Goal: Information Seeking & Learning: Compare options

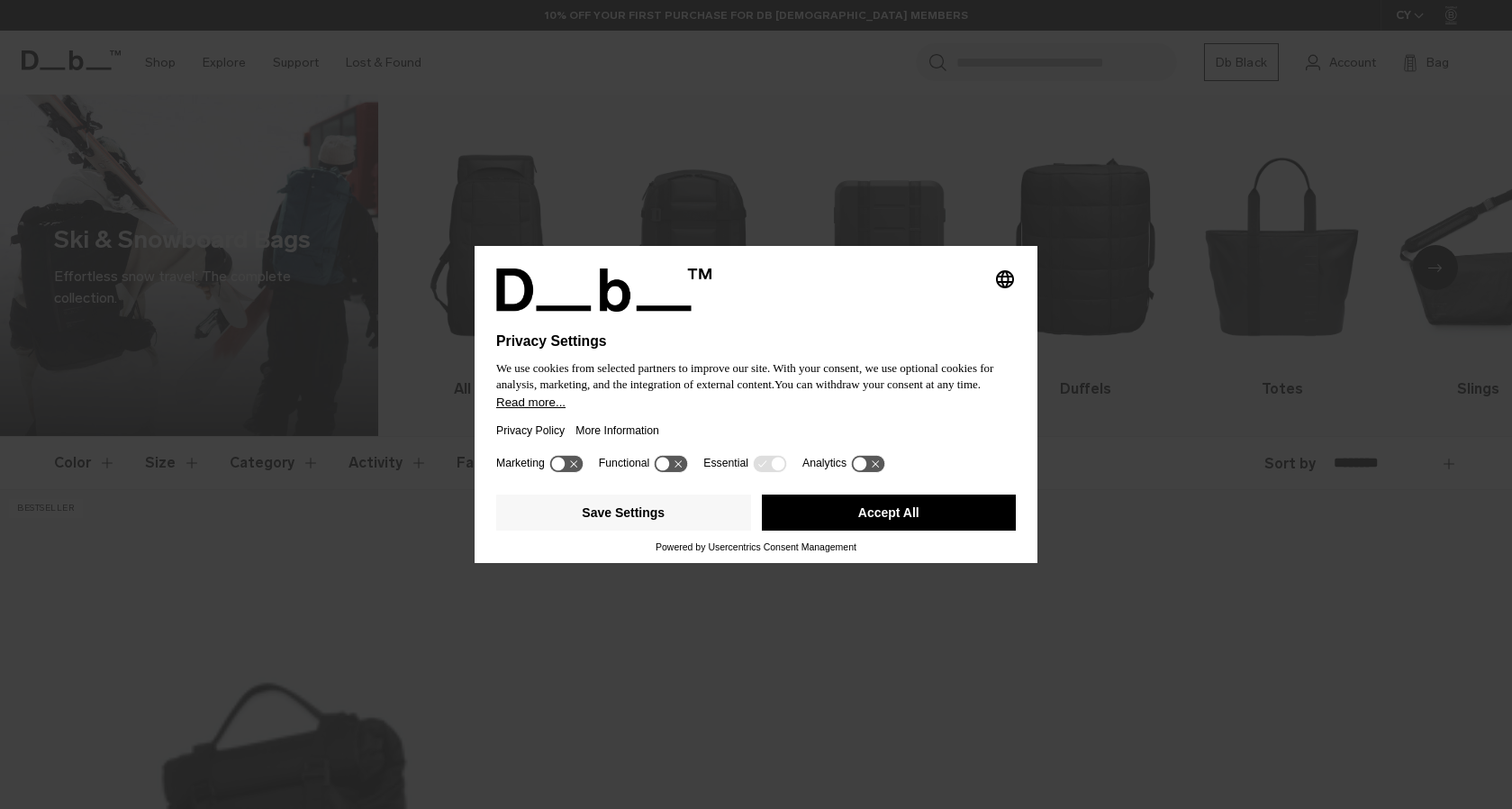
click at [890, 522] on button "Accept All" at bounding box center [889, 513] width 254 height 36
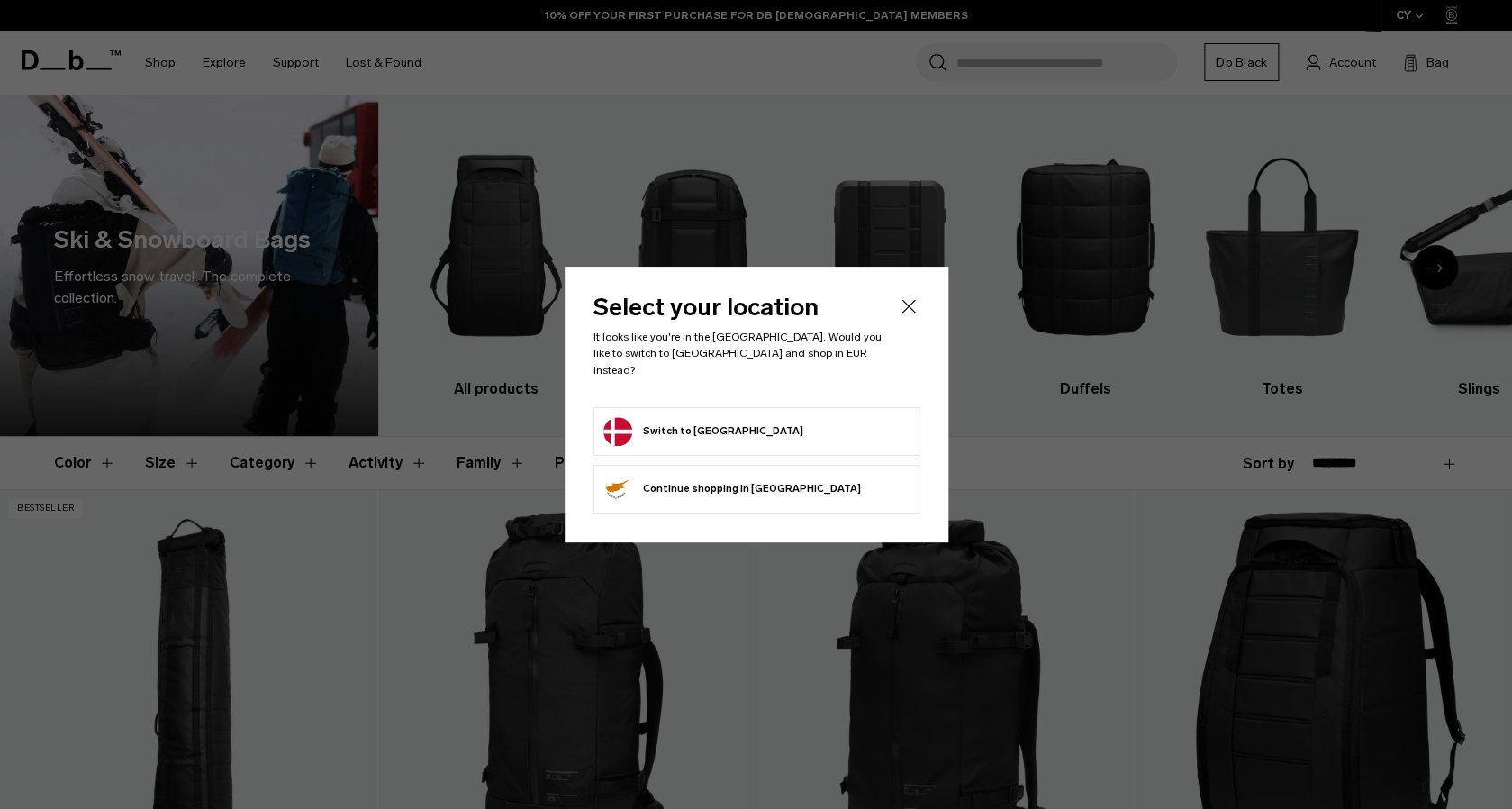
click at [682, 417] on button "Switch to Denmark" at bounding box center [703, 432] width 200 height 29
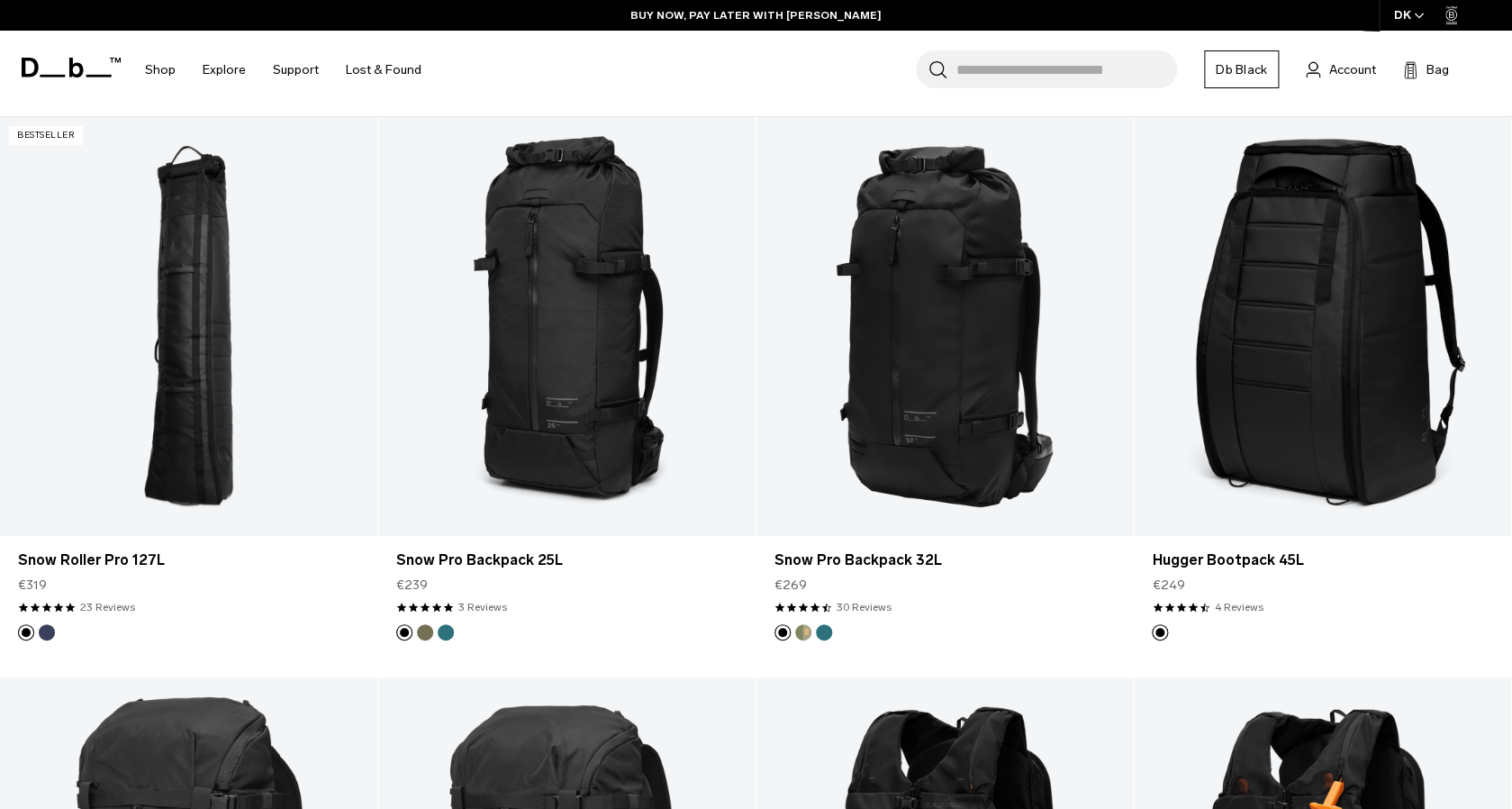
scroll to position [392, 0]
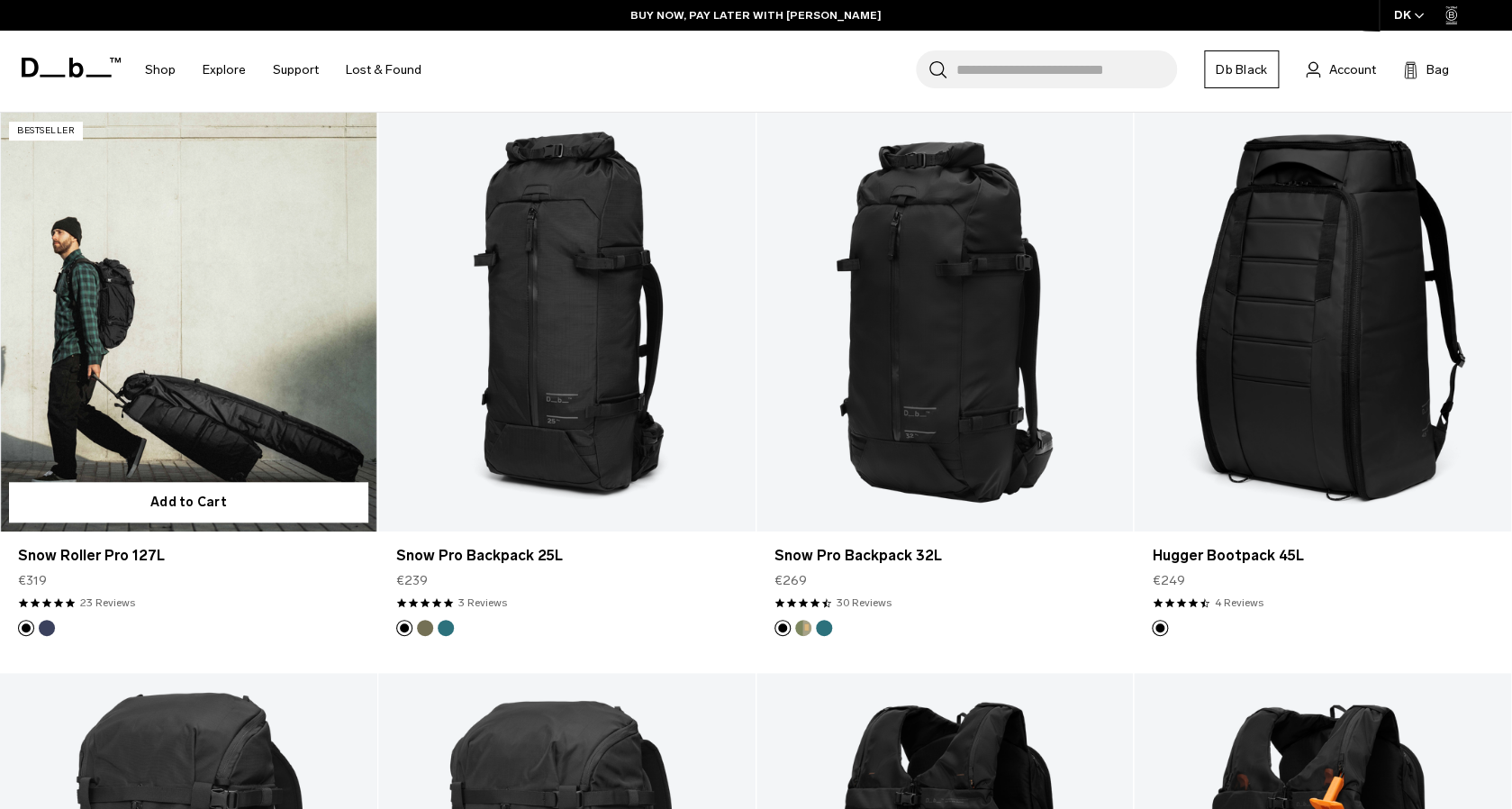
click at [52, 624] on button "Blue Hour" at bounding box center [47, 628] width 16 height 16
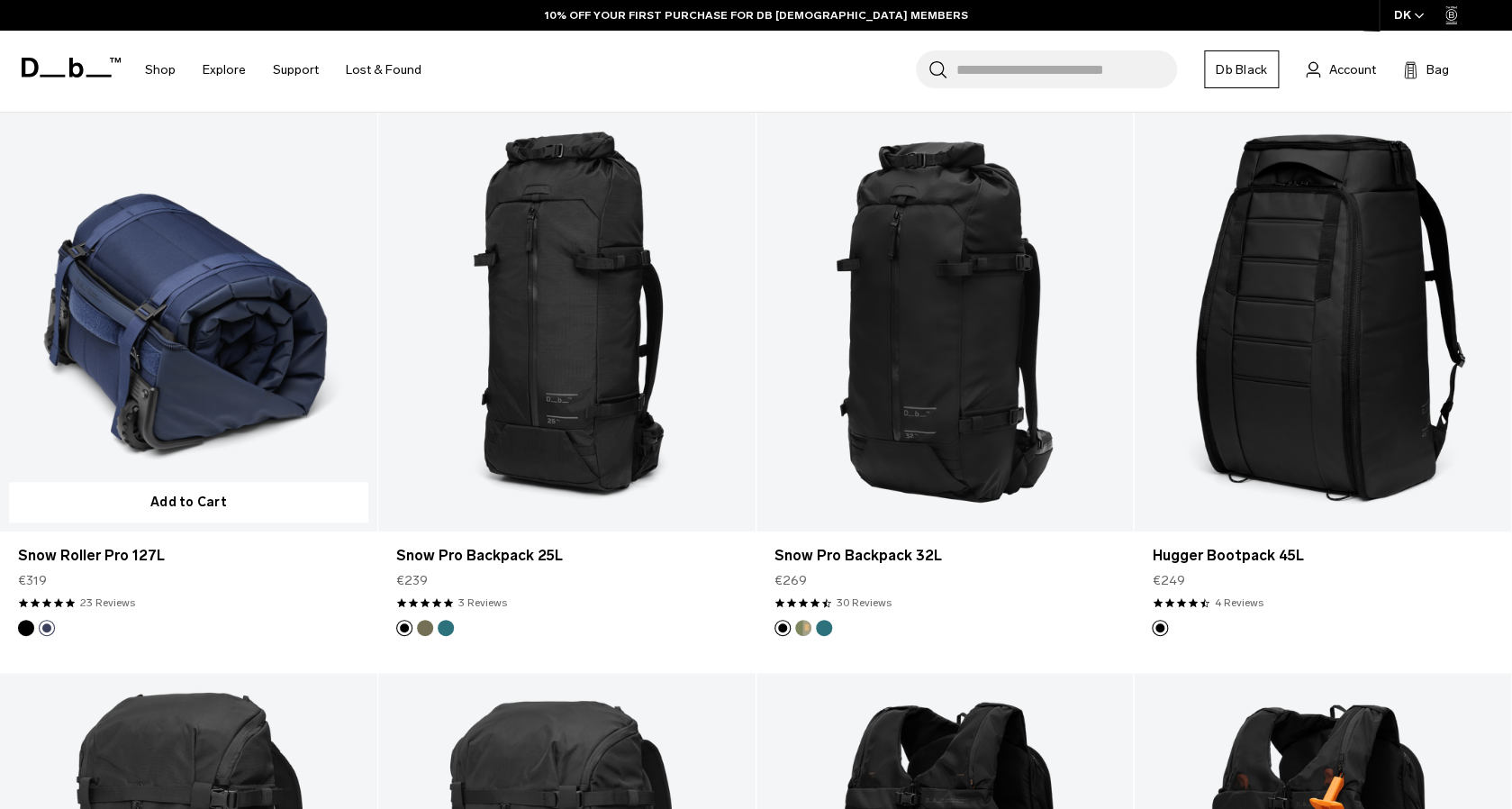
click at [25, 625] on button "Black Out" at bounding box center [26, 628] width 16 height 16
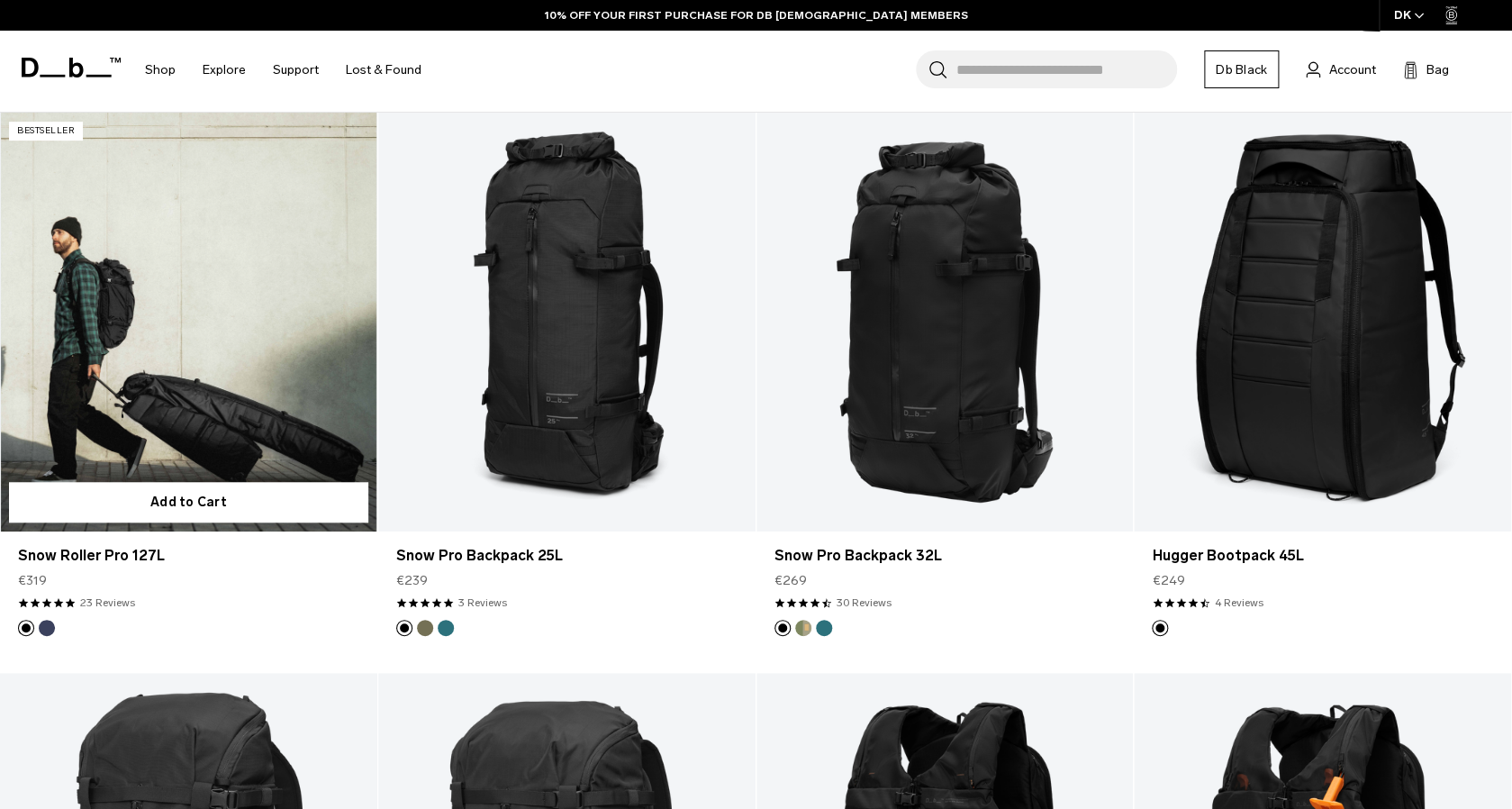
click at [238, 328] on link "Snow Roller Pro 127L Black Out" at bounding box center [188, 322] width 377 height 419
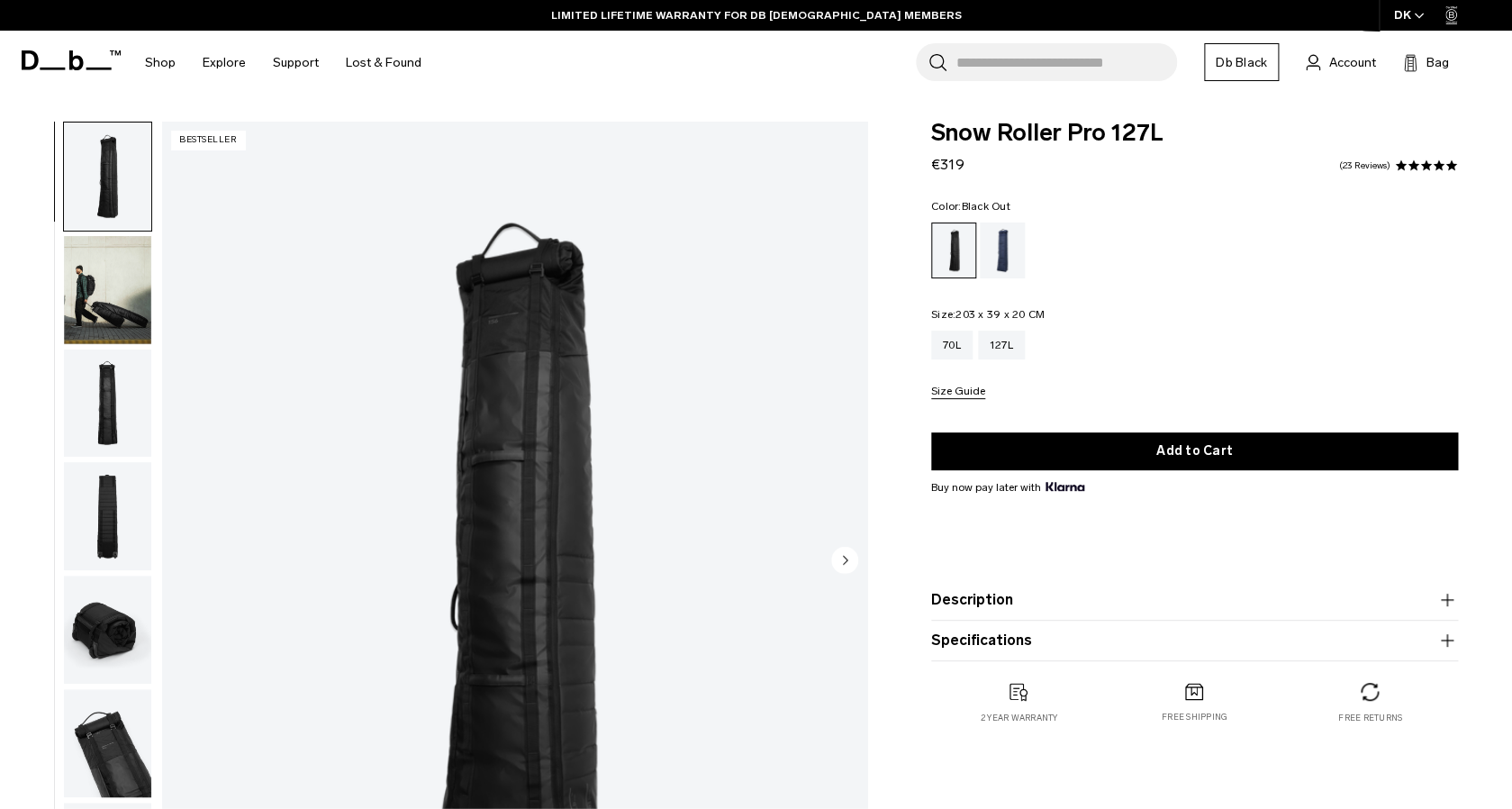
click at [106, 299] on img "button" at bounding box center [107, 290] width 87 height 108
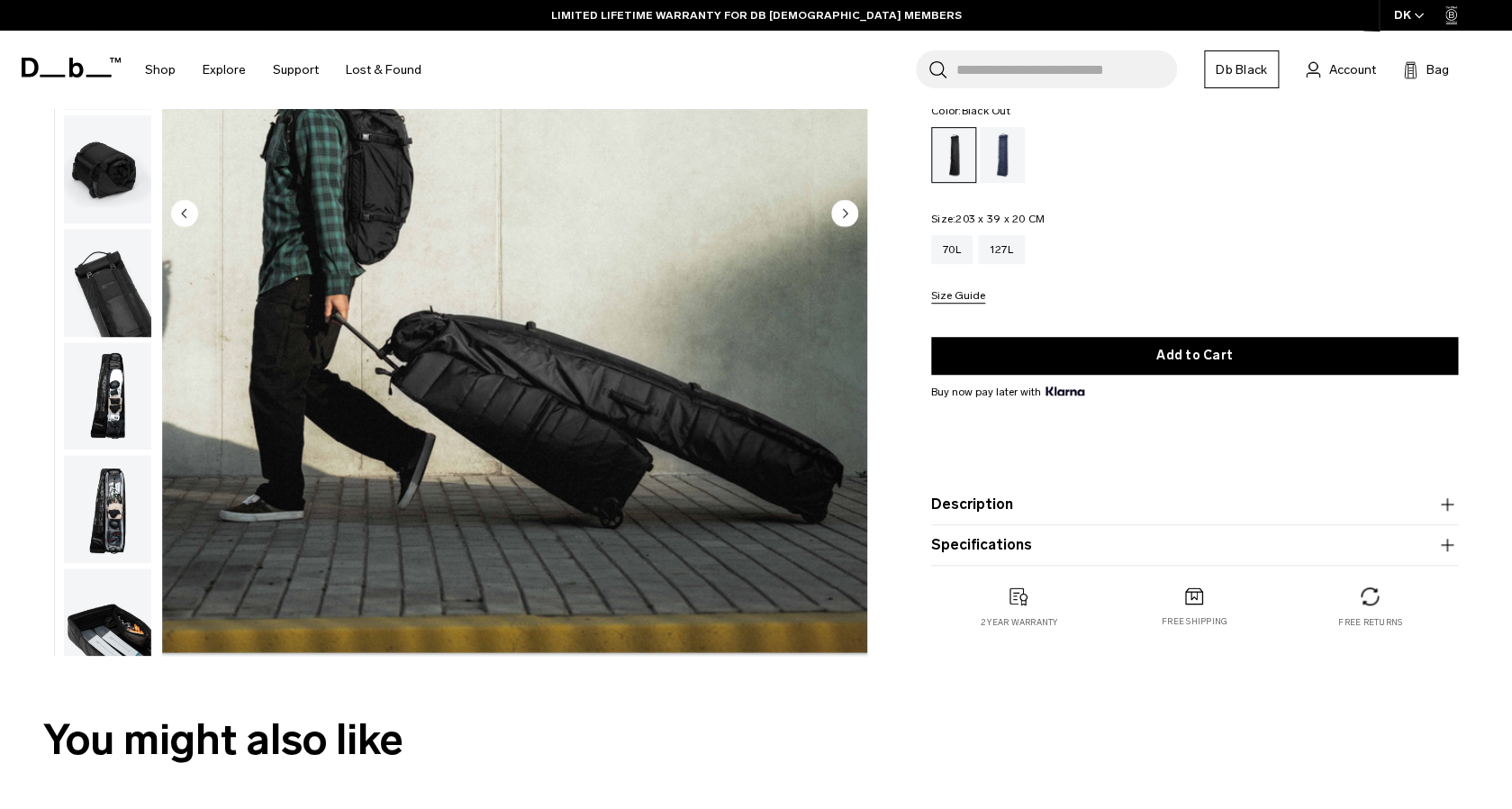
scroll to position [362, 0]
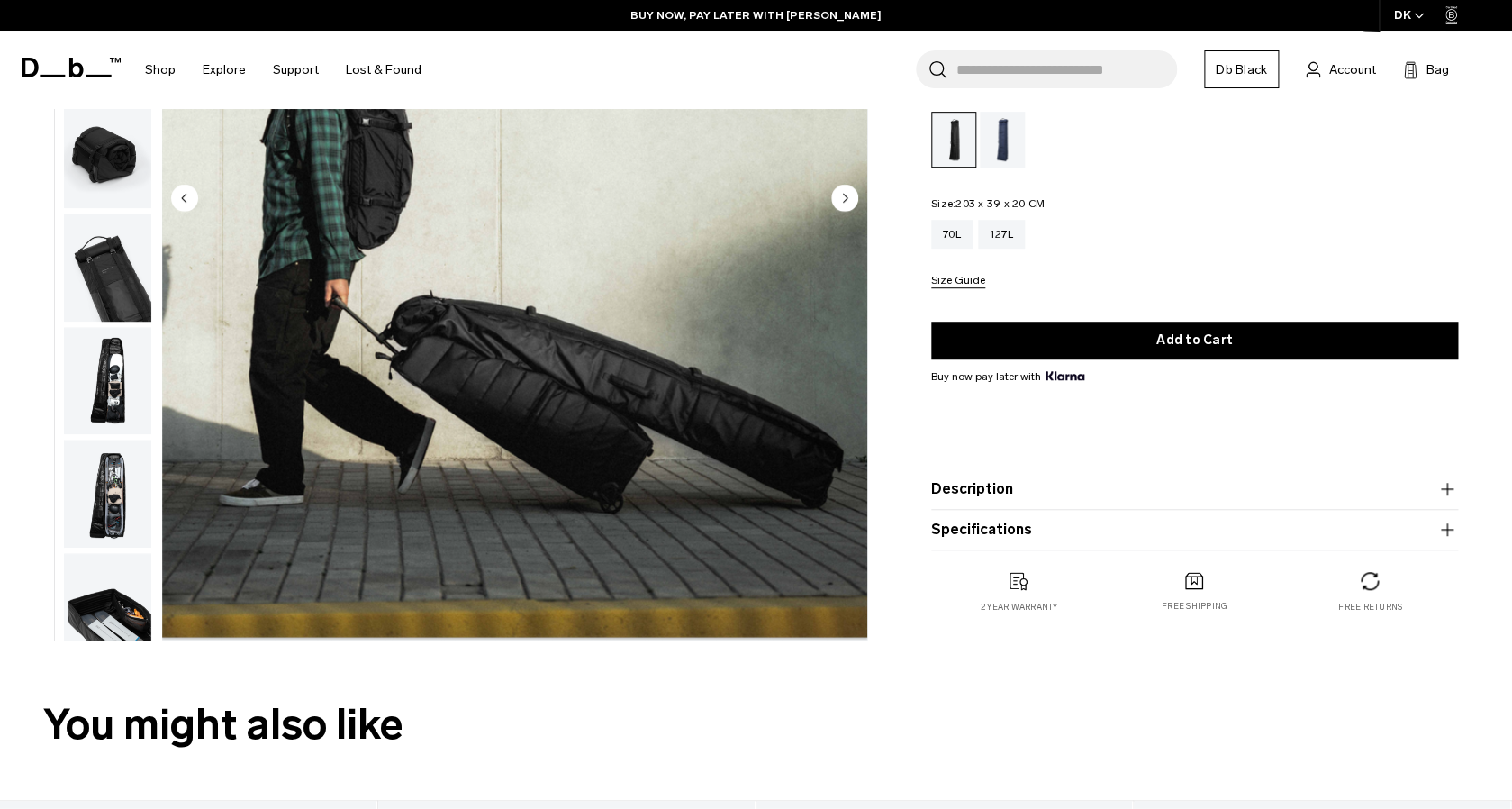
click at [84, 504] on img "button" at bounding box center [107, 494] width 87 height 108
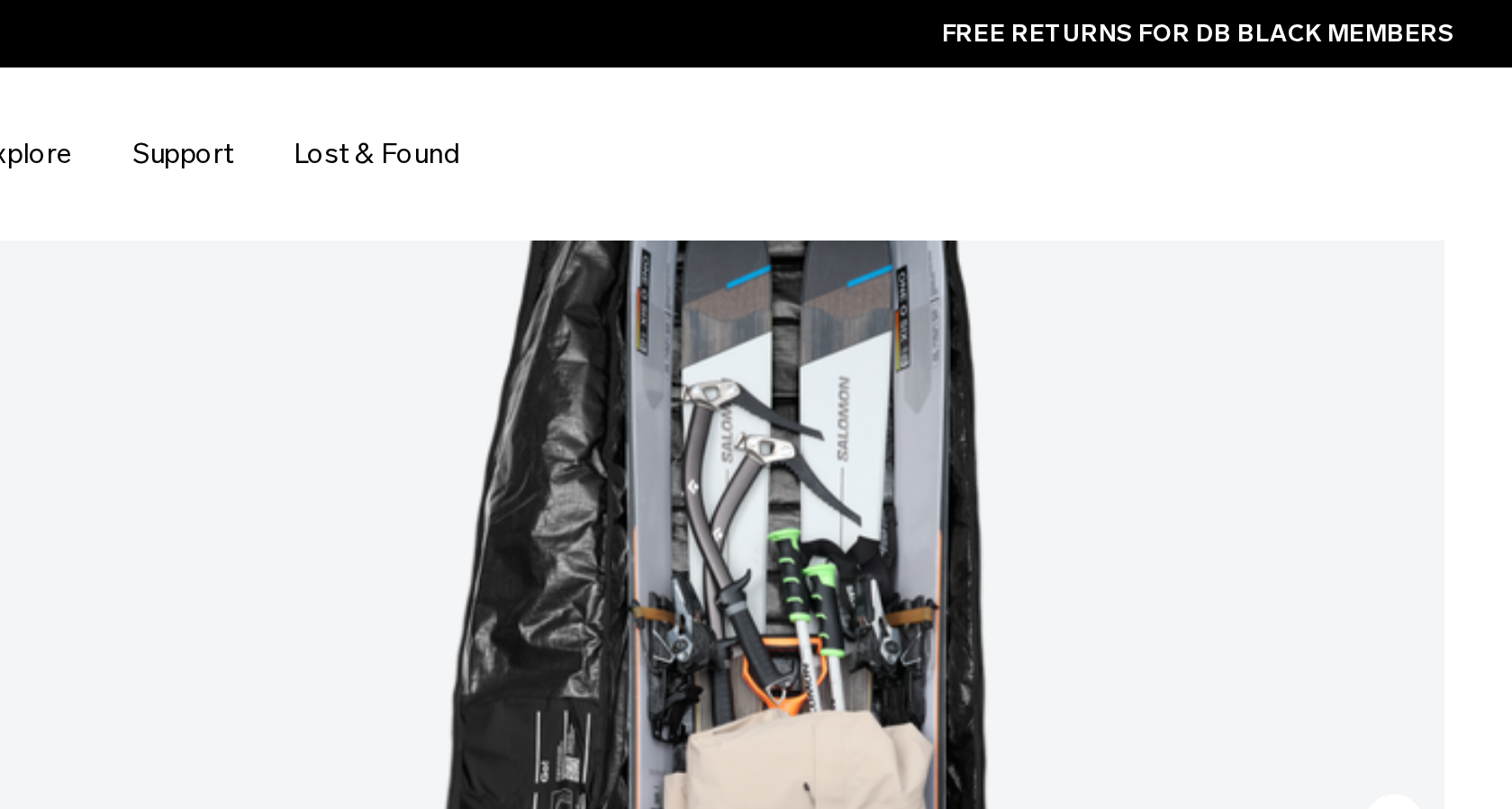
scroll to position [0, 0]
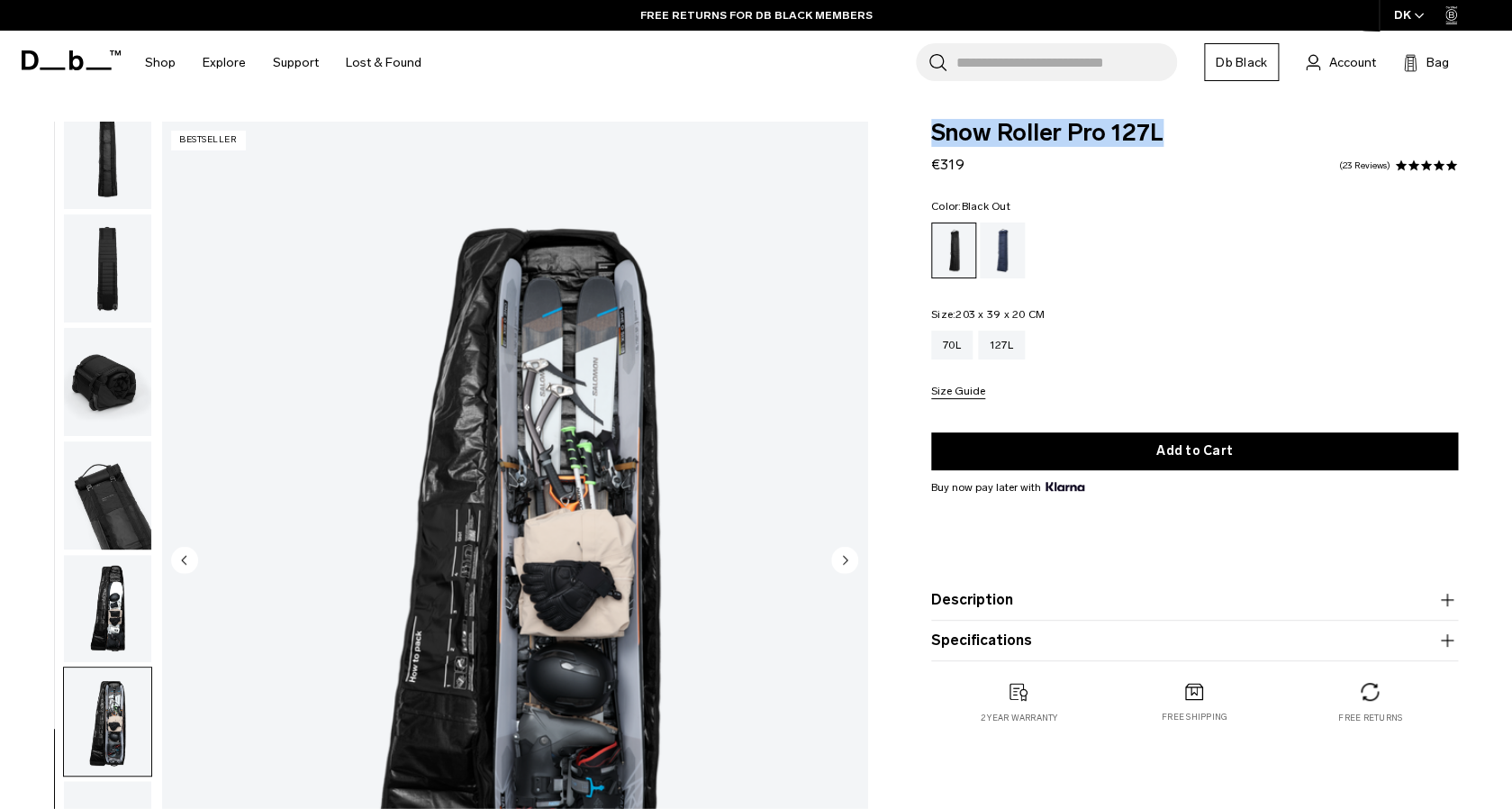
drag, startPoint x: 1160, startPoint y: 139, endPoint x: 915, endPoint y: 139, distance: 245.0
click at [915, 139] on div "Snow Roller Pro 127L €319 4.9 star rating 23 Reviews Color: Black Out Out of st…" at bounding box center [1194, 441] width 635 height 638
copy span "Snow Roller Pro 127L"
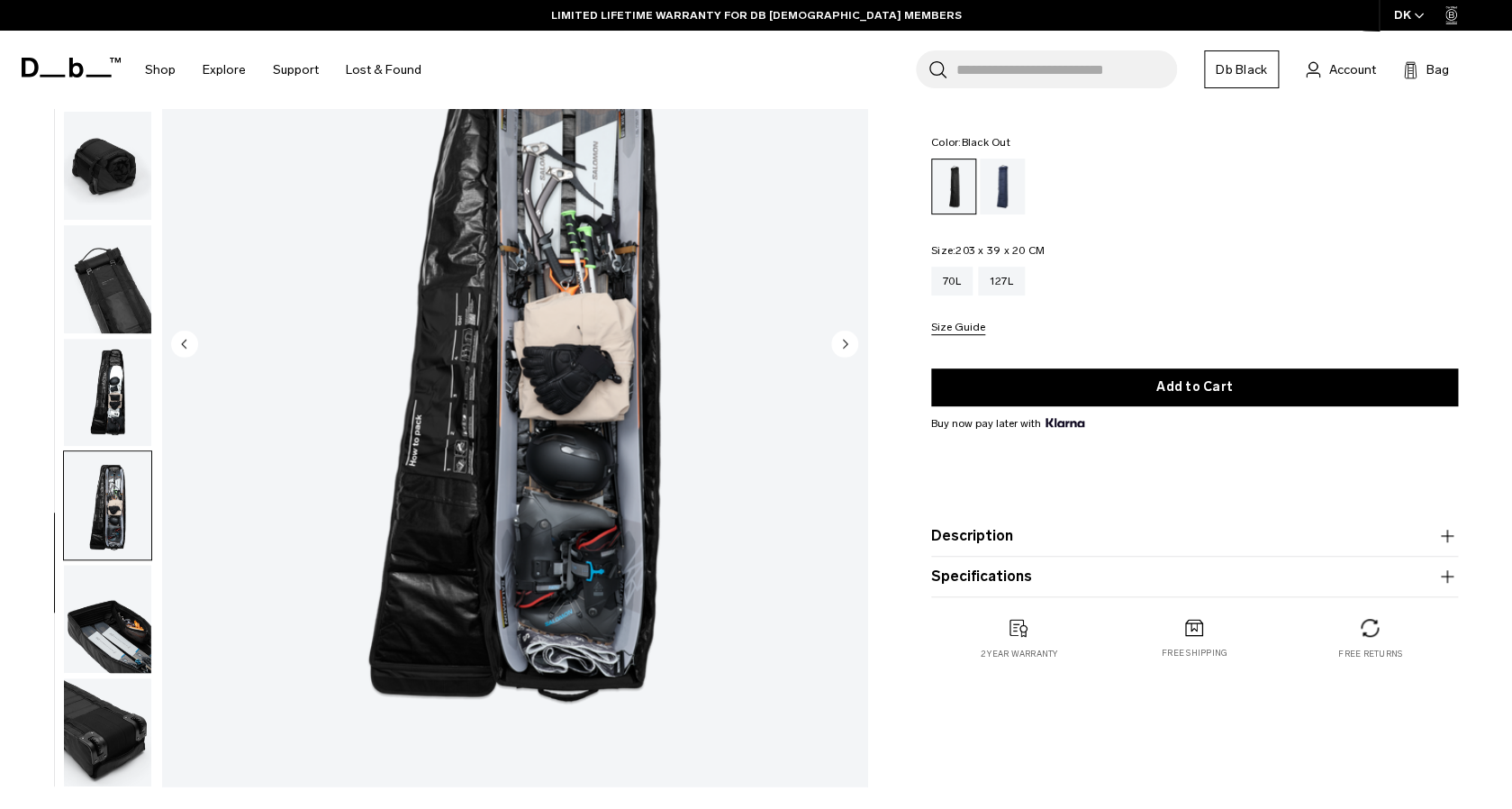
scroll to position [222, 0]
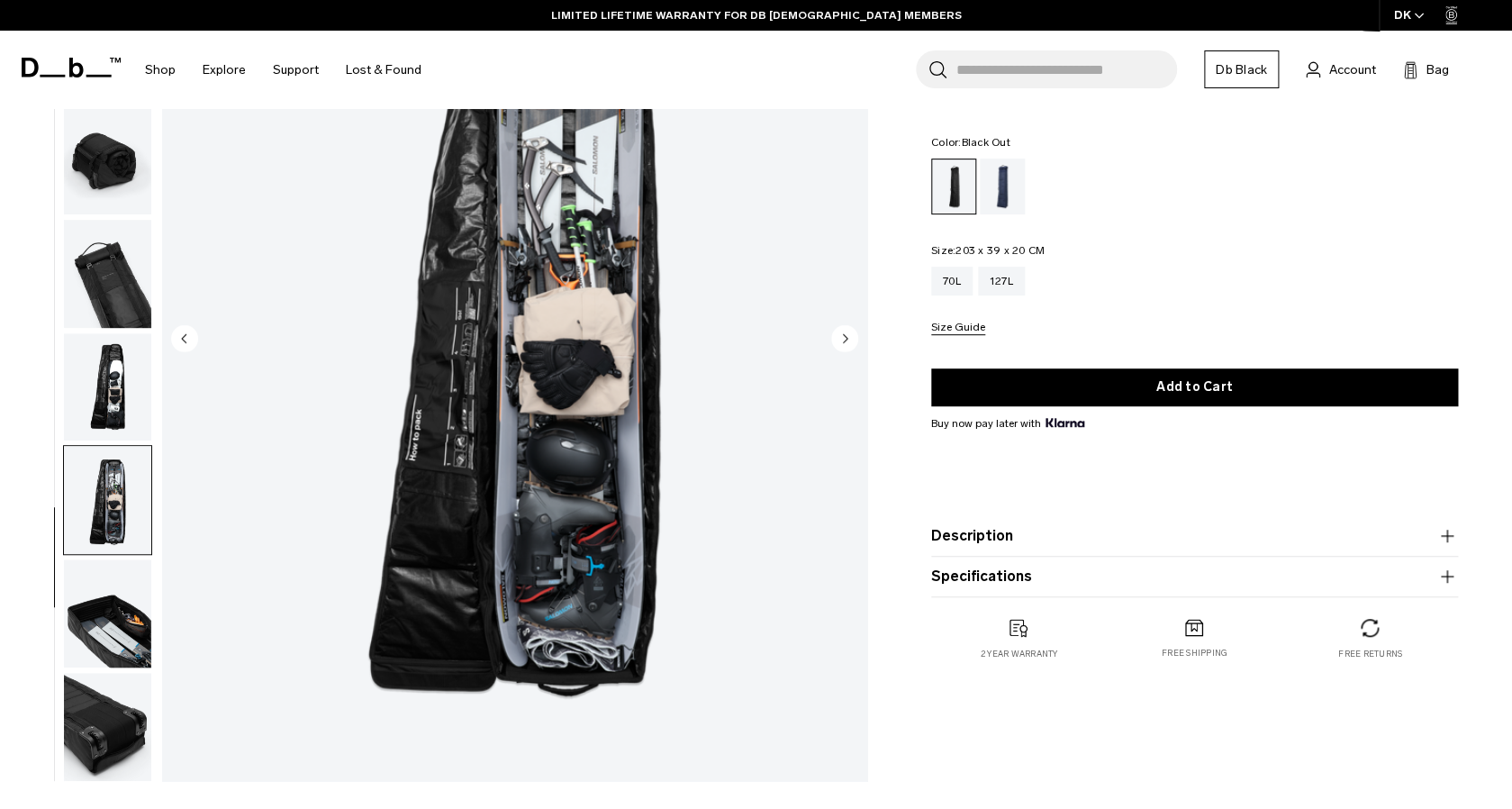
click at [854, 352] on icon "Next slide" at bounding box center [845, 339] width 27 height 27
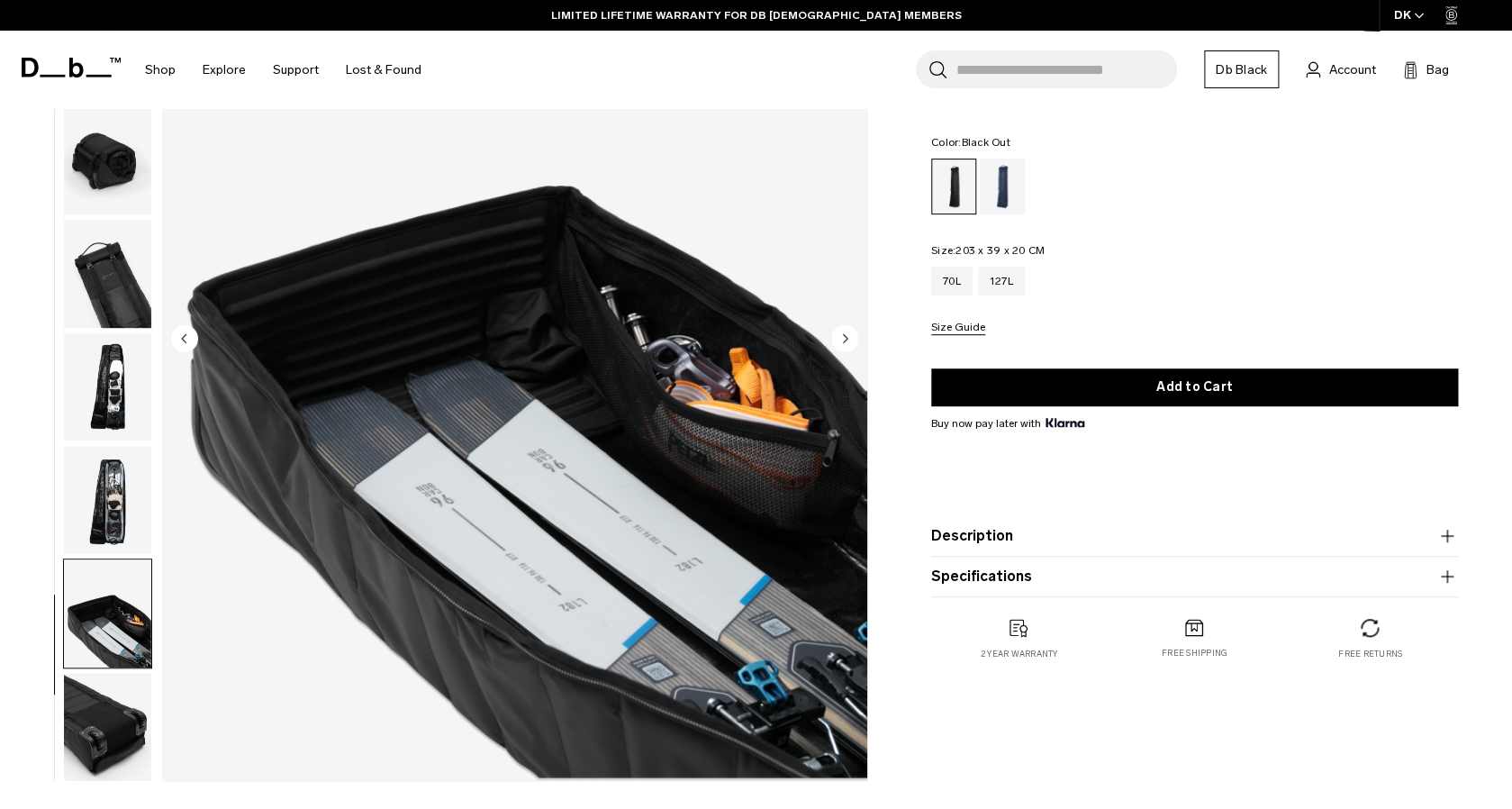
scroll to position [248, 0]
click at [852, 346] on circle "Next slide" at bounding box center [845, 339] width 27 height 27
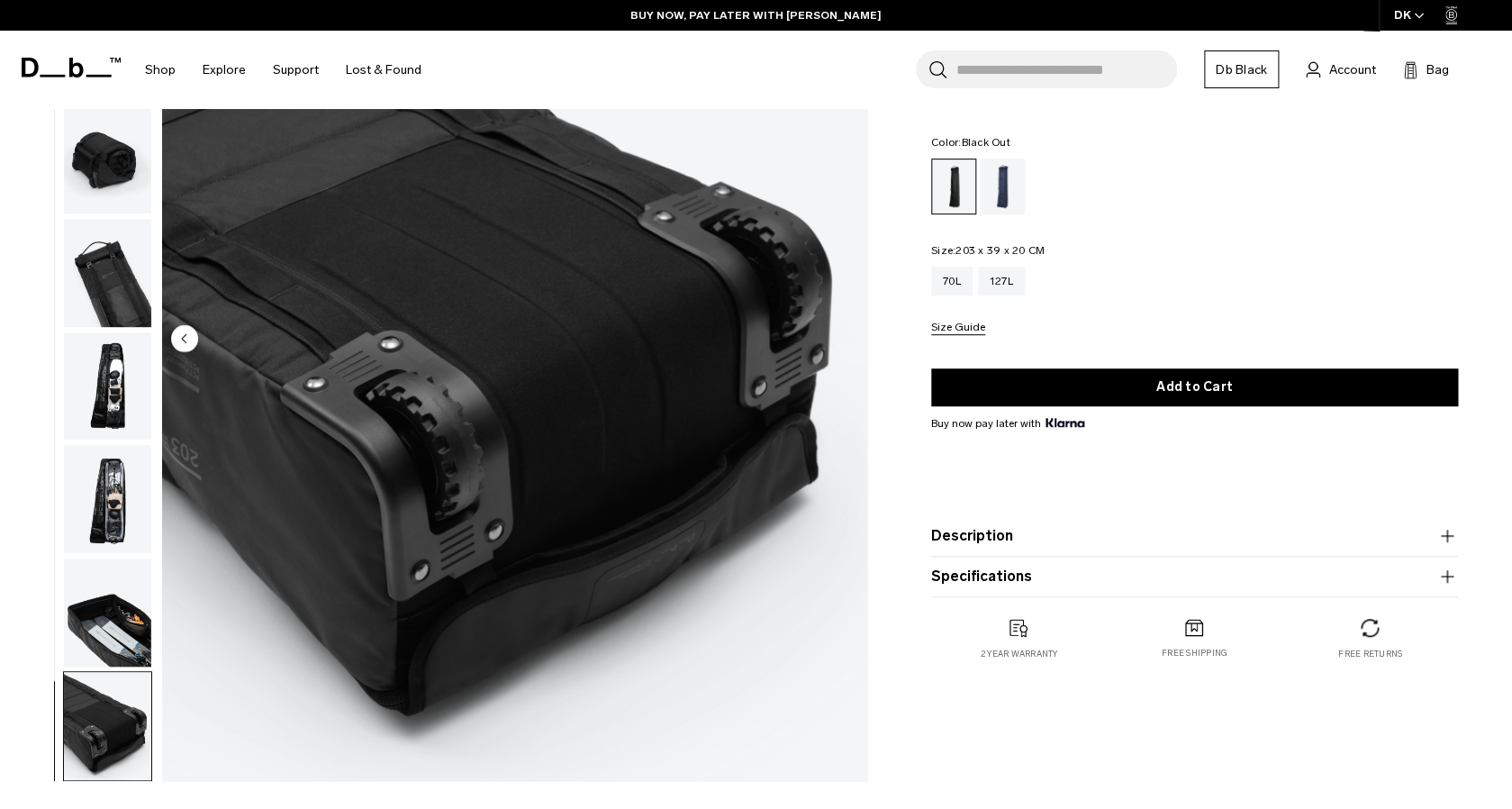
click at [852, 346] on img "10 / 10" at bounding box center [514, 340] width 705 height 881
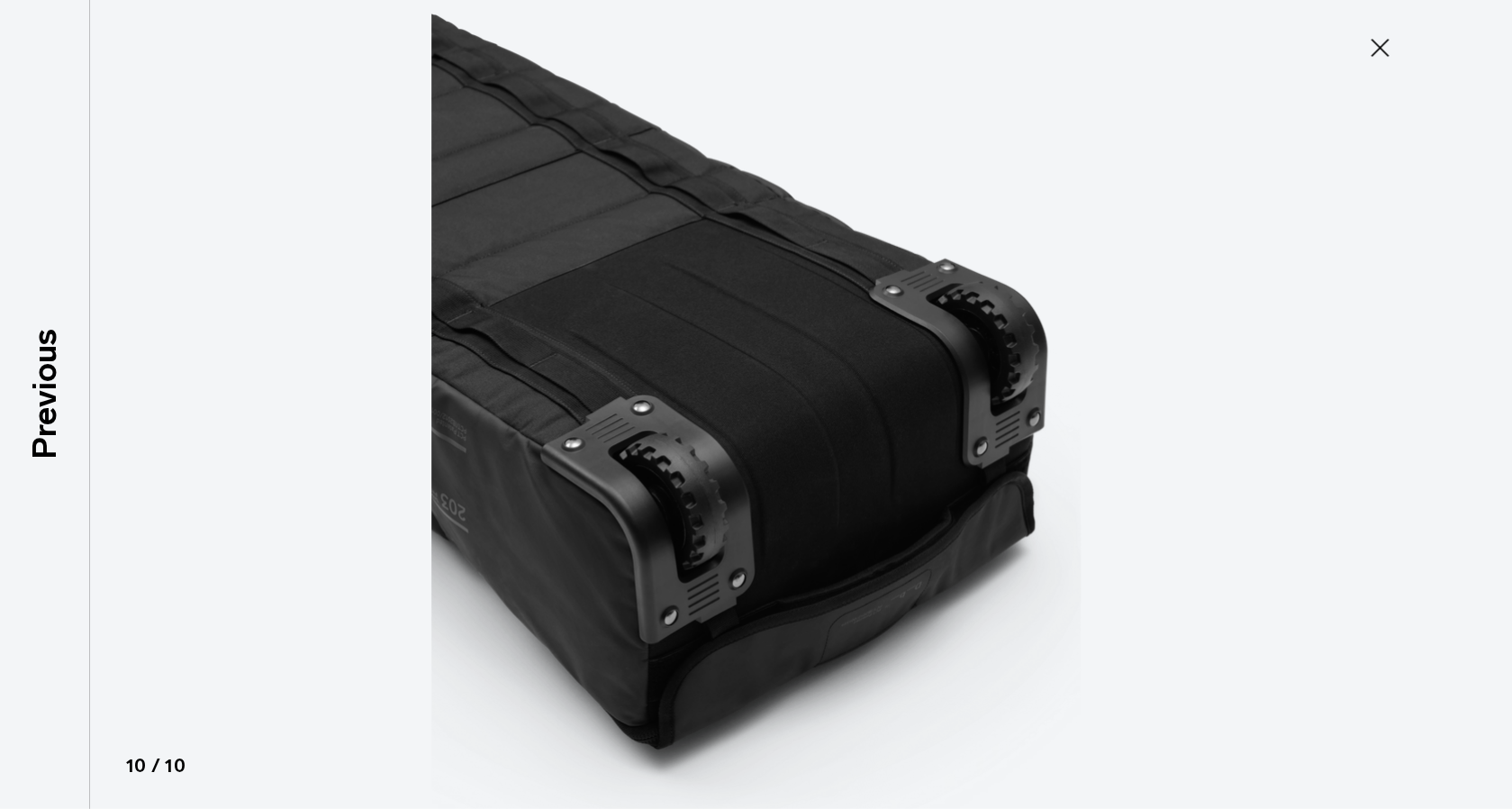
click at [160, 260] on div at bounding box center [756, 404] width 1512 height 809
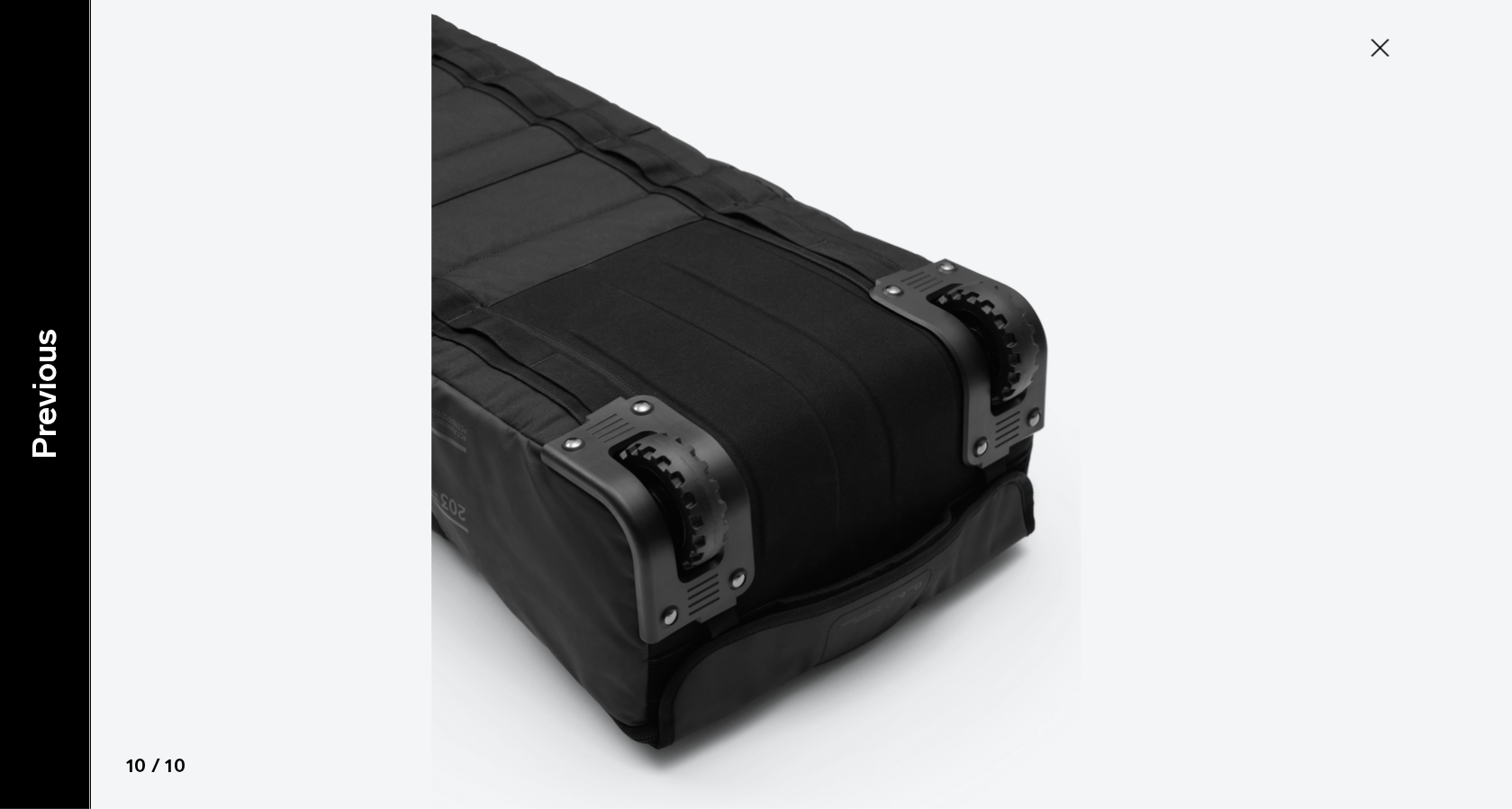
click at [5, 10] on div "Previous" at bounding box center [45, 404] width 90 height 809
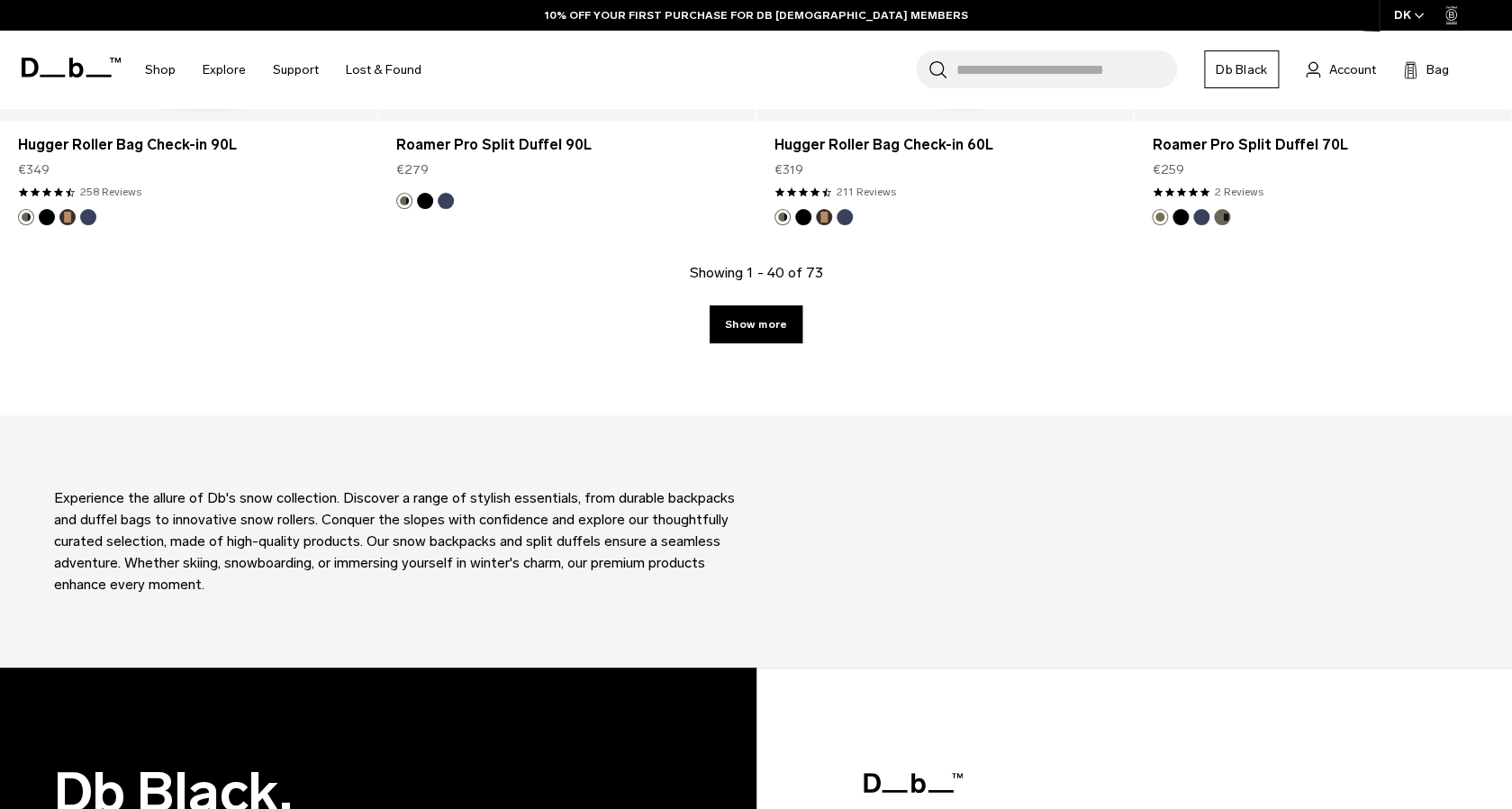
scroll to position [5819, 0]
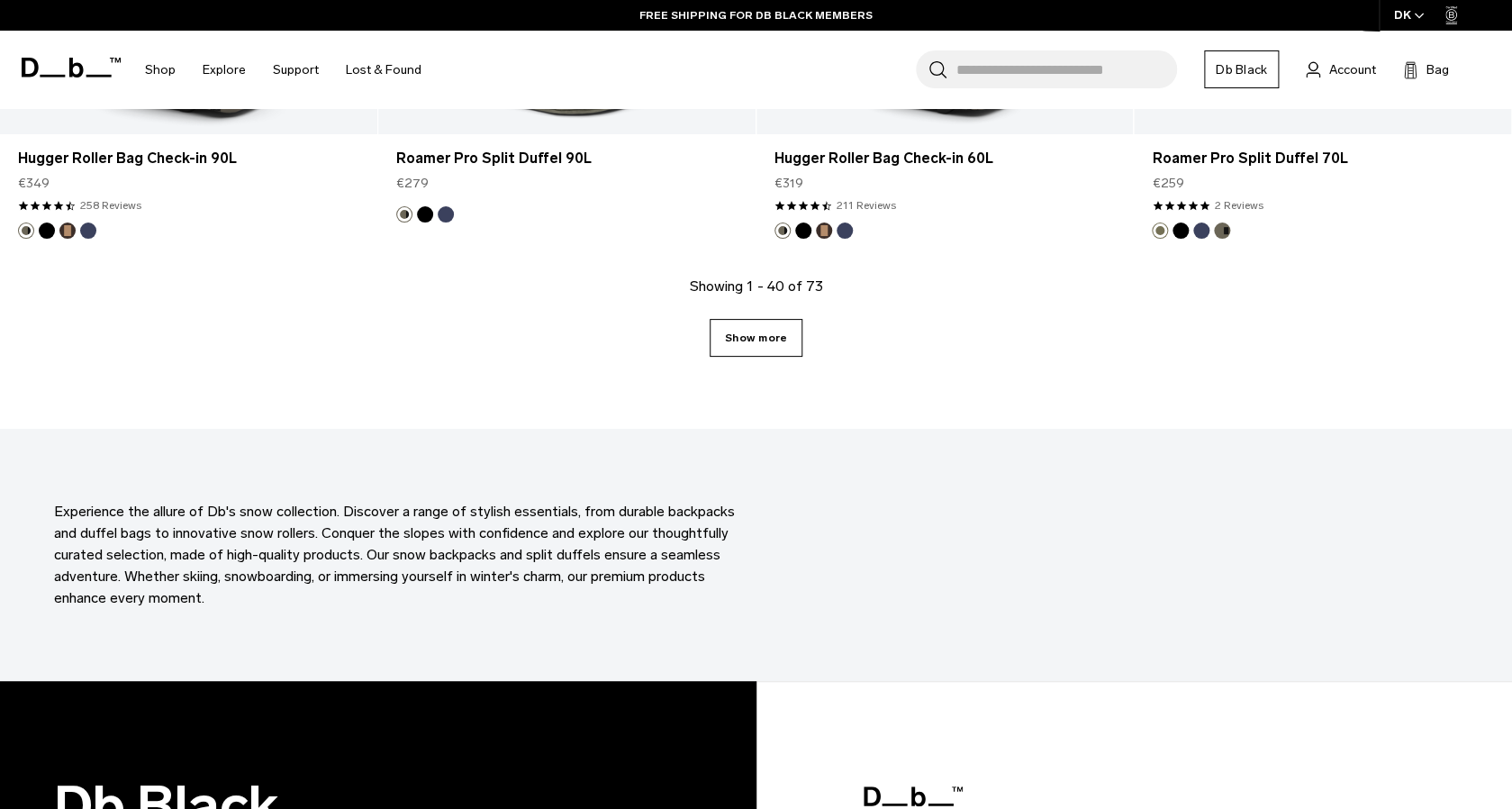
click at [751, 335] on link "Show more" at bounding box center [756, 338] width 93 height 38
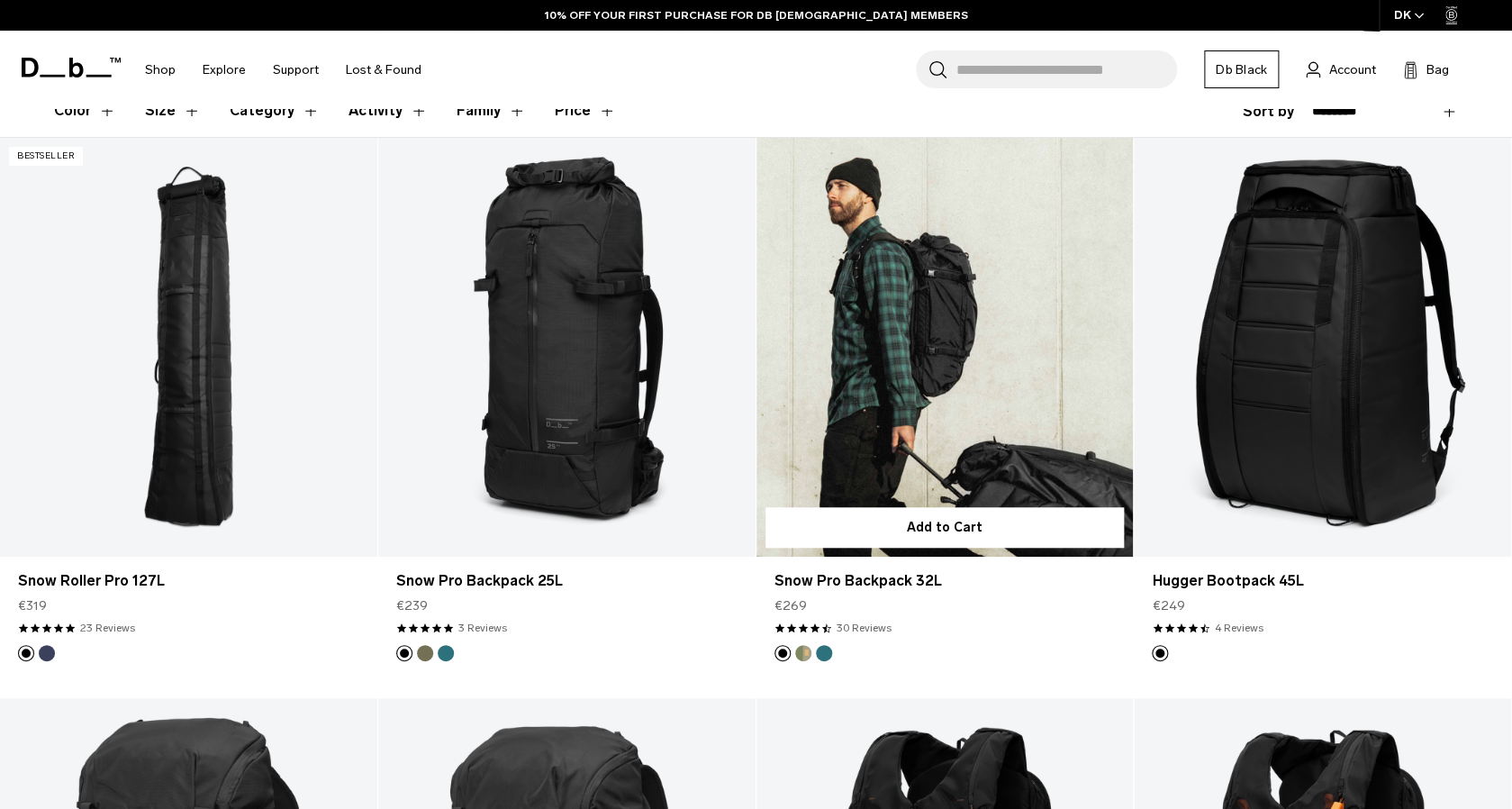
scroll to position [354, 0]
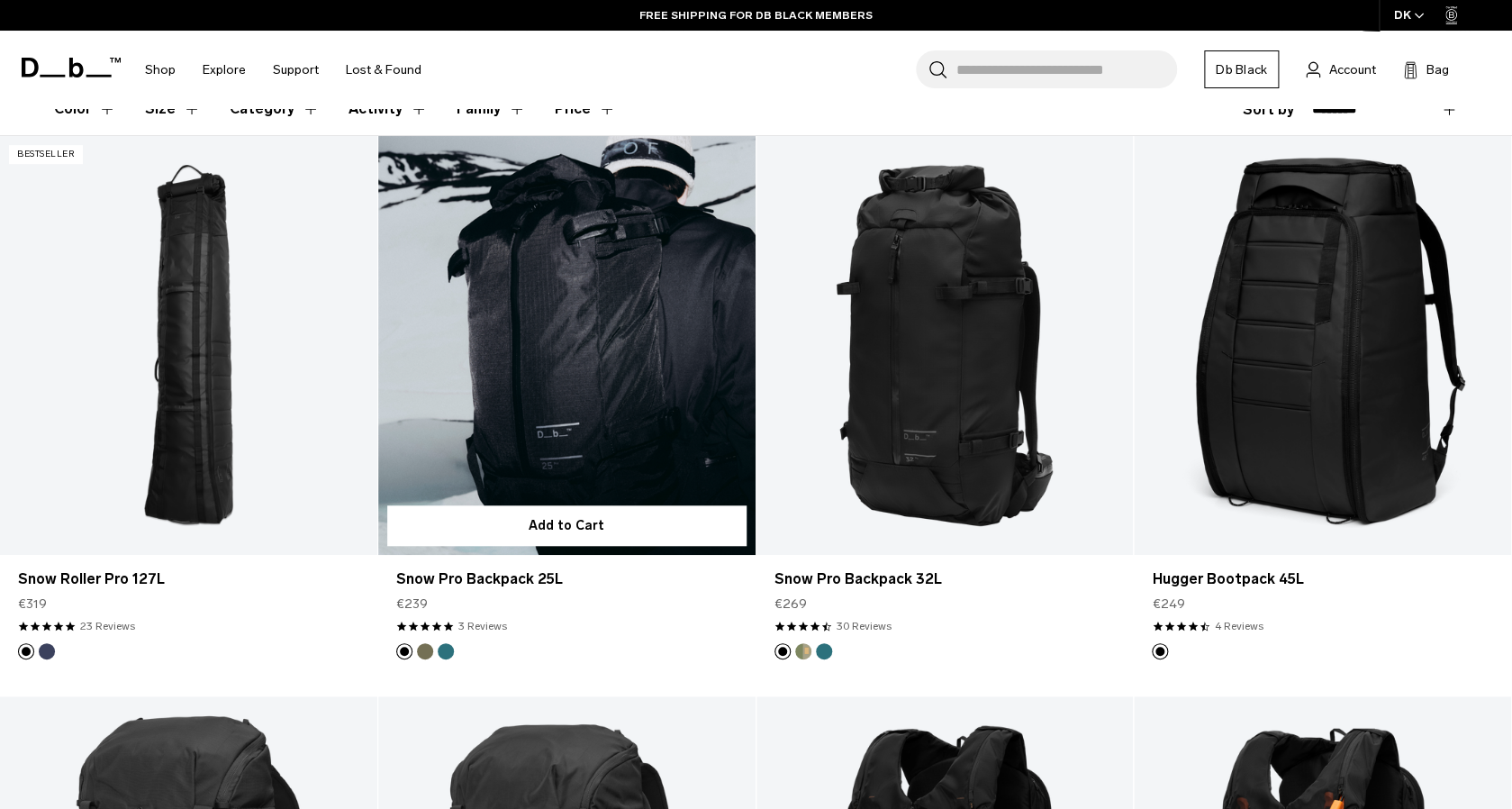
click at [515, 377] on link "Snow Pro Backpack 25L" at bounding box center [566, 345] width 377 height 419
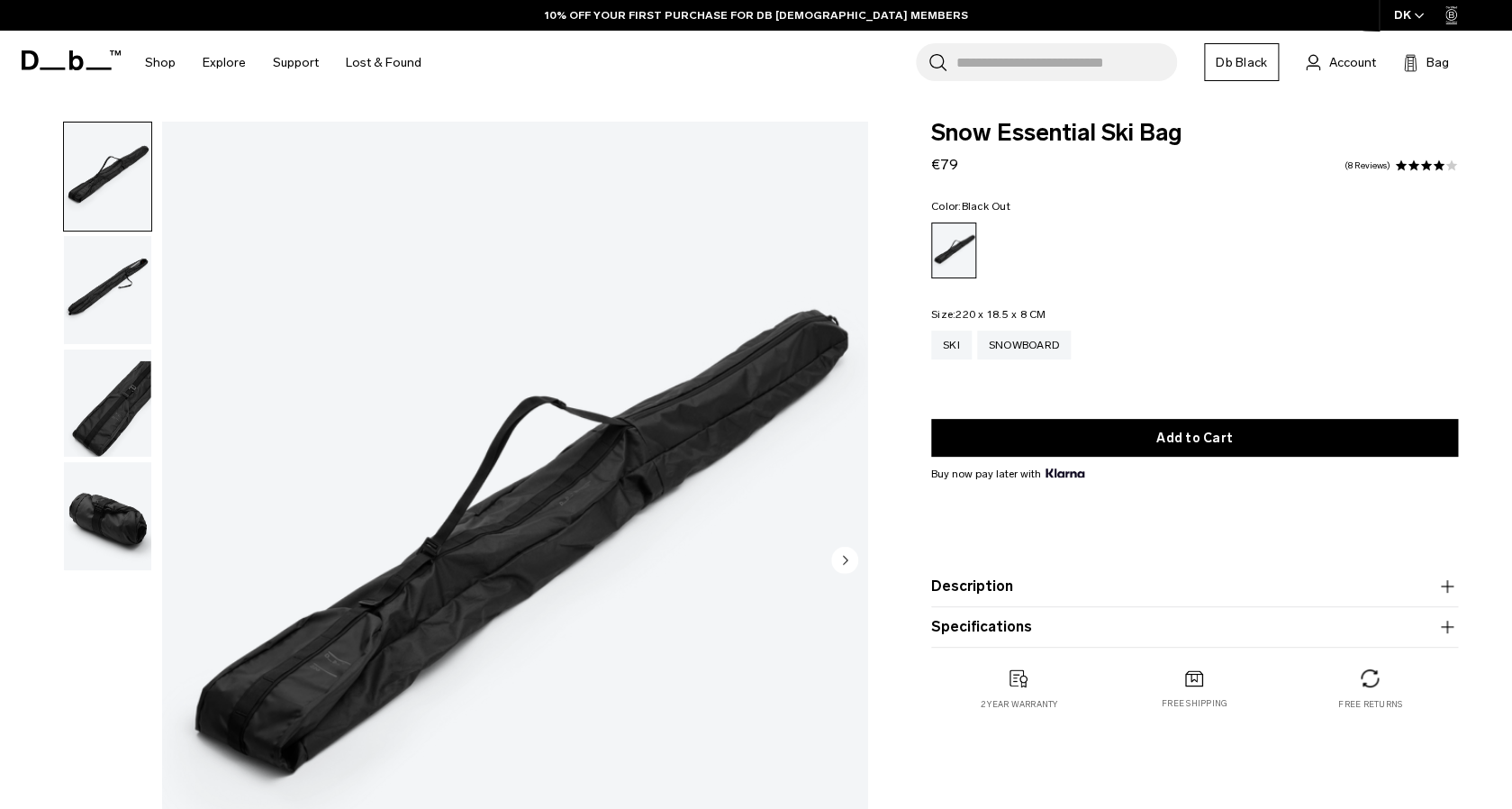
click at [114, 282] on img "button" at bounding box center [107, 290] width 87 height 108
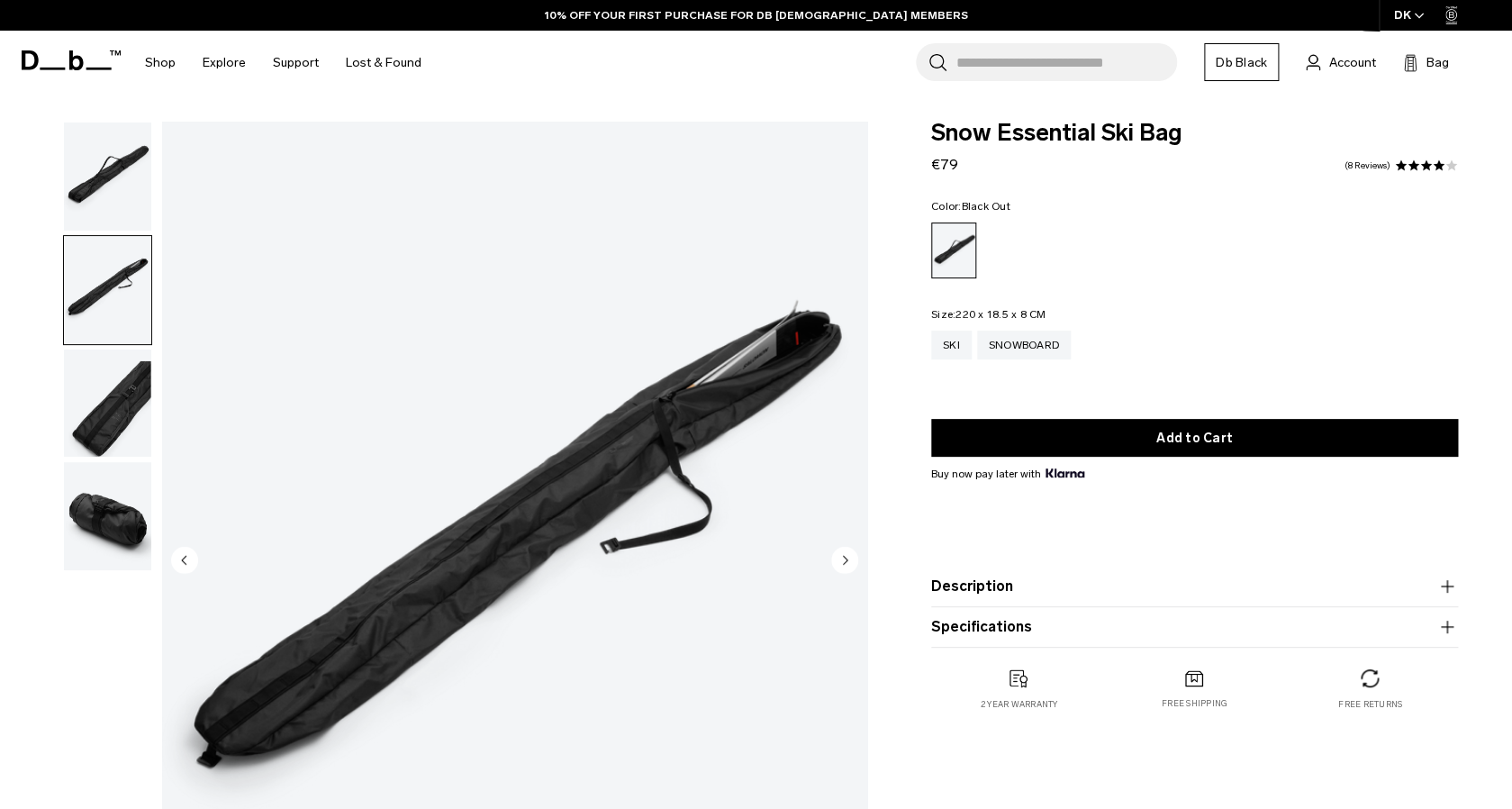
click at [89, 386] on img "button" at bounding box center [107, 403] width 87 height 108
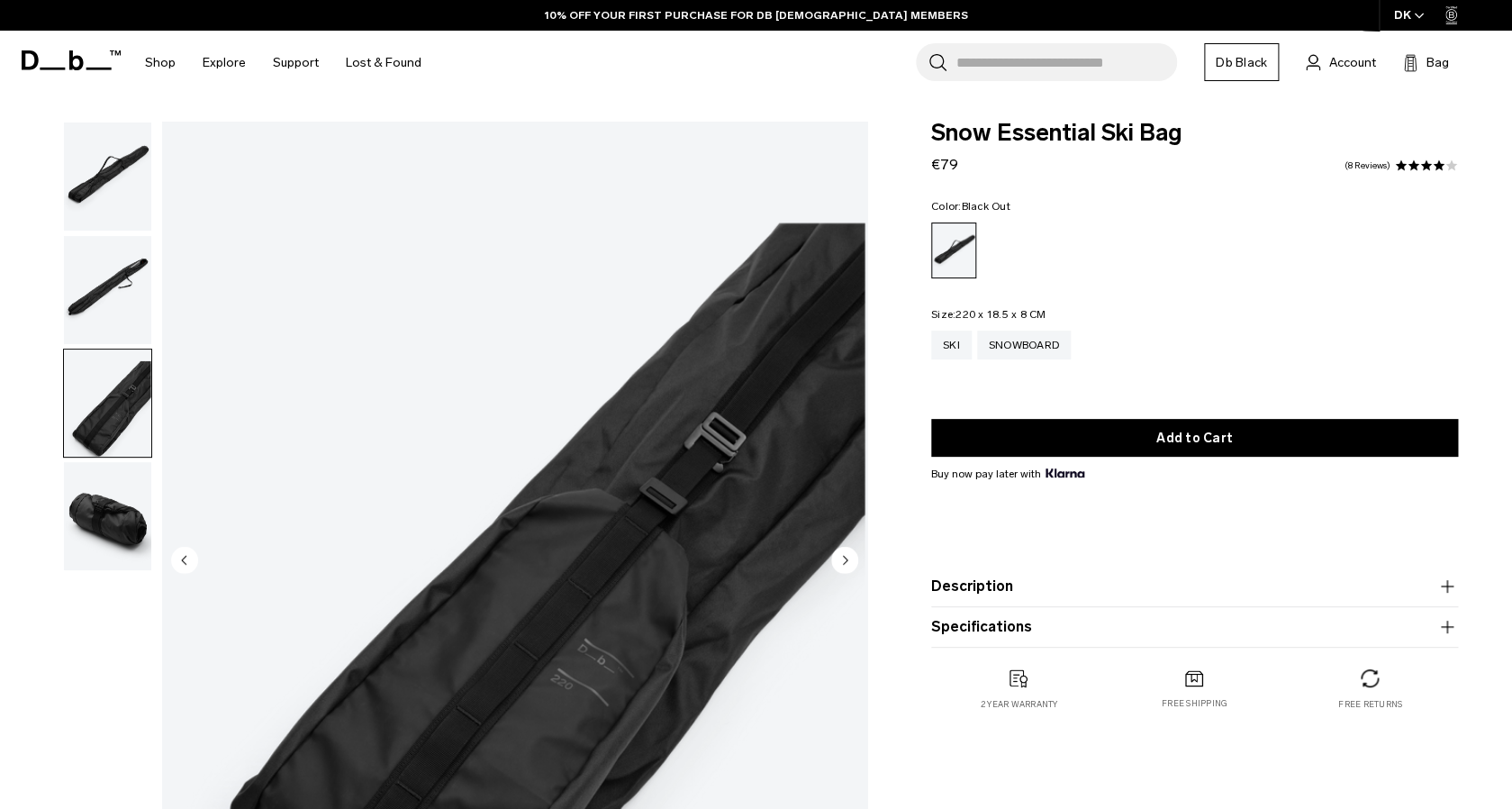
click at [105, 530] on img "button" at bounding box center [107, 515] width 87 height 108
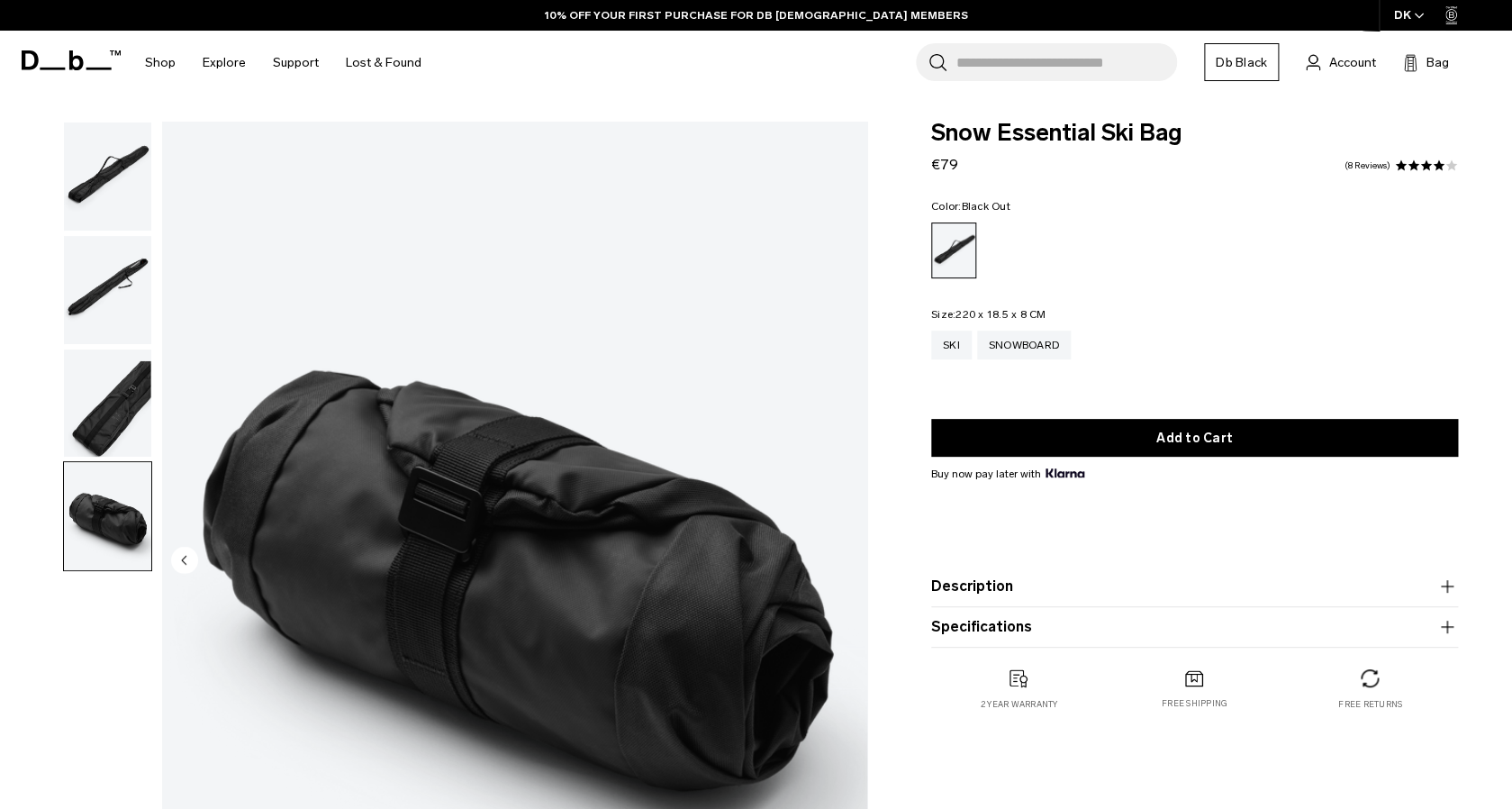
click at [111, 441] on img "button" at bounding box center [107, 403] width 87 height 108
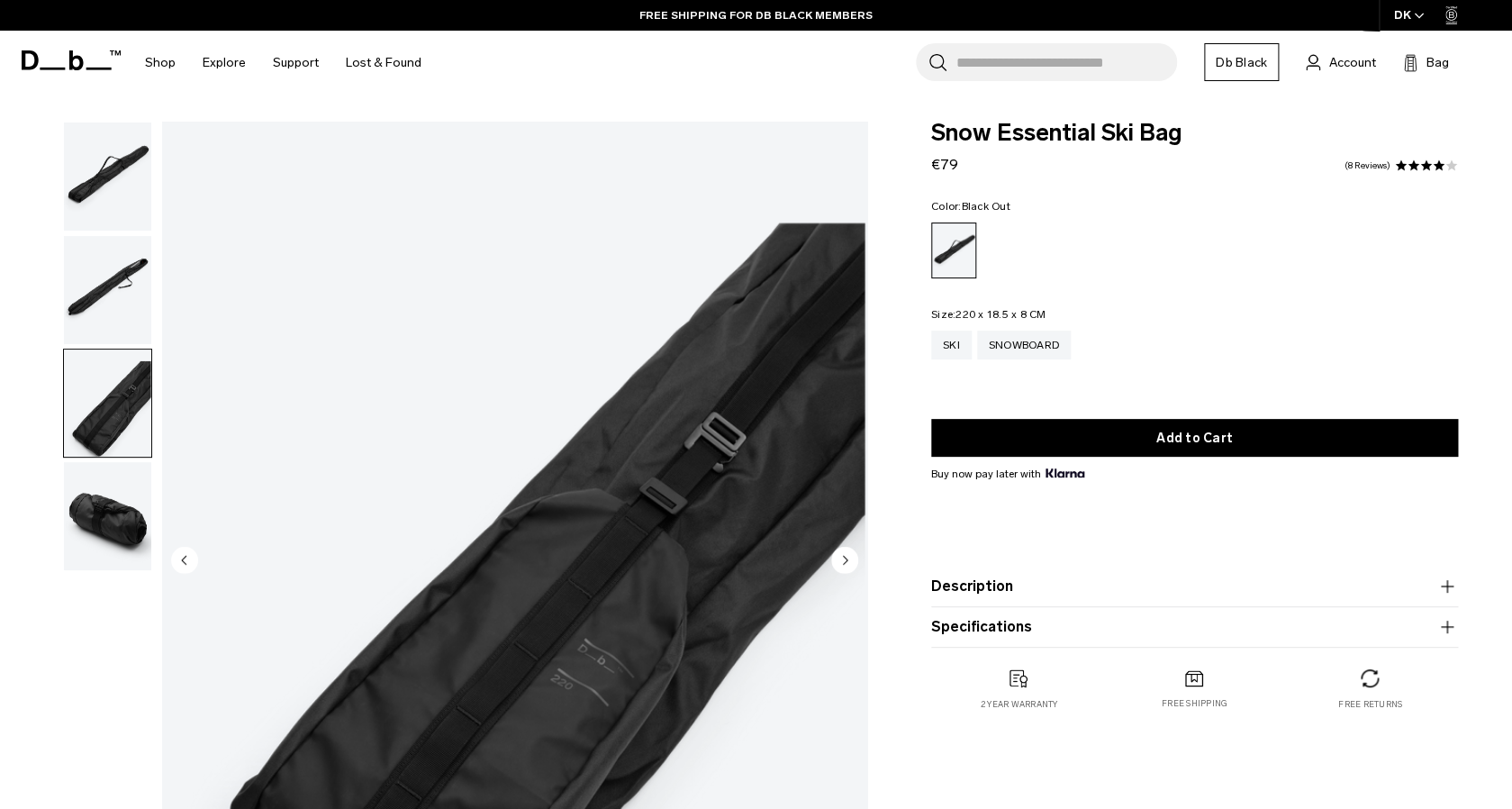
click at [115, 316] on img "button" at bounding box center [107, 290] width 87 height 108
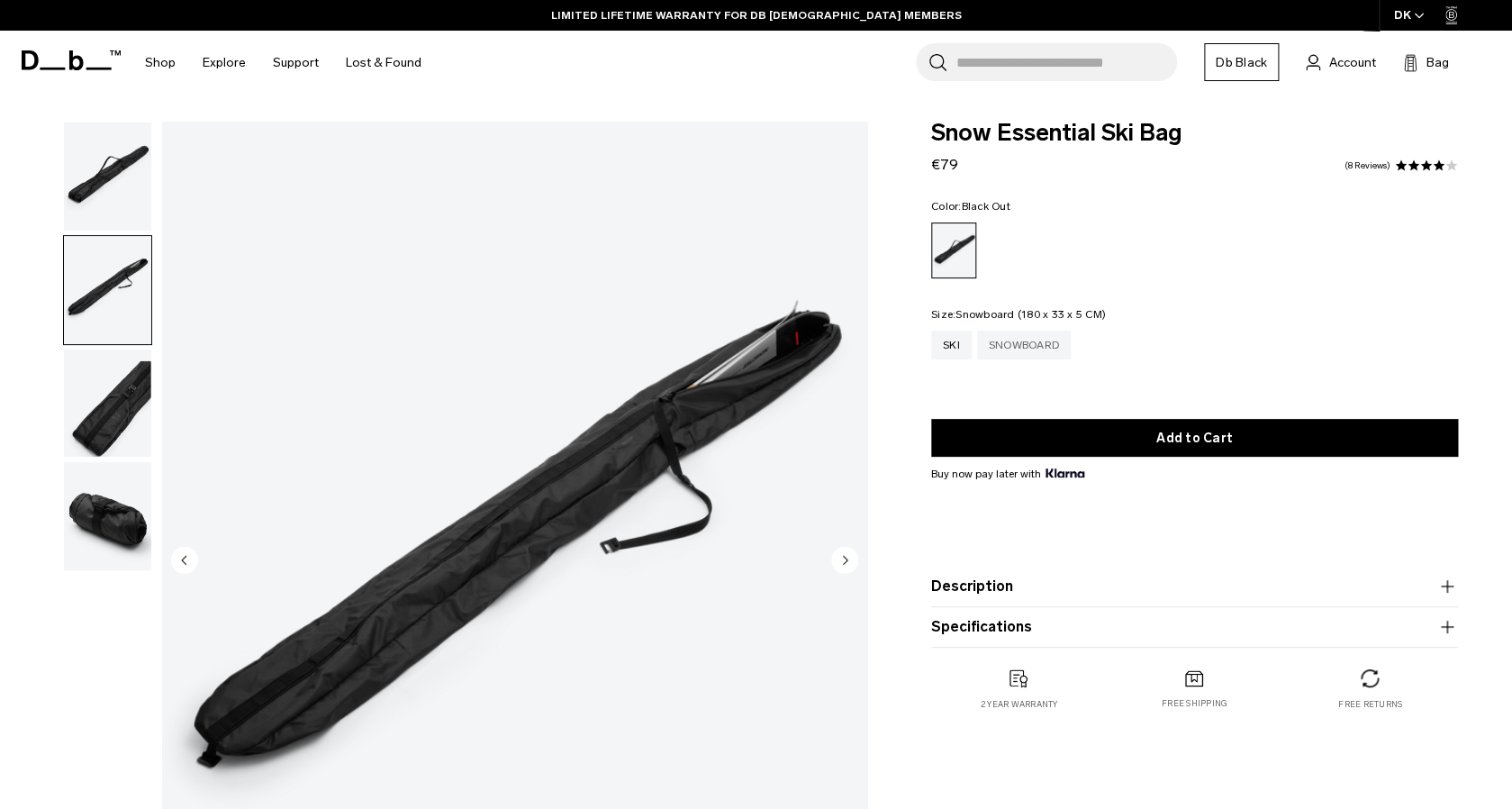
click at [1032, 341] on div "Snowboard" at bounding box center [1023, 345] width 94 height 29
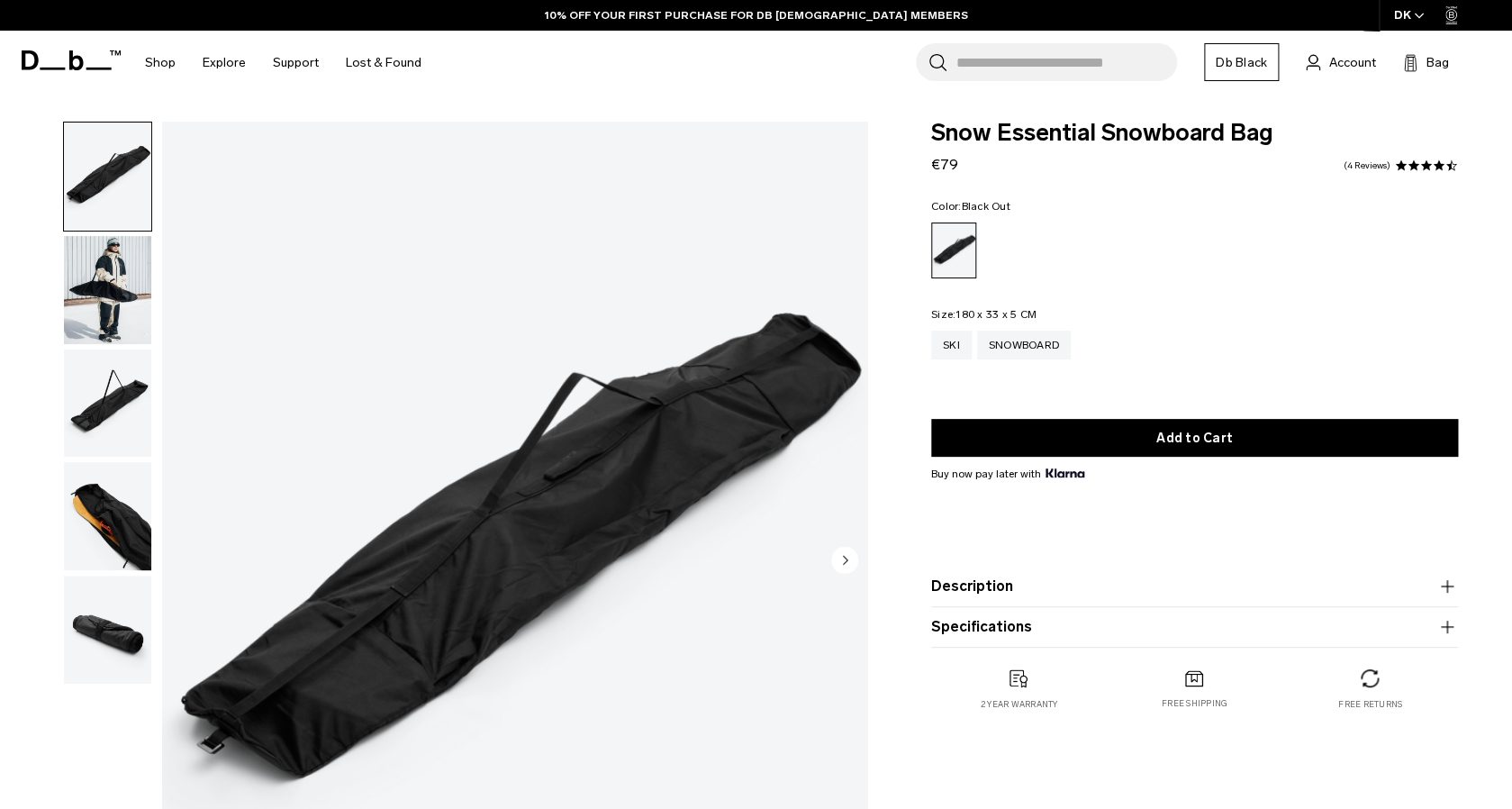
click at [131, 286] on img "button" at bounding box center [107, 290] width 87 height 108
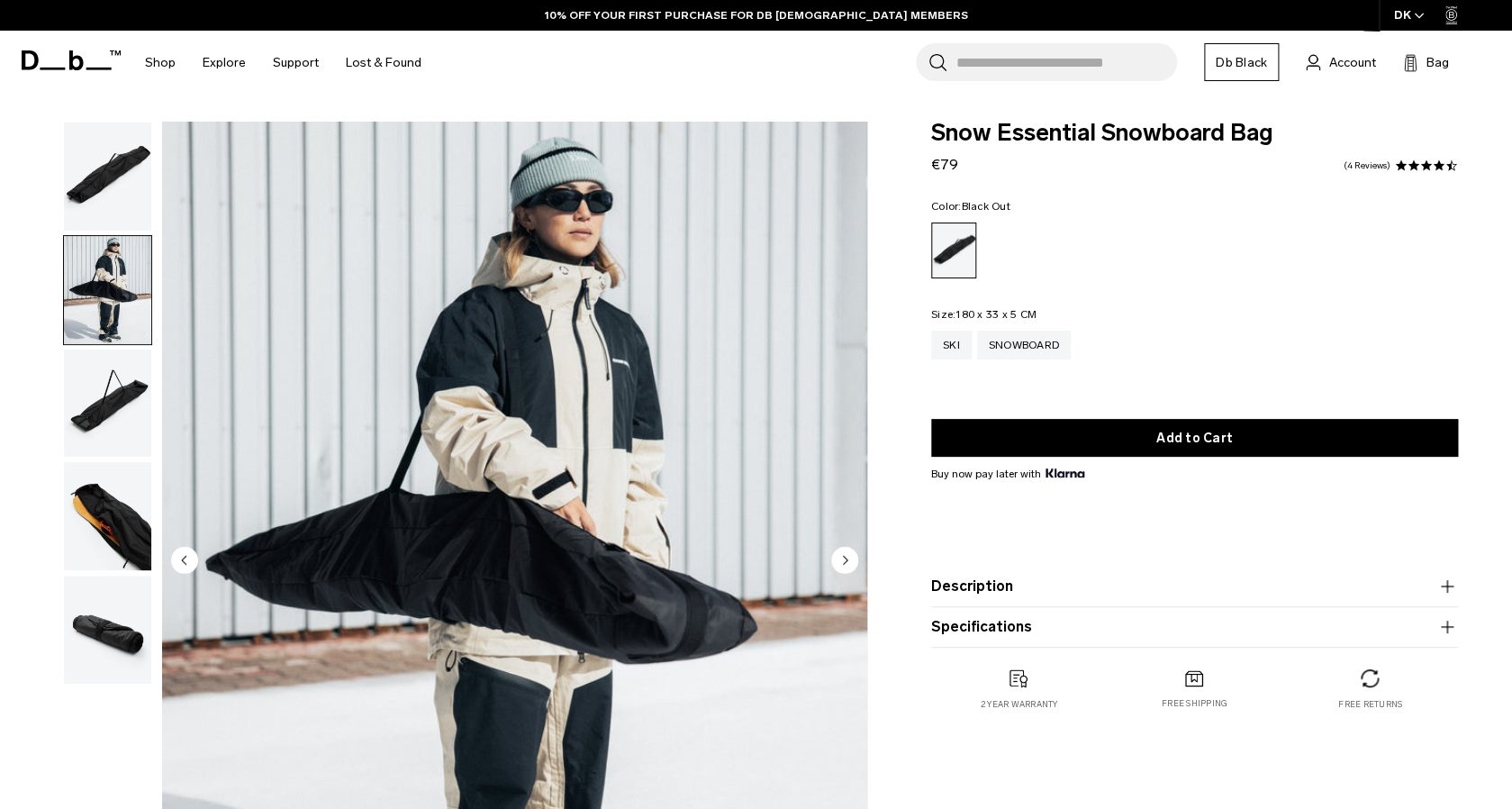
click at [108, 405] on img "button" at bounding box center [107, 403] width 87 height 108
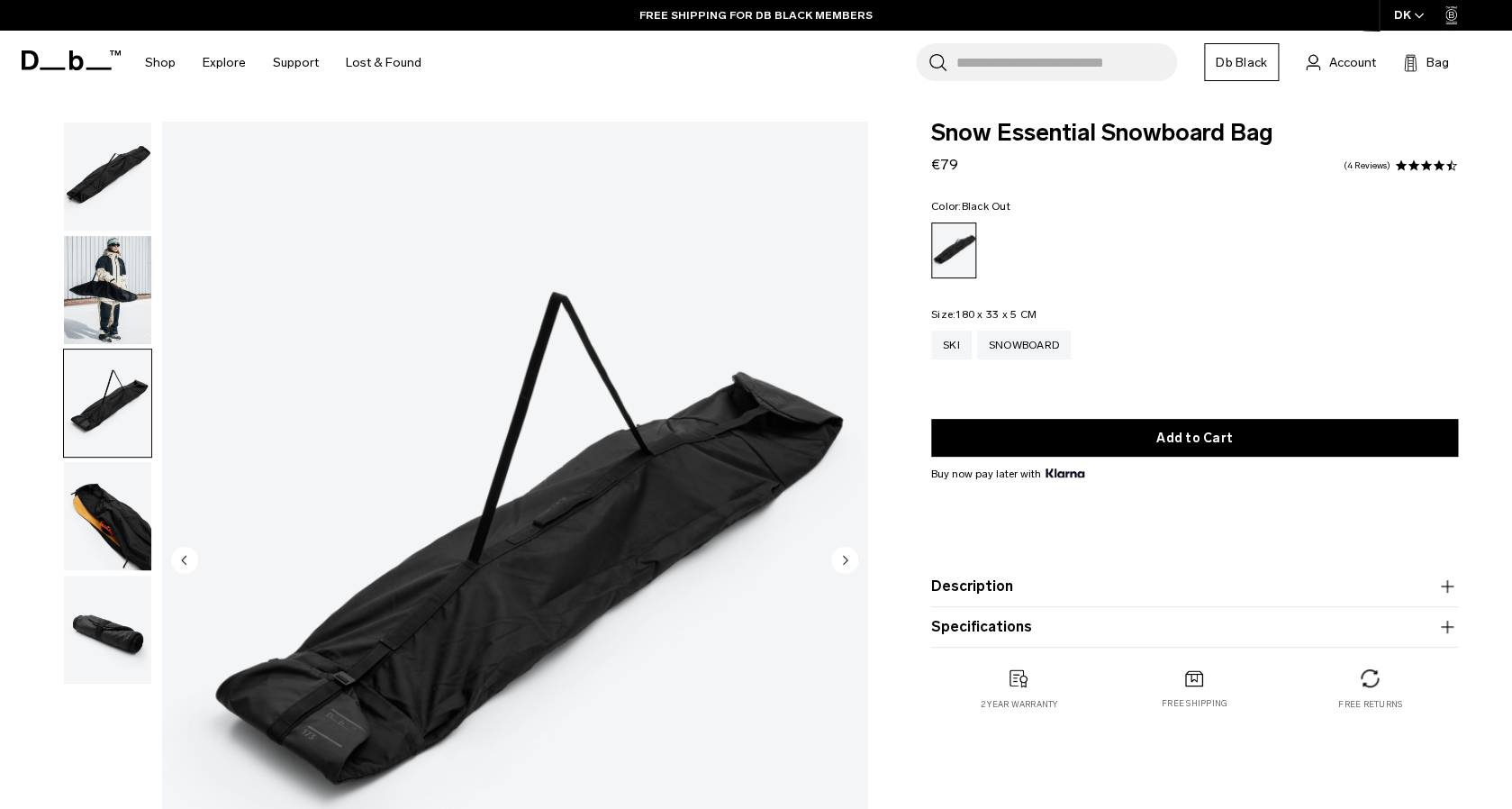
click at [108, 526] on img "button" at bounding box center [107, 515] width 87 height 108
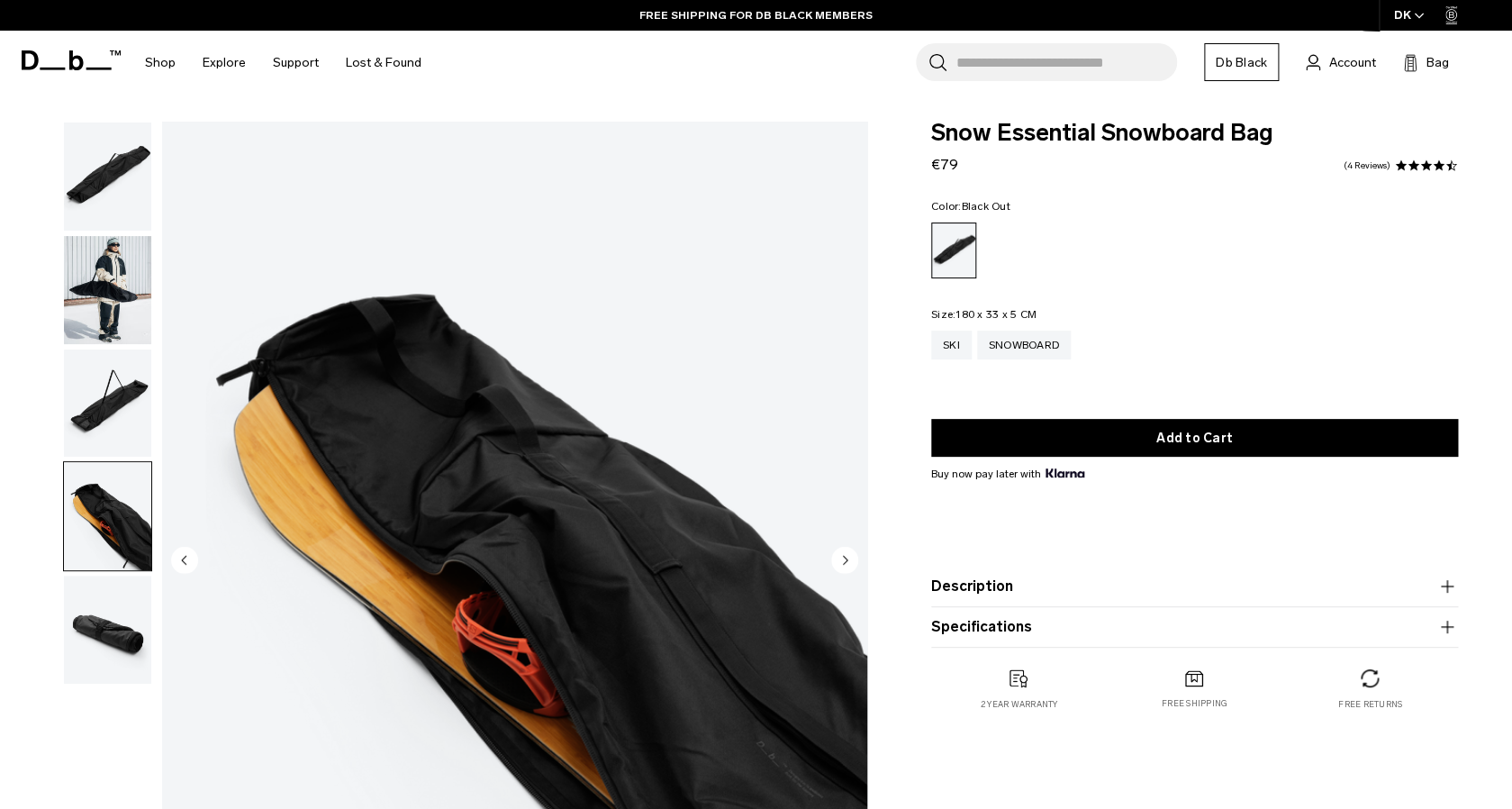
click at [103, 657] on img "button" at bounding box center [107, 629] width 87 height 108
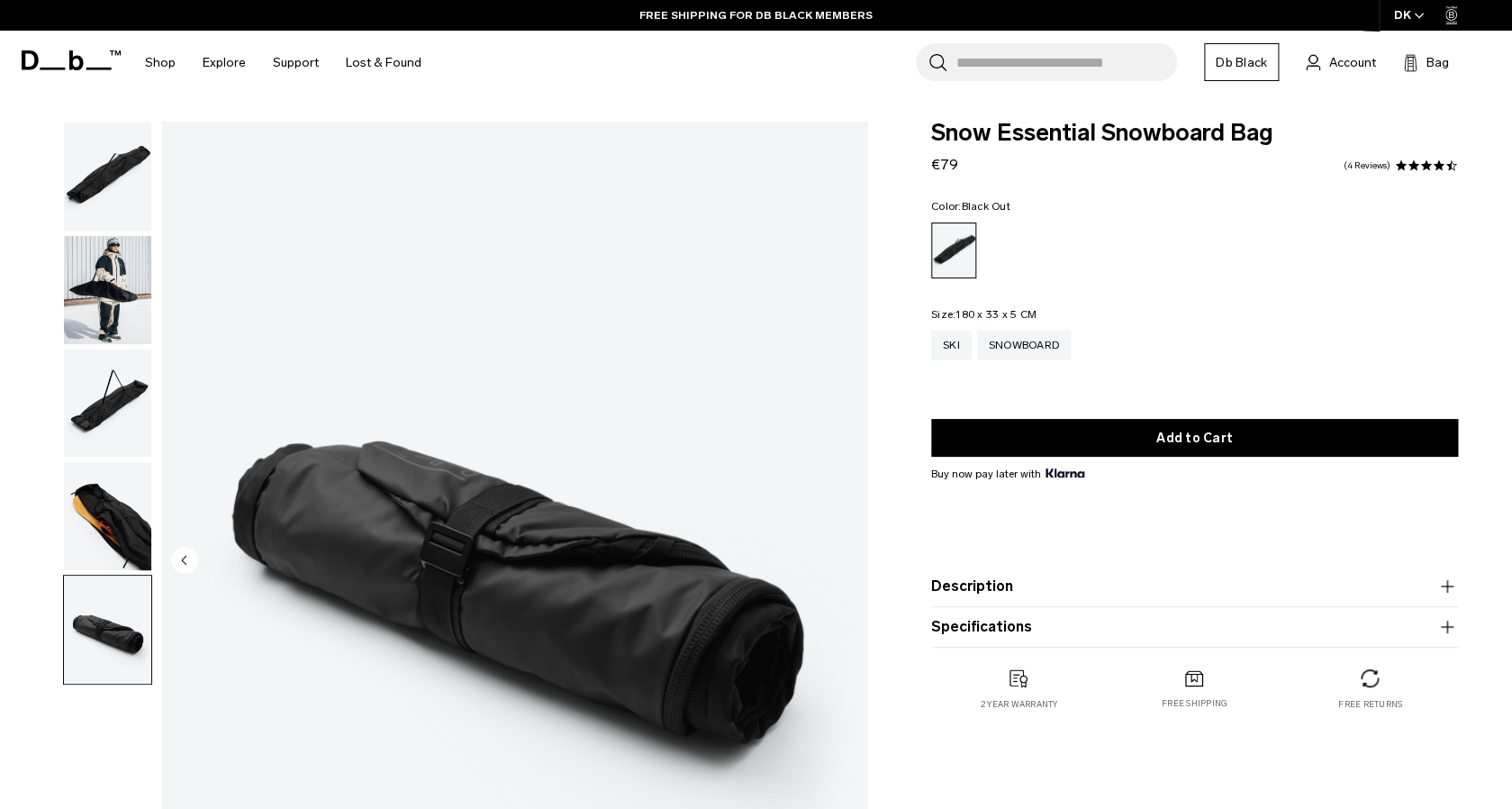
click at [124, 506] on img "button" at bounding box center [107, 515] width 87 height 108
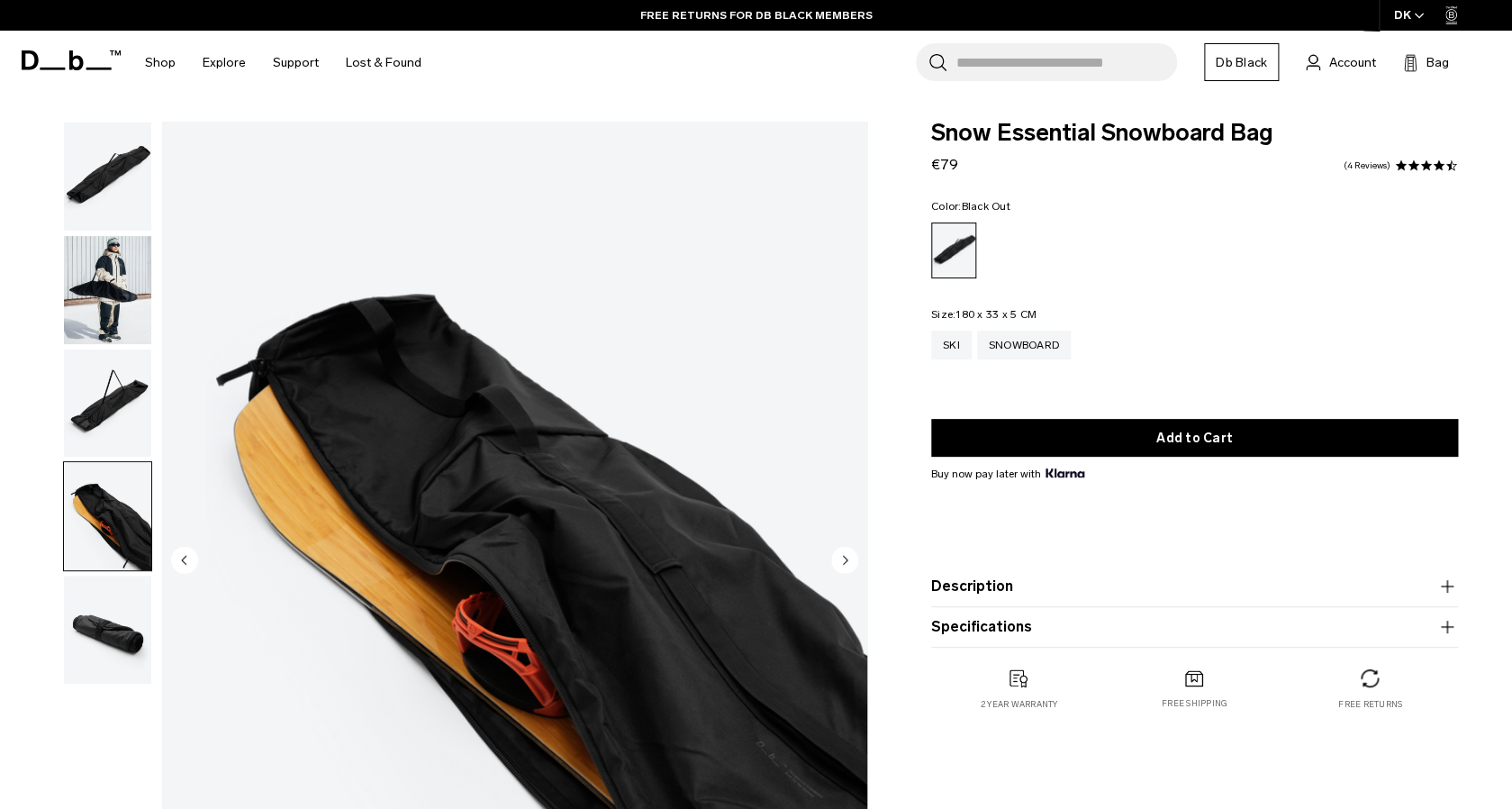
click at [124, 418] on img "button" at bounding box center [107, 403] width 87 height 108
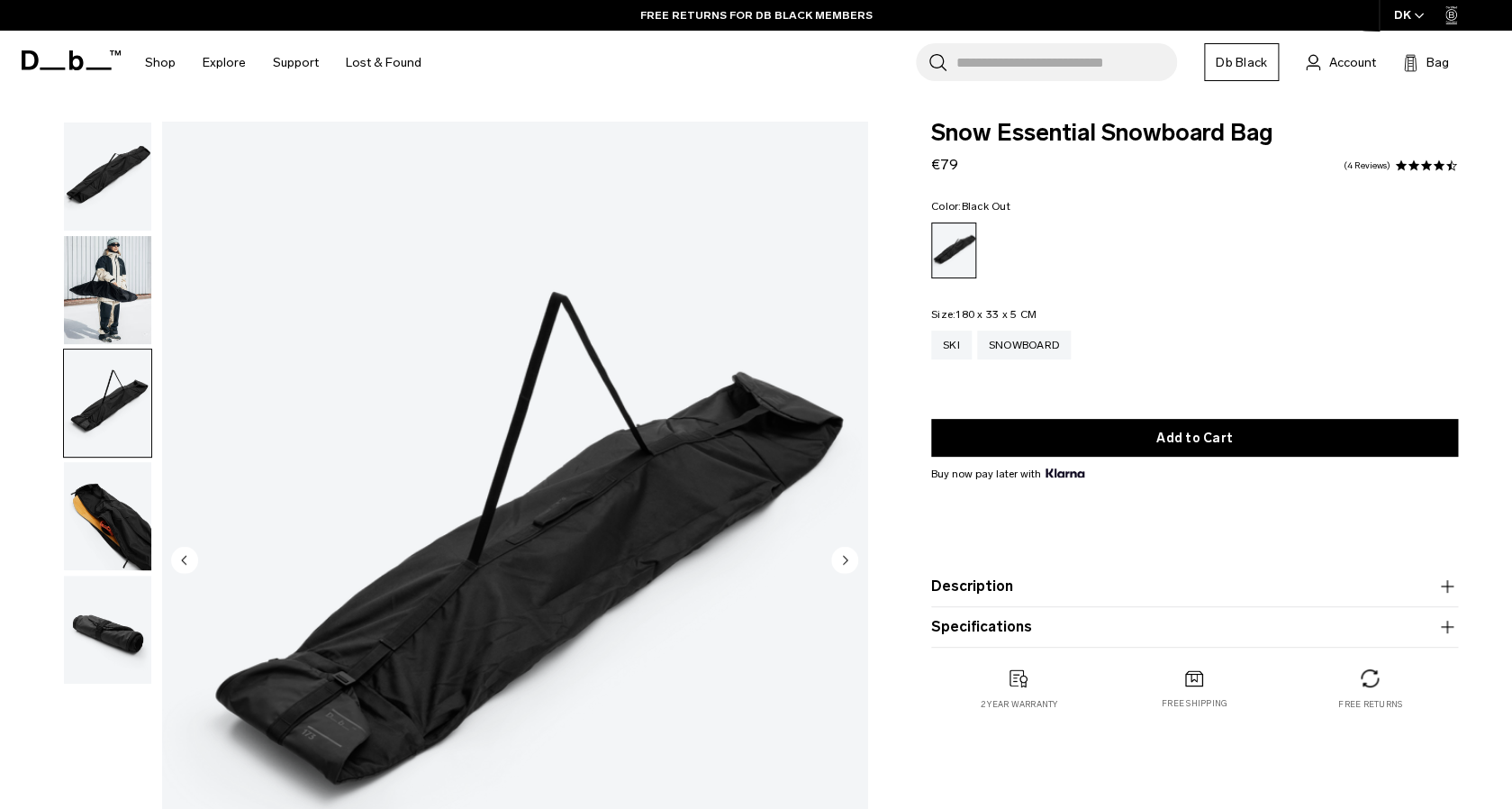
click at [129, 316] on img "button" at bounding box center [107, 290] width 87 height 108
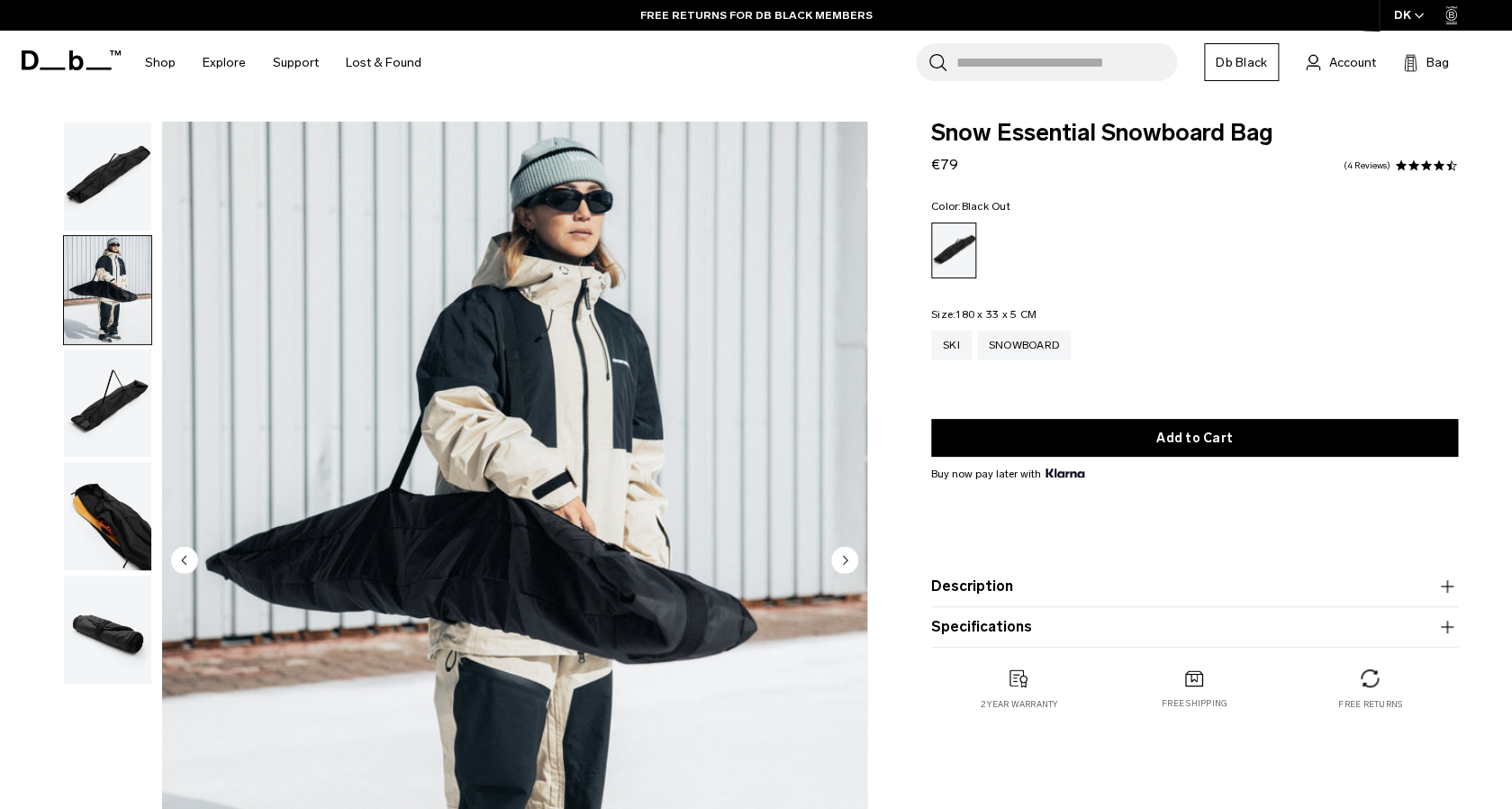
click at [124, 197] on img "button" at bounding box center [107, 176] width 87 height 108
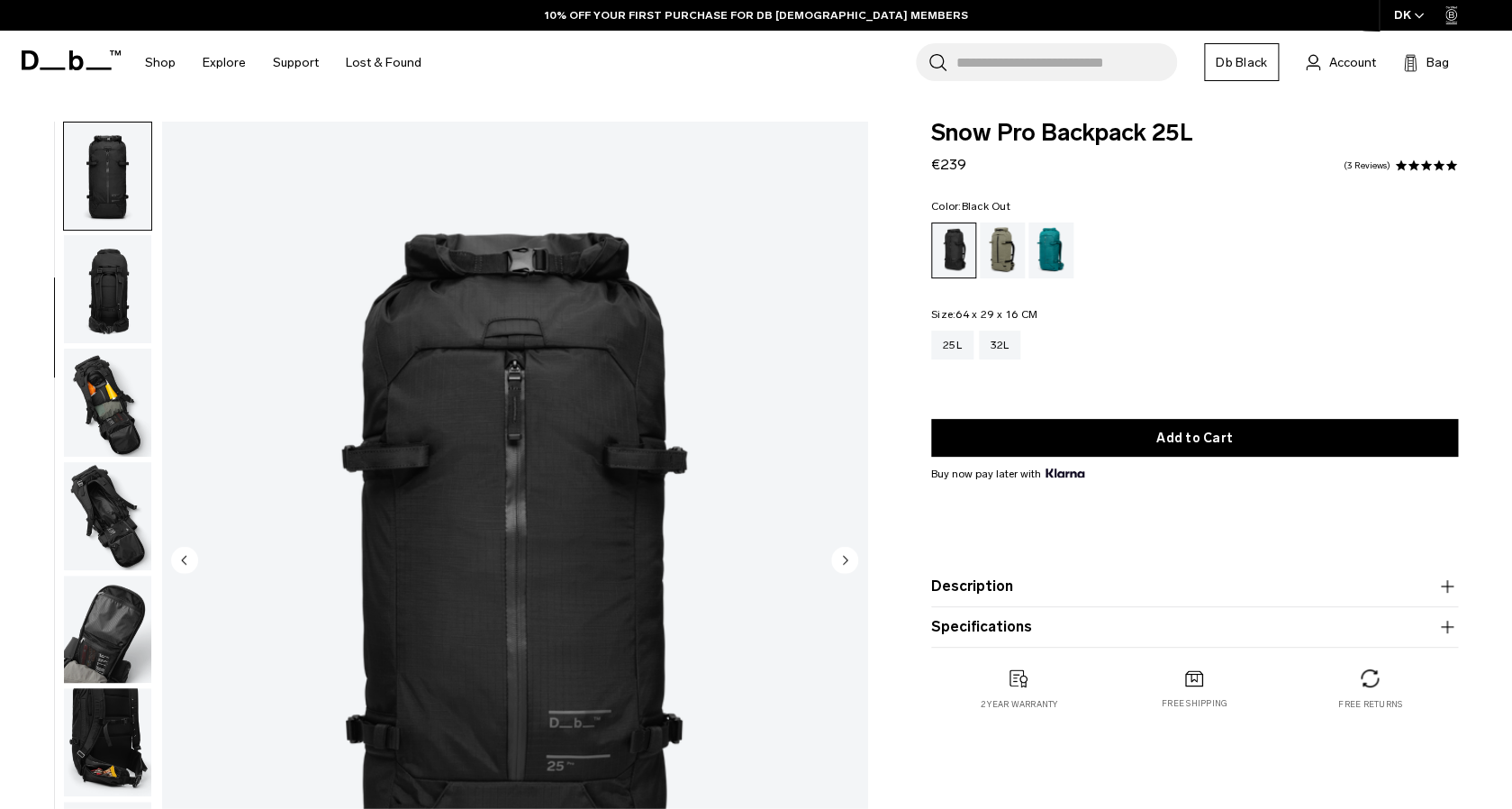
click at [96, 426] on img "button" at bounding box center [107, 402] width 87 height 108
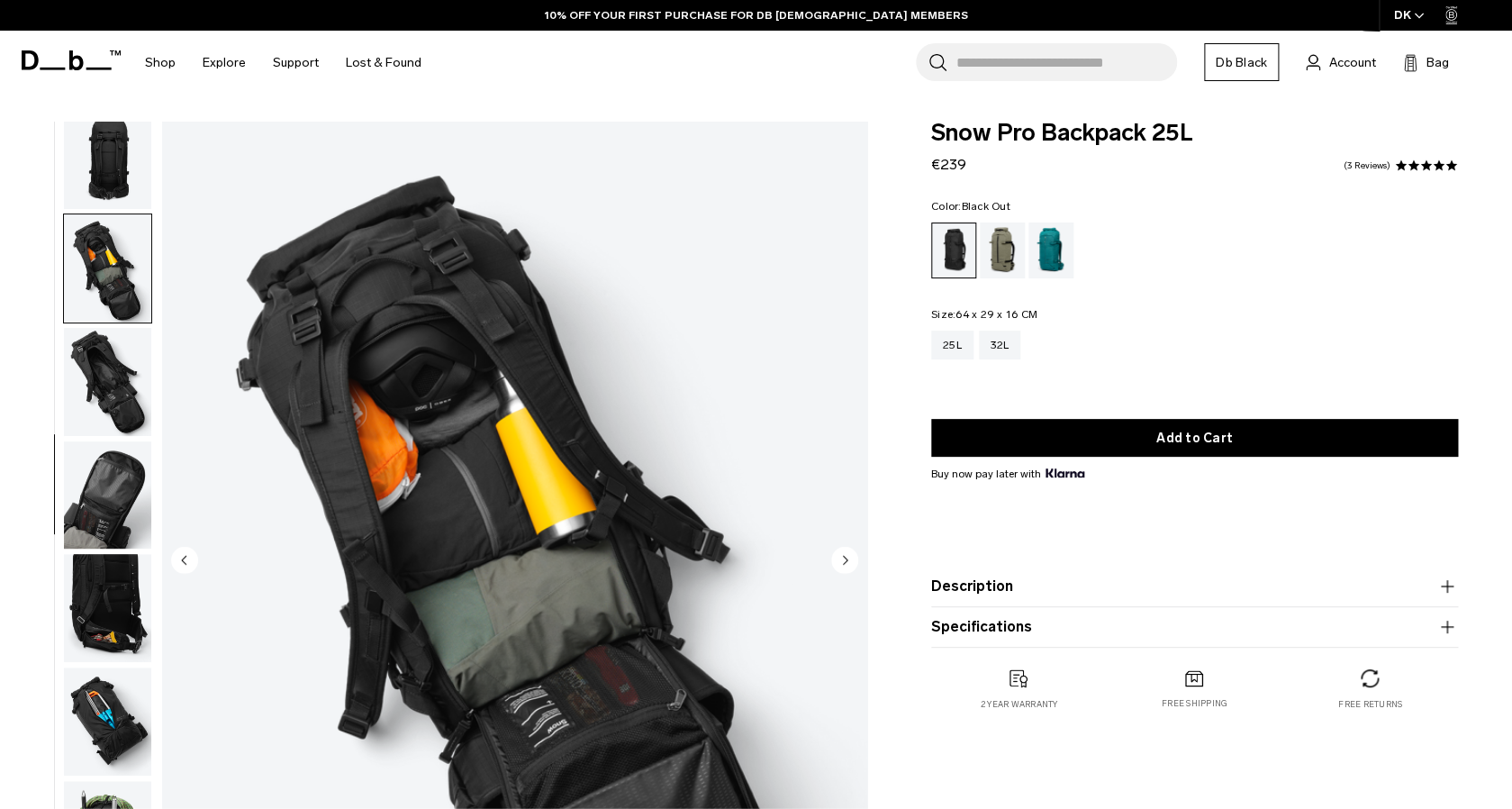
scroll to position [362, 0]
click at [100, 504] on img "button" at bounding box center [107, 494] width 87 height 108
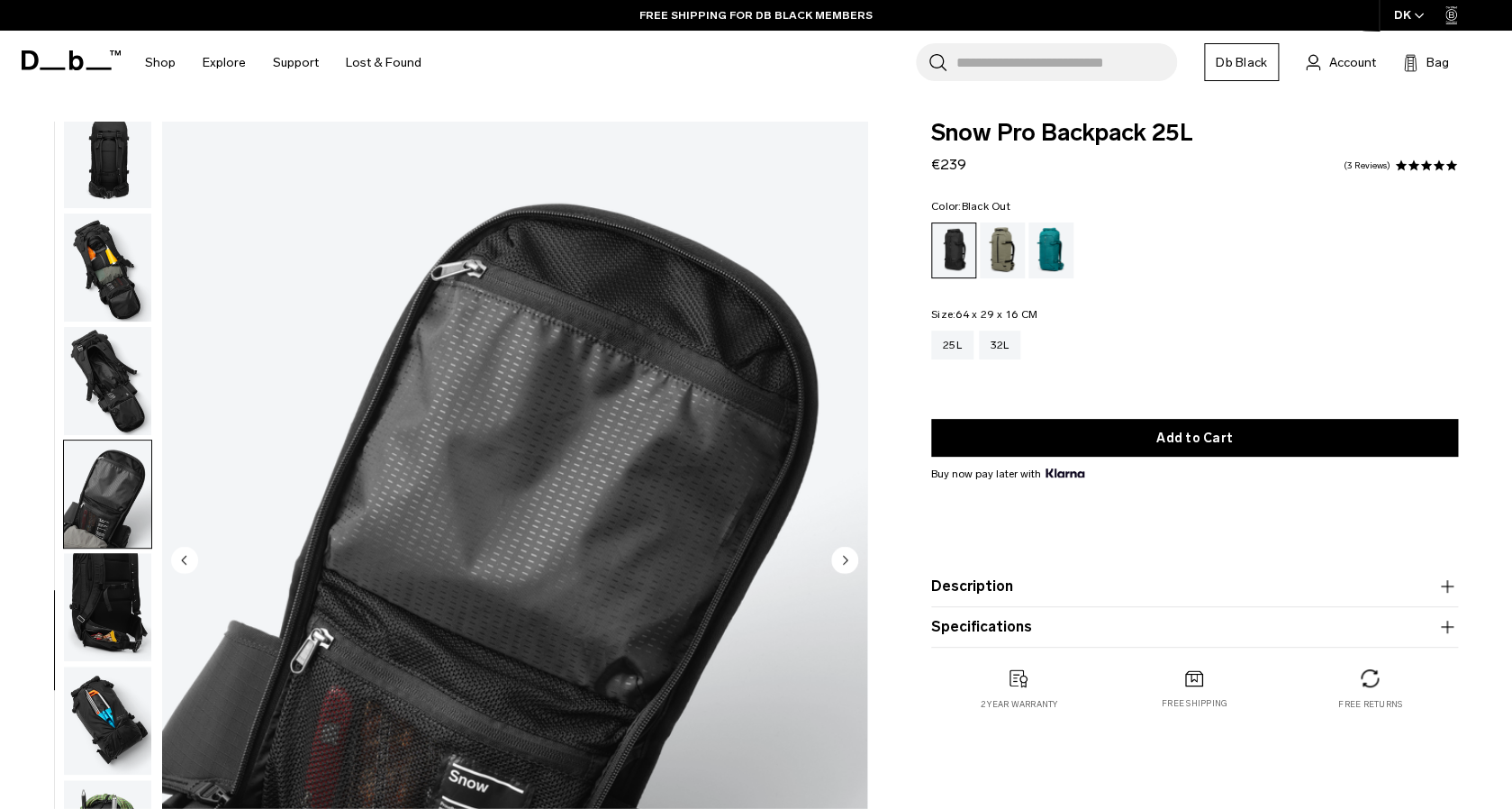
click at [110, 606] on img "button" at bounding box center [107, 606] width 87 height 108
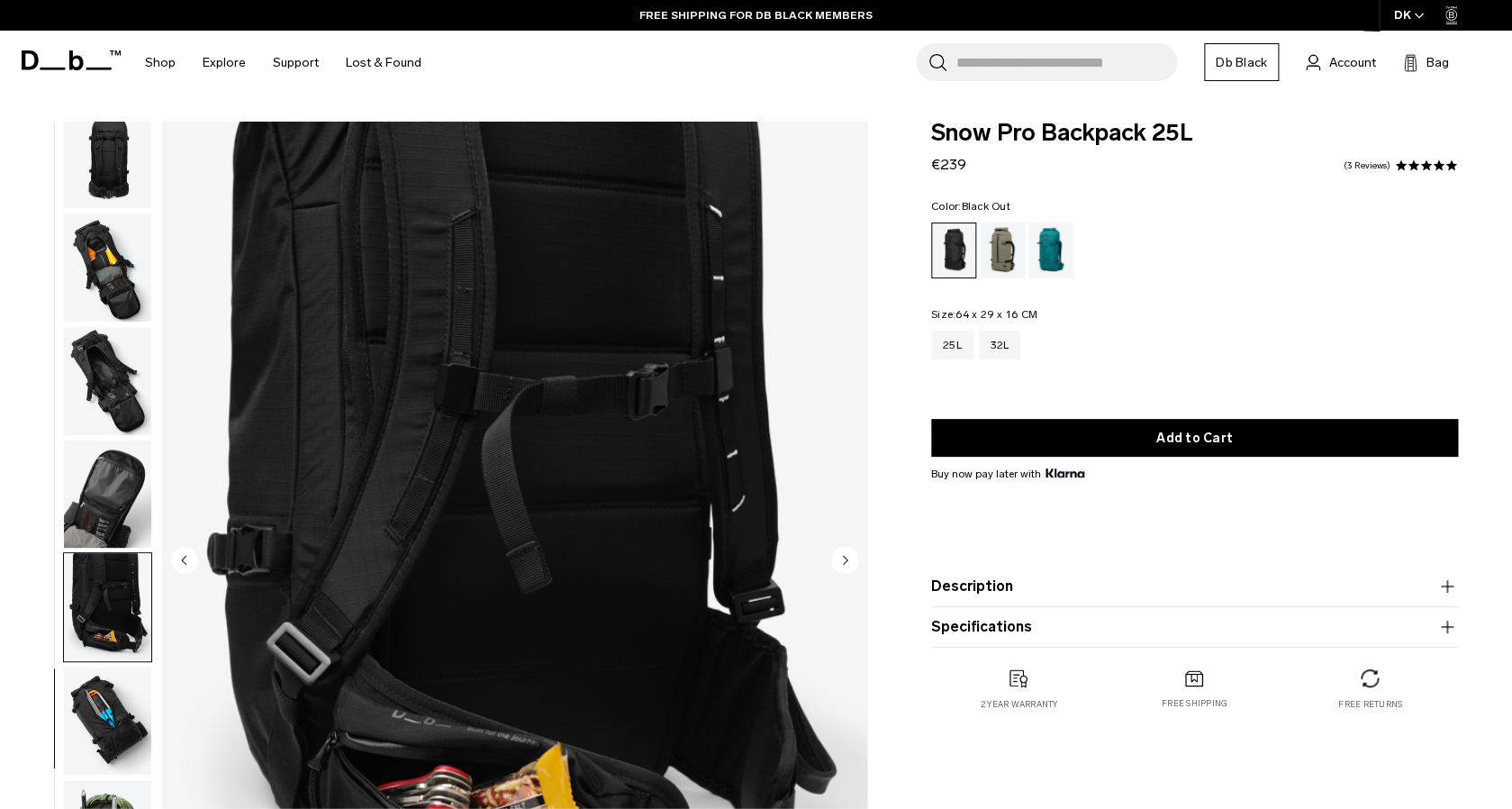
click at [114, 701] on img "button" at bounding box center [107, 720] width 87 height 108
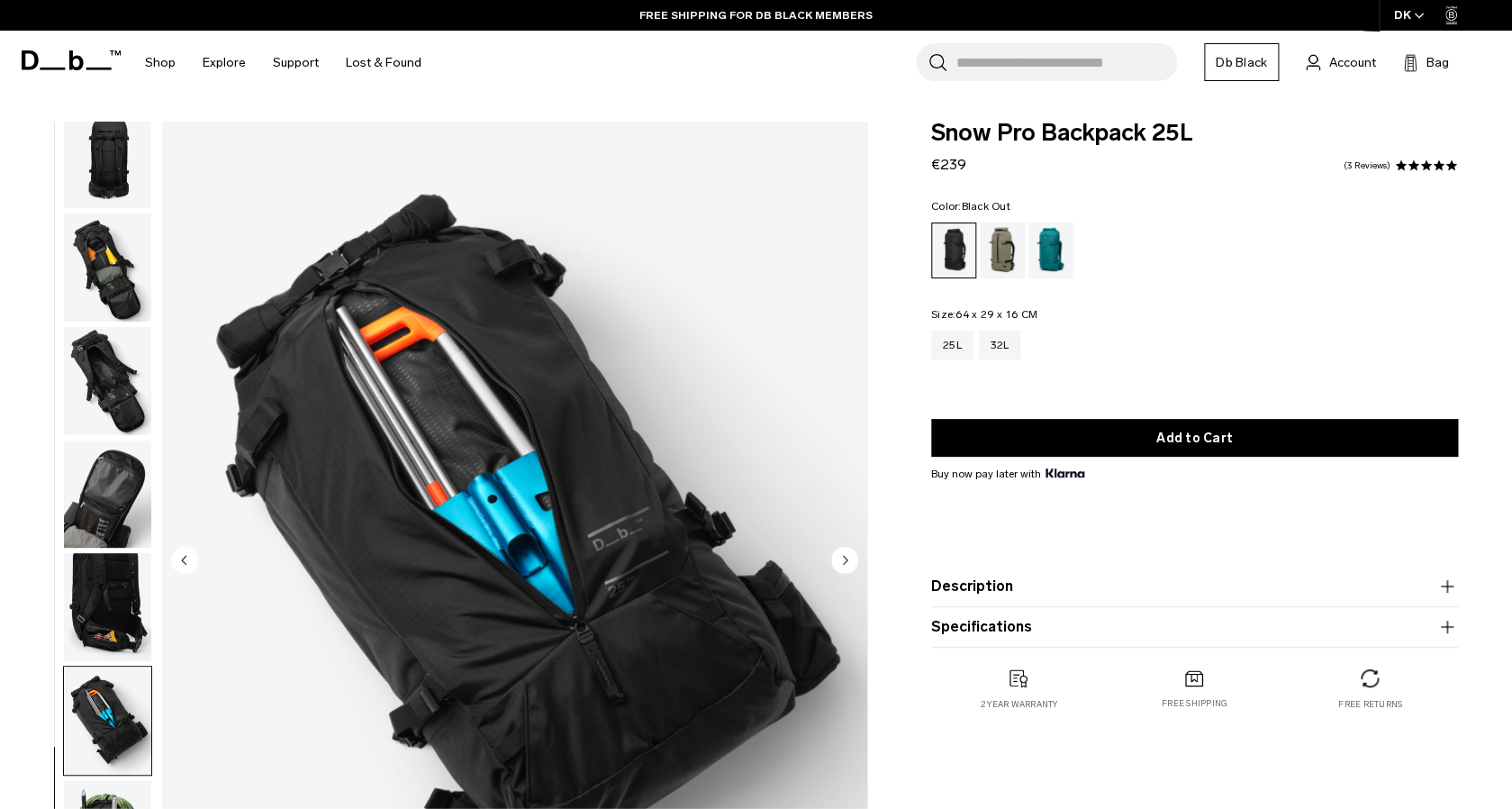
click at [134, 451] on img "button" at bounding box center [107, 494] width 87 height 108
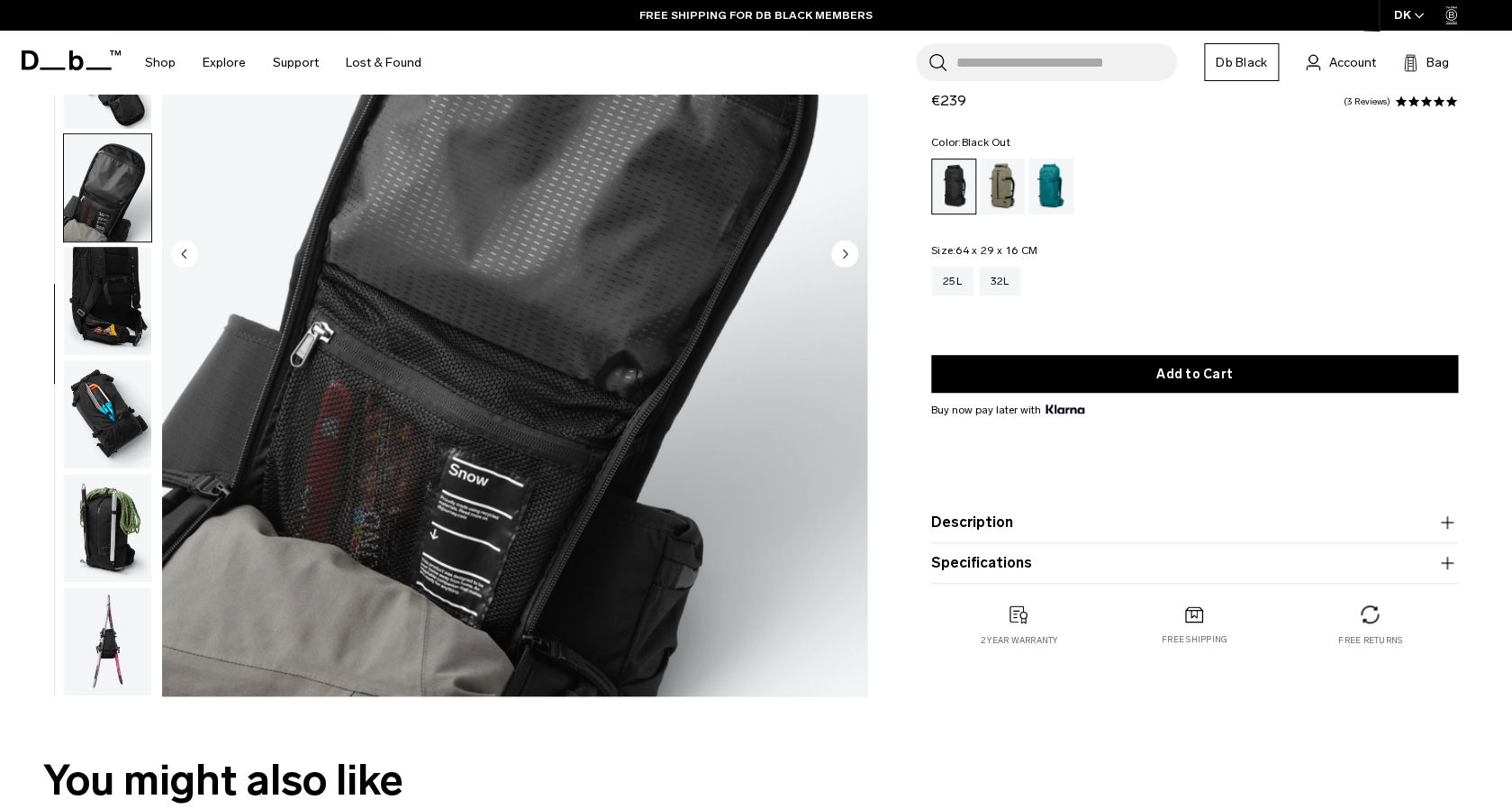
scroll to position [313, 0]
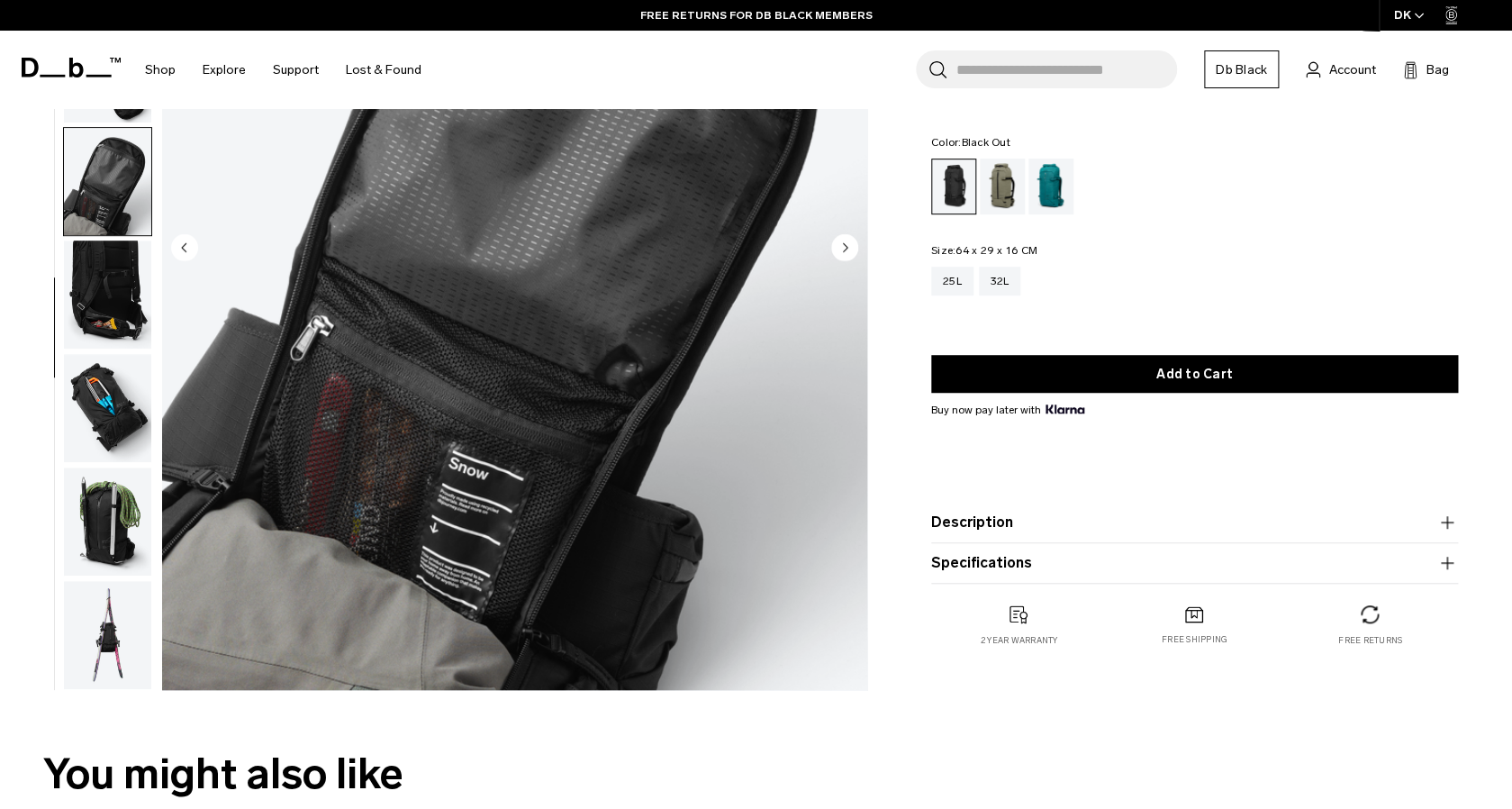
click at [111, 492] on img "button" at bounding box center [107, 521] width 87 height 108
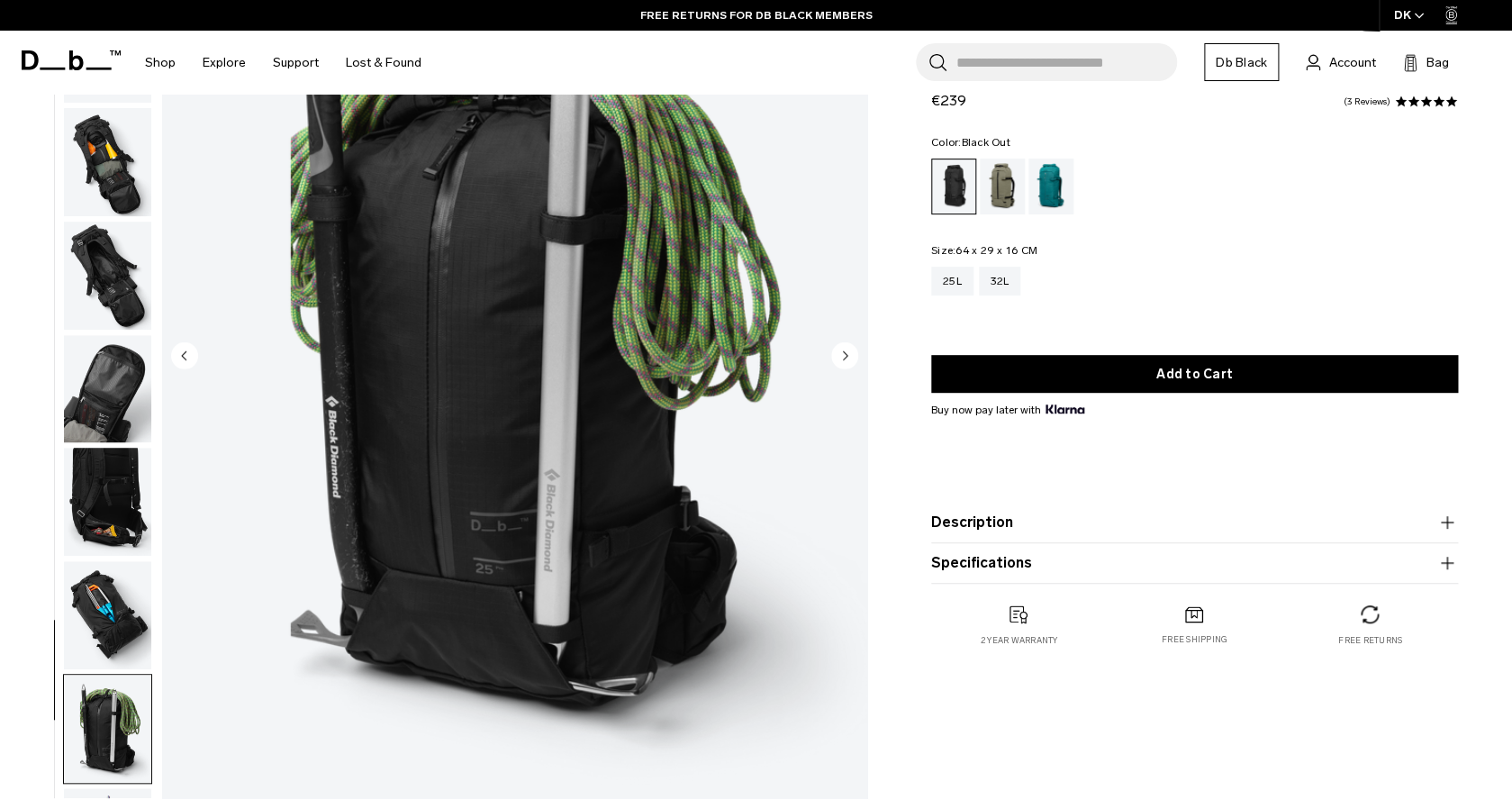
scroll to position [208, 0]
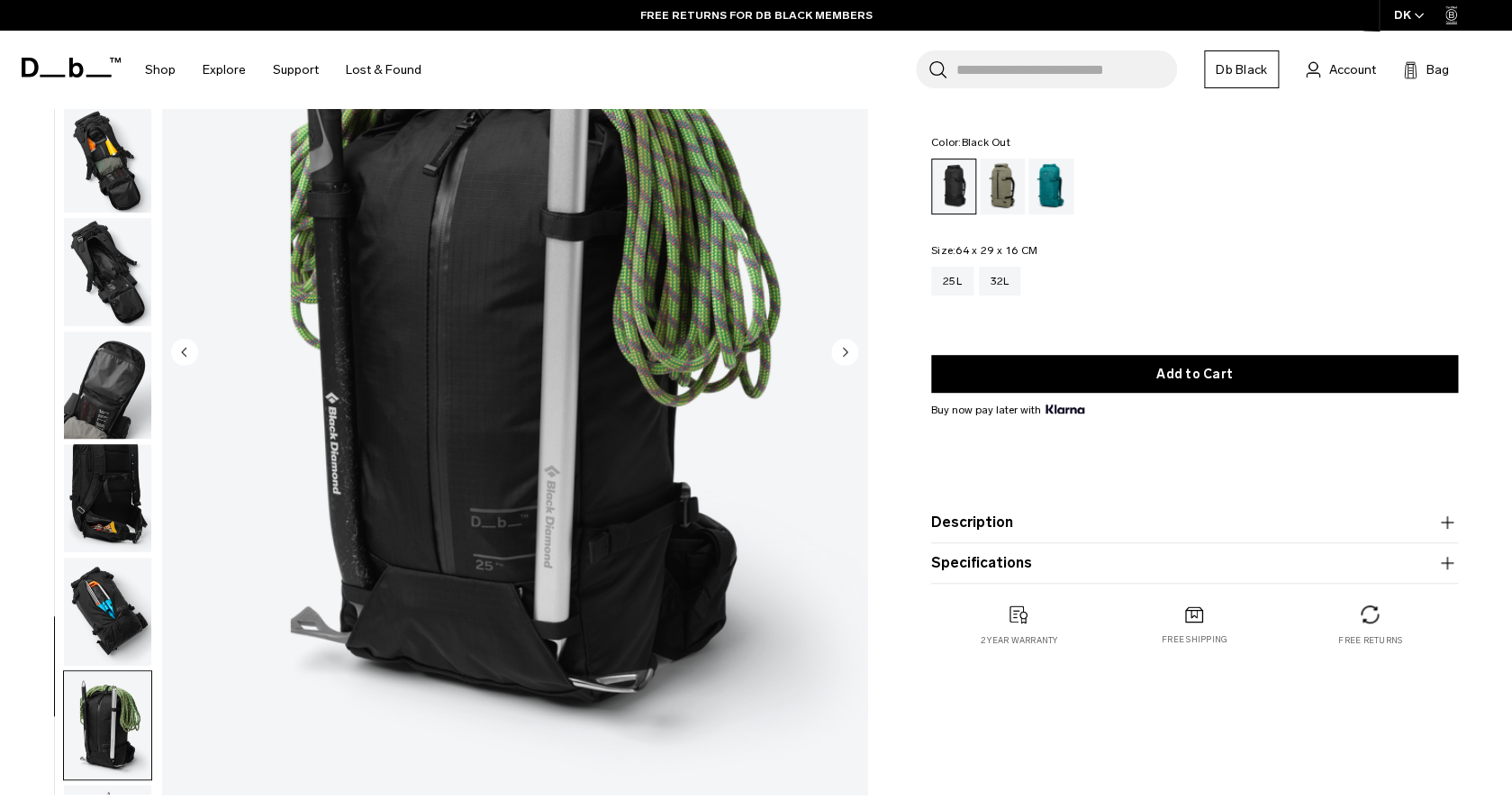
click at [850, 347] on circle "Next slide" at bounding box center [845, 353] width 27 height 27
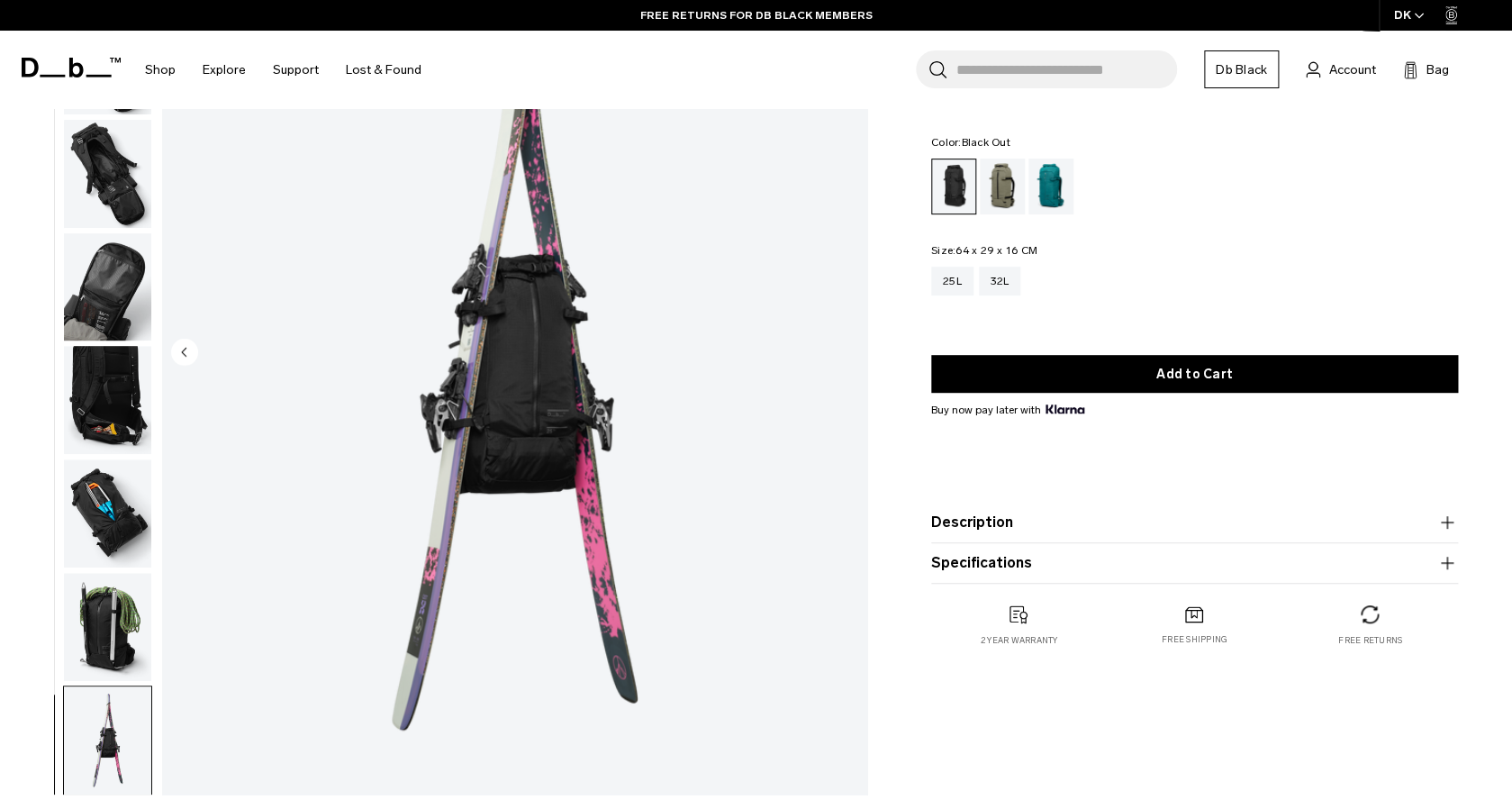
scroll to position [362, 0]
click at [850, 347] on img "11 / 11" at bounding box center [514, 354] width 705 height 881
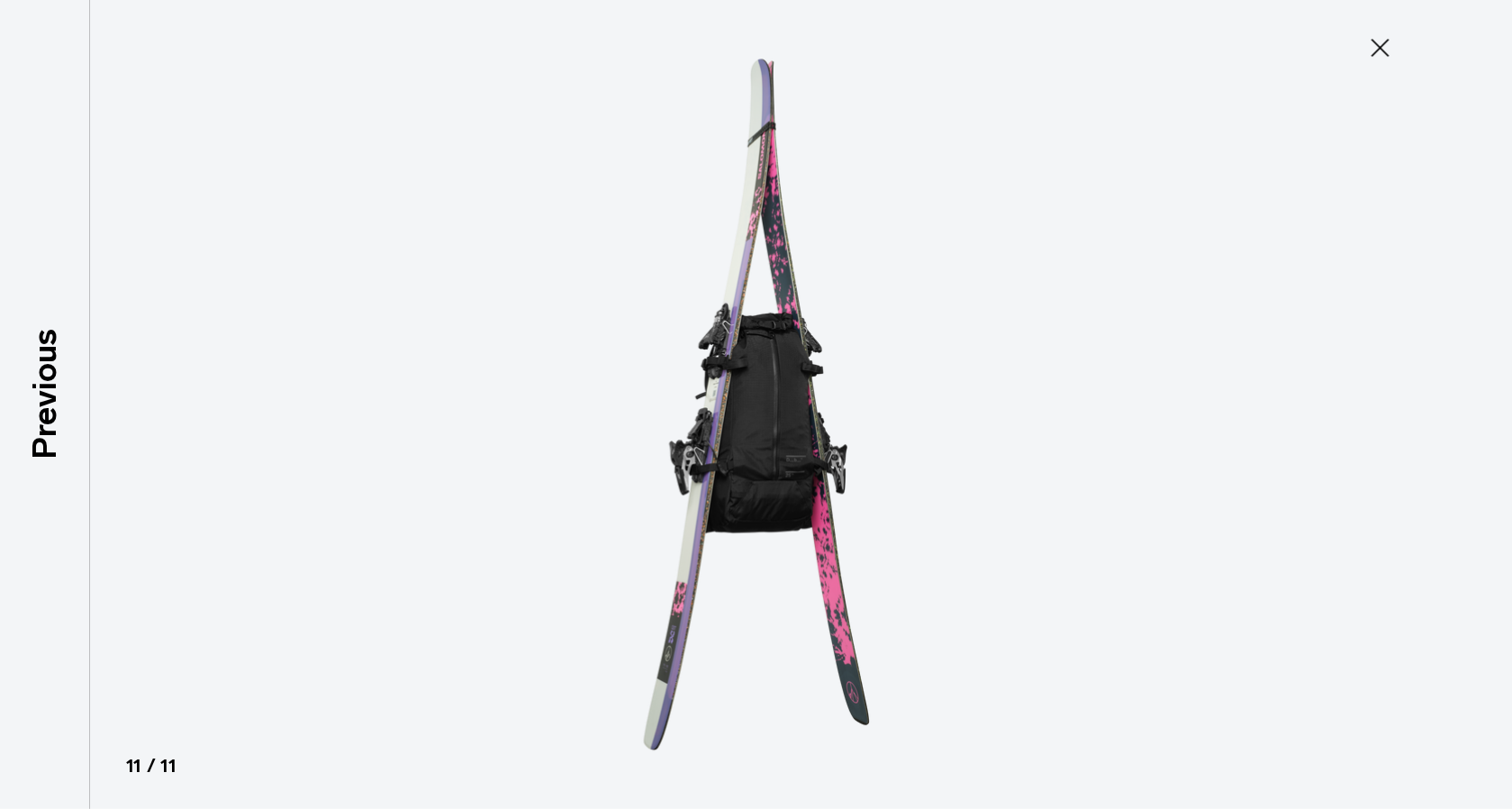
click at [1382, 45] on icon at bounding box center [1379, 48] width 18 height 18
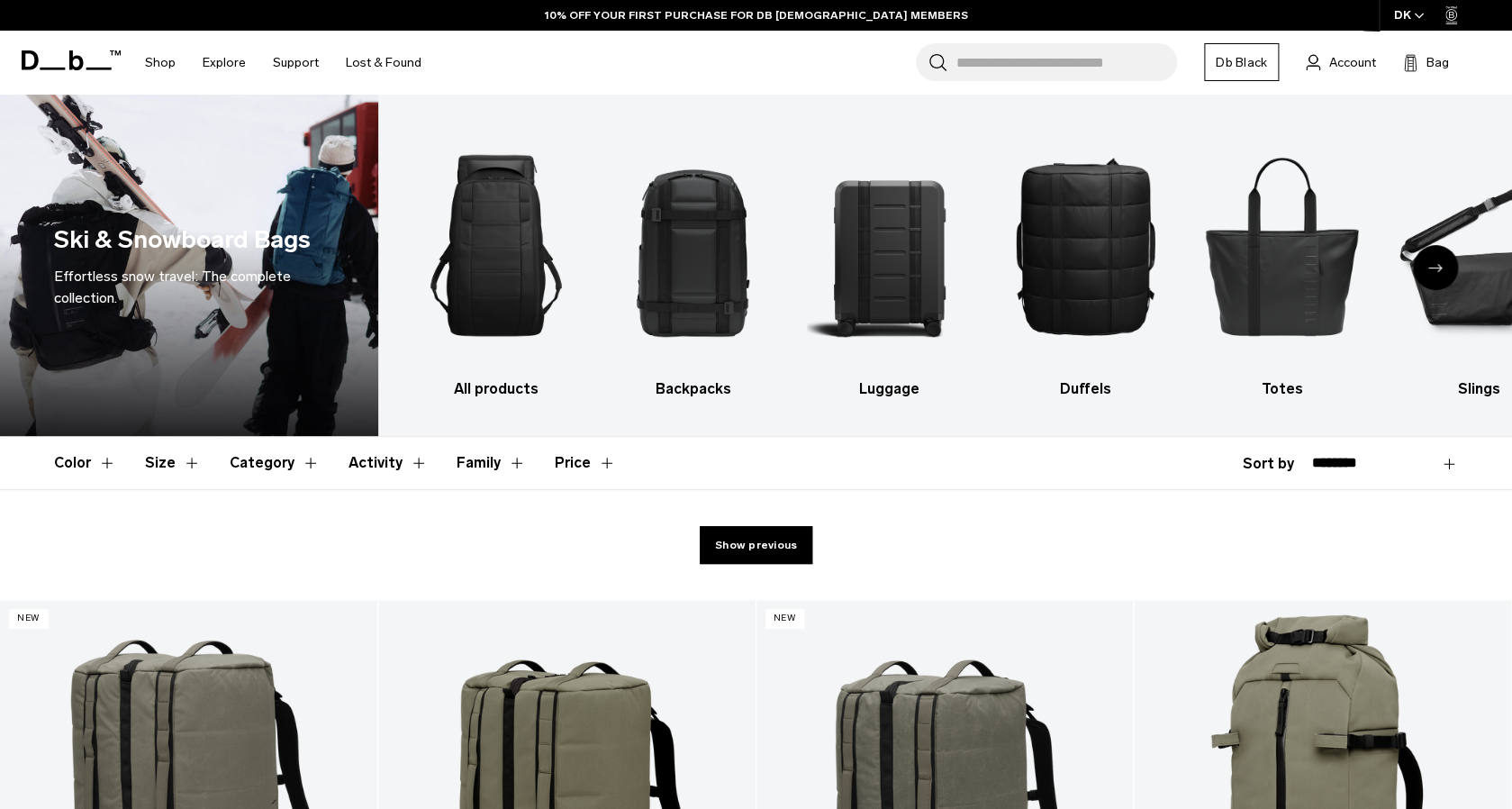
click at [1444, 262] on div "Next slide" at bounding box center [1436, 268] width 45 height 45
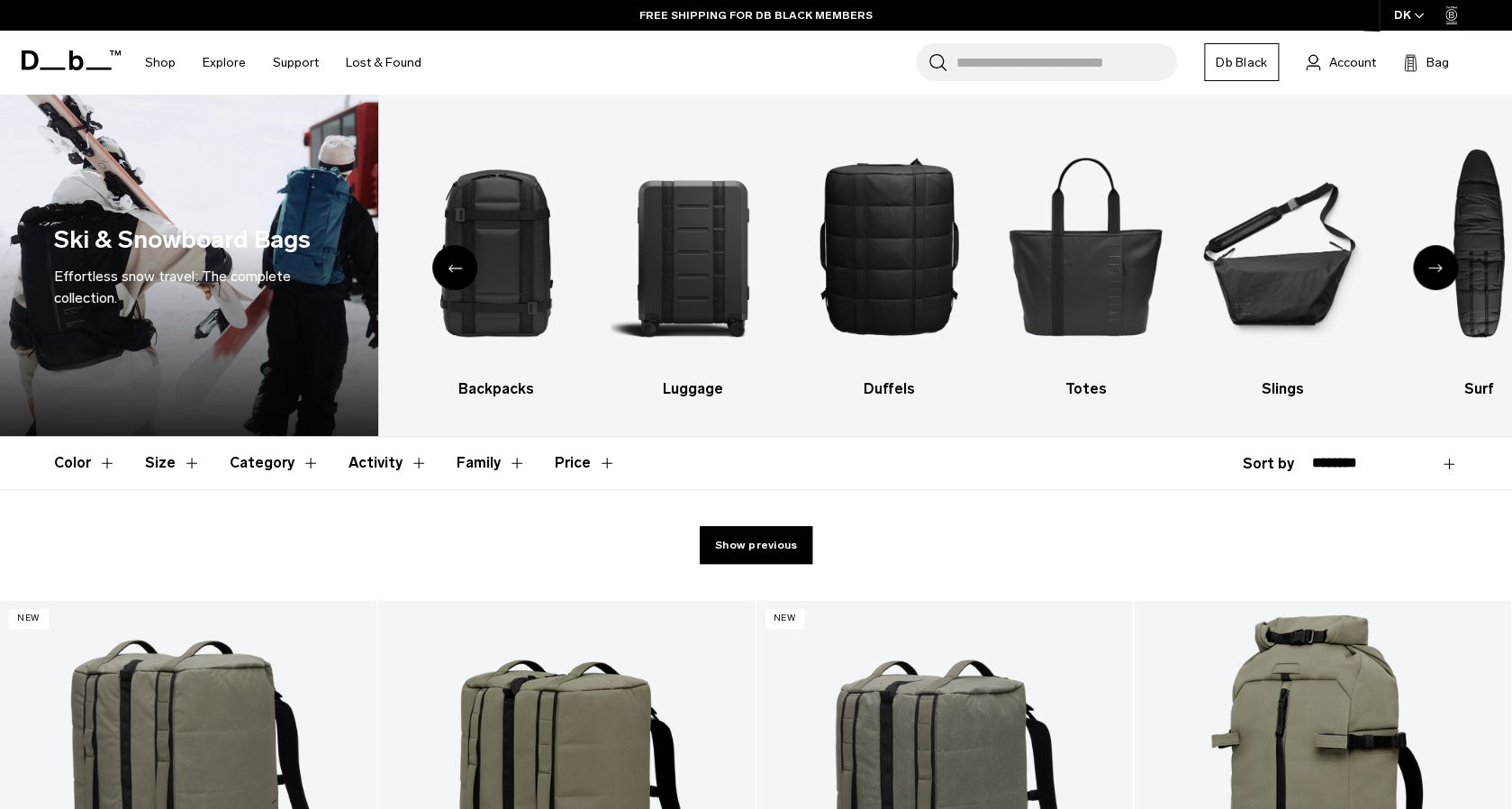
click at [1444, 262] on div "Next slide" at bounding box center [1436, 268] width 45 height 45
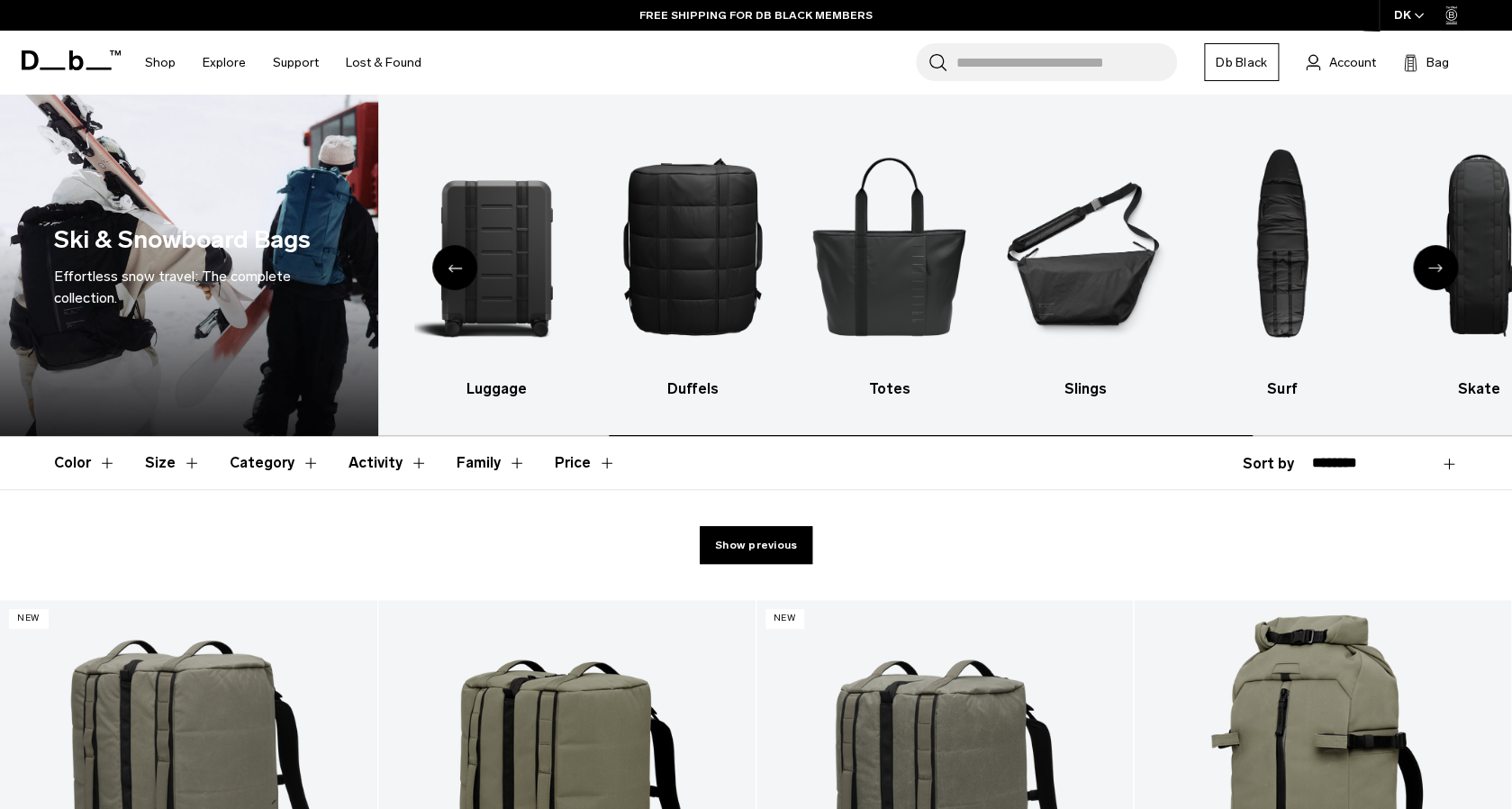
click at [1444, 262] on div "Next slide" at bounding box center [1436, 268] width 45 height 45
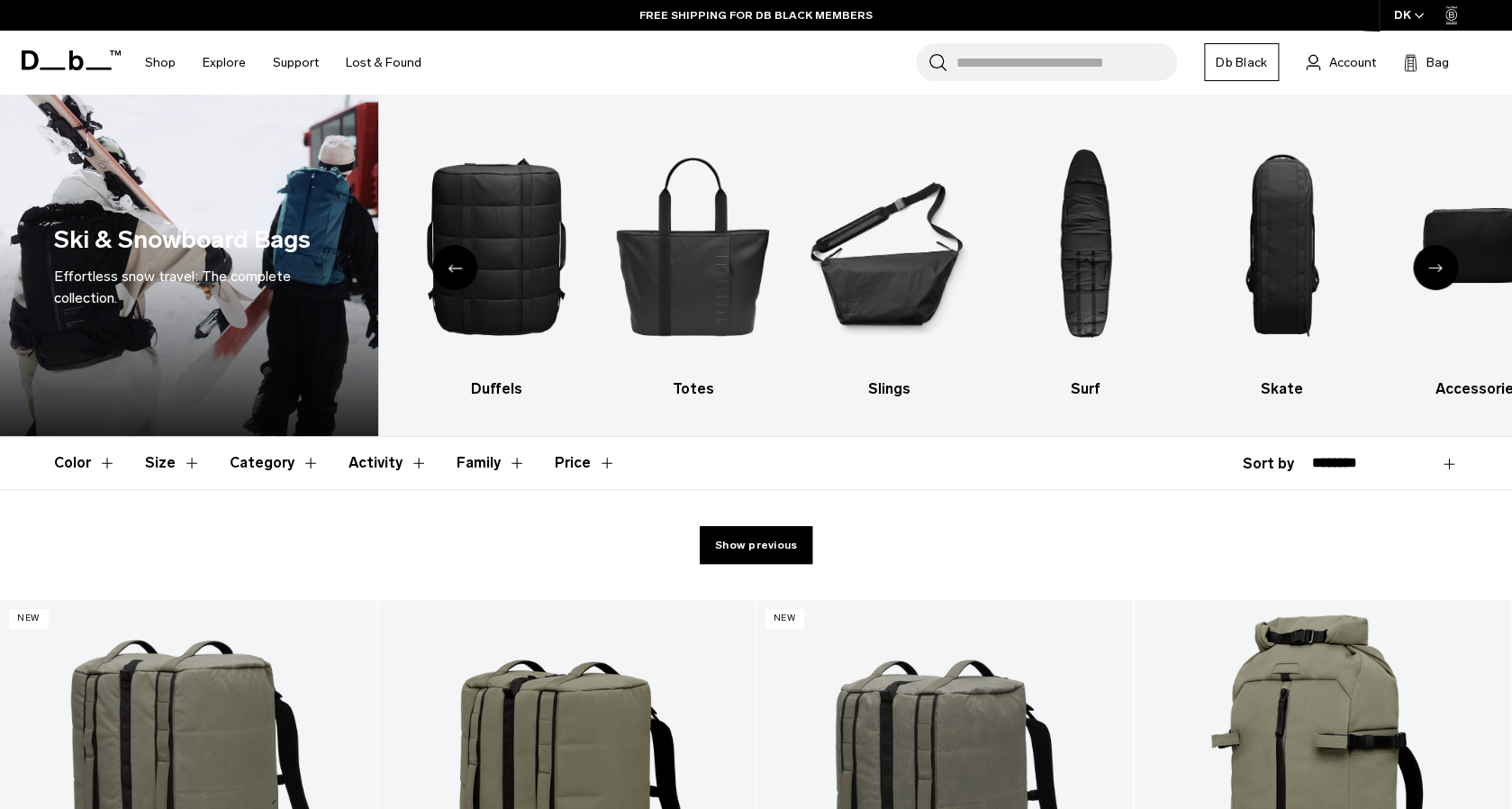
click at [1444, 262] on div "Next slide" at bounding box center [1436, 268] width 45 height 45
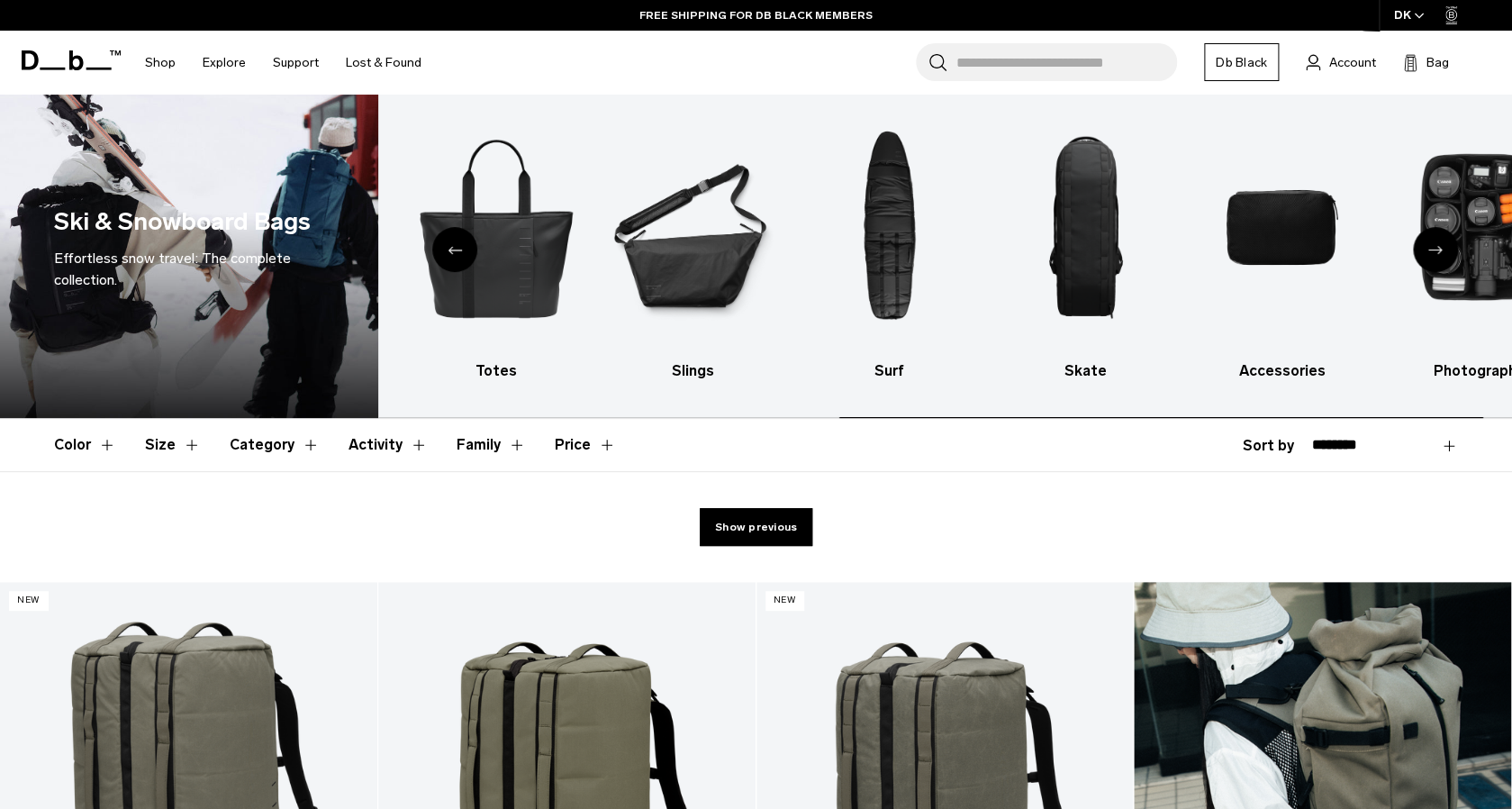
scroll to position [20, 0]
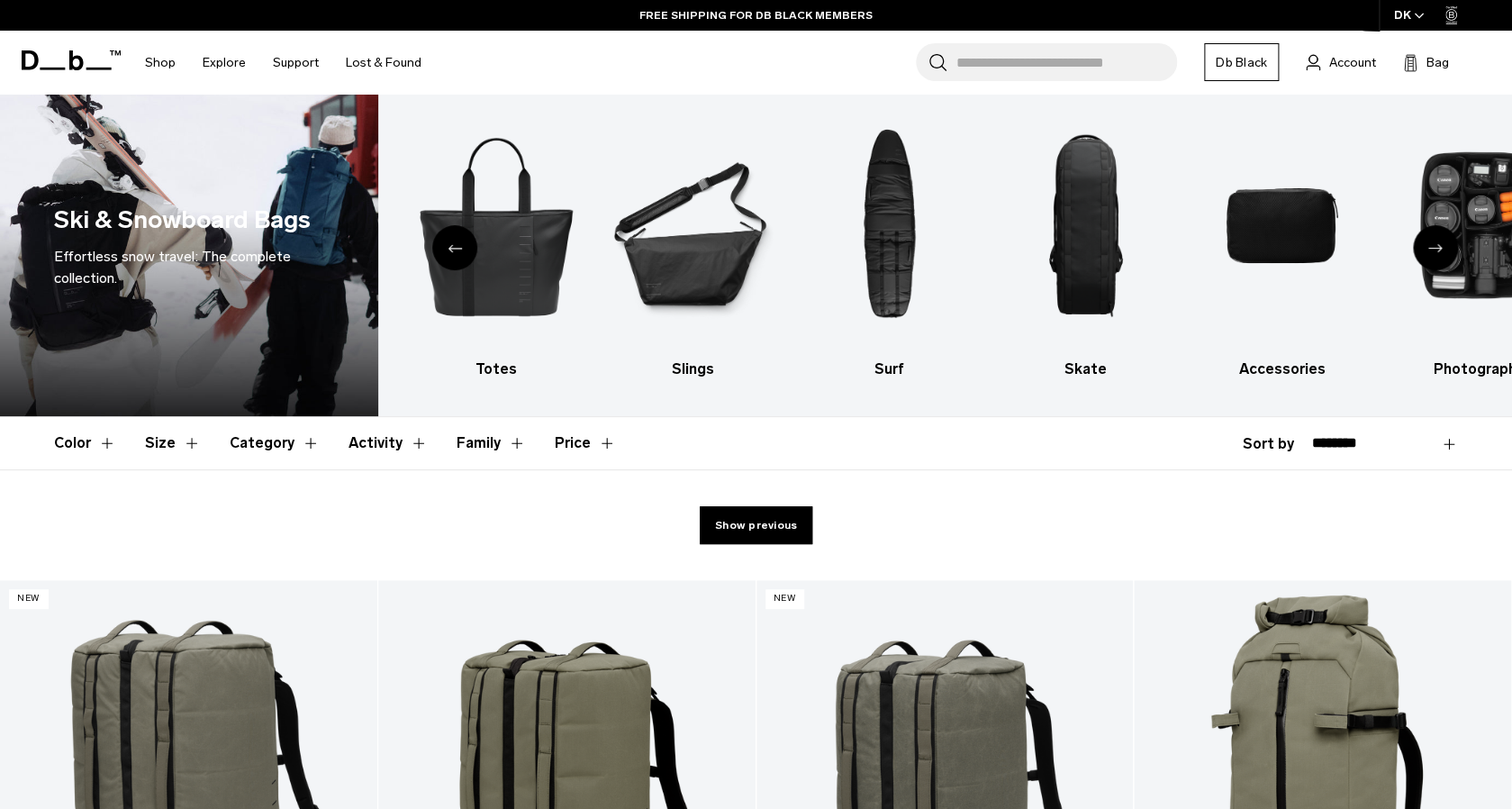
click at [1440, 248] on icon "Next slide" at bounding box center [1435, 248] width 15 height 8
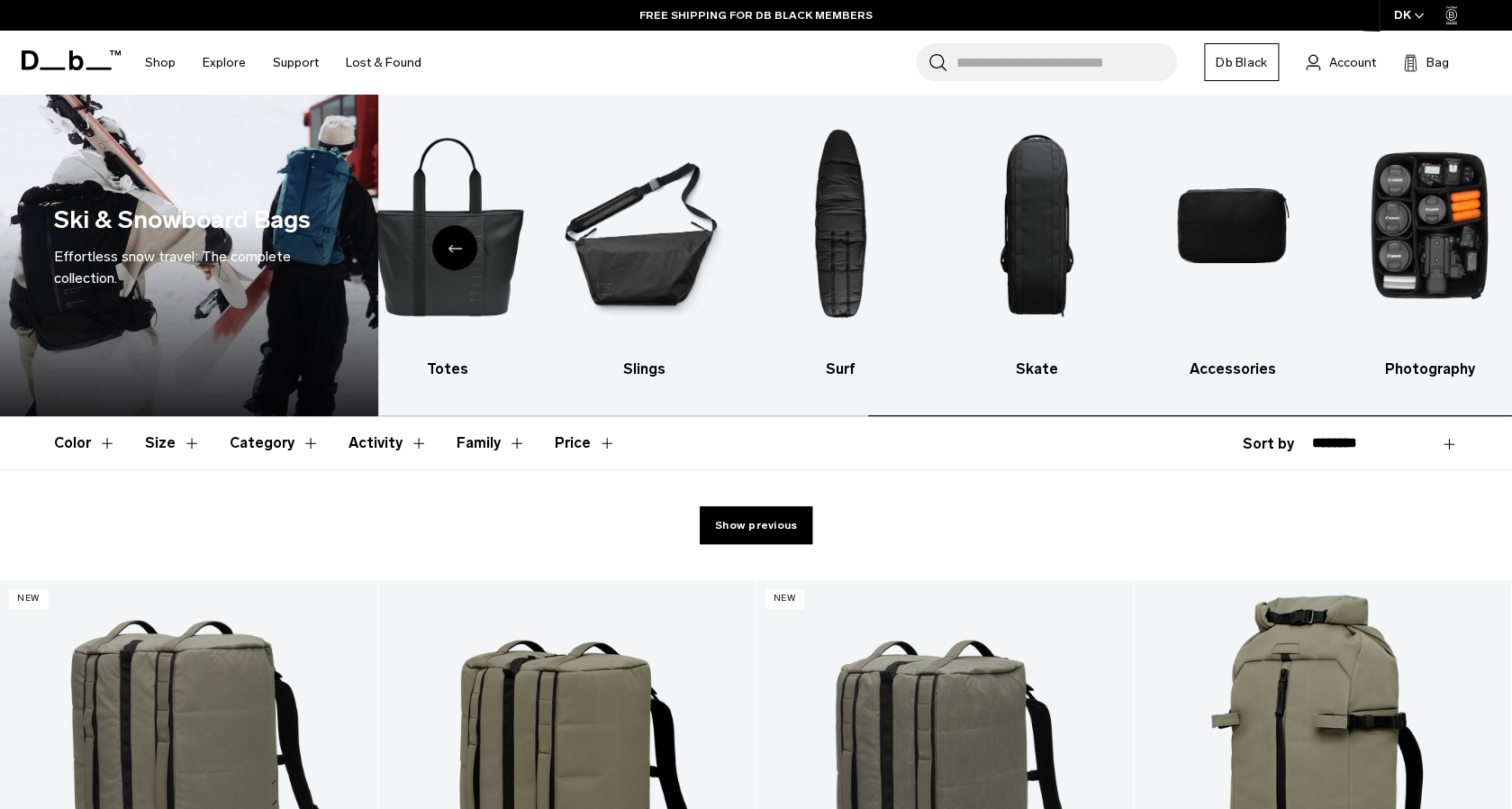
click at [1440, 248] on img "10 / 10" at bounding box center [1428, 225] width 164 height 247
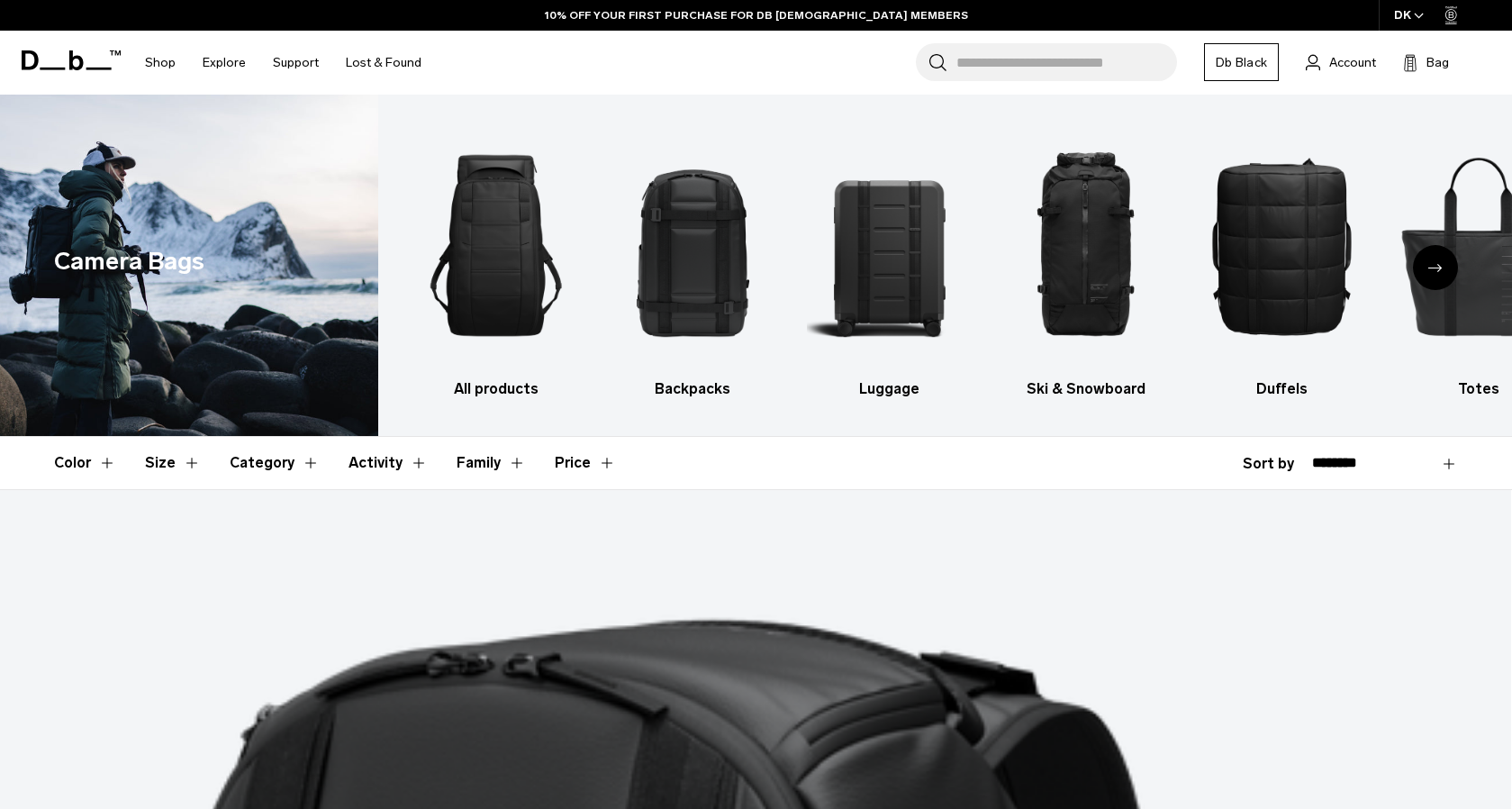
scroll to position [54, 0]
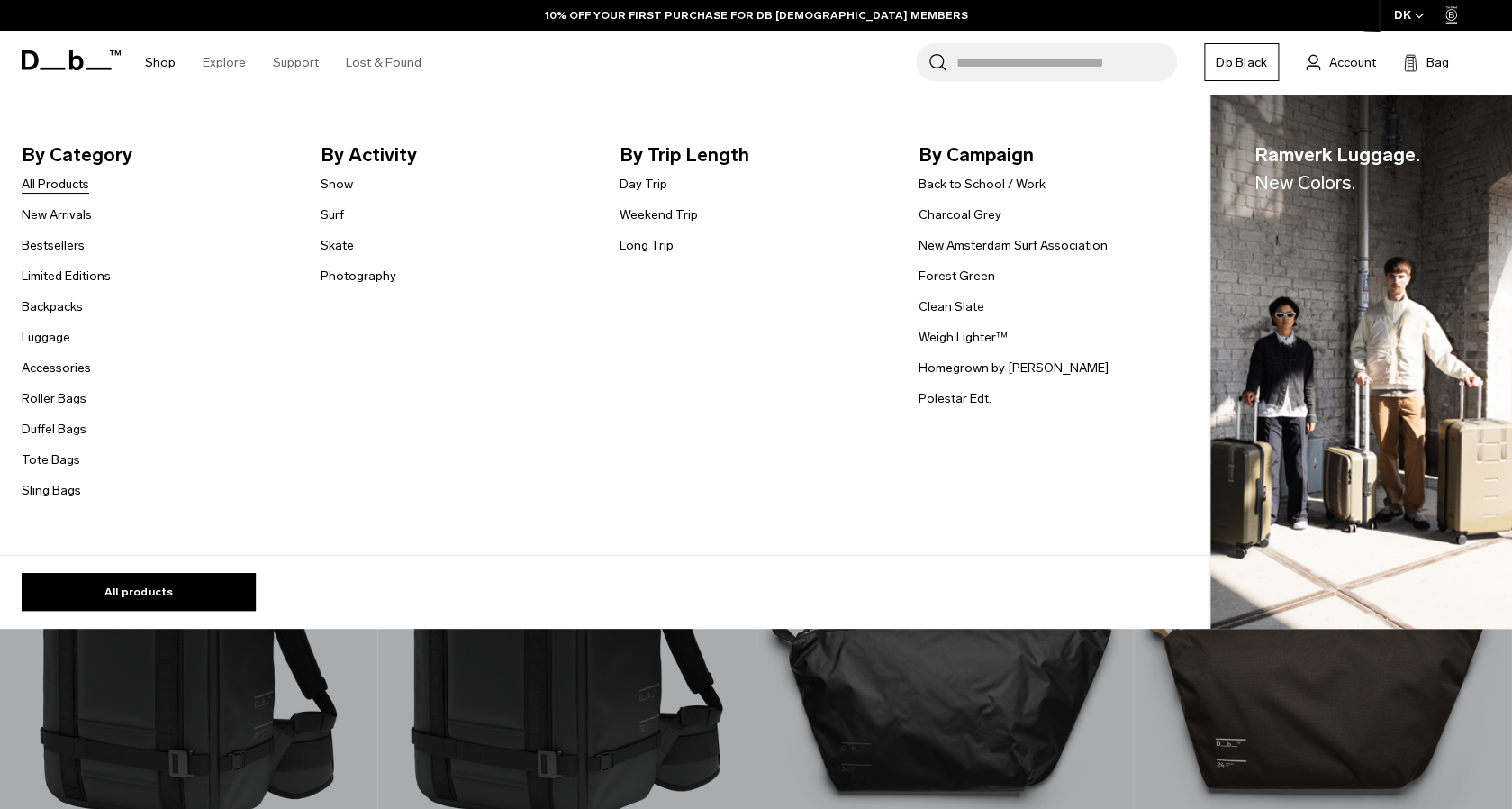
click at [48, 187] on link "All Products" at bounding box center [55, 184] width 67 height 19
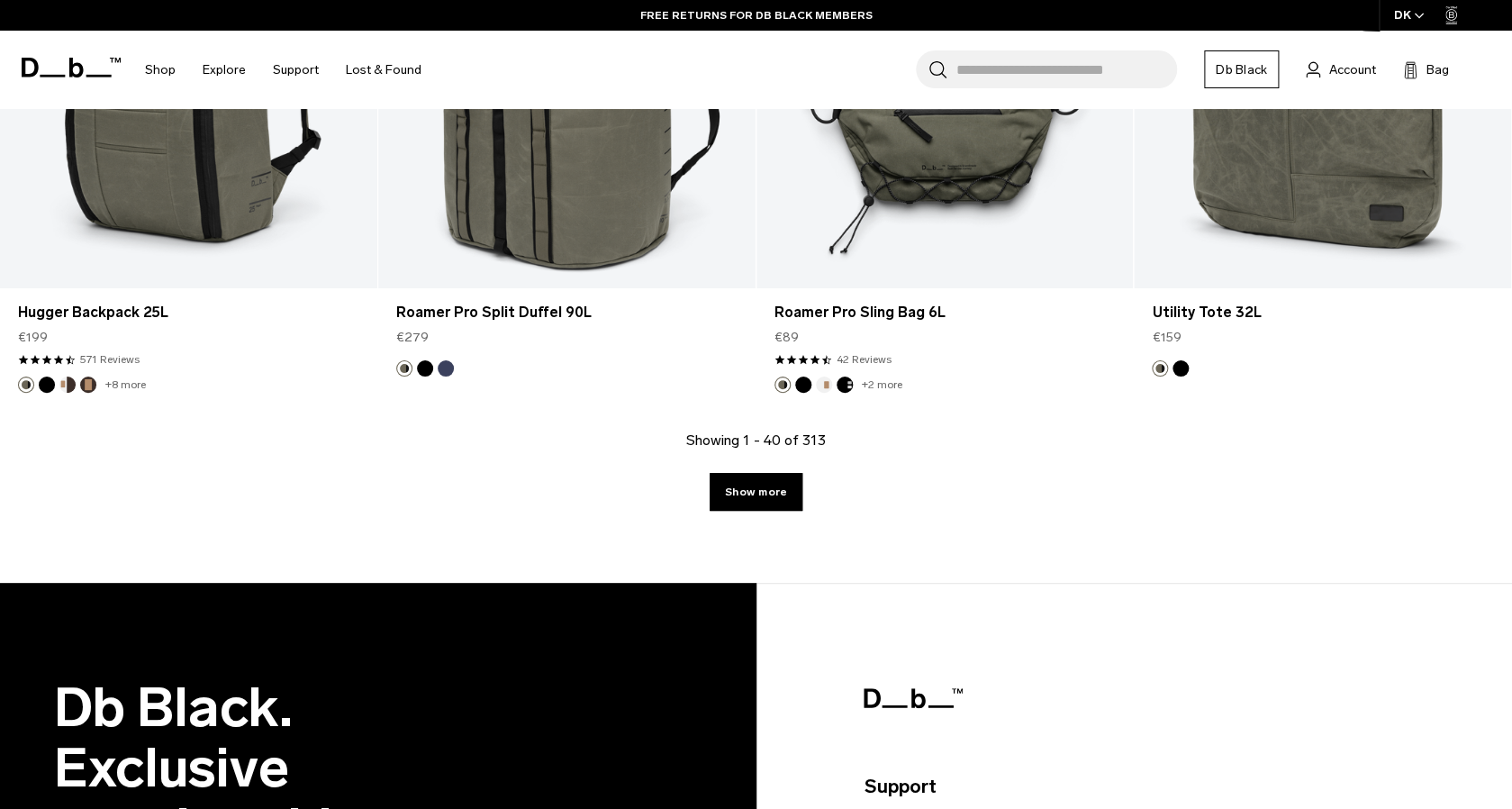
scroll to position [6241, 0]
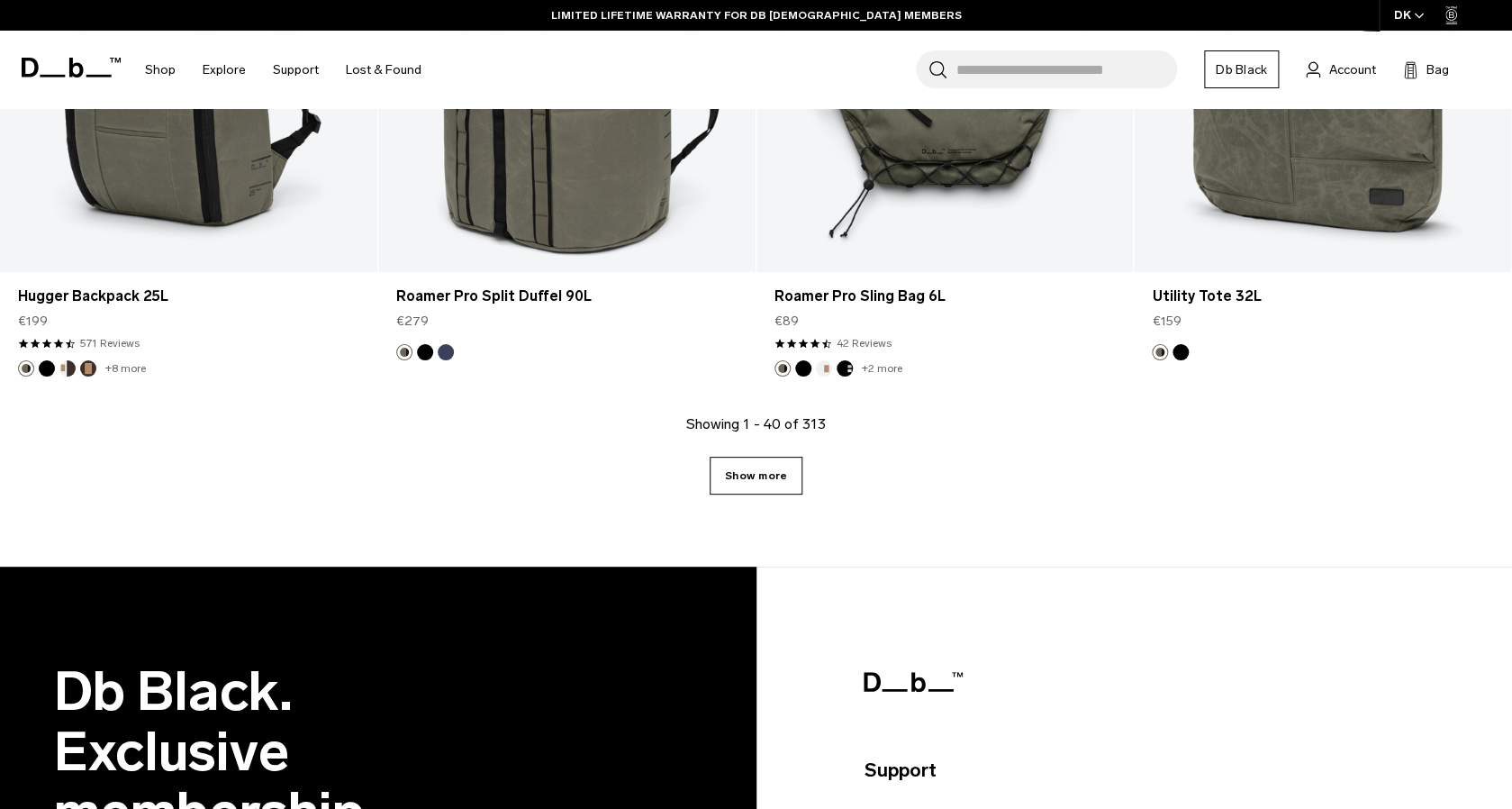
click at [772, 473] on link "Show more" at bounding box center [756, 475] width 93 height 38
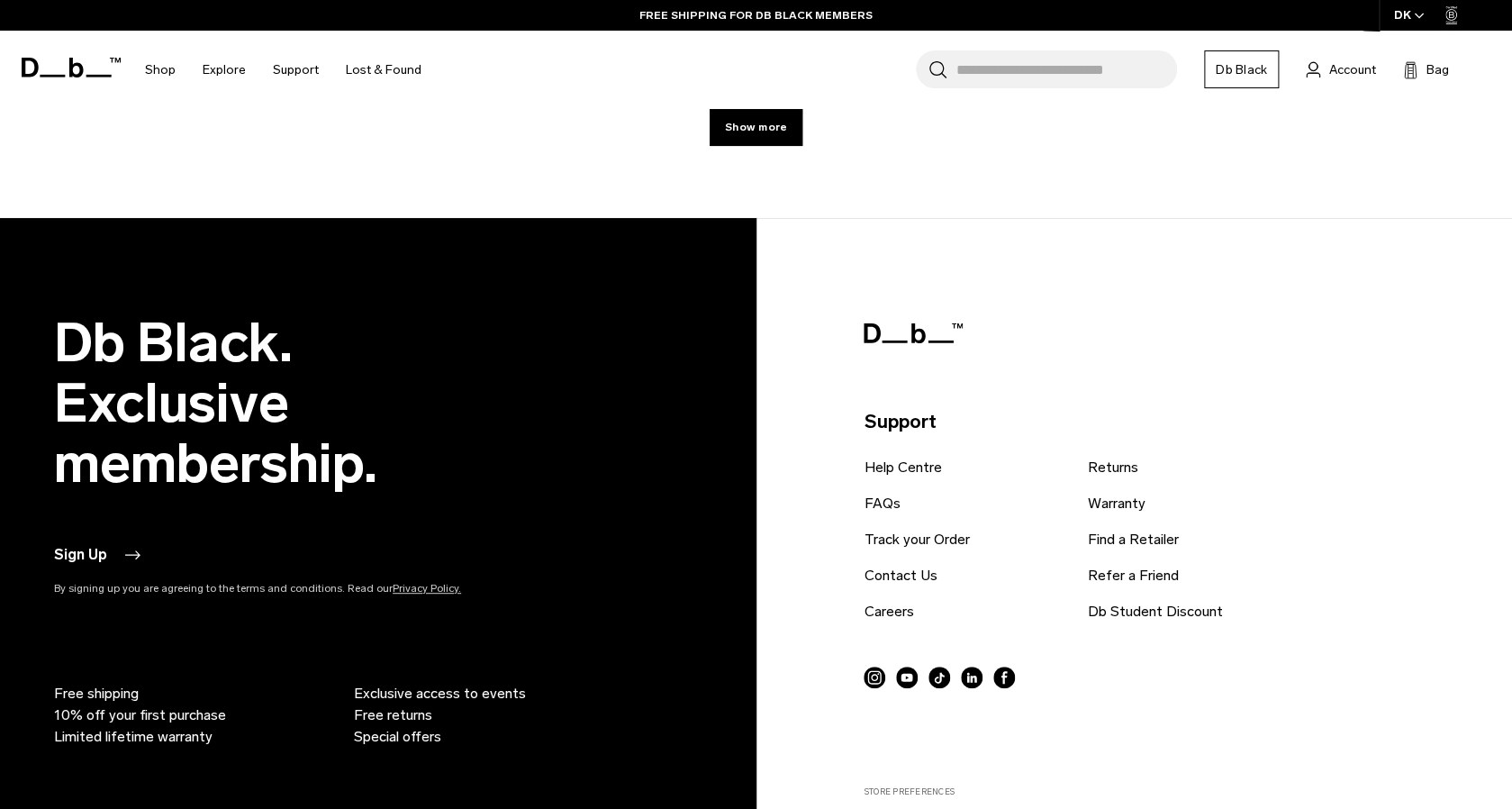
scroll to position [12194, 0]
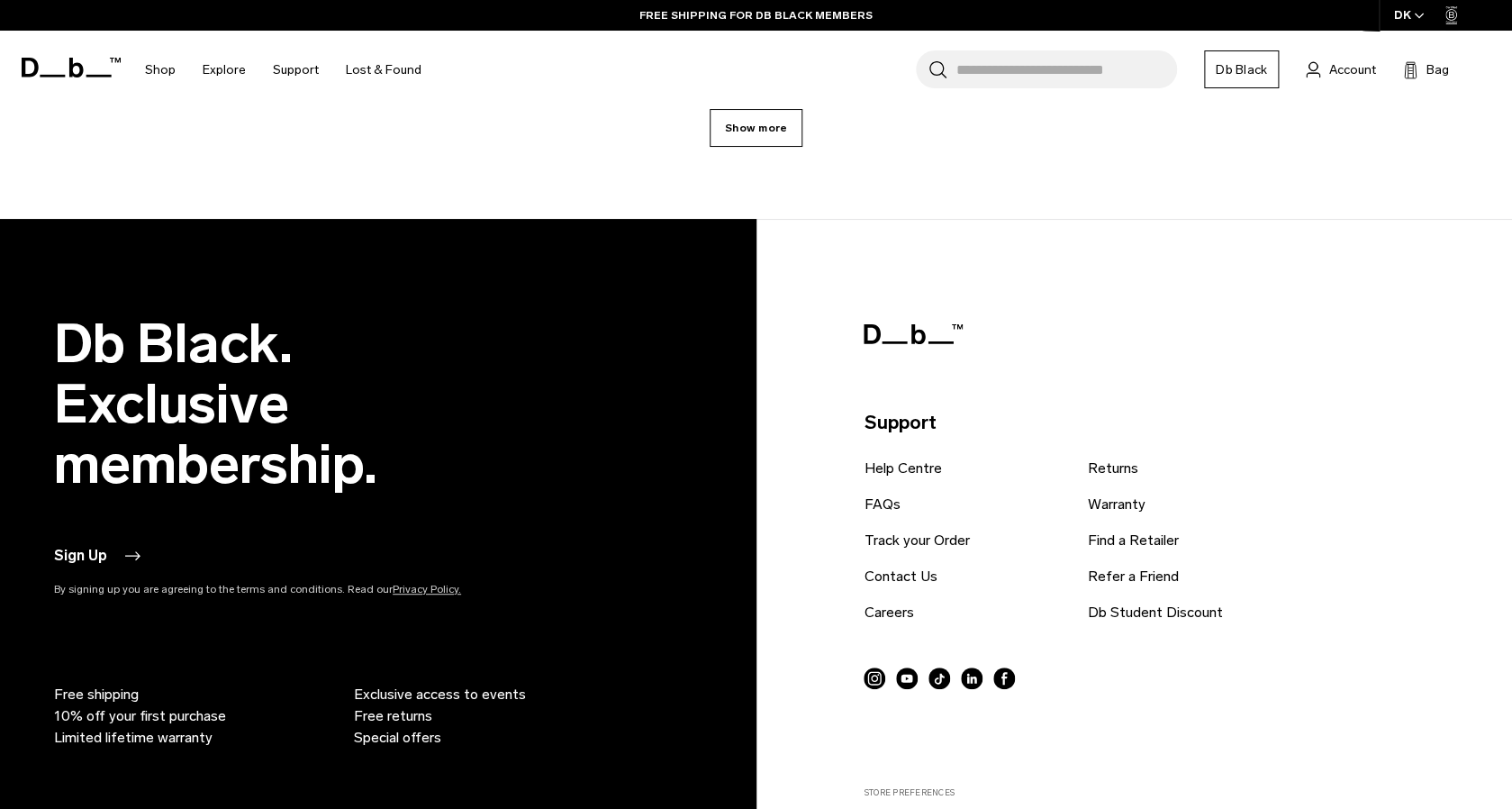
click at [757, 129] on link "Show more" at bounding box center [756, 128] width 93 height 38
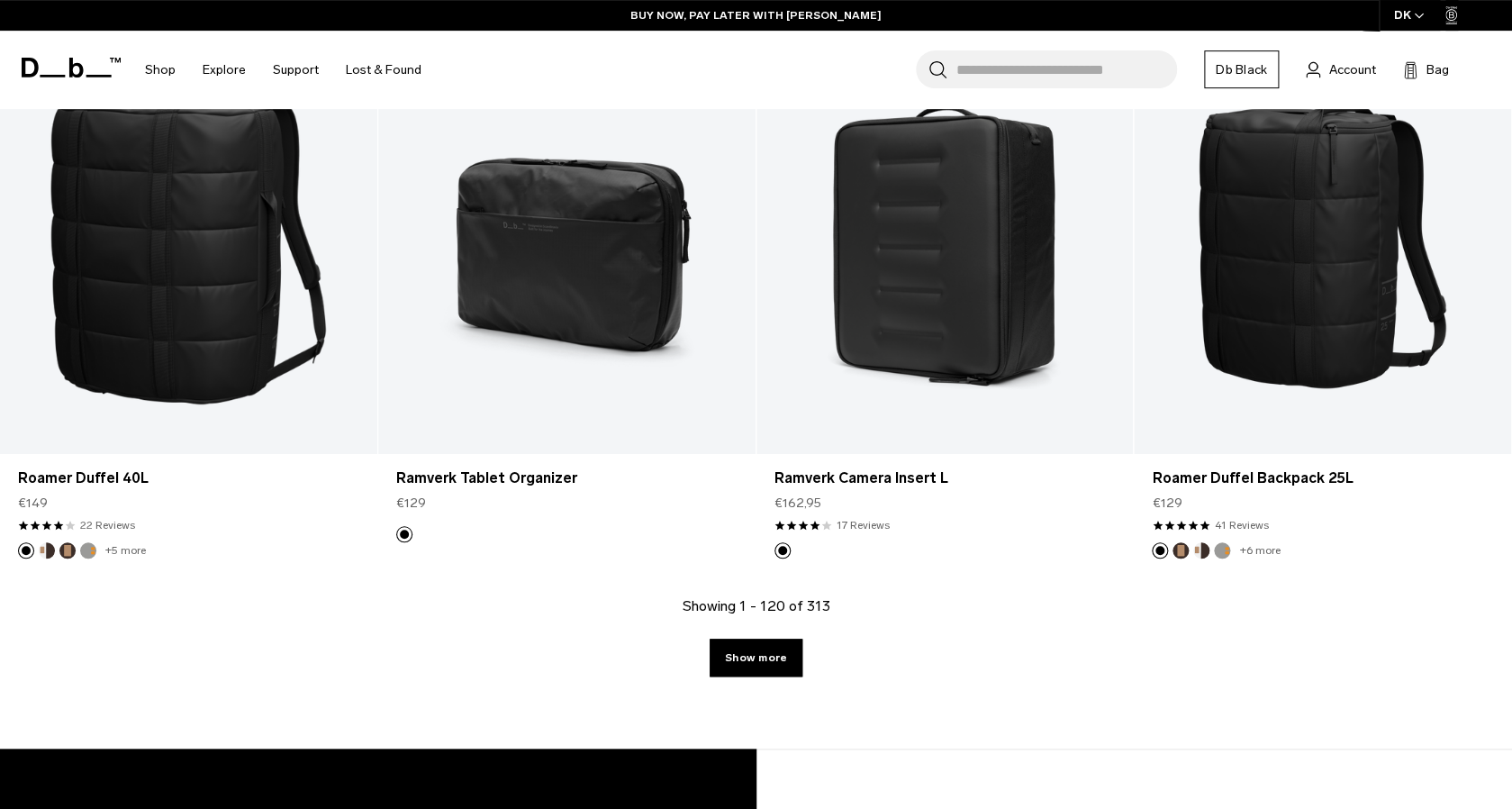
scroll to position [17276, 0]
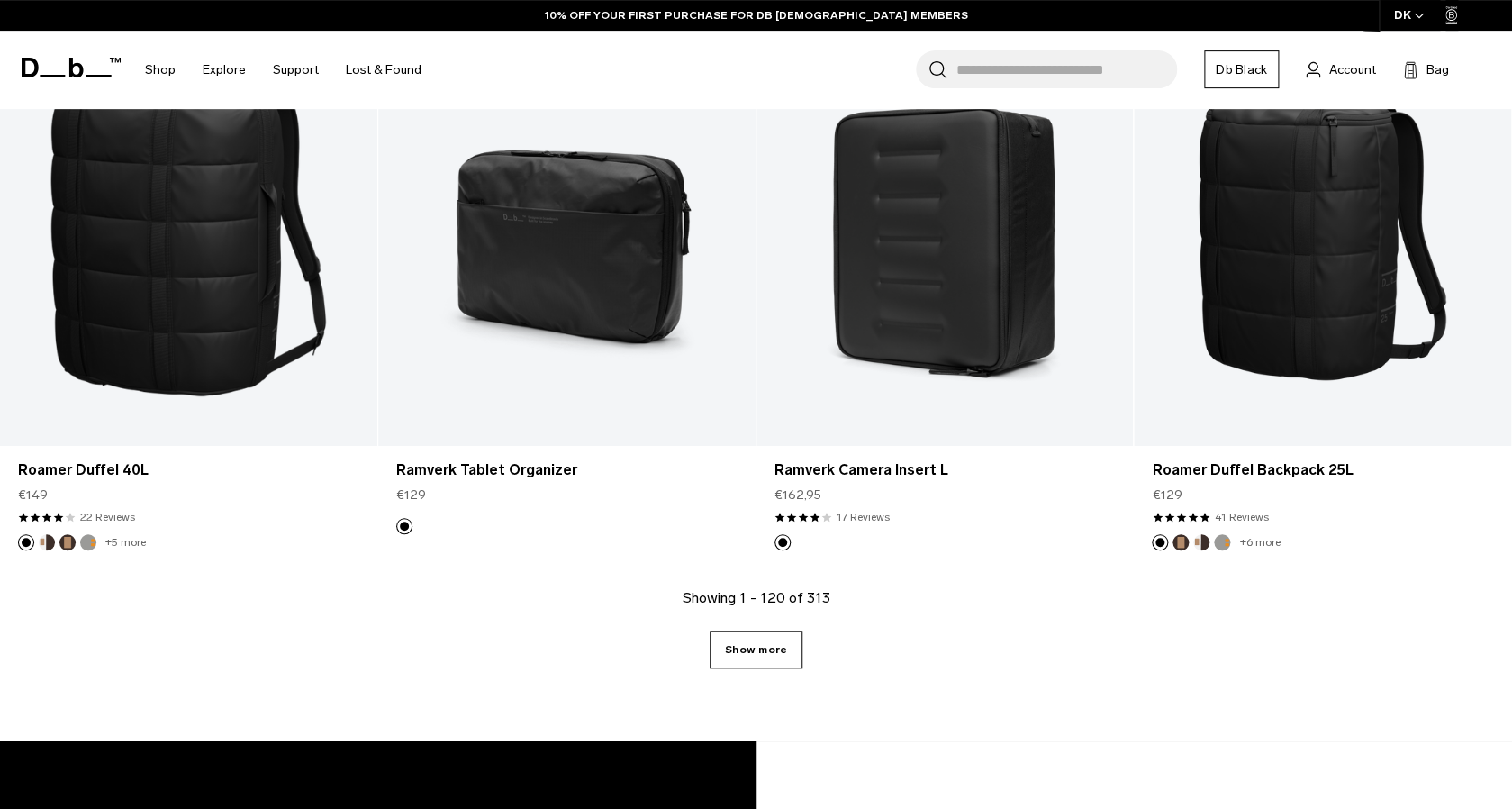
click at [737, 642] on link "Show more" at bounding box center [756, 650] width 93 height 38
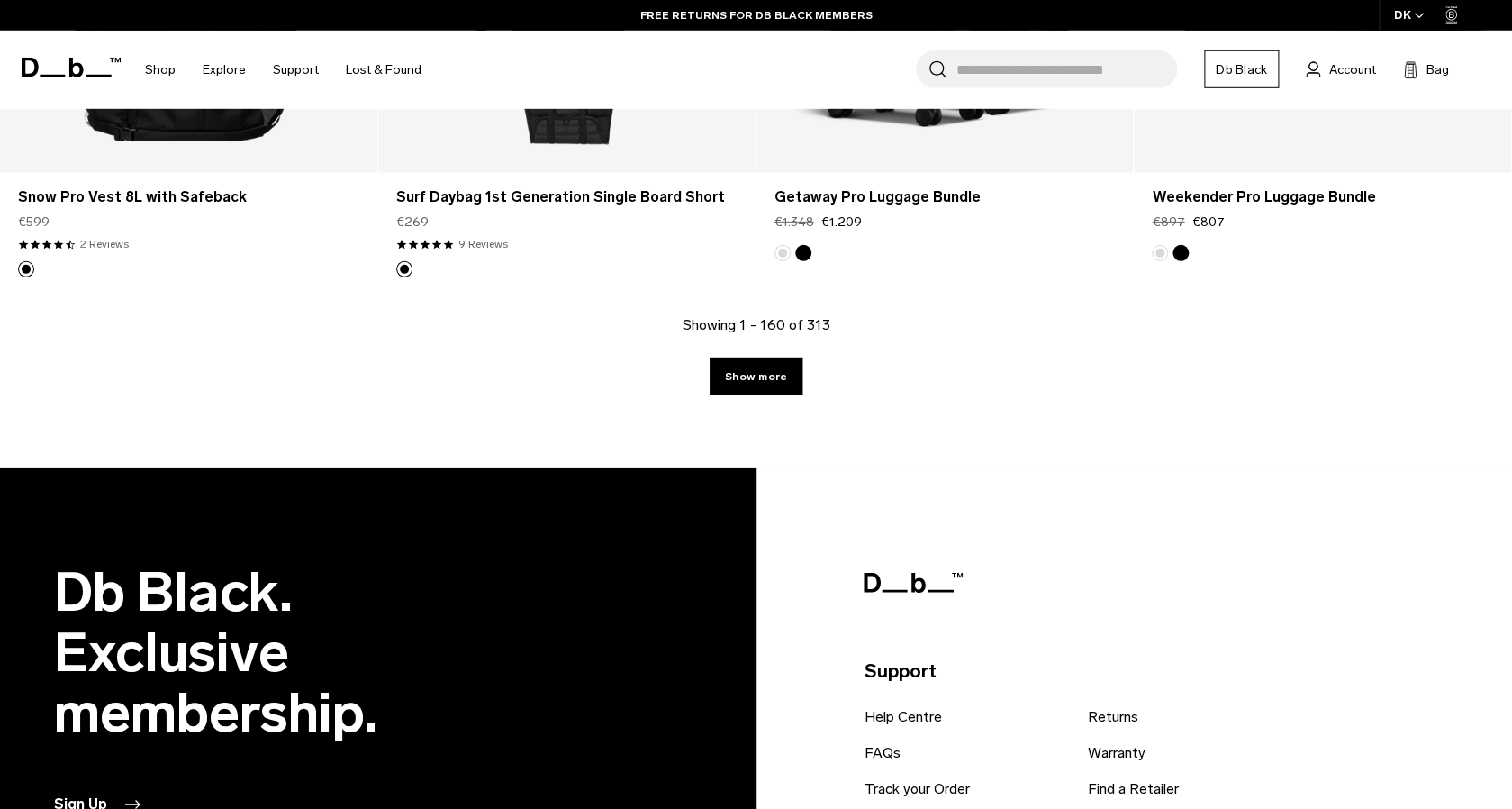
scroll to position [23187, 0]
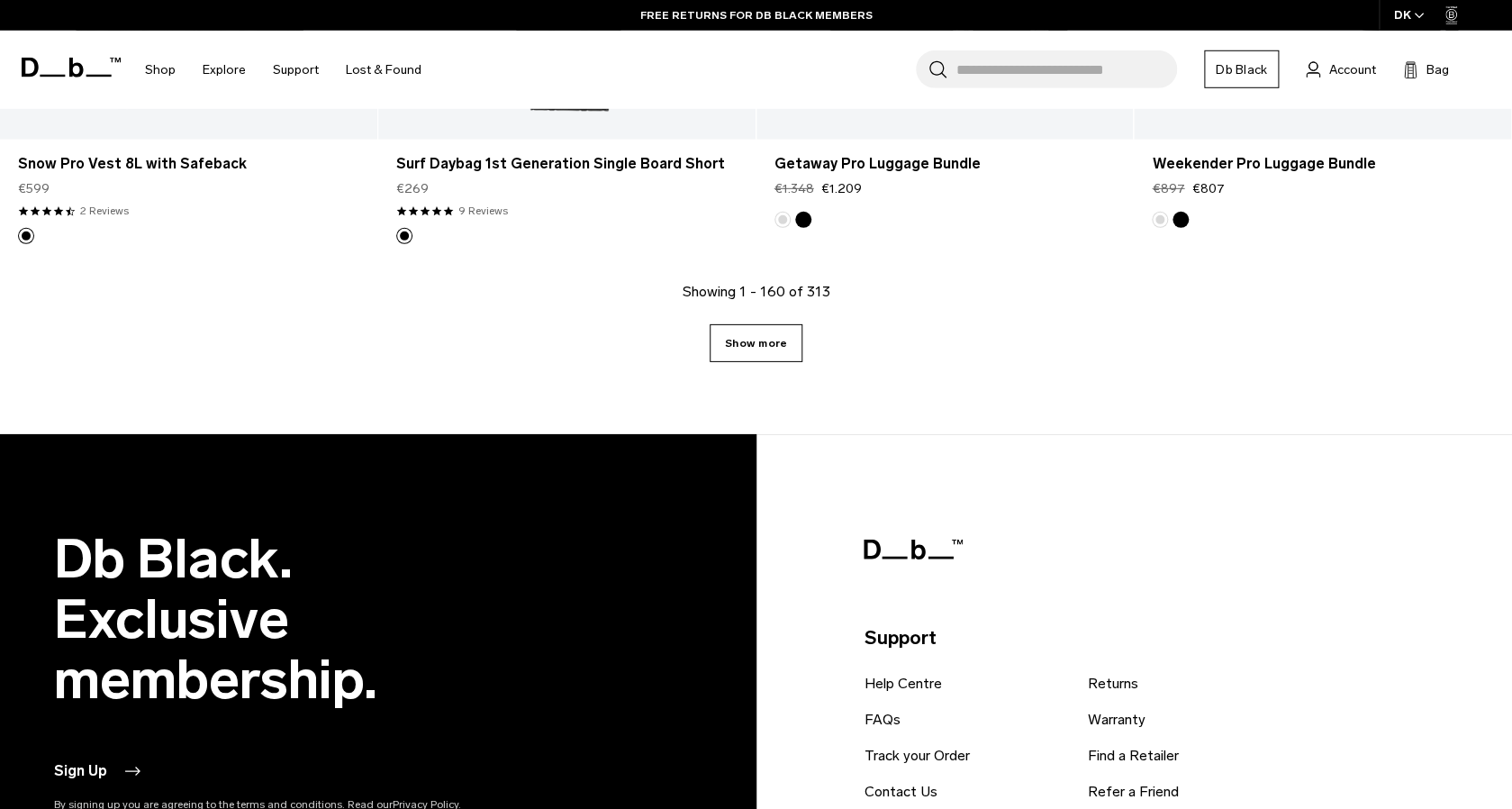
click at [773, 328] on link "Show more" at bounding box center [756, 344] width 93 height 38
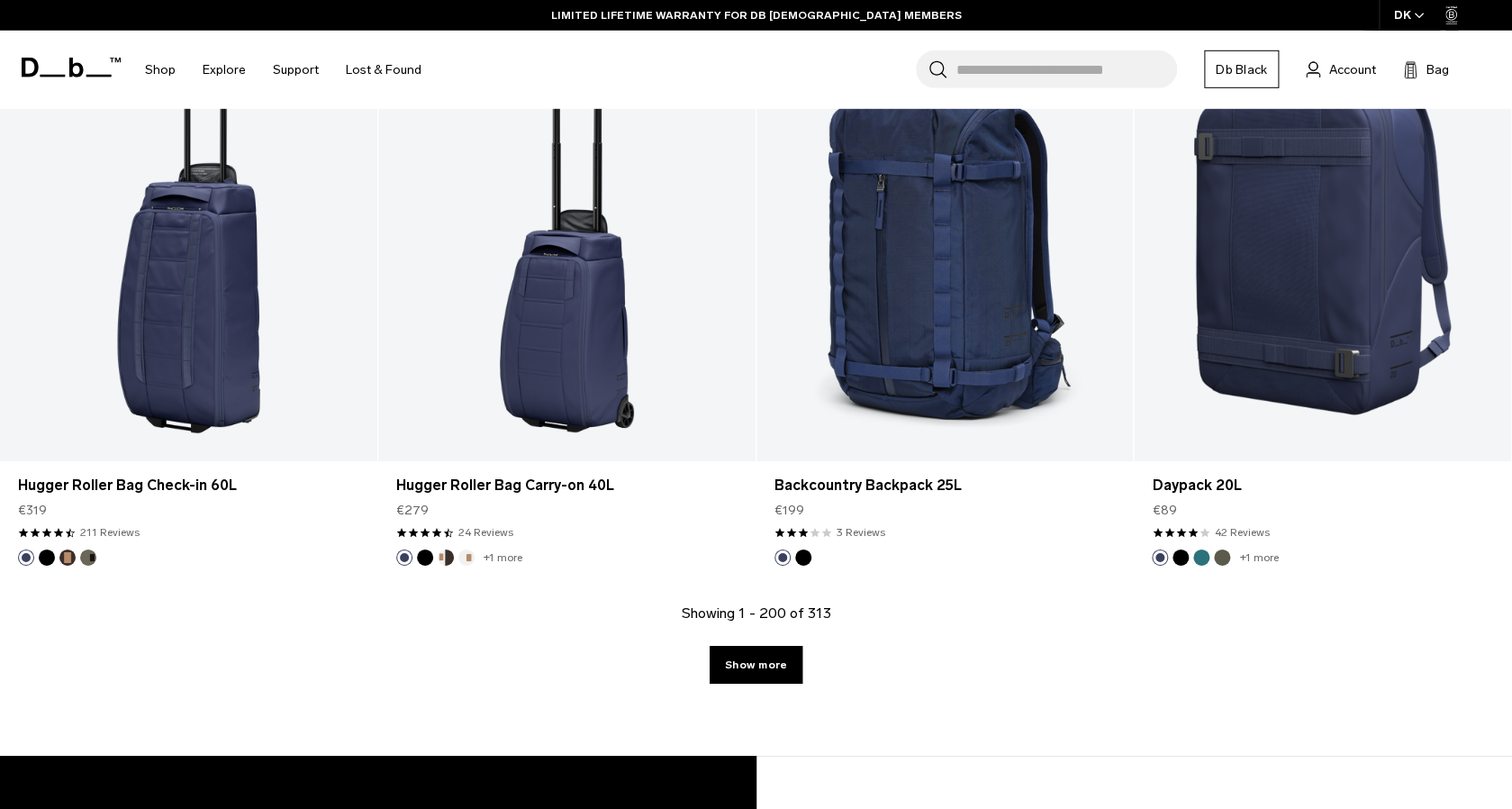
scroll to position [28455, 0]
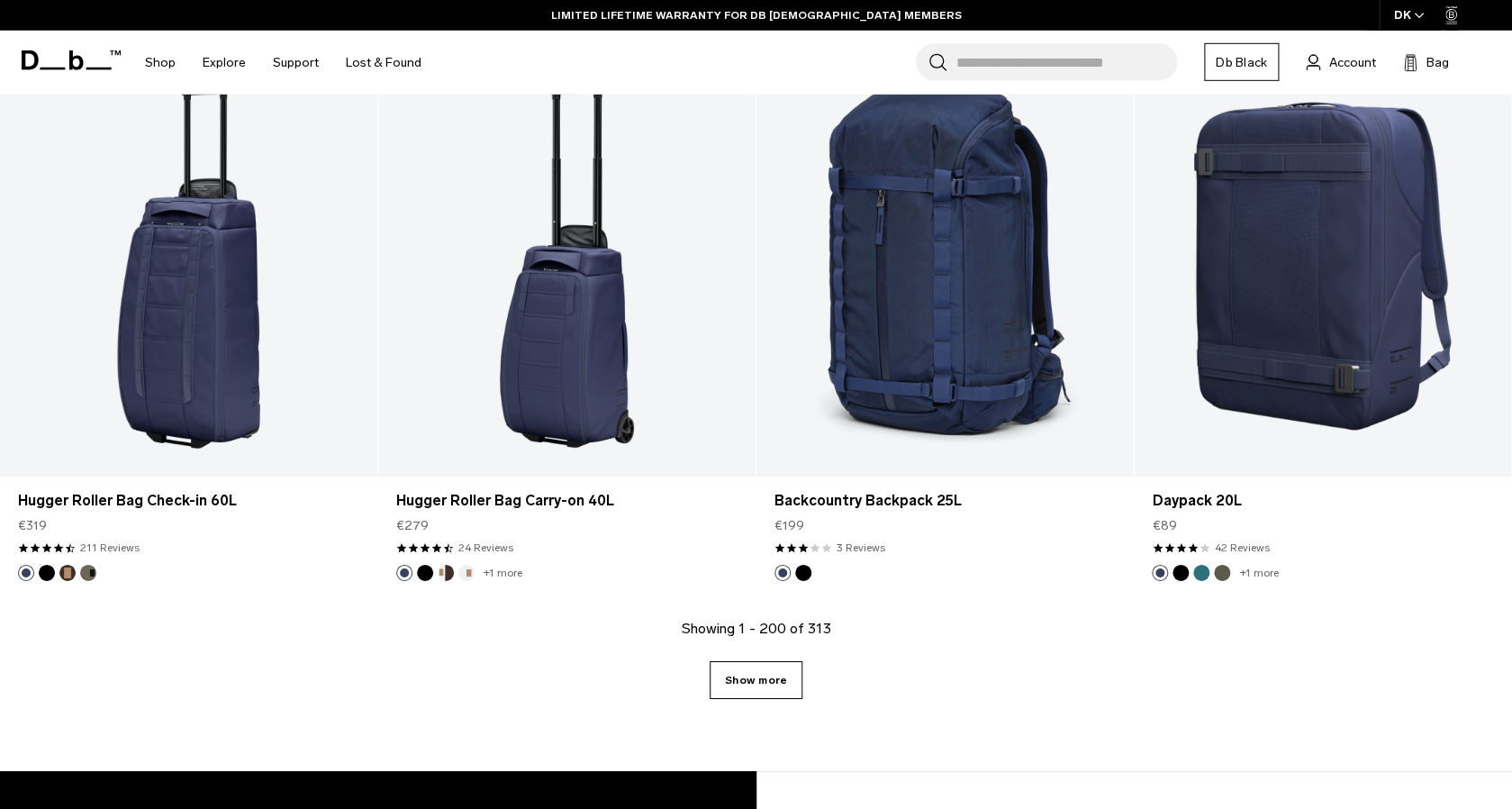
click at [762, 684] on link "Show more" at bounding box center [756, 680] width 93 height 38
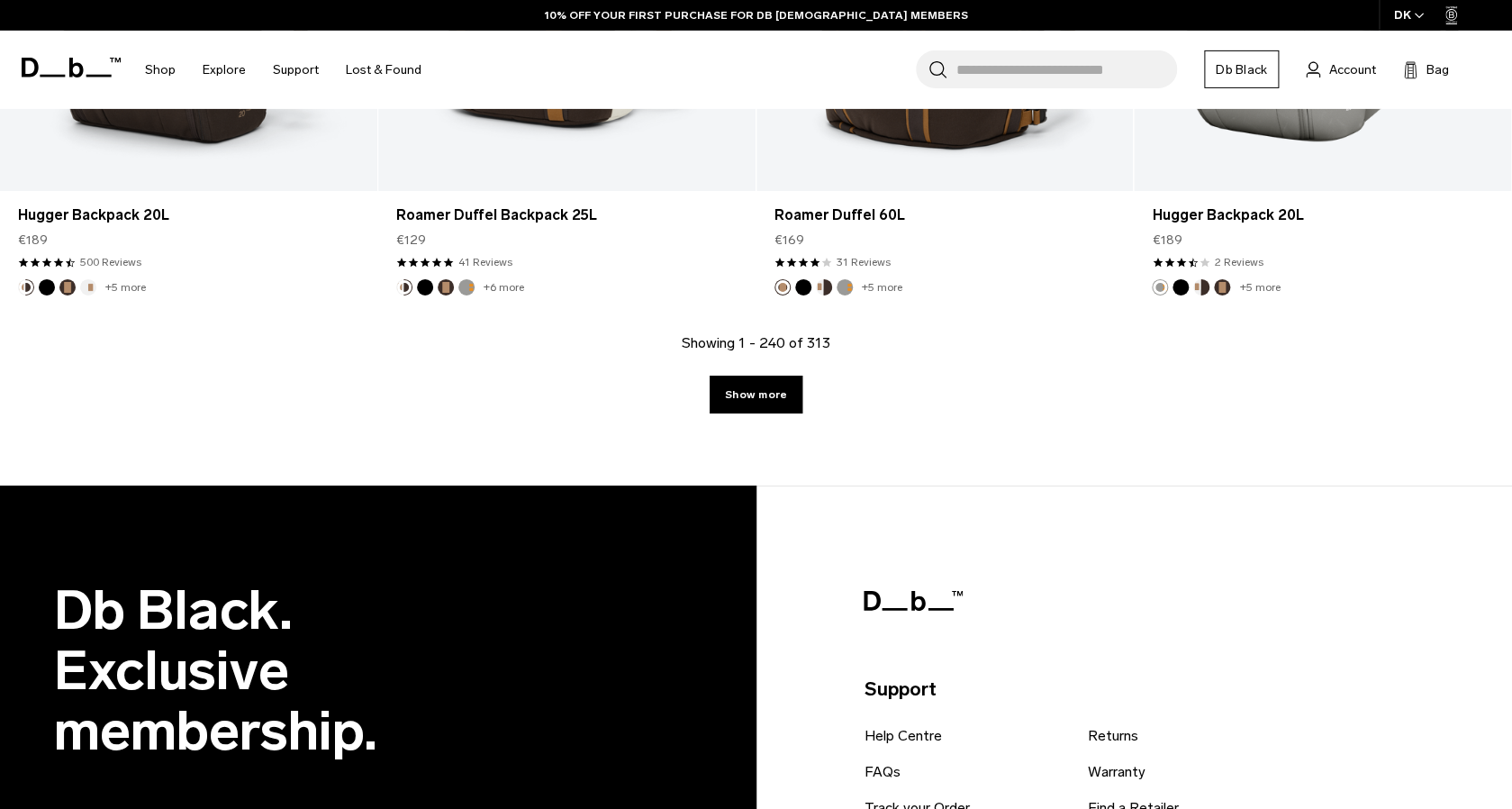
scroll to position [34341, 0]
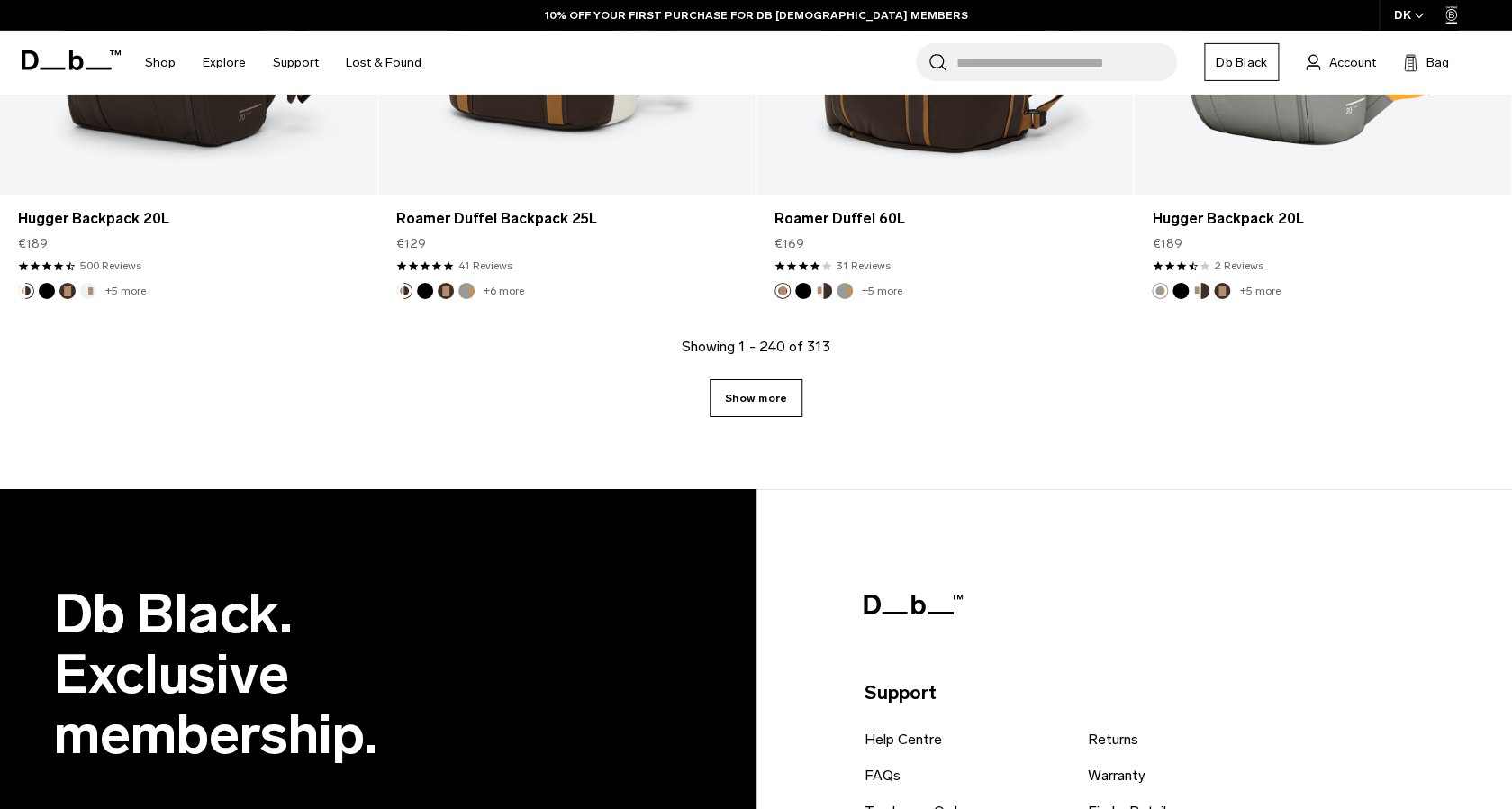
click at [781, 404] on link "Show more" at bounding box center [756, 398] width 93 height 38
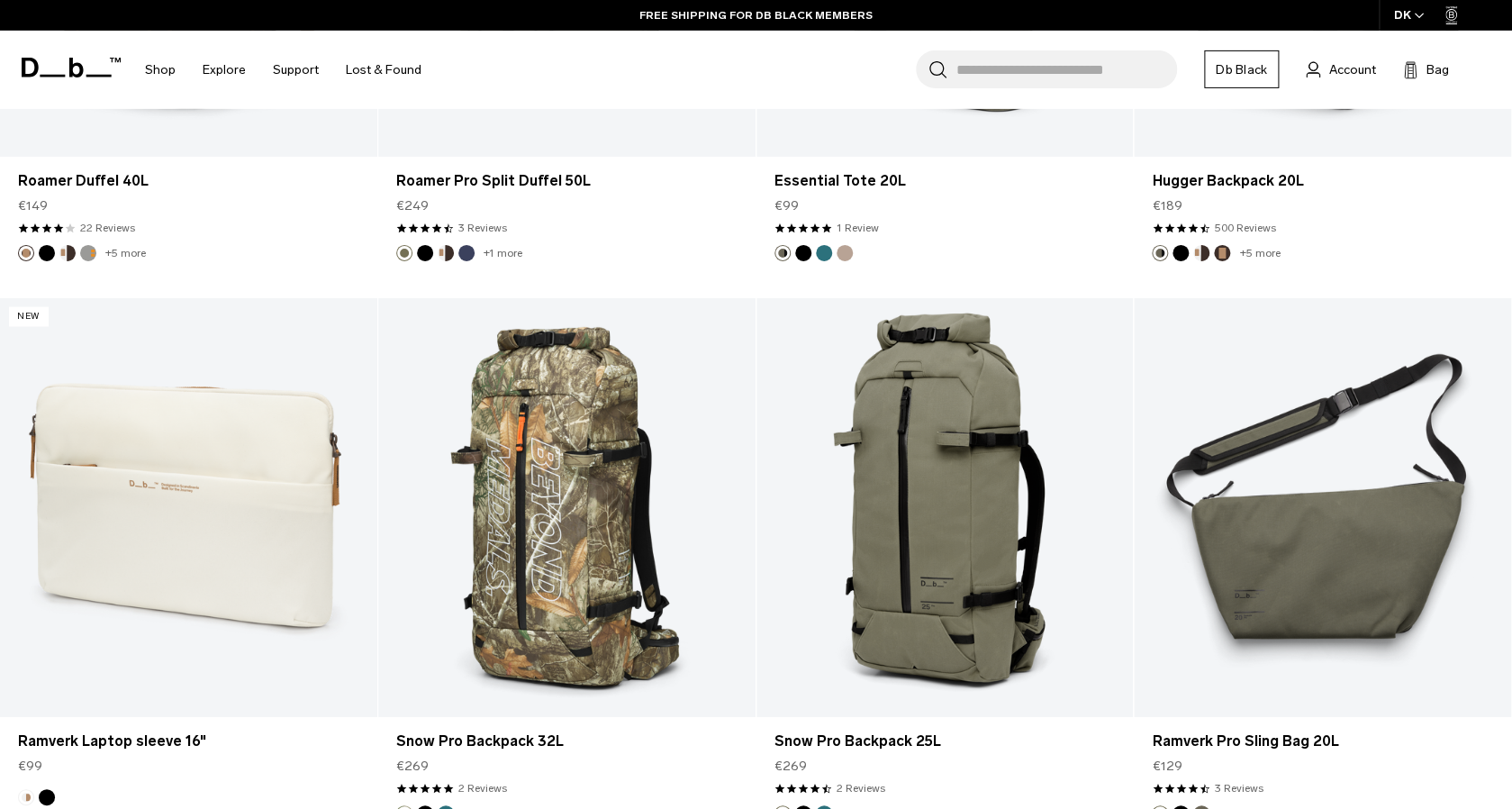
scroll to position [37743, 0]
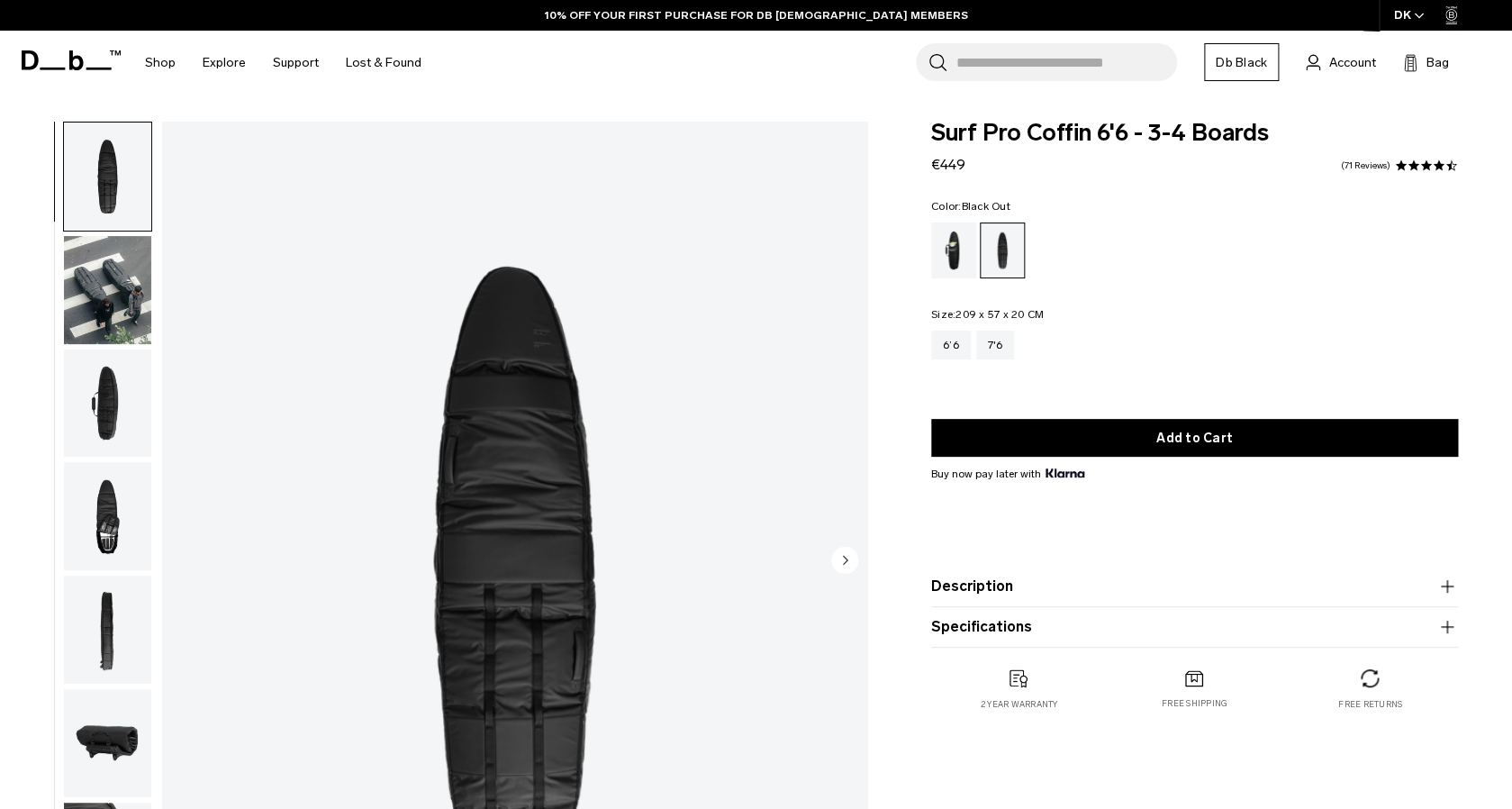
scroll to position [19, 0]
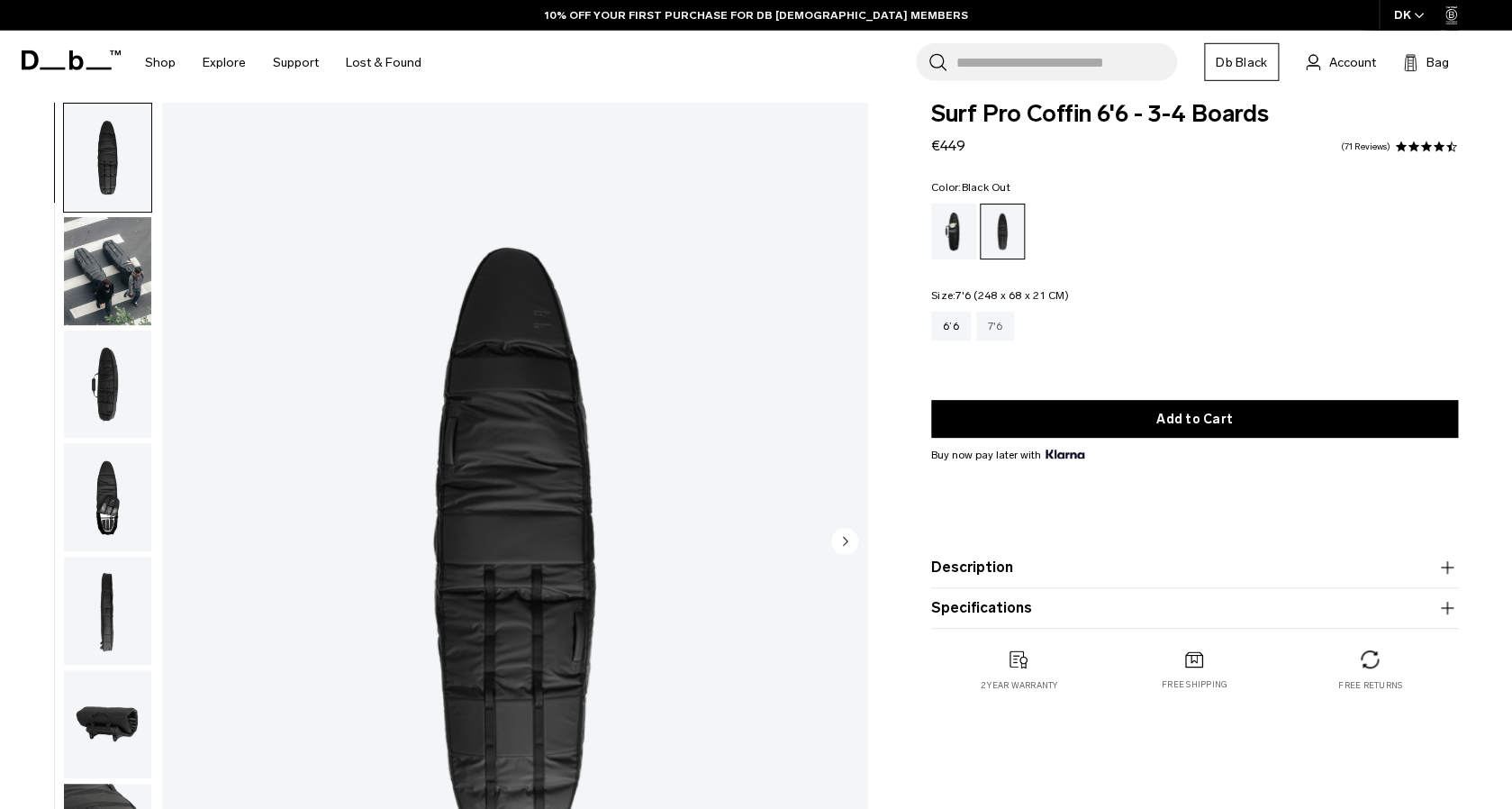
click at [1003, 332] on div "7'6" at bounding box center [995, 326] width 39 height 29
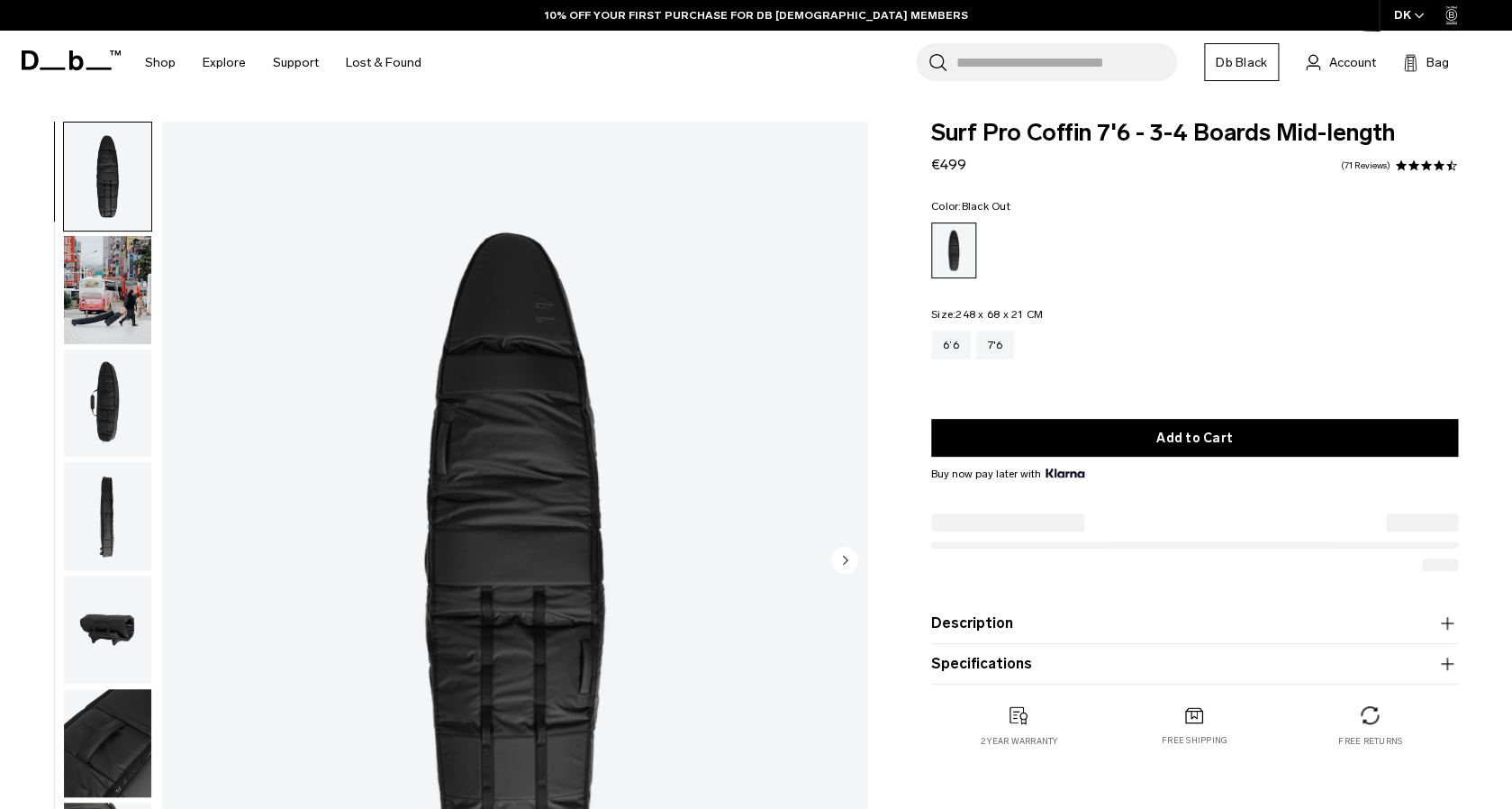
click at [104, 320] on img "button" at bounding box center [107, 290] width 87 height 108
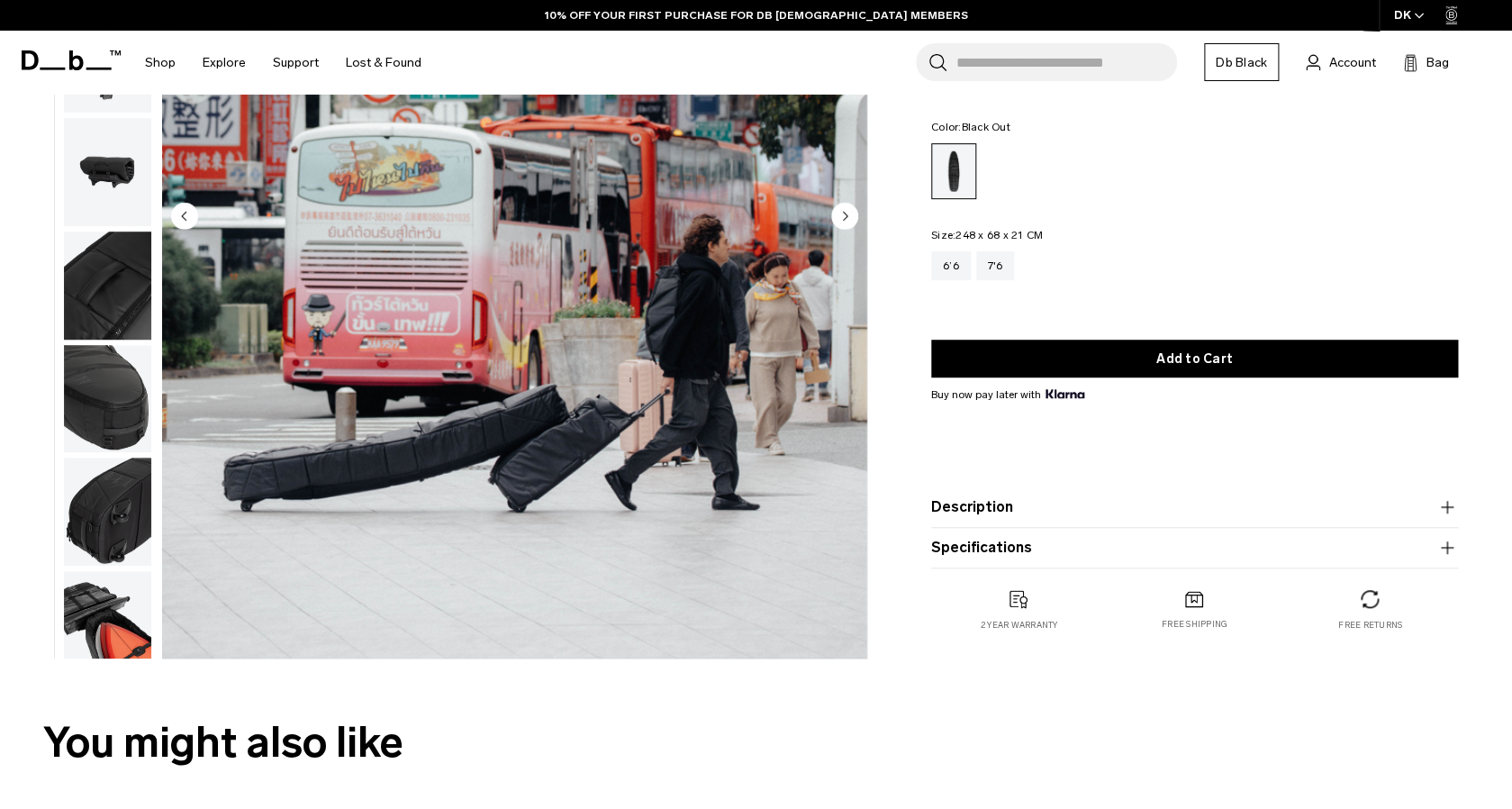
scroll to position [348, 0]
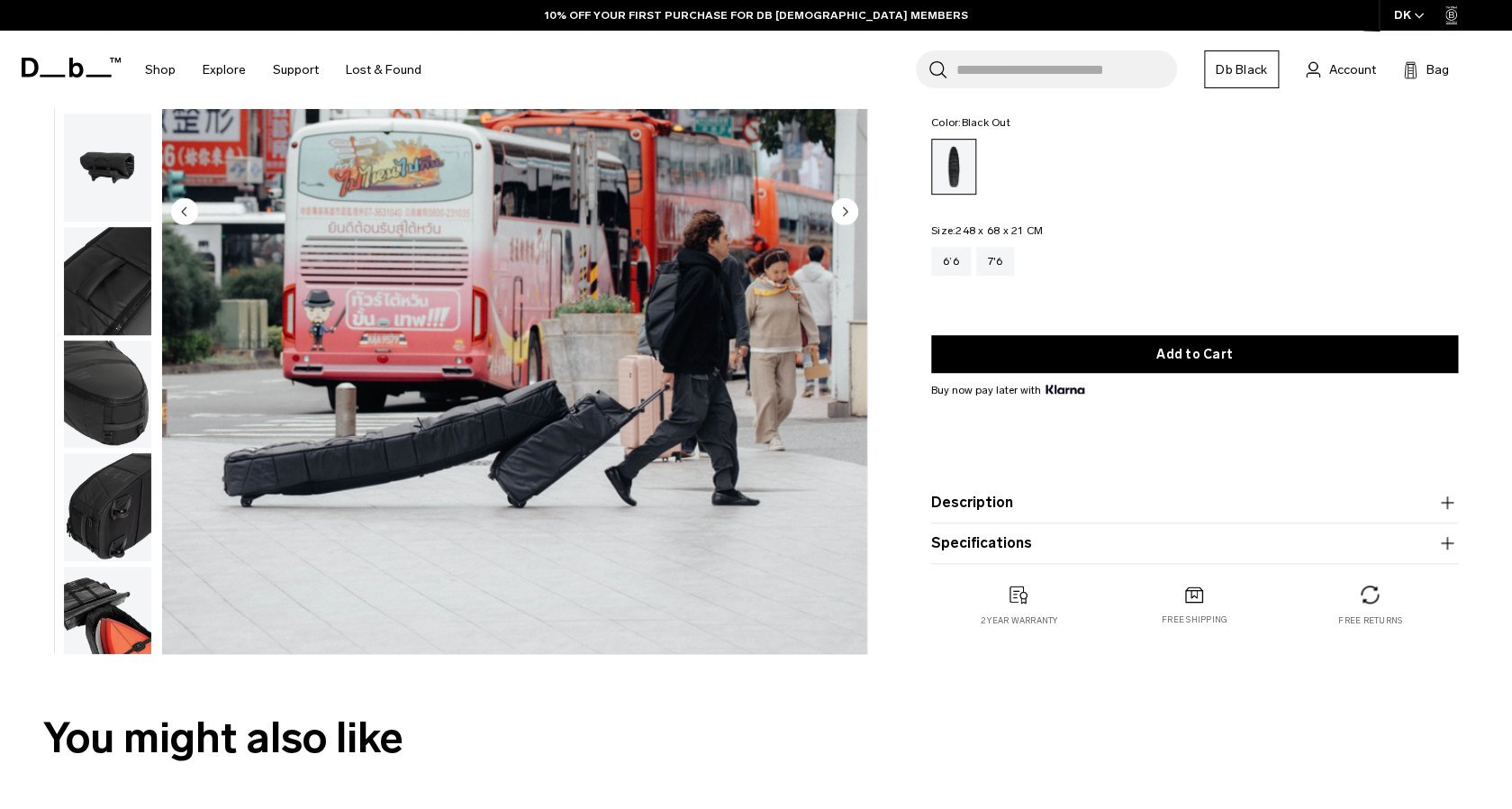
click at [844, 207] on circle "Next slide" at bounding box center [845, 212] width 27 height 27
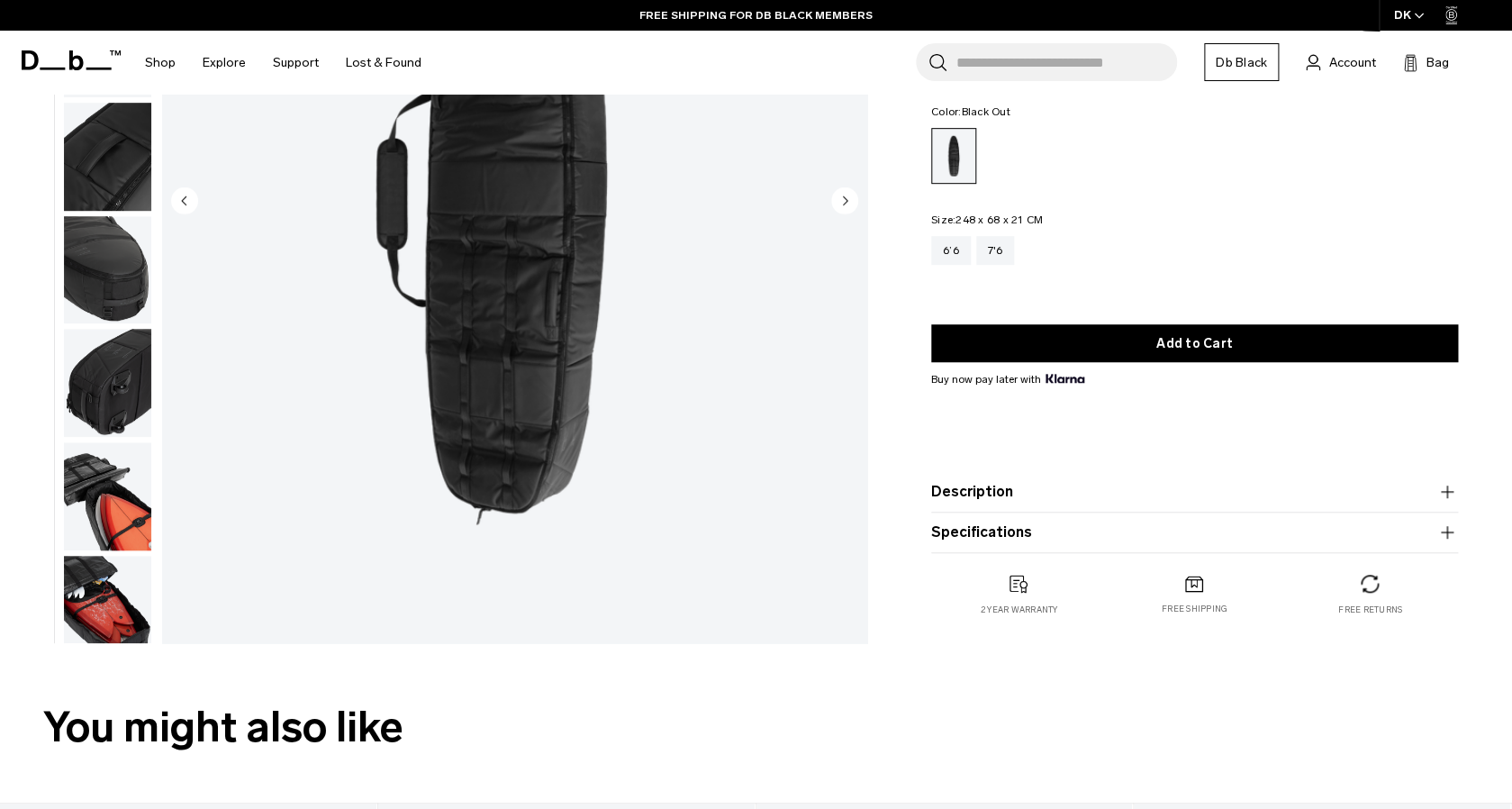
scroll to position [363, 0]
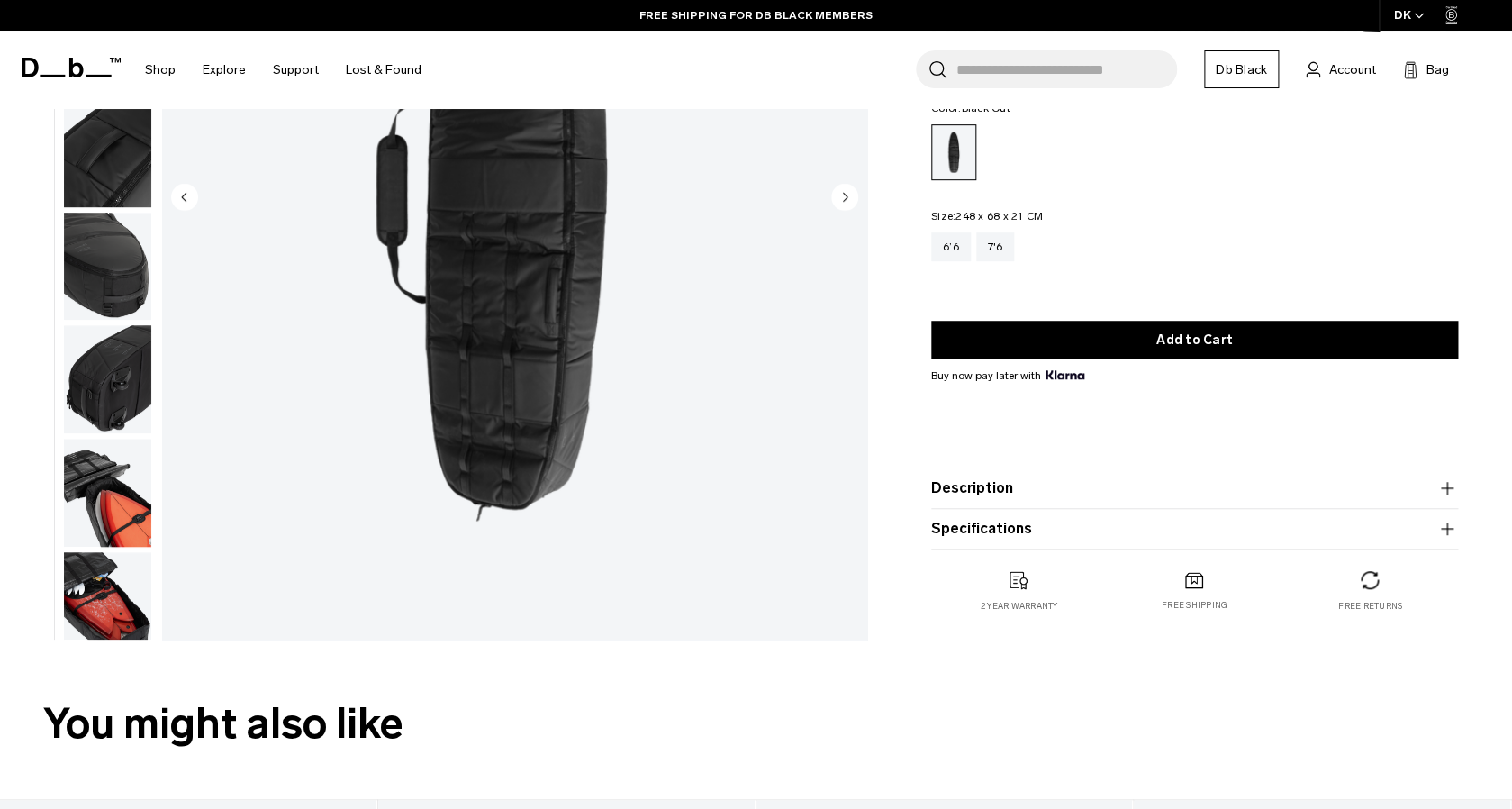
click at [109, 483] on img "button" at bounding box center [107, 493] width 87 height 108
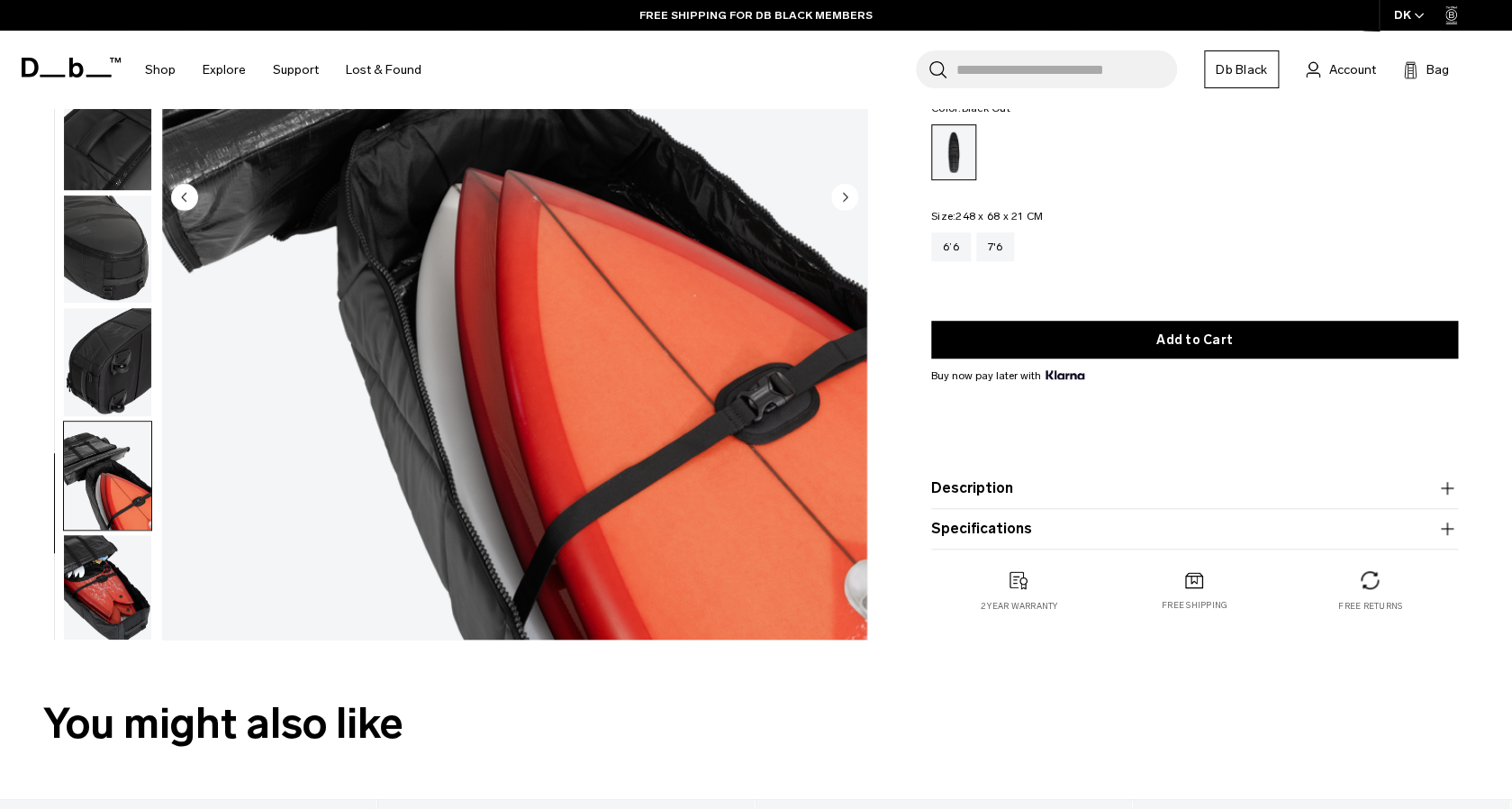
scroll to position [248, 0]
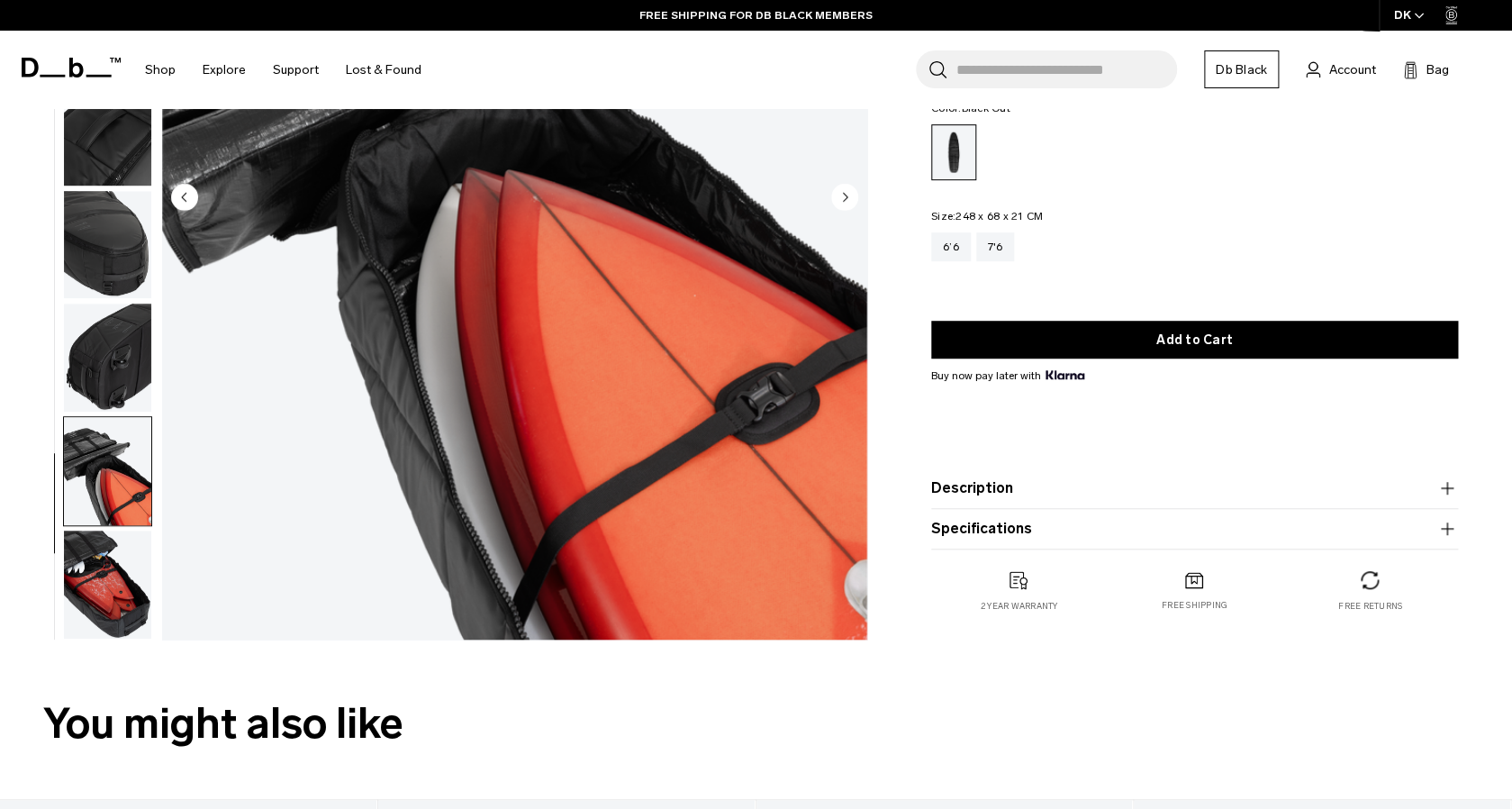
click at [108, 598] on img "button" at bounding box center [107, 584] width 87 height 108
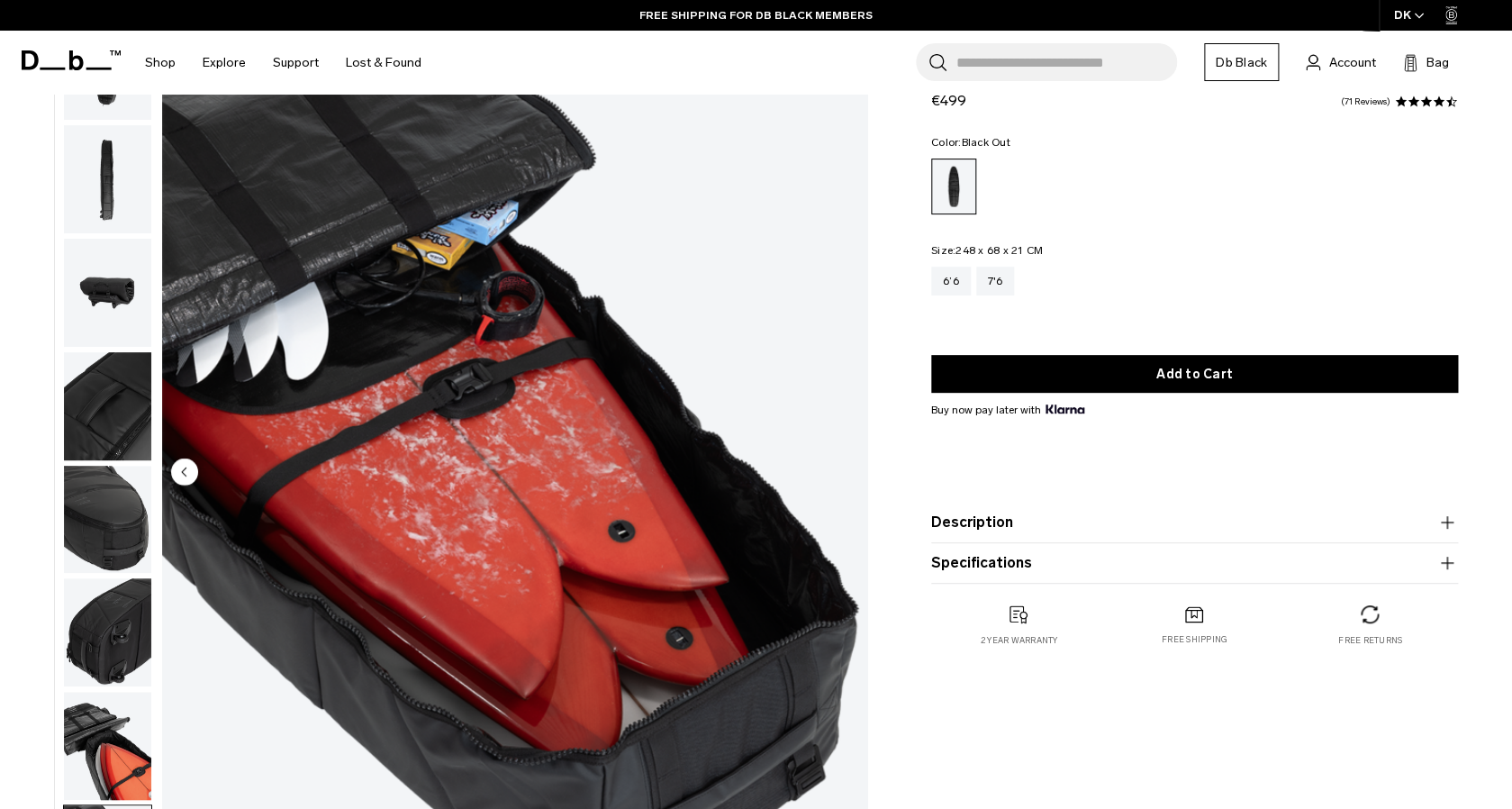
scroll to position [84, 0]
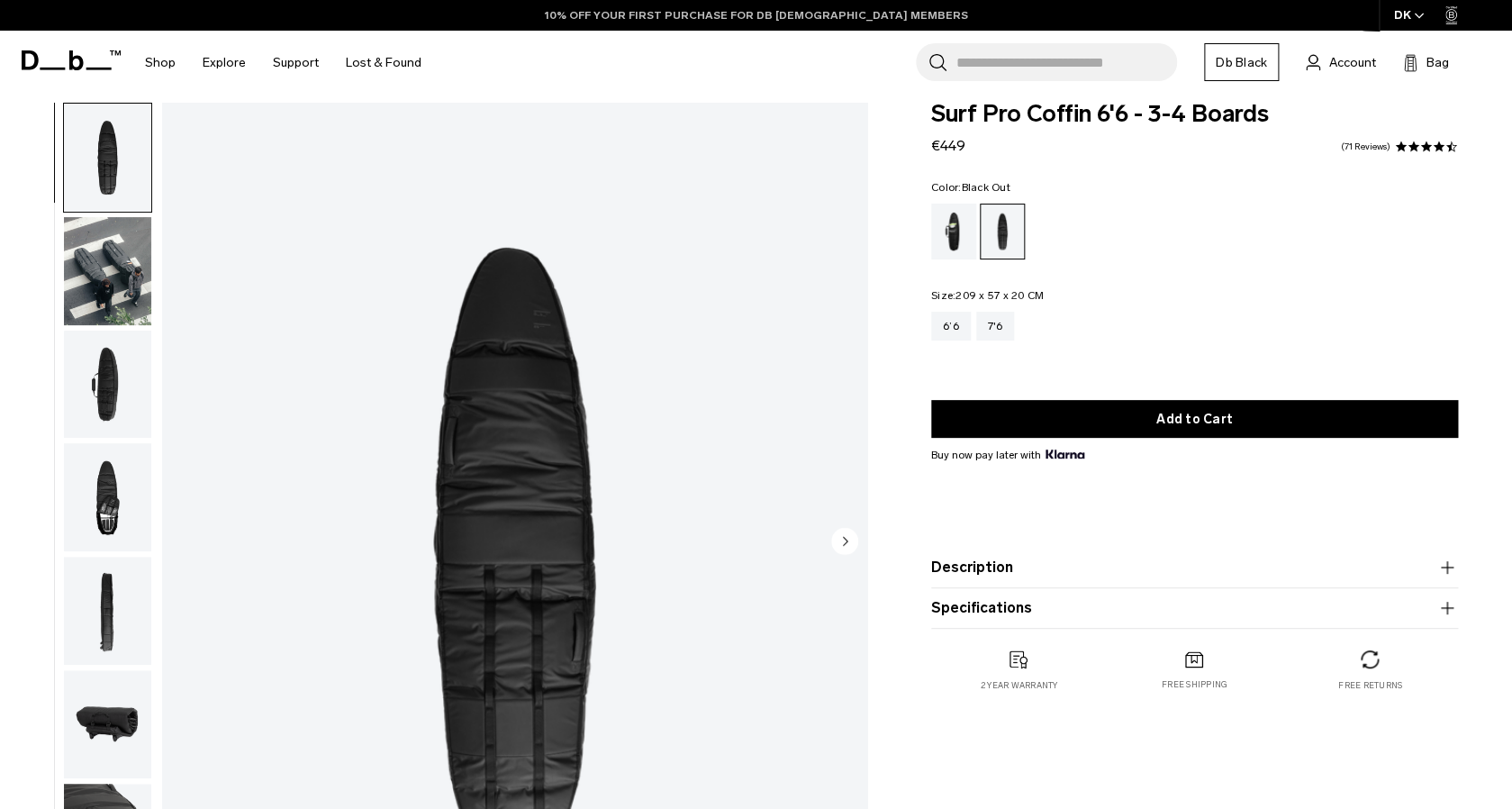
scroll to position [19, 0]
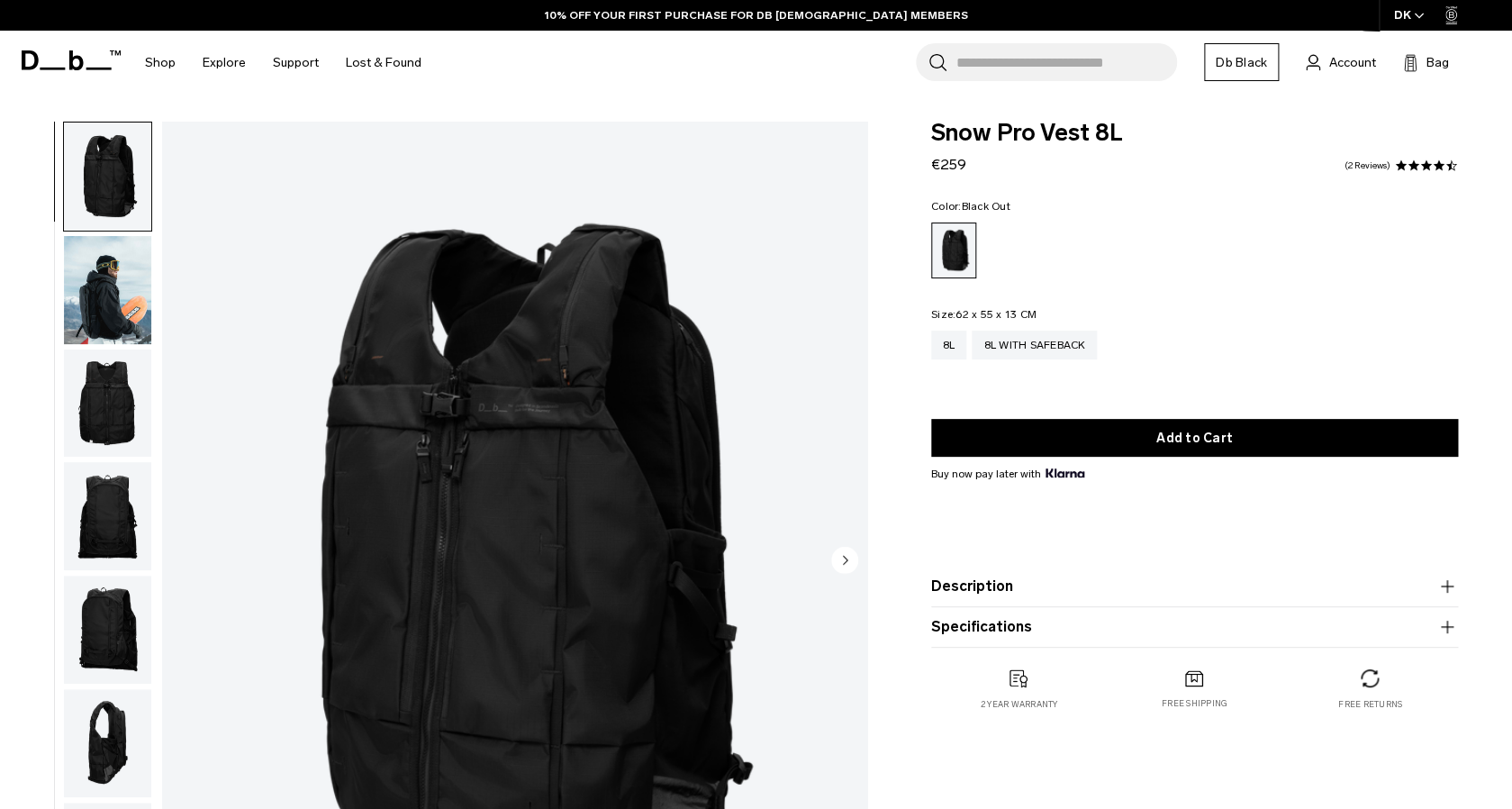
click at [107, 302] on img "button" at bounding box center [107, 290] width 87 height 108
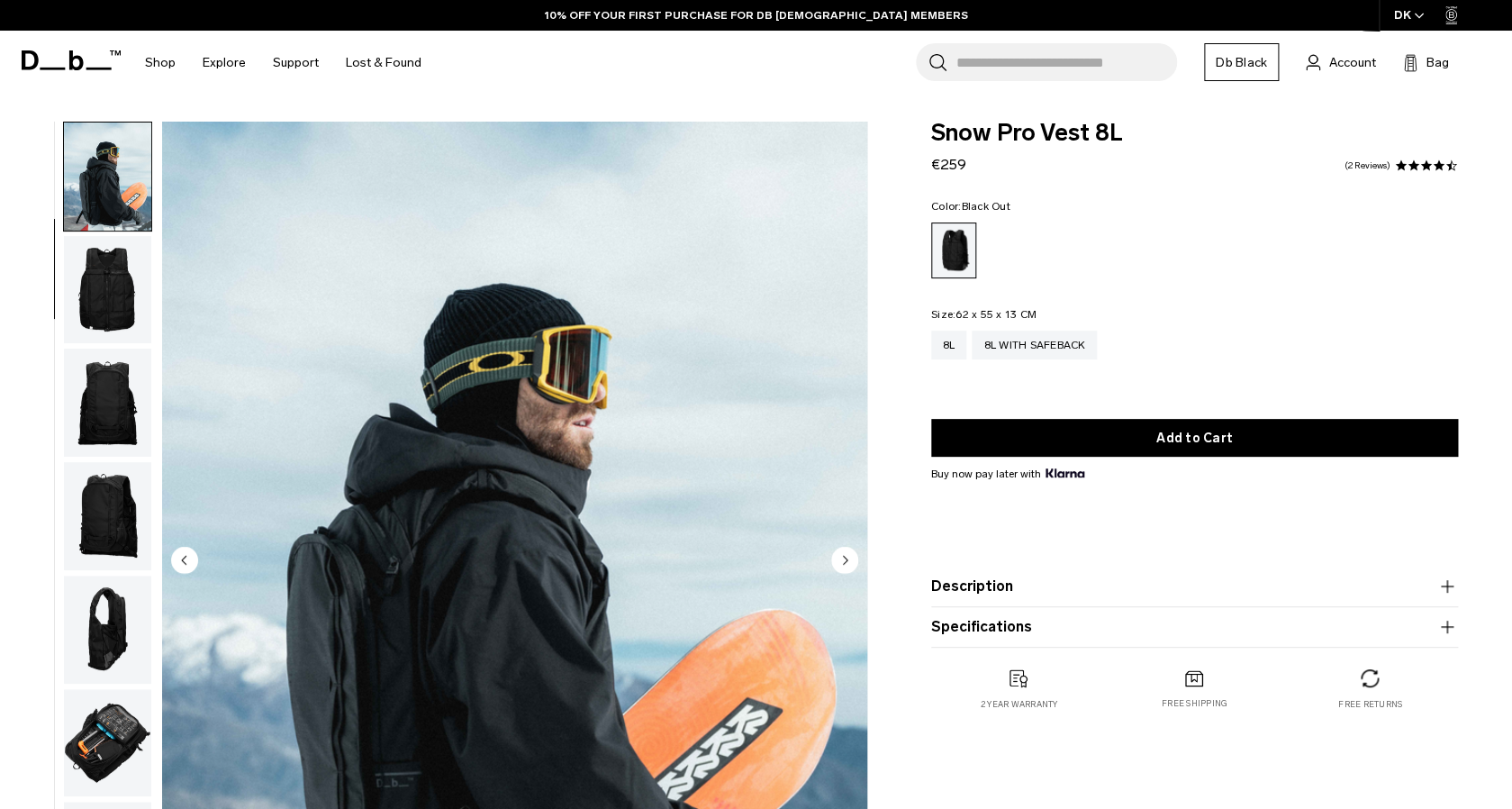
click at [104, 357] on img "button" at bounding box center [107, 402] width 87 height 108
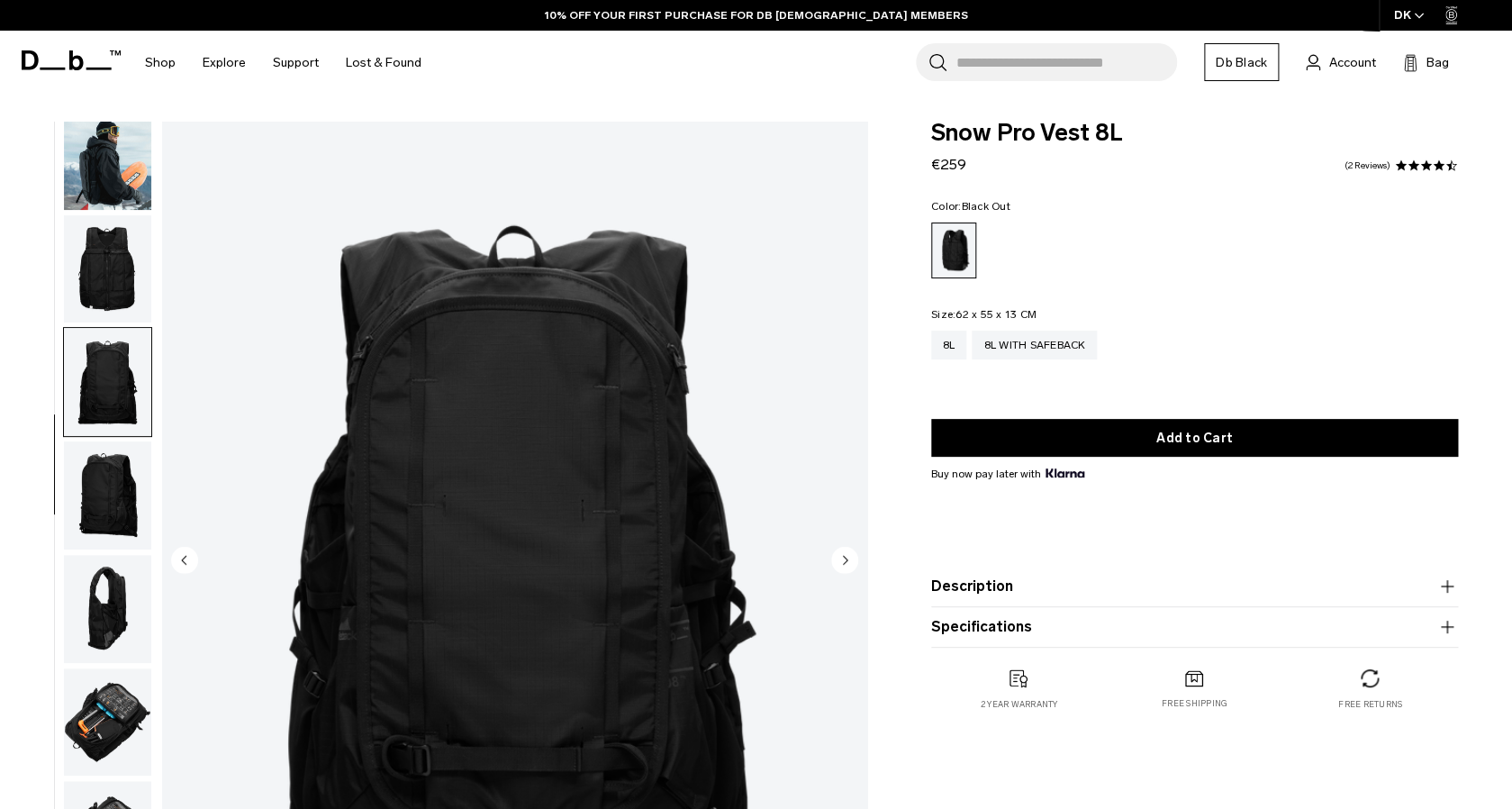
scroll to position [135, 0]
click at [109, 442] on img "button" at bounding box center [107, 494] width 87 height 108
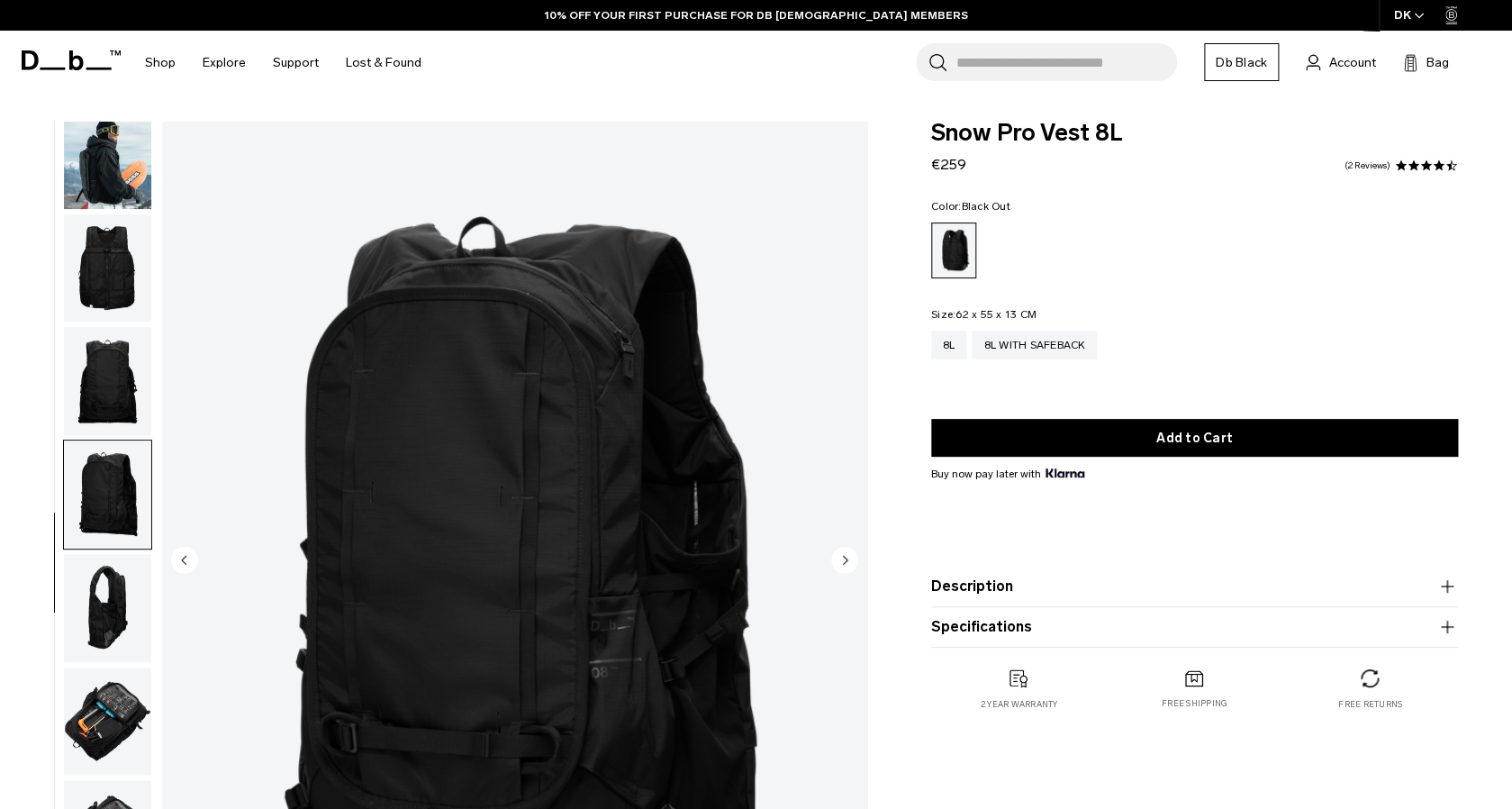
click at [107, 382] on img "button" at bounding box center [107, 381] width 87 height 108
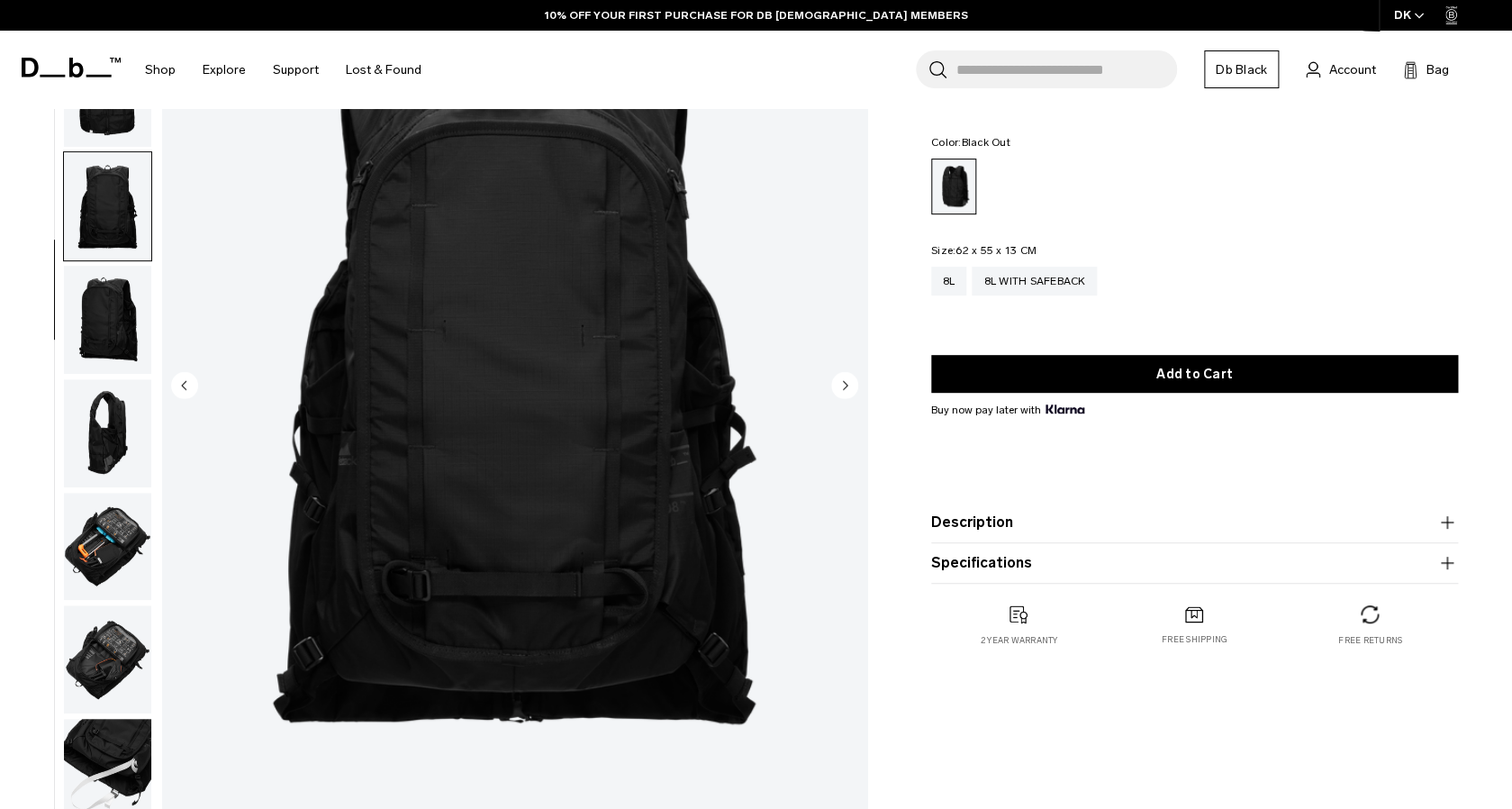
scroll to position [199, 0]
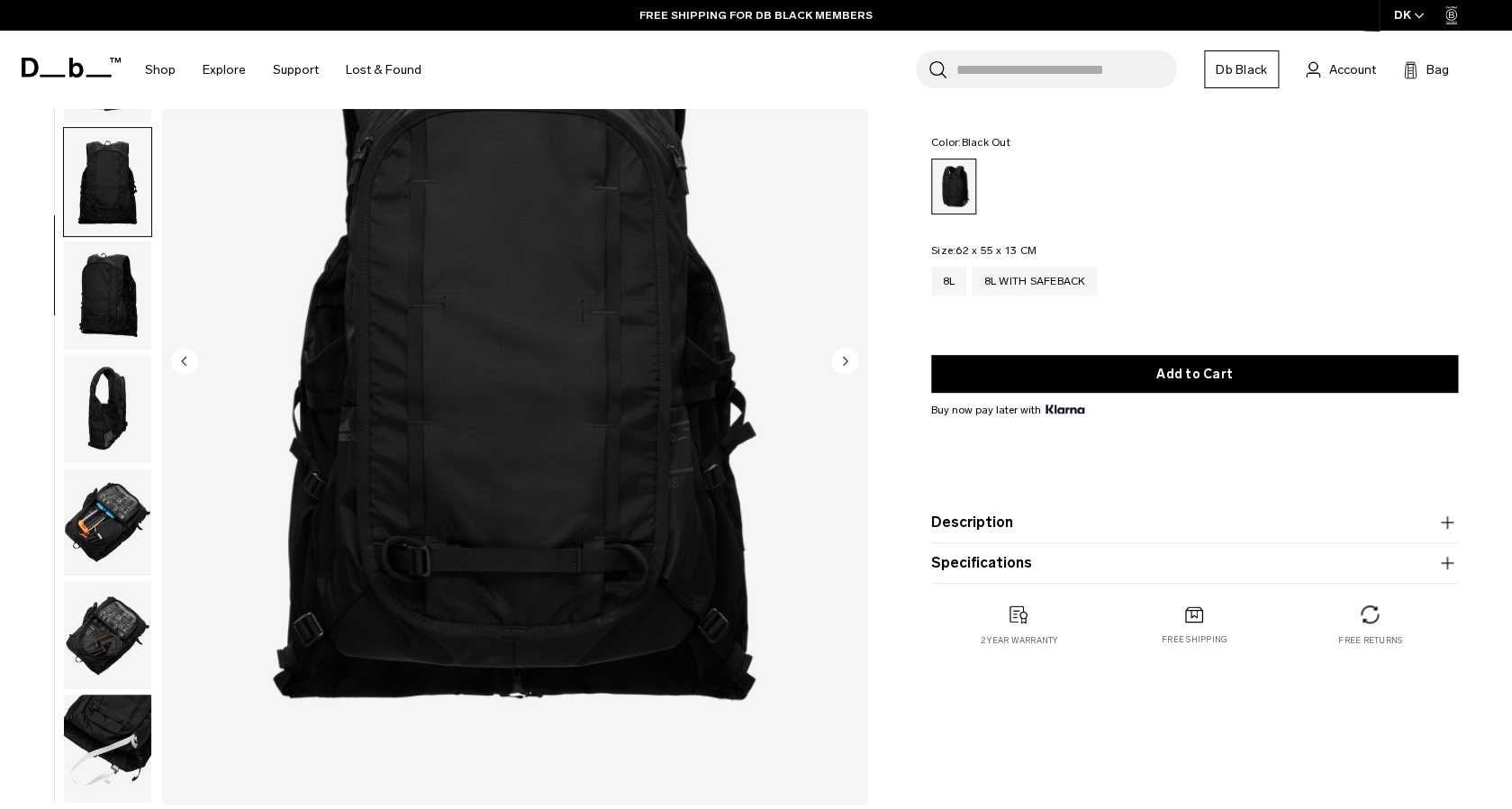
click at [110, 499] on img "button" at bounding box center [107, 522] width 87 height 108
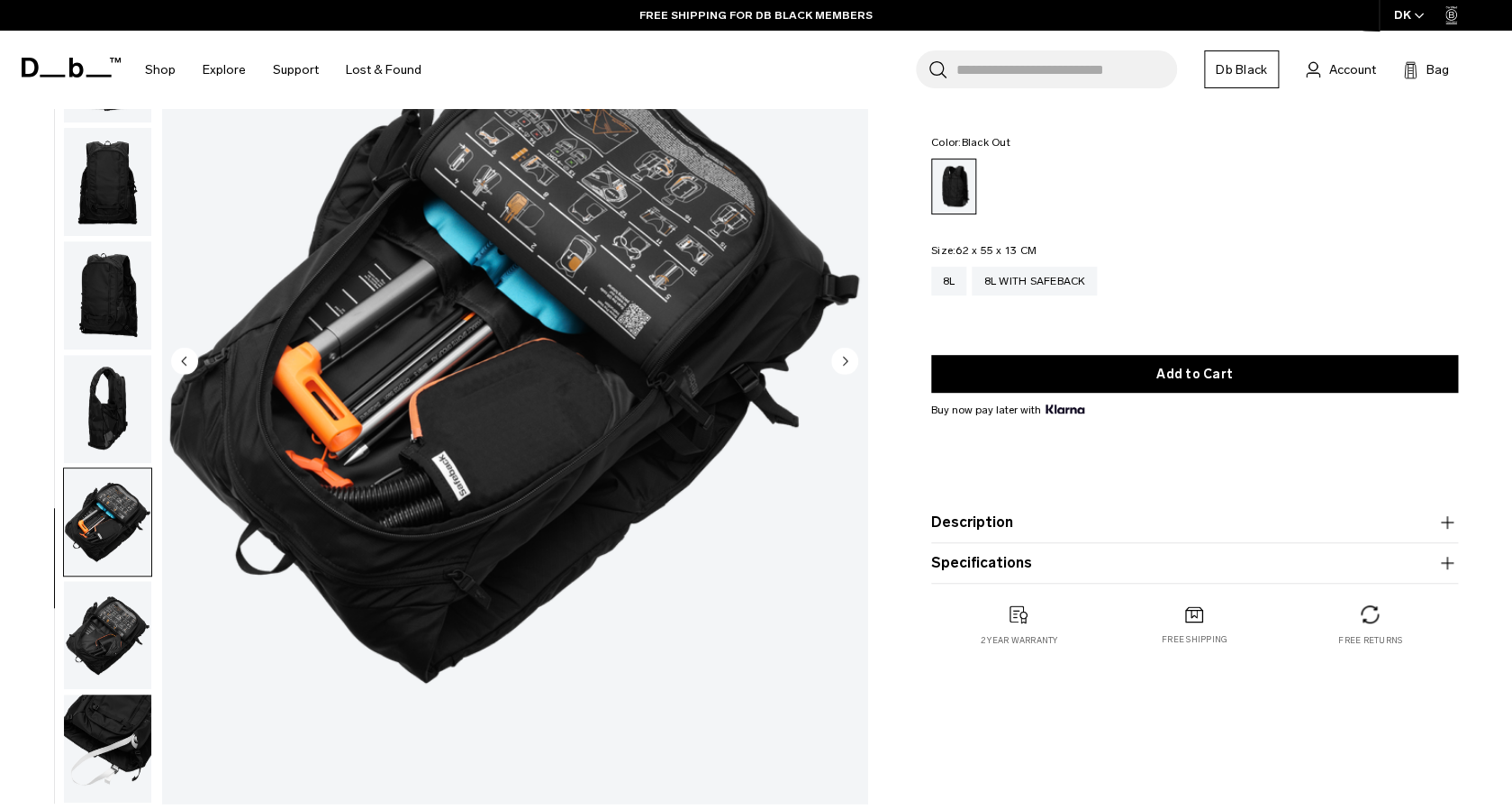
click at [111, 612] on img "button" at bounding box center [107, 634] width 87 height 108
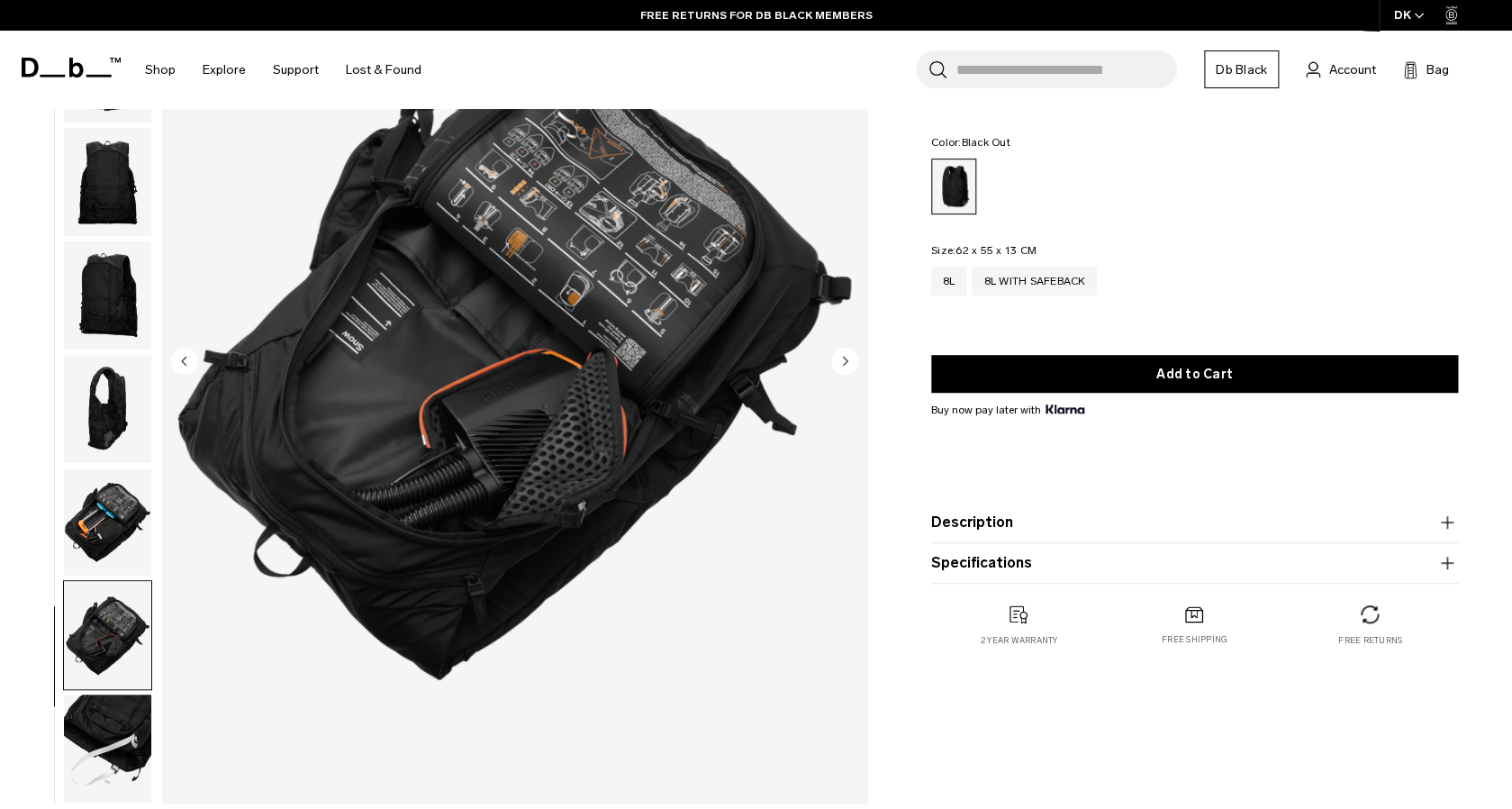
click at [97, 749] on img "button" at bounding box center [107, 748] width 87 height 108
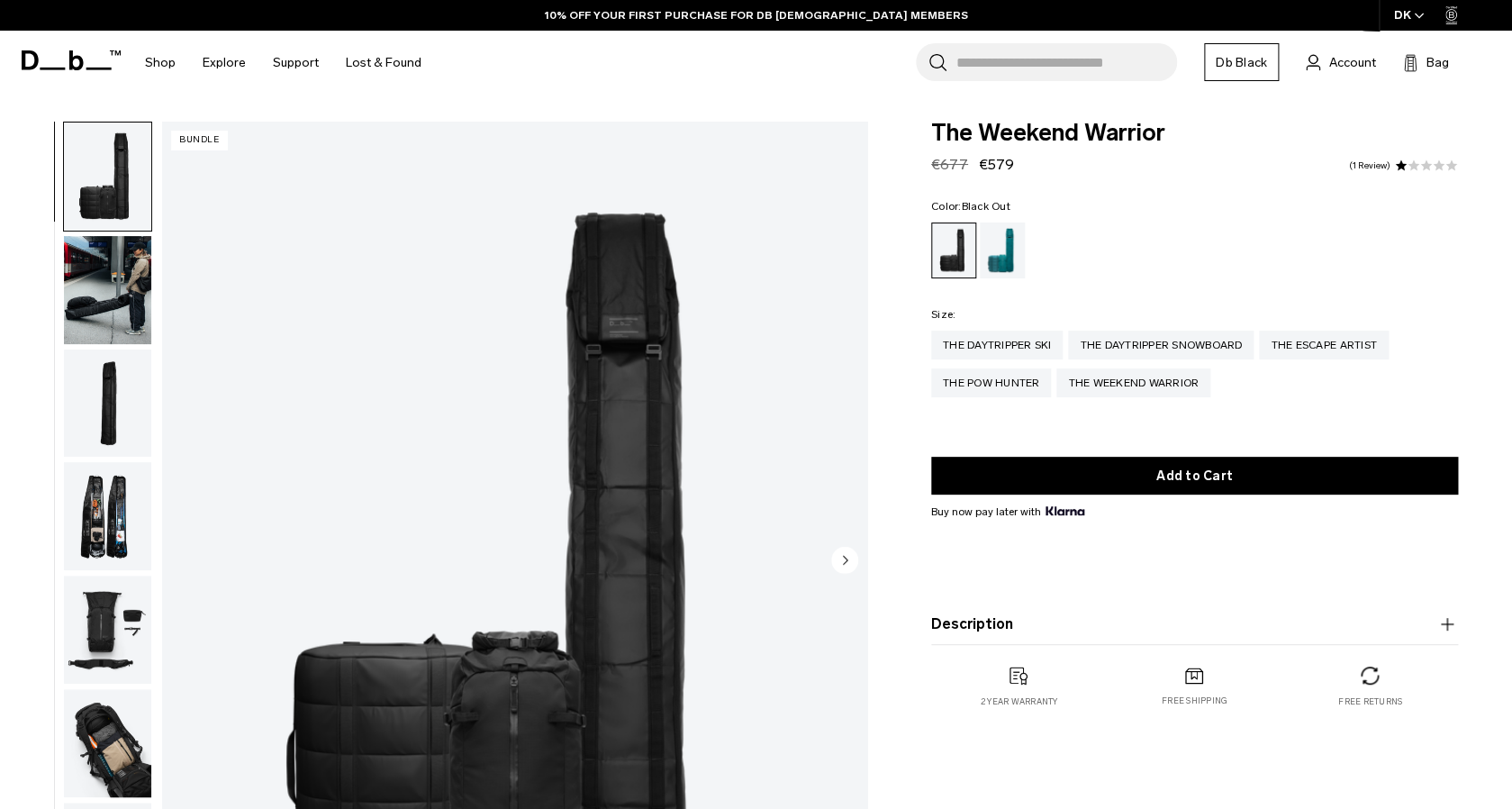
click at [112, 392] on img "button" at bounding box center [107, 403] width 87 height 108
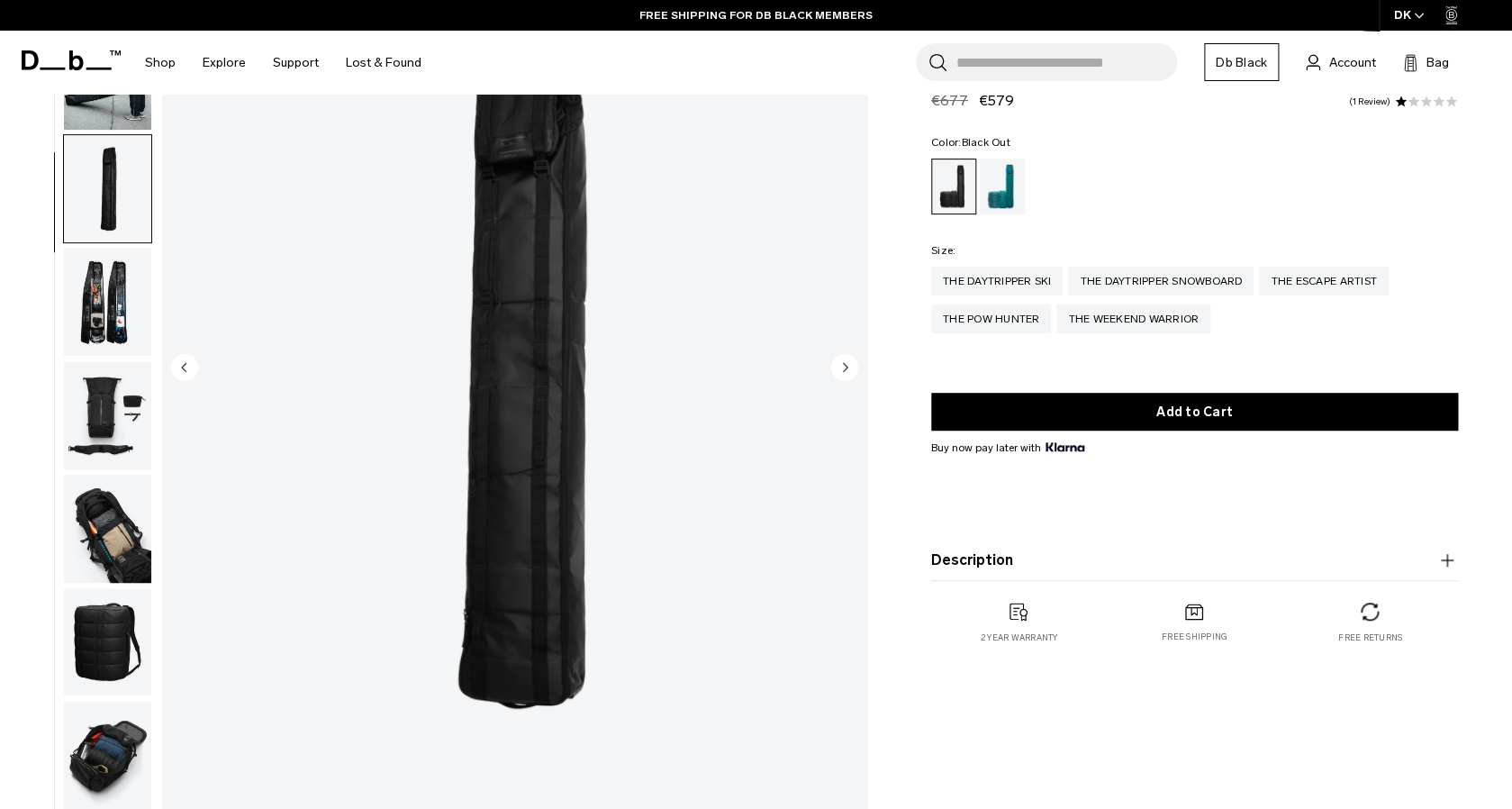
scroll to position [218, 0]
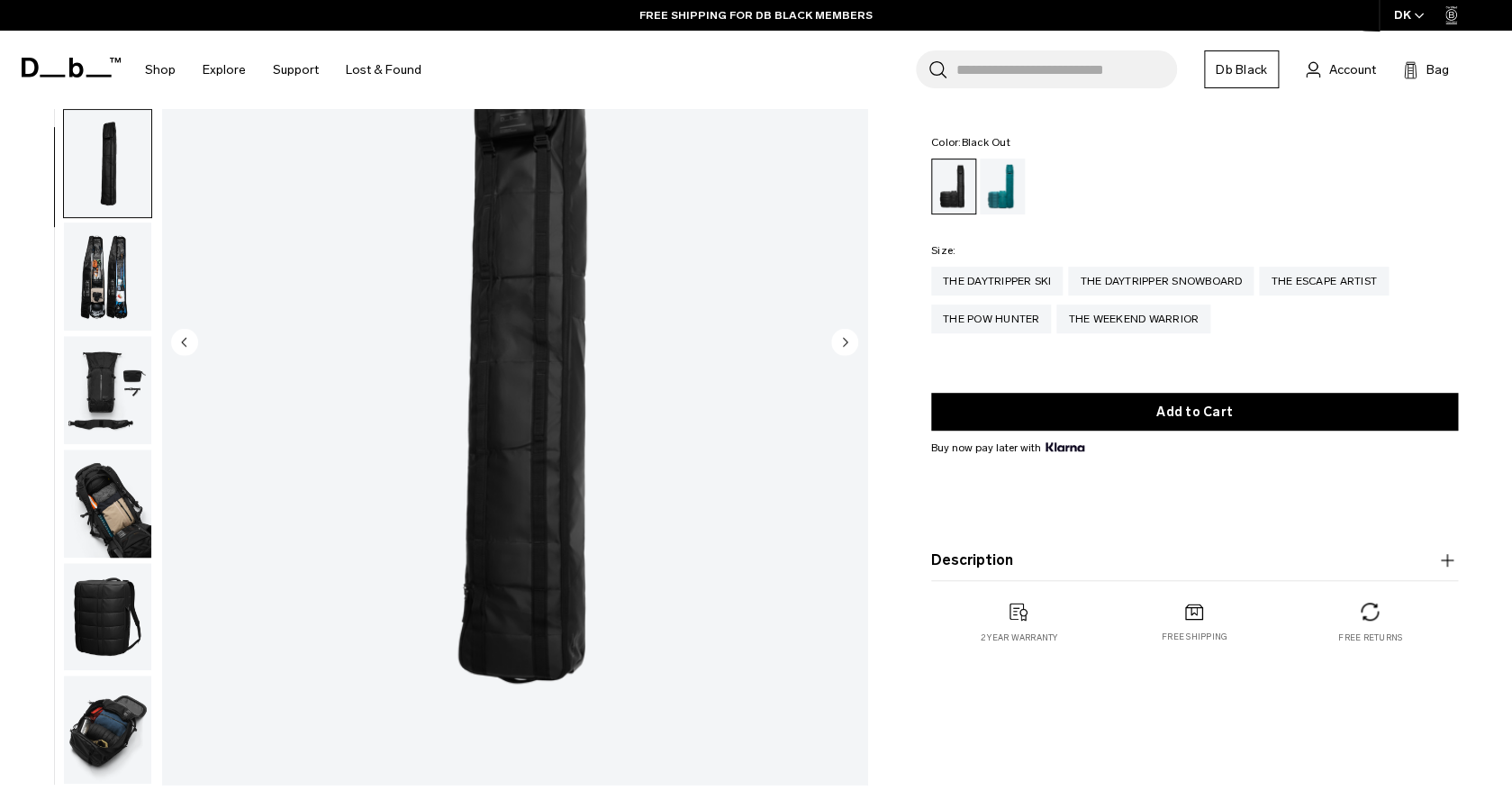
click at [99, 392] on img "button" at bounding box center [107, 390] width 87 height 108
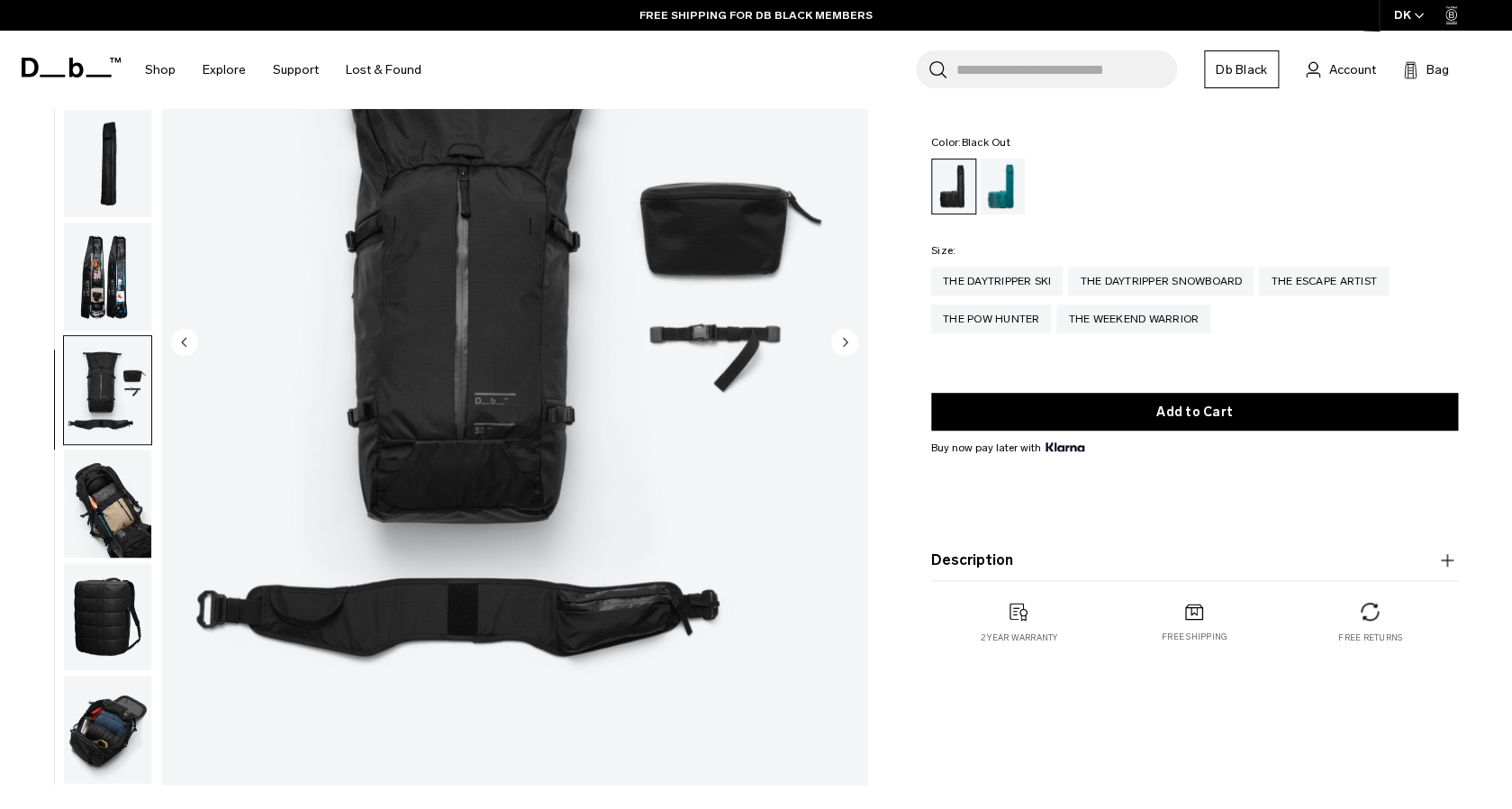
click at [97, 494] on img "button" at bounding box center [107, 503] width 87 height 108
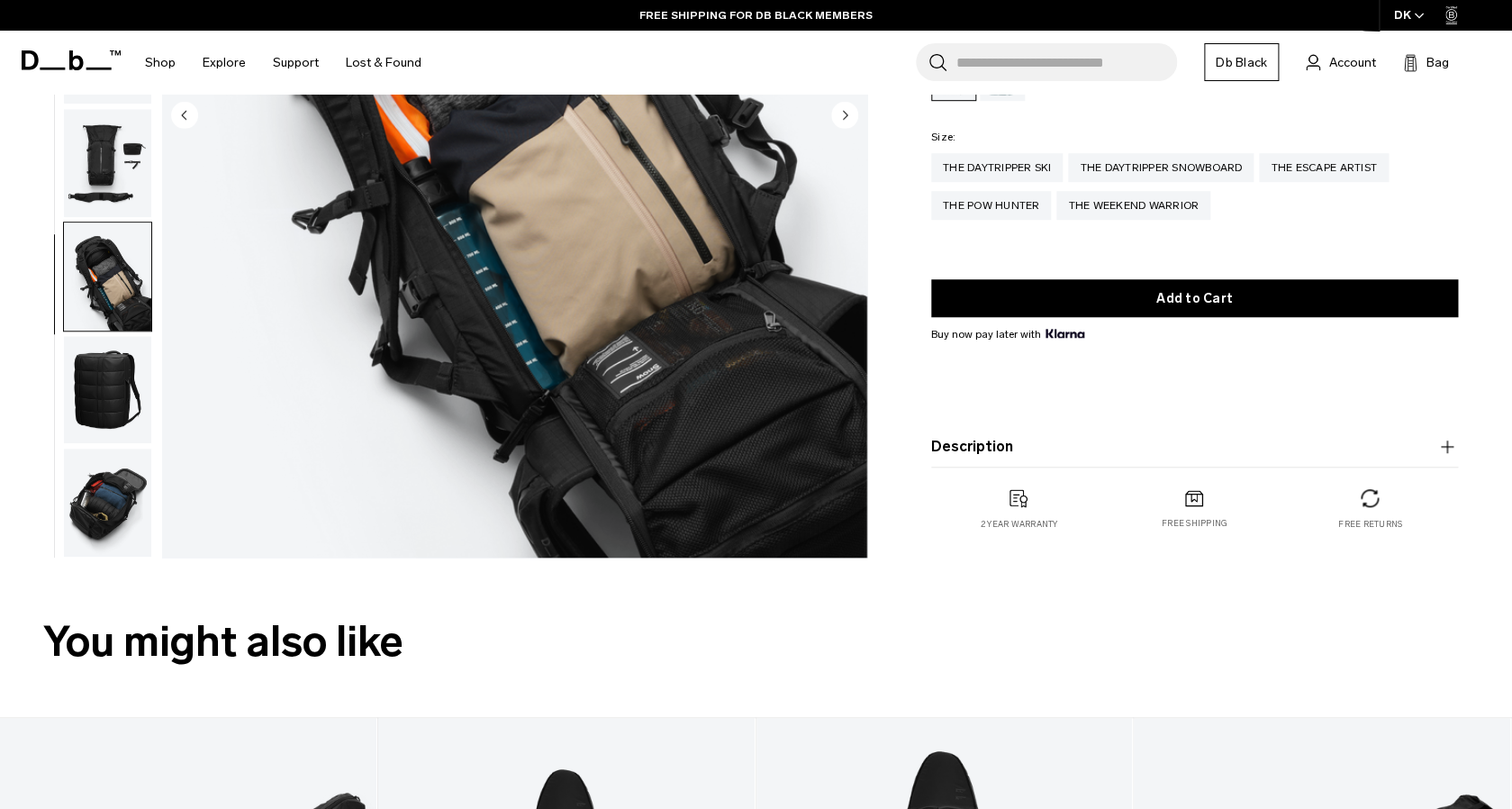
scroll to position [450, 0]
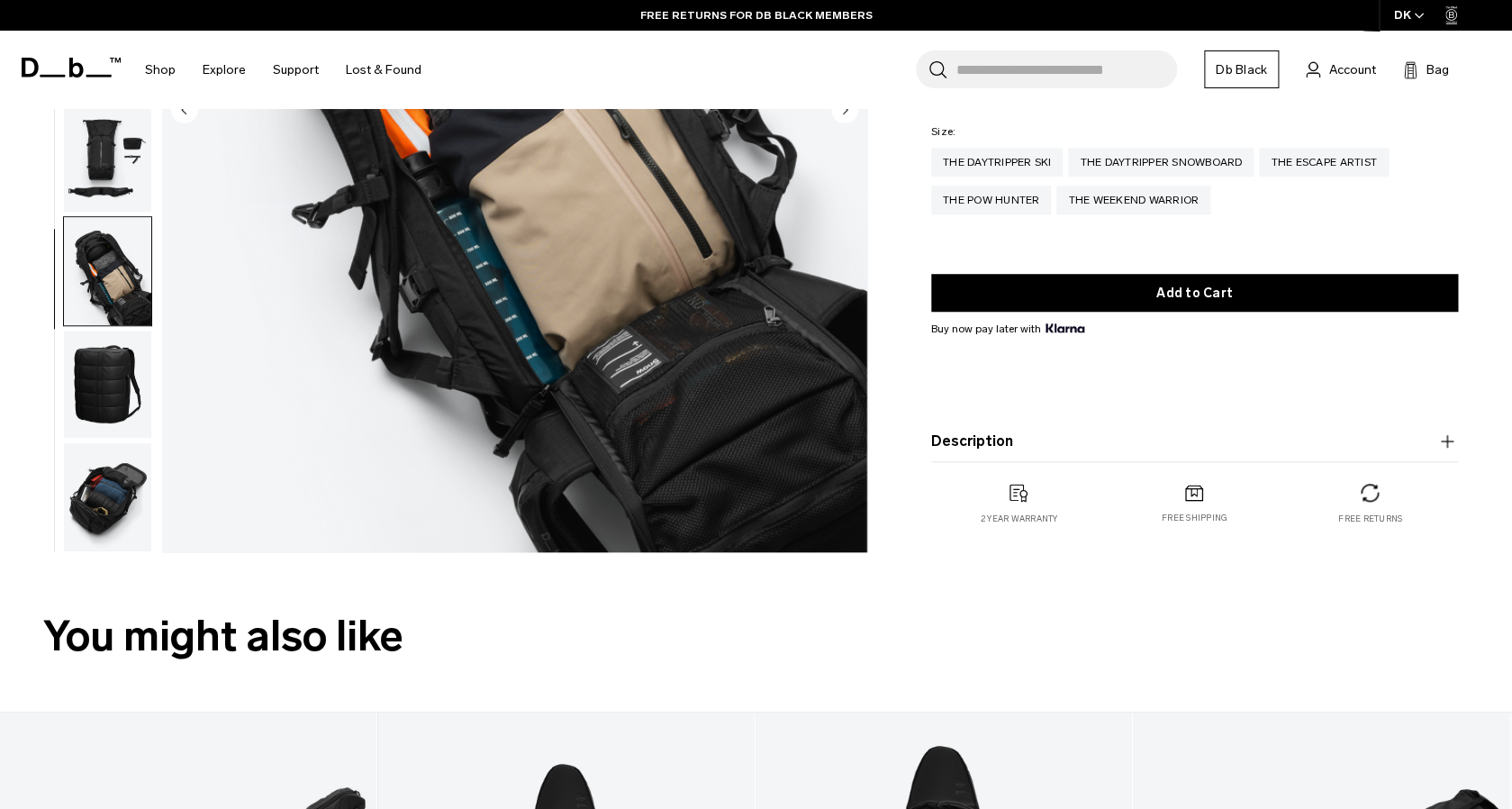
click at [118, 512] on img "button" at bounding box center [107, 496] width 87 height 108
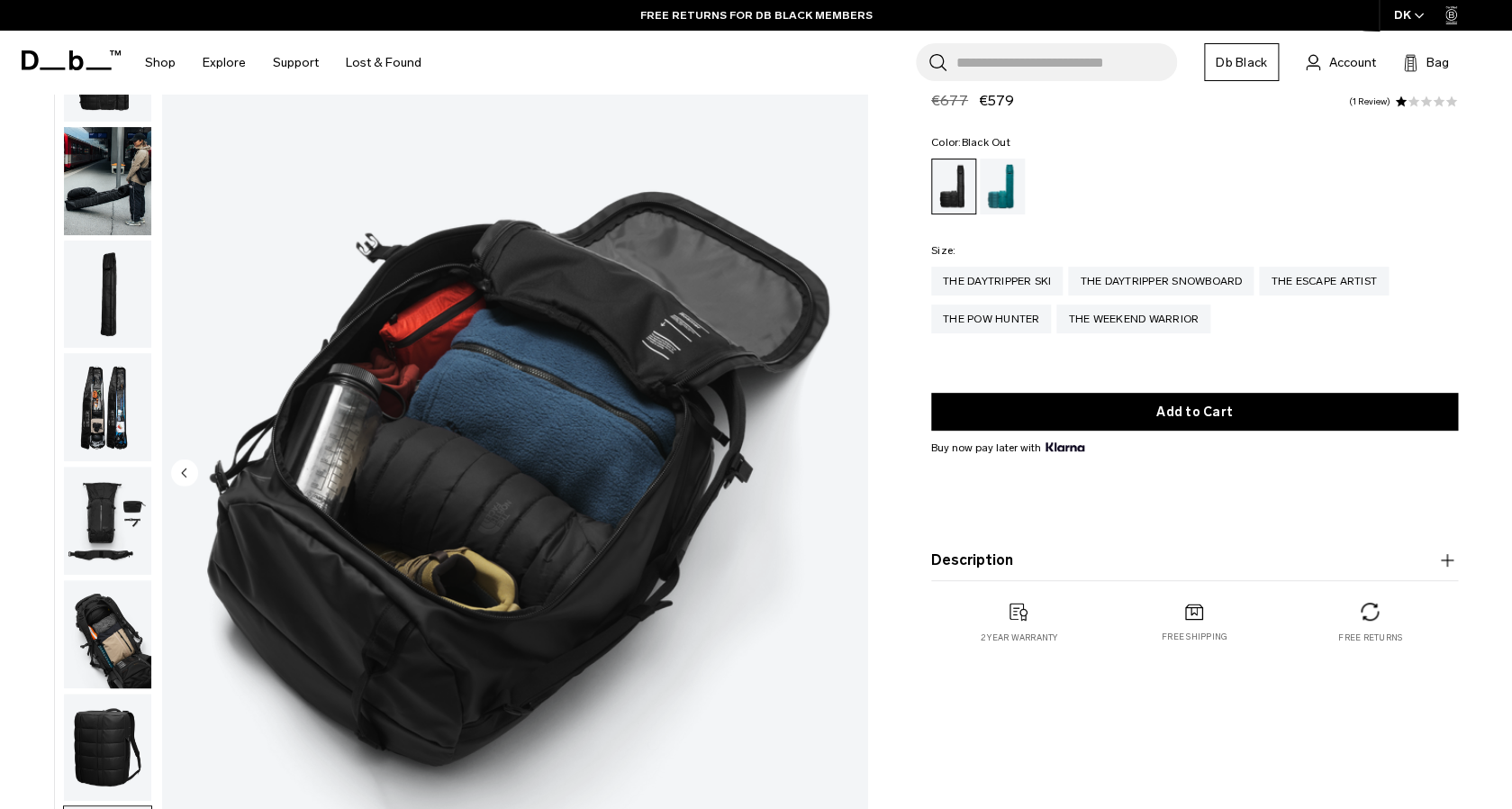
scroll to position [88, 0]
click at [102, 742] on img "button" at bounding box center [107, 746] width 87 height 108
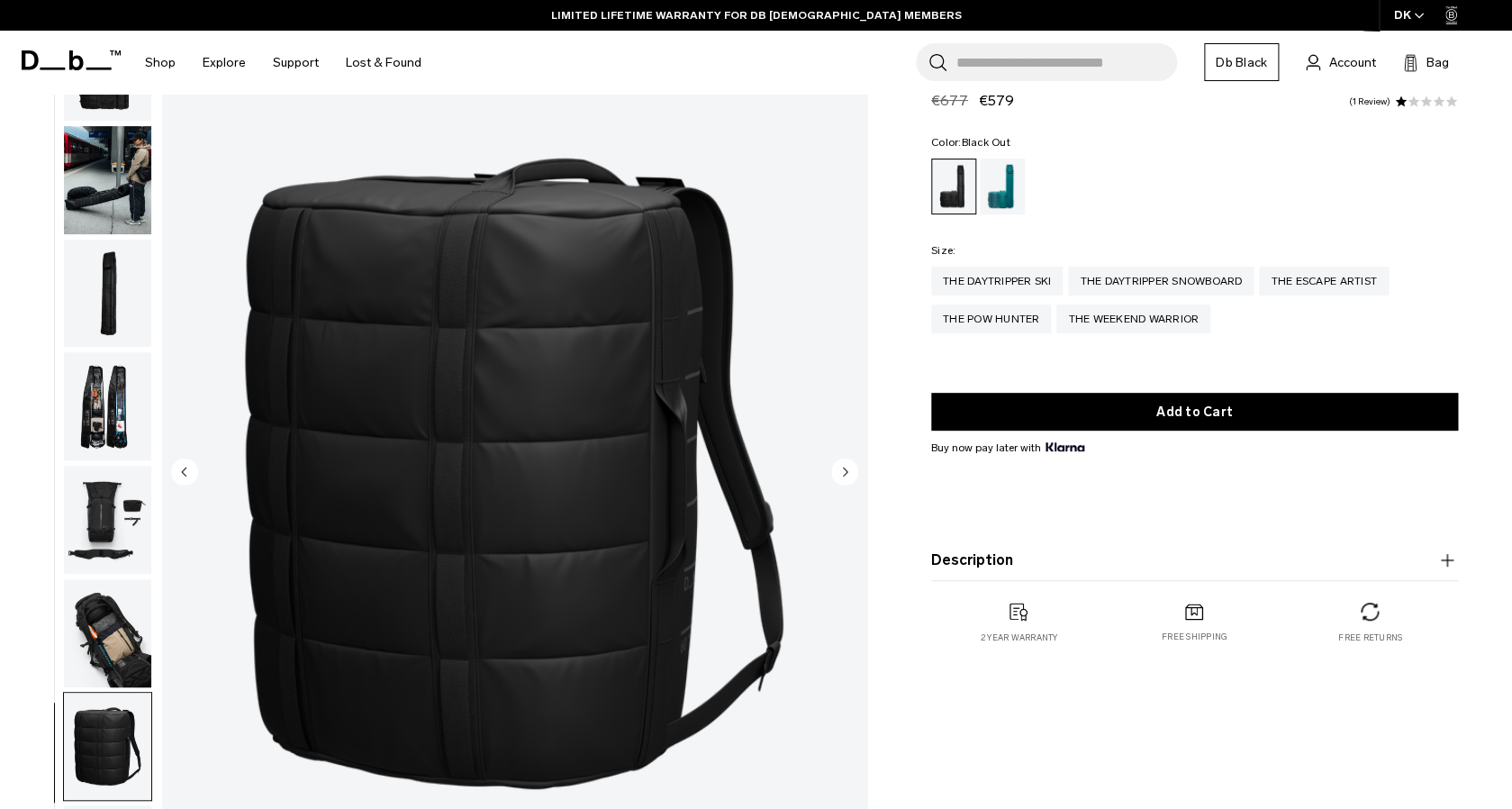
click at [99, 691] on ul at bounding box center [107, 474] width 89 height 881
click at [98, 675] on img "button" at bounding box center [107, 633] width 87 height 108
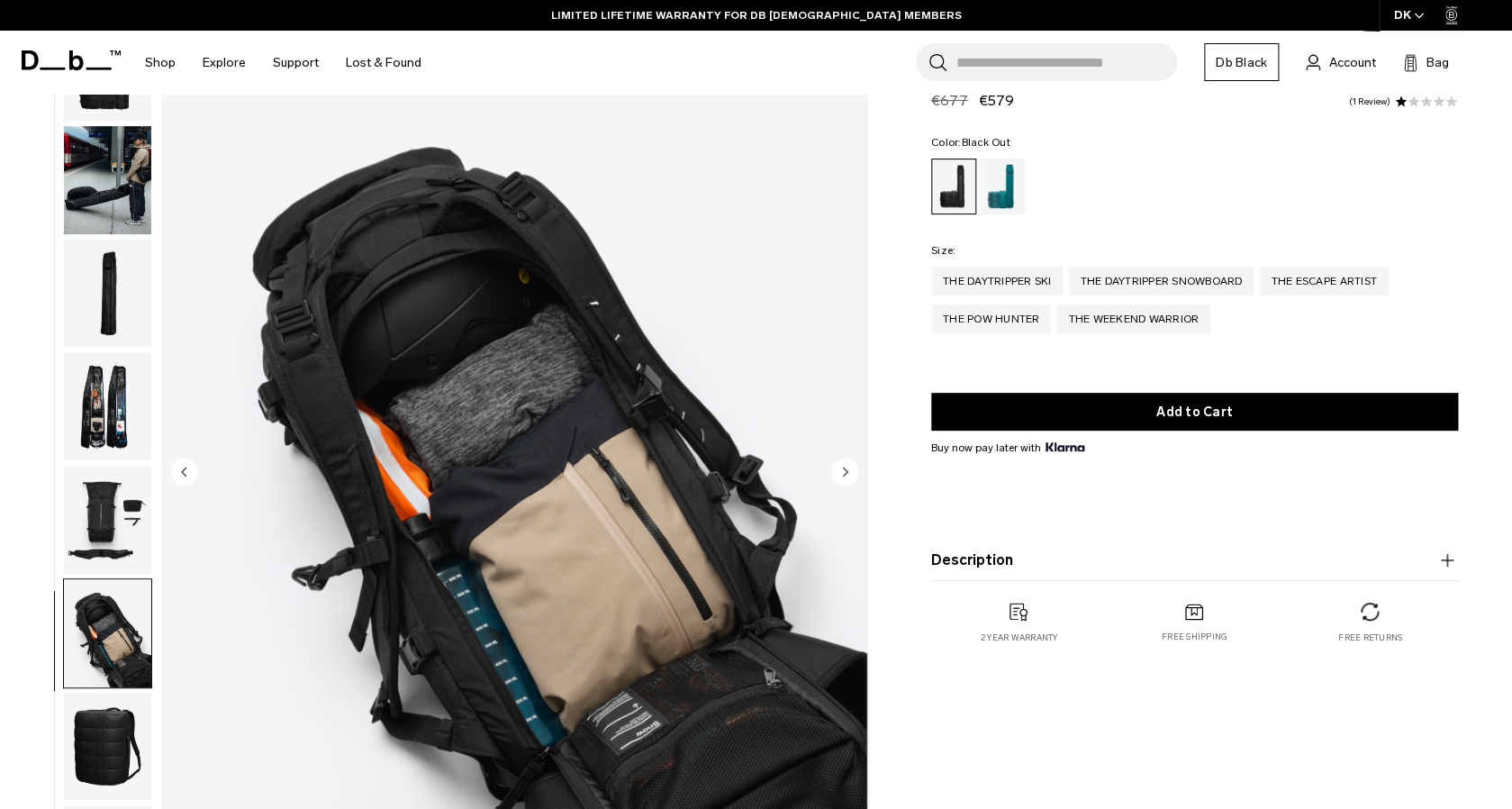
click at [105, 513] on img "button" at bounding box center [107, 519] width 87 height 108
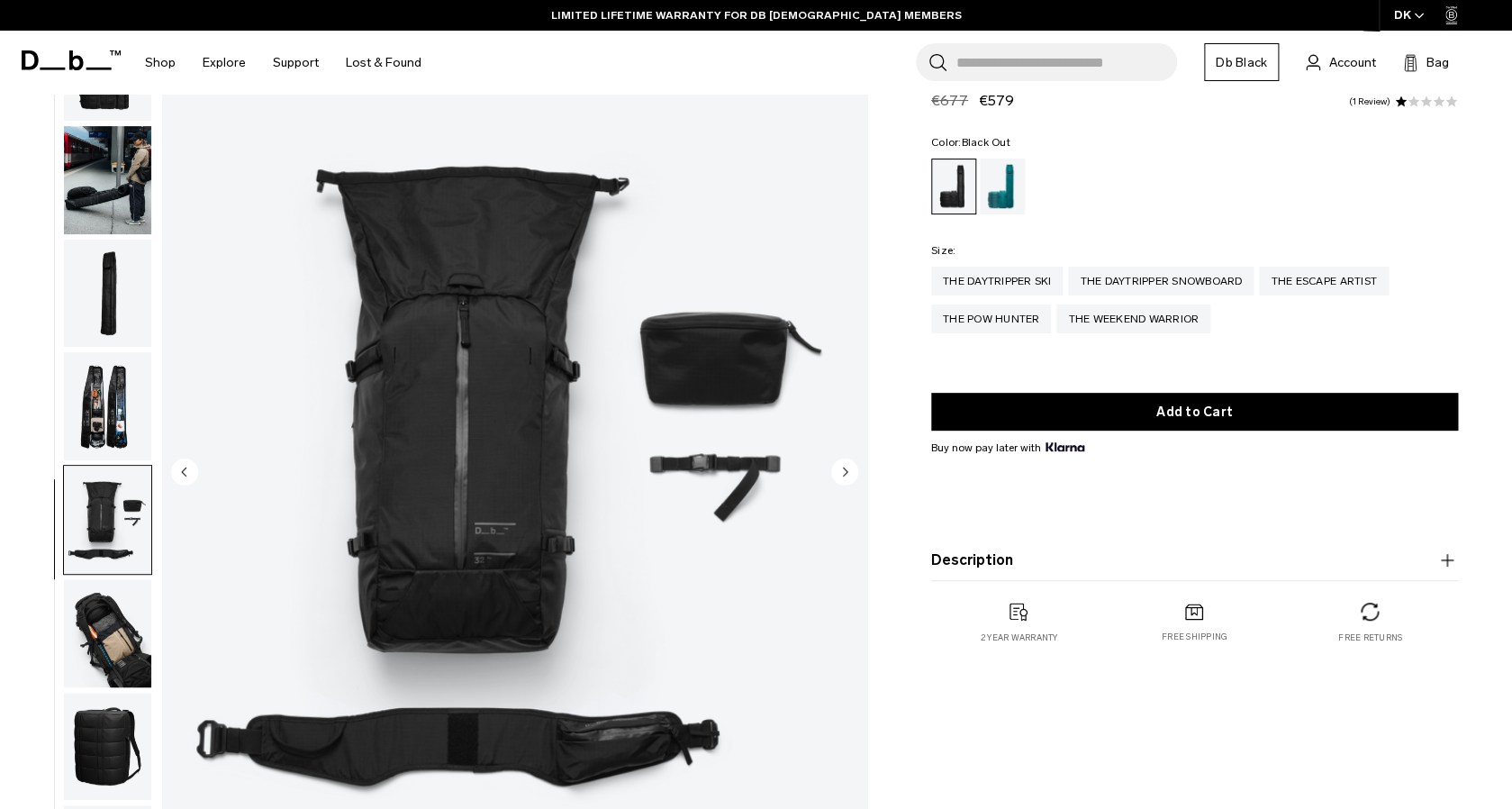
click at [105, 439] on img "button" at bounding box center [107, 405] width 87 height 108
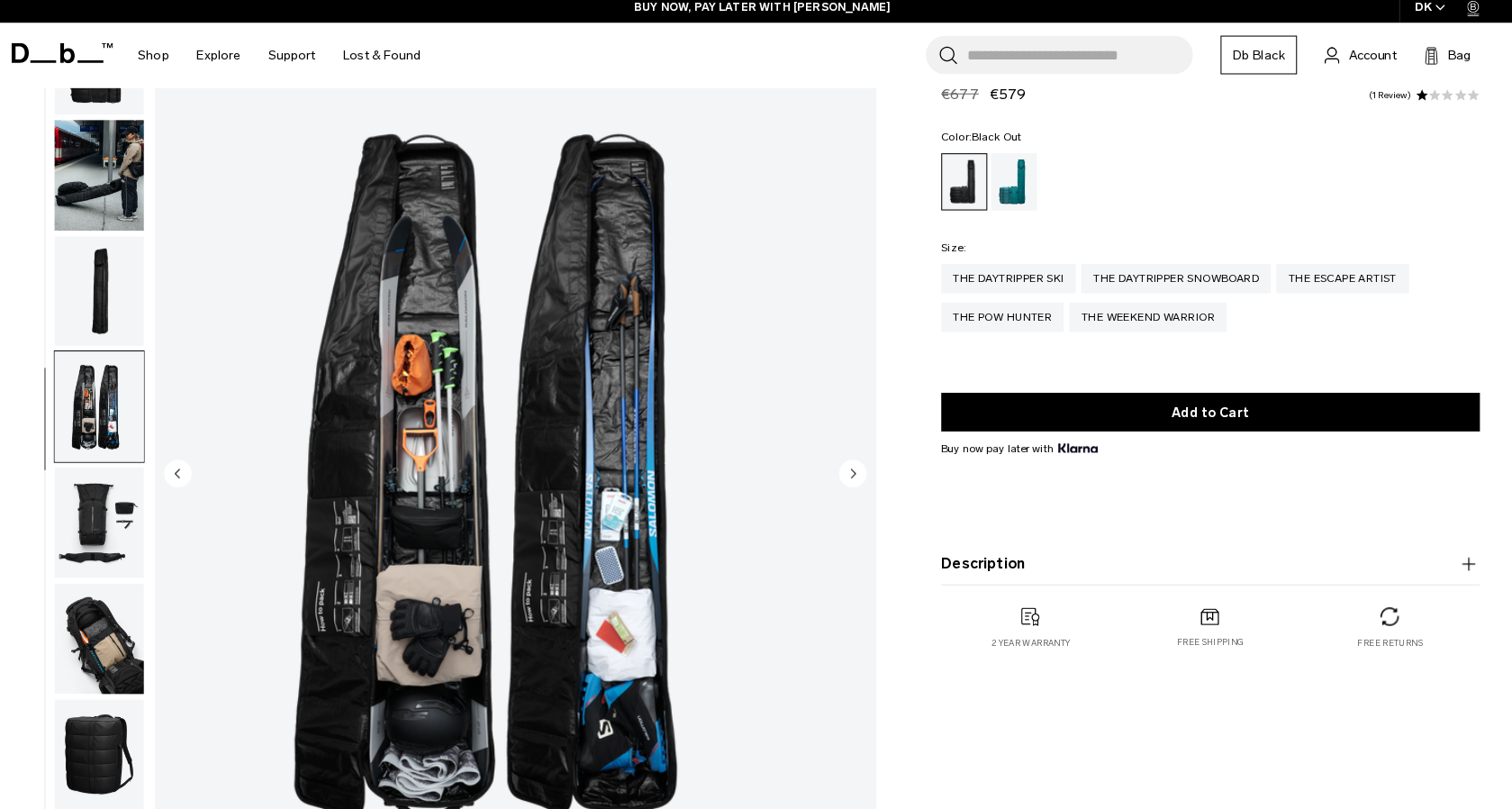
click at [113, 289] on img "button" at bounding box center [107, 294] width 87 height 108
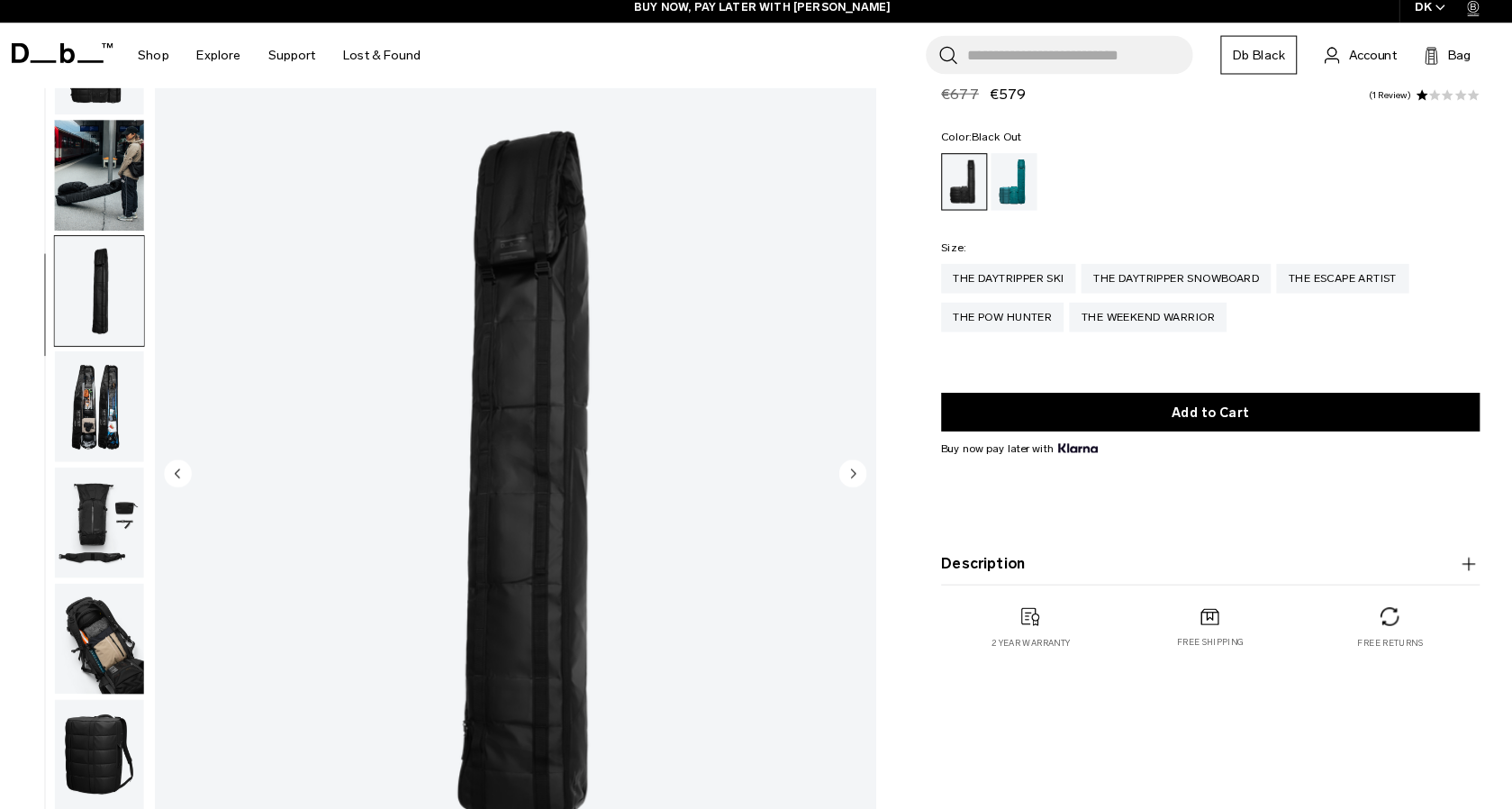
scroll to position [22, 0]
click at [104, 202] on img "button" at bounding box center [107, 180] width 87 height 108
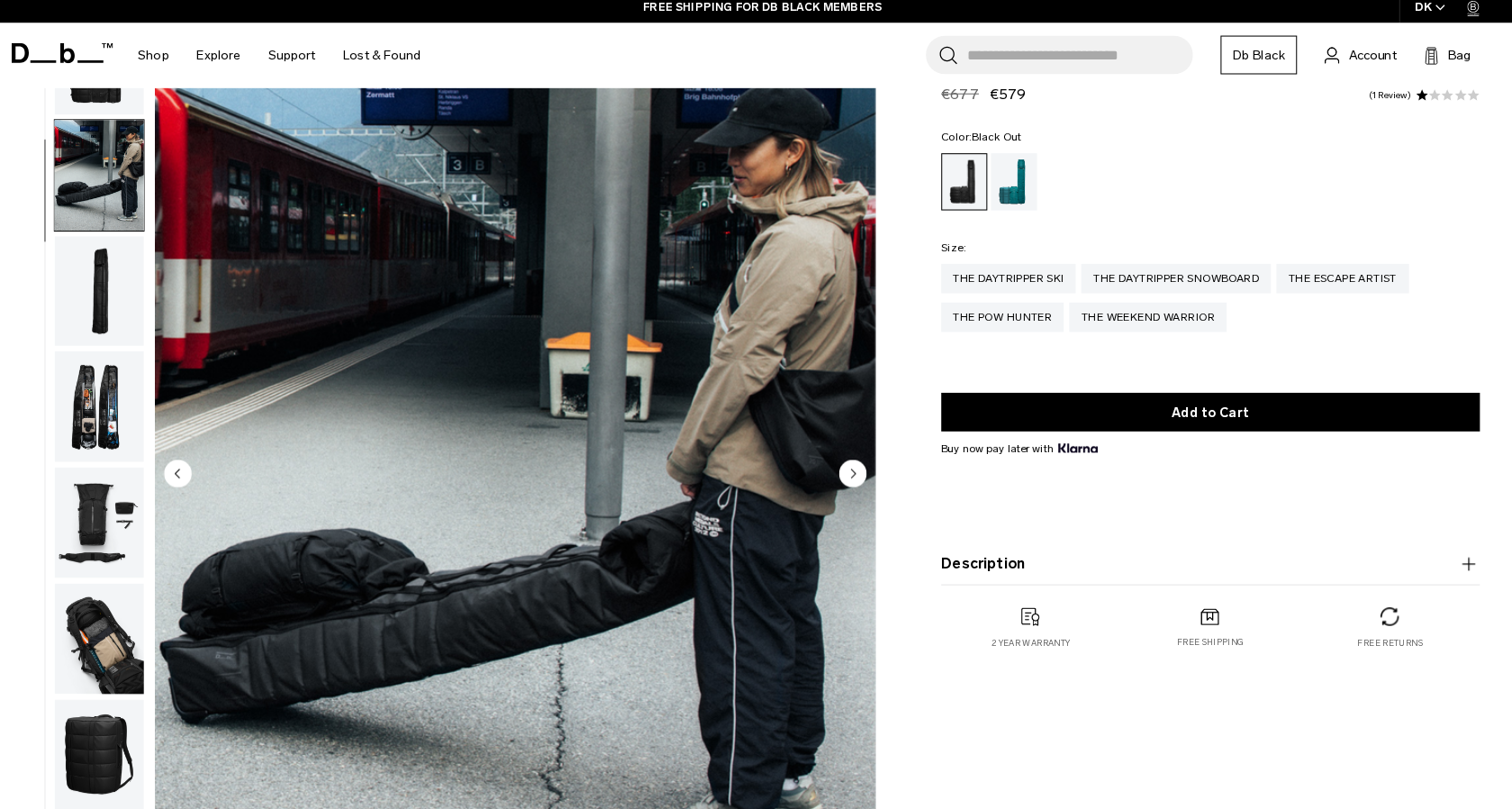
click at [1339, 297] on div "The Daytripper Ski The Daytripper Snowboard The Escape Artist The Pow Hunter Th…" at bounding box center [1195, 299] width 527 height 66
click at [1329, 287] on div "The Escape Artist" at bounding box center [1323, 281] width 129 height 29
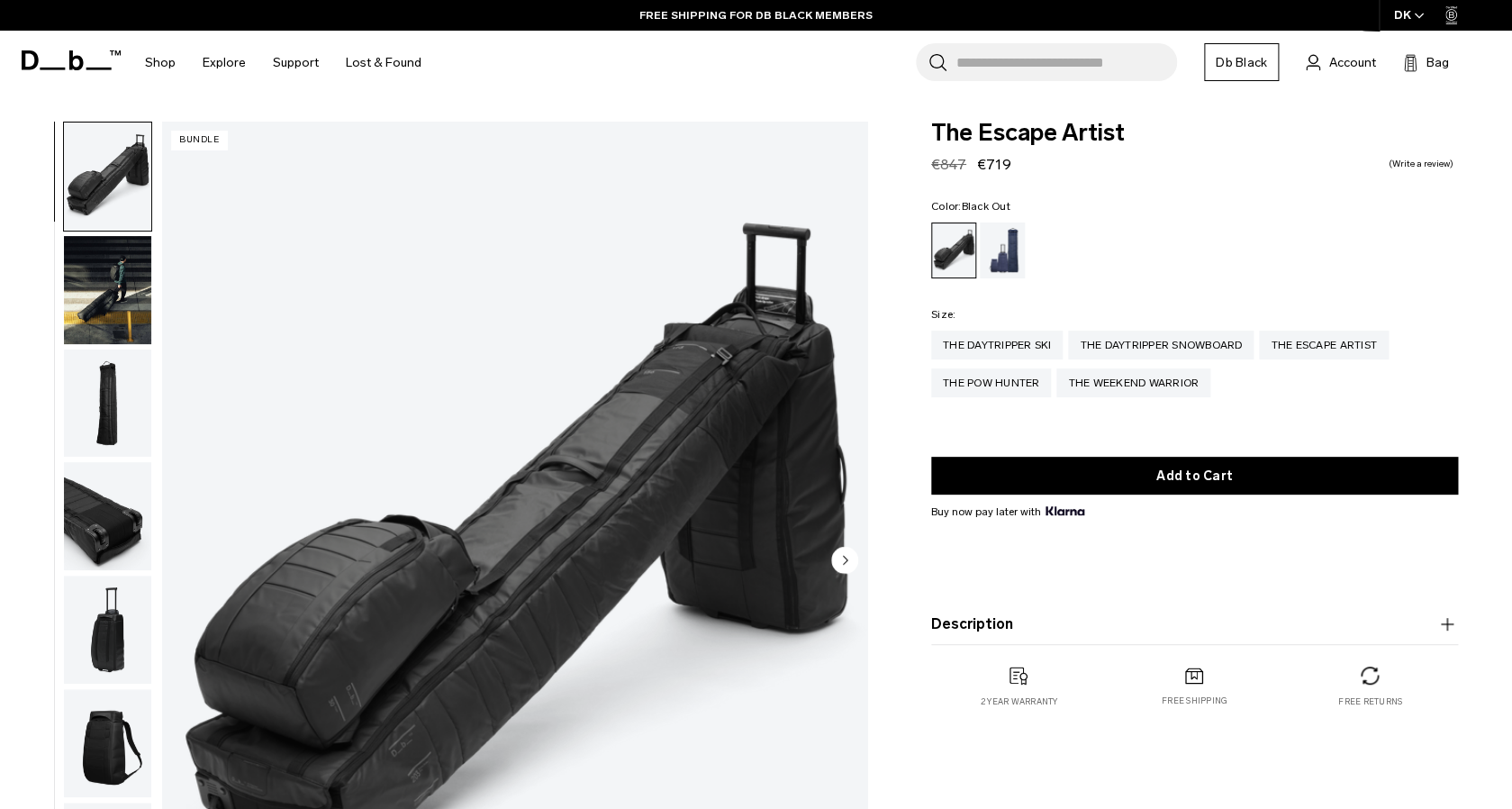
click at [116, 315] on img "button" at bounding box center [107, 290] width 87 height 108
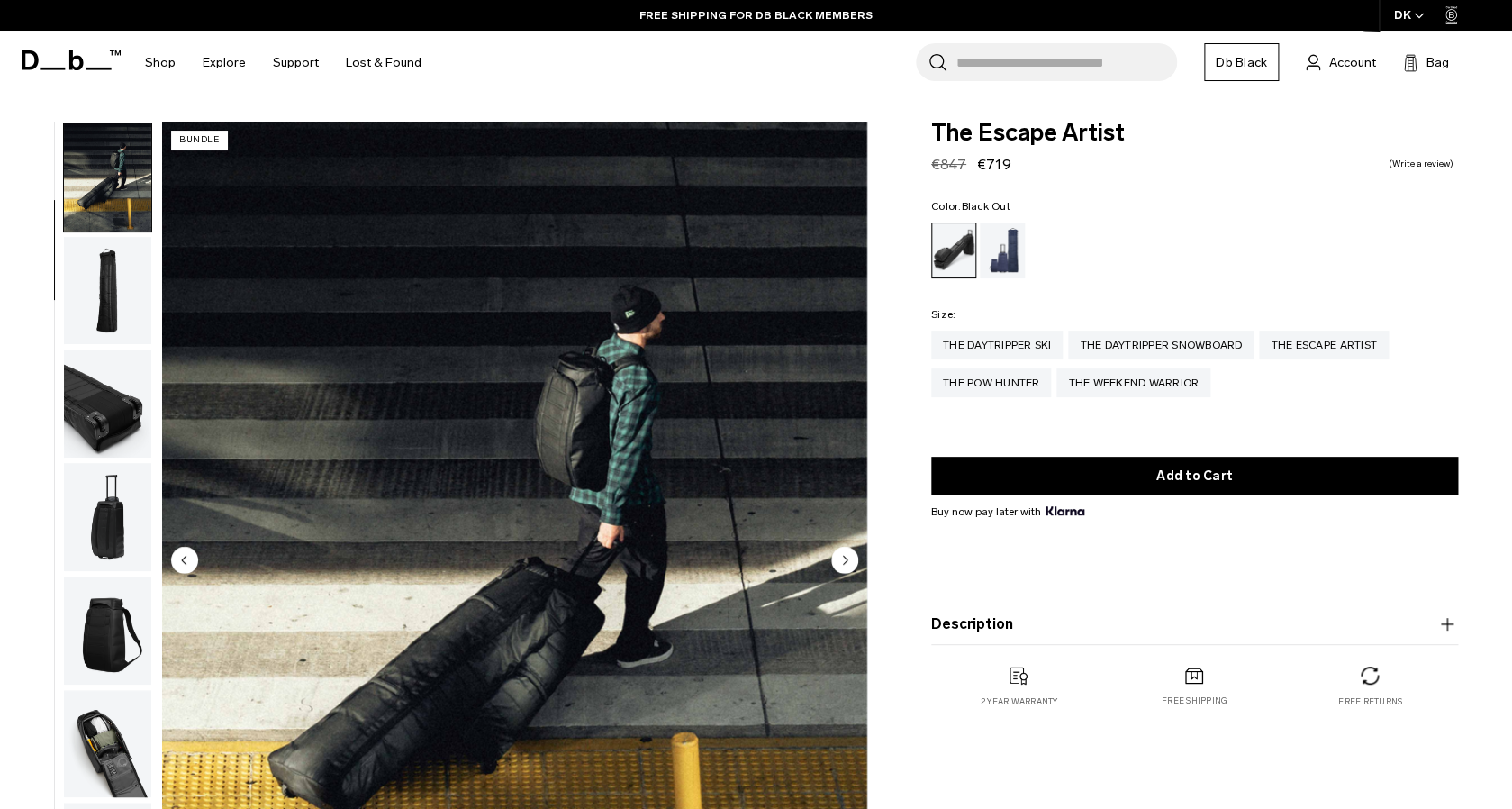
scroll to position [114, 0]
click at [115, 374] on img "button" at bounding box center [107, 402] width 87 height 108
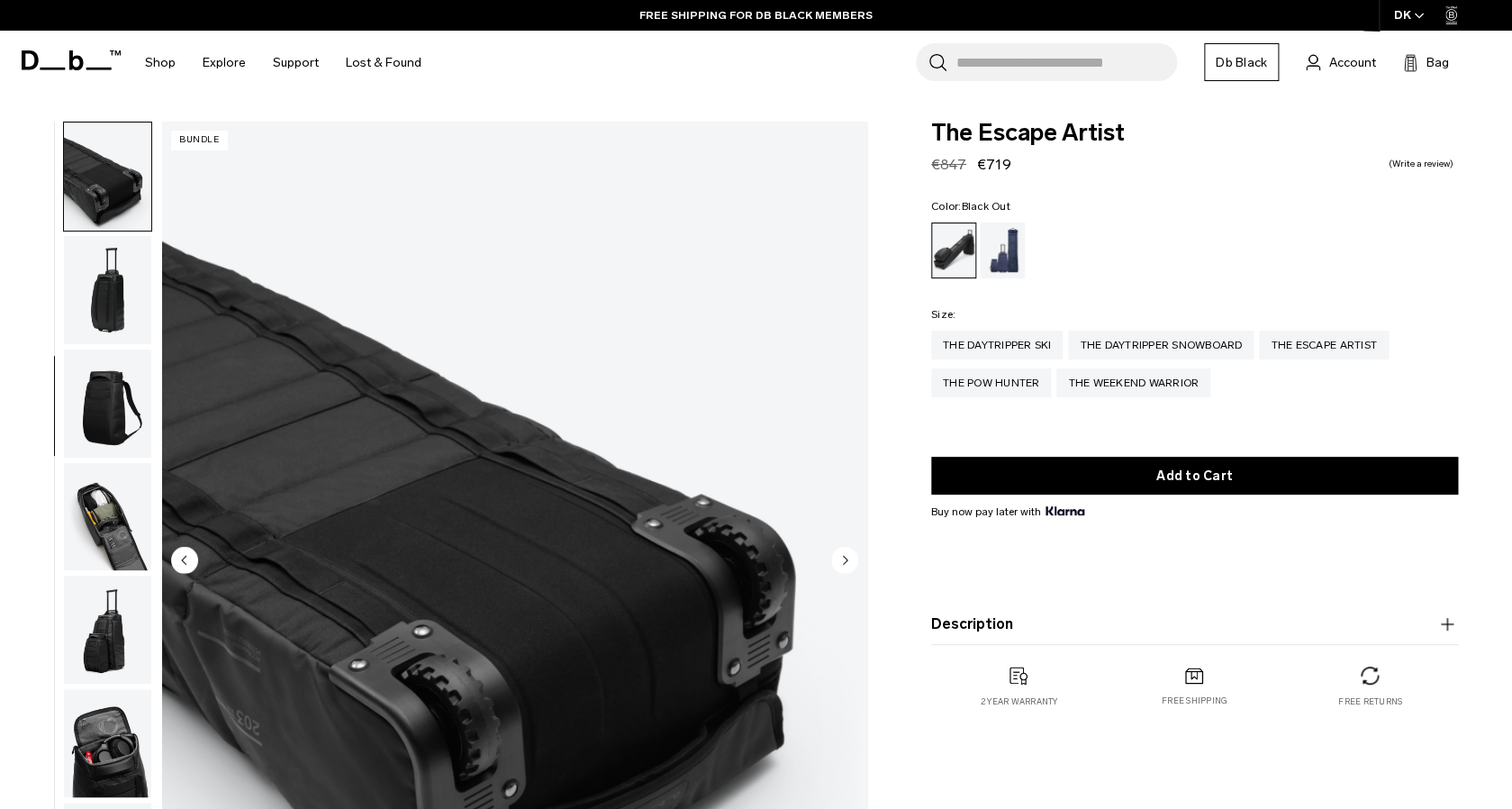
click at [109, 454] on img "button" at bounding box center [107, 403] width 87 height 108
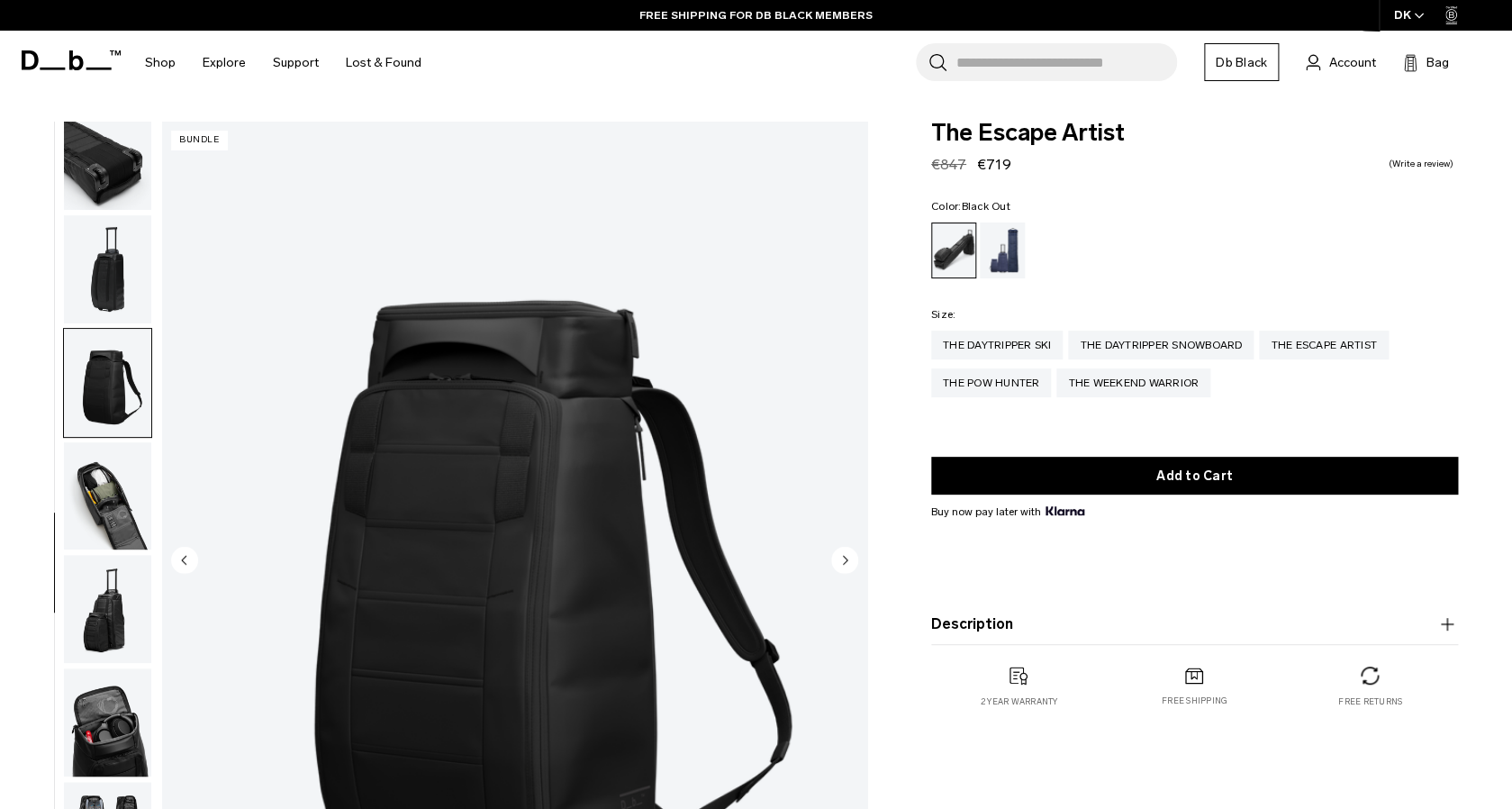
scroll to position [362, 0]
click at [104, 514] on img "button" at bounding box center [107, 494] width 87 height 108
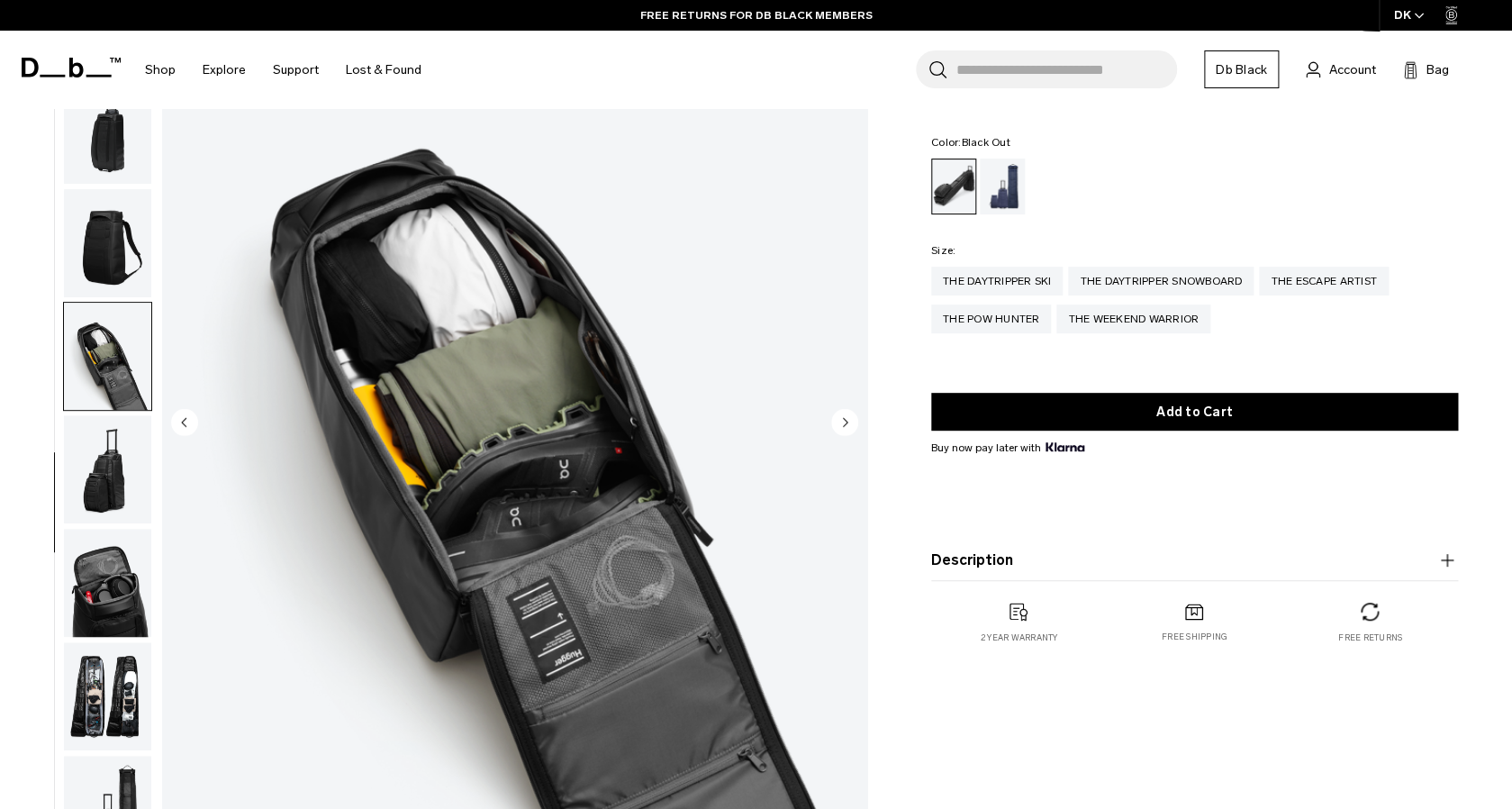
scroll to position [161, 0]
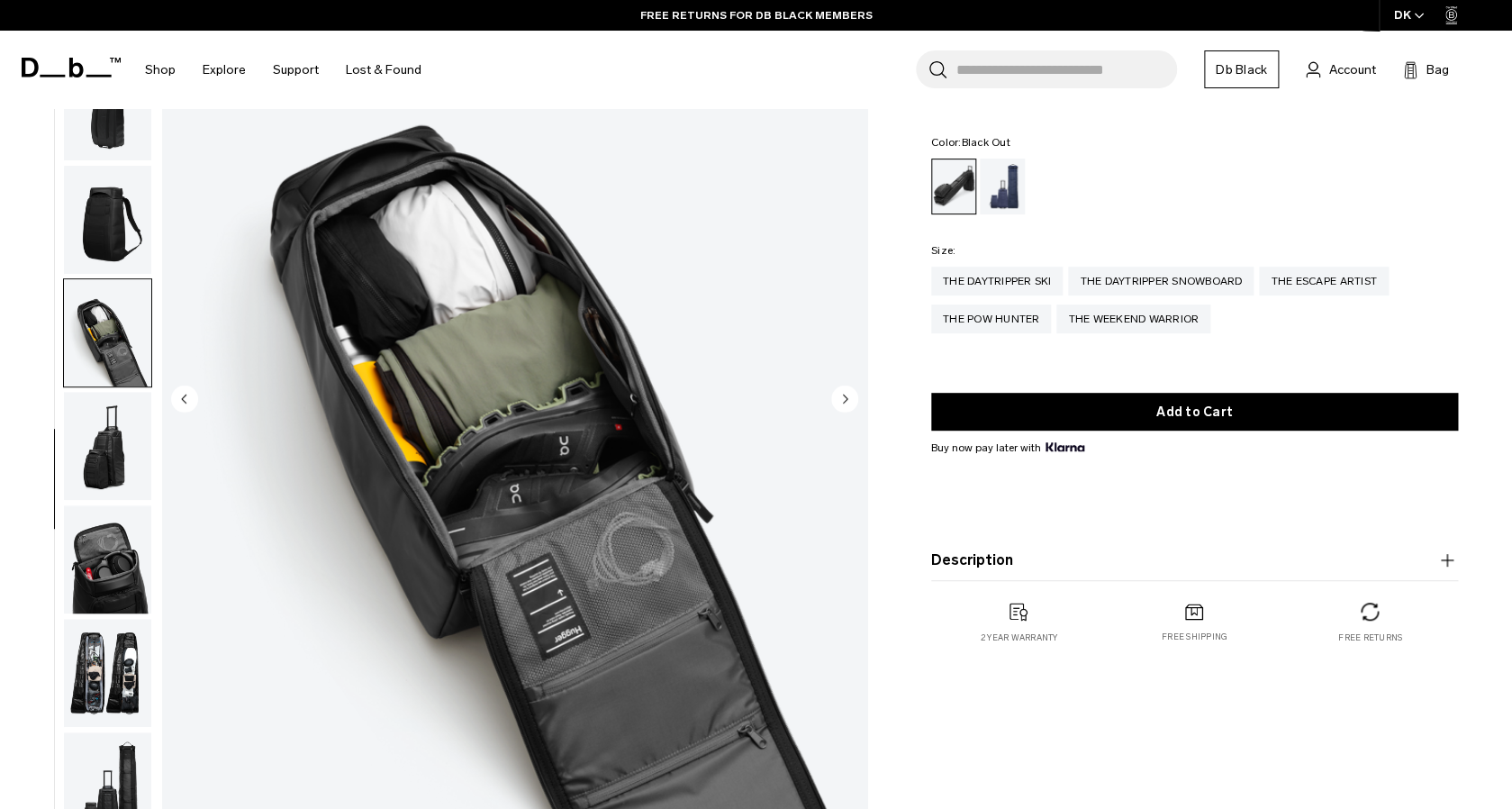
click at [112, 543] on img "button" at bounding box center [107, 559] width 87 height 108
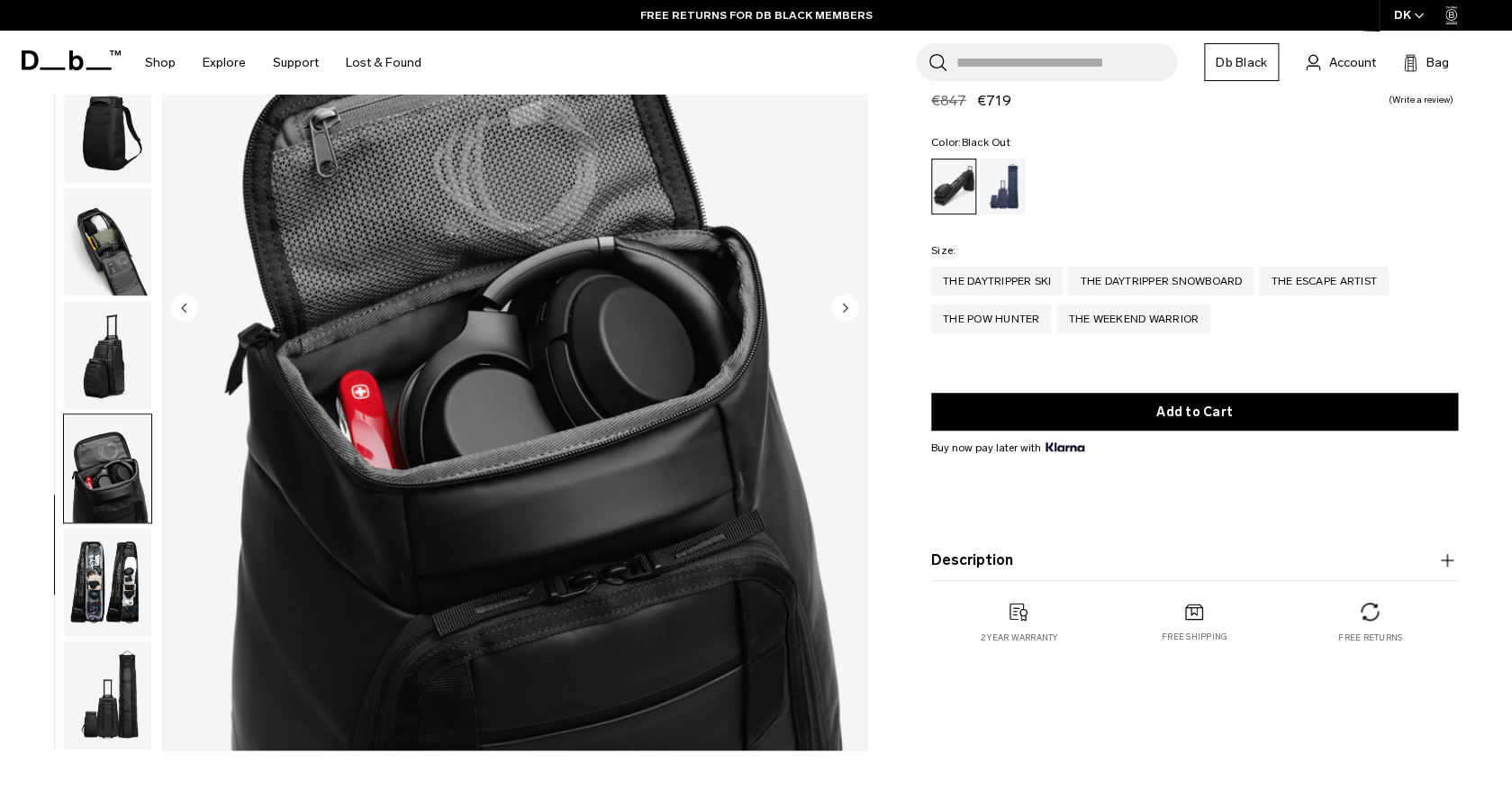
scroll to position [244, 0]
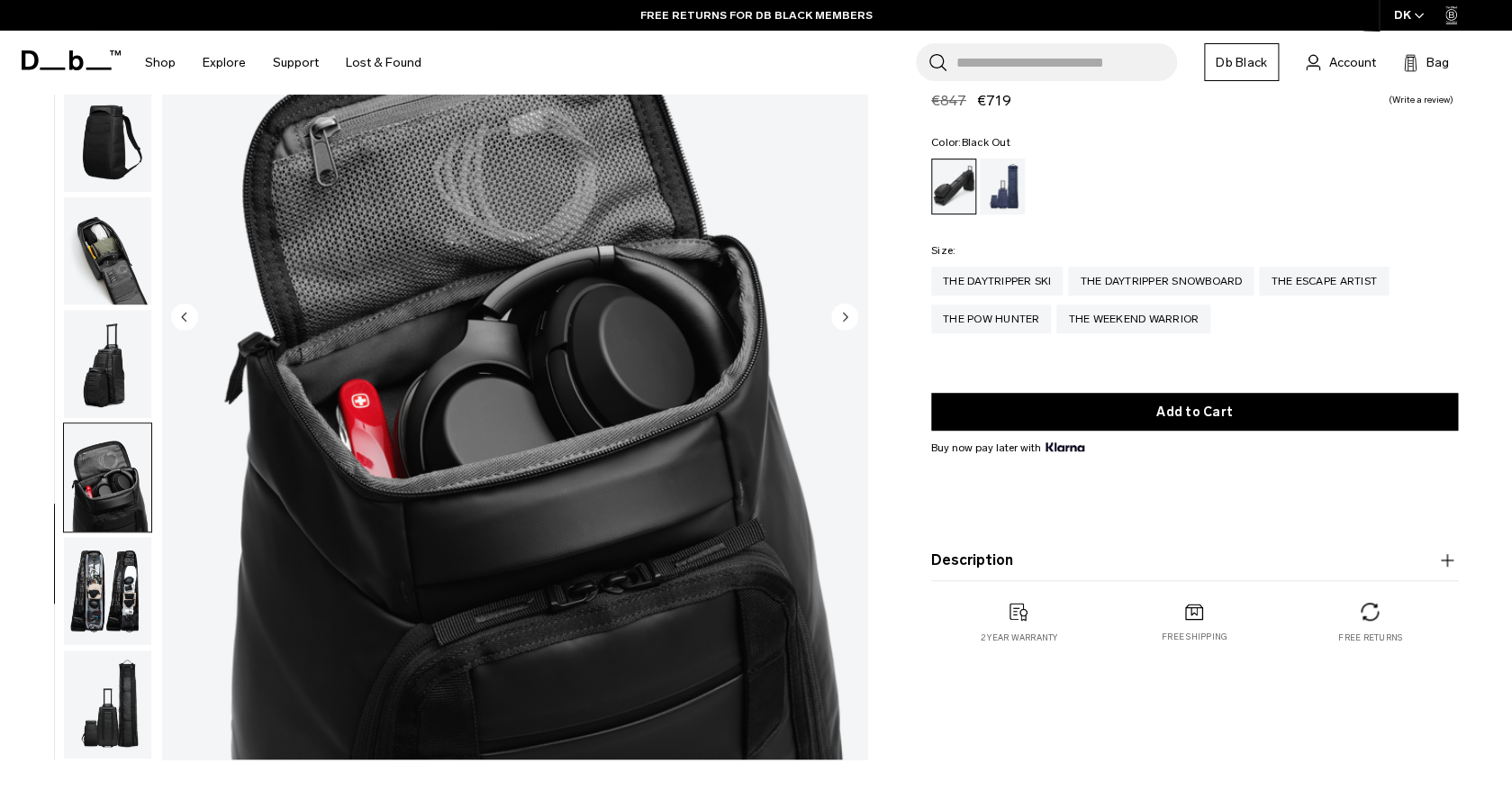
click at [103, 605] on img "button" at bounding box center [107, 591] width 87 height 108
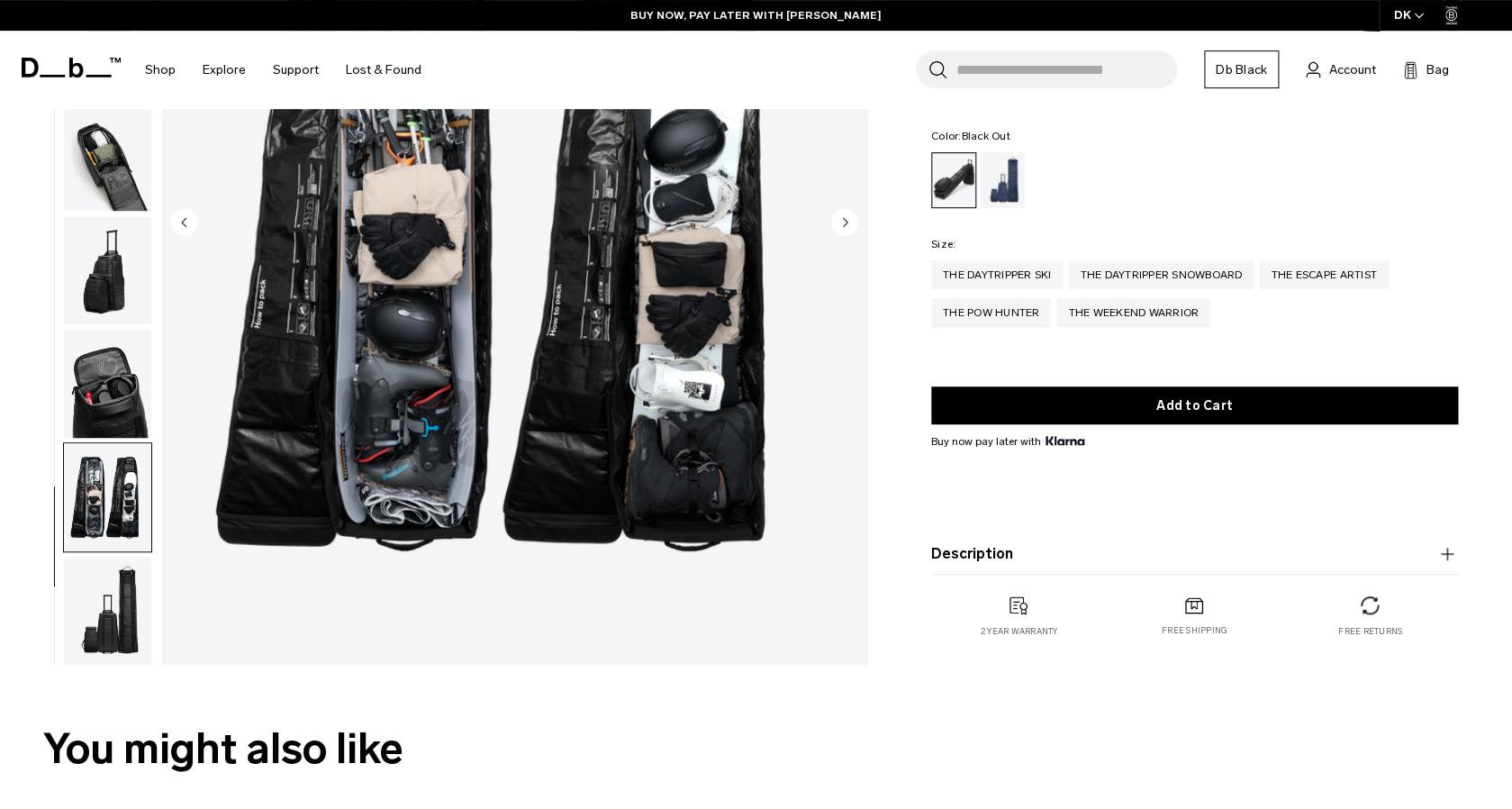
scroll to position [355, 0]
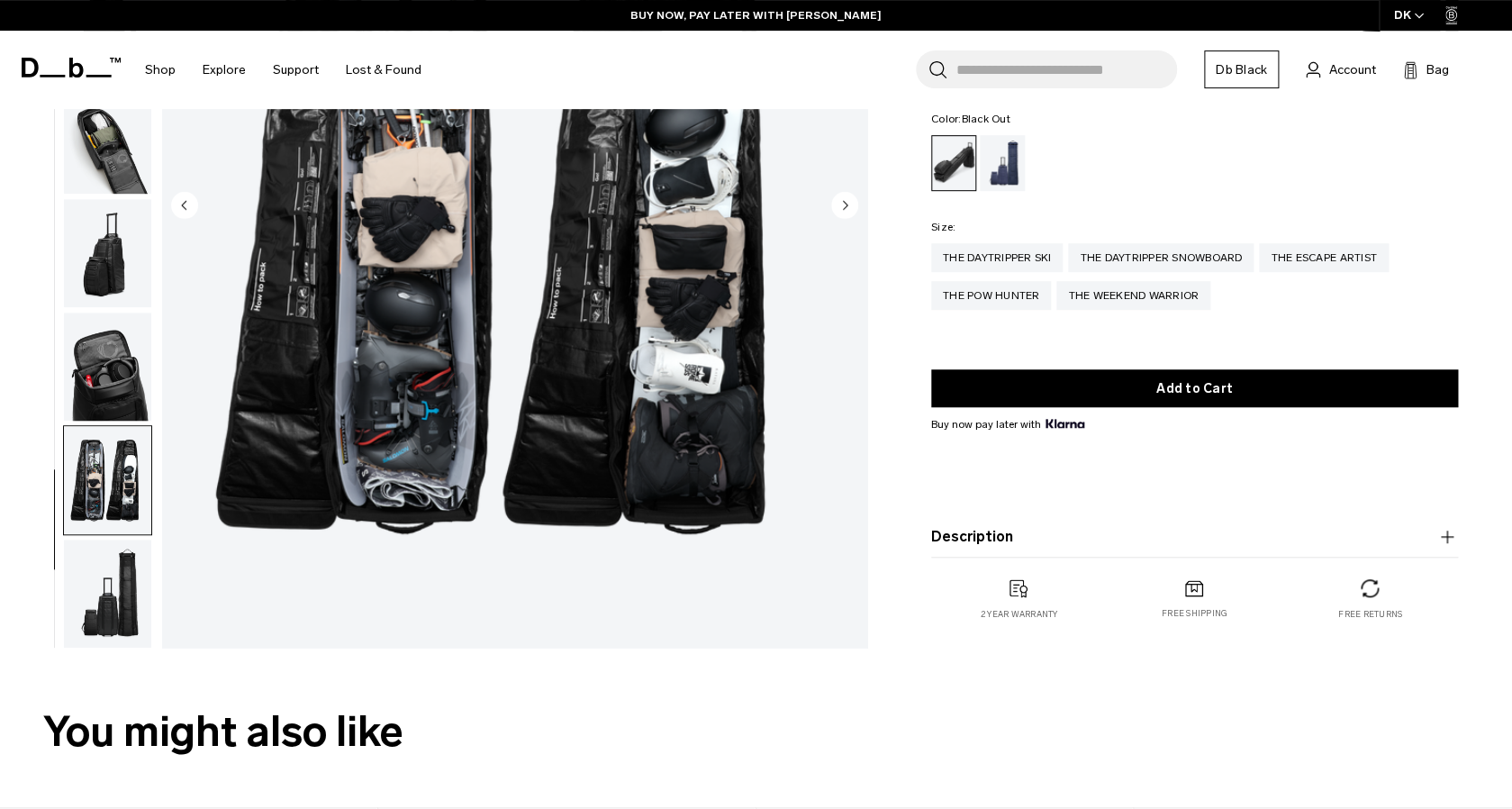
click at [94, 586] on img "button" at bounding box center [107, 594] width 87 height 108
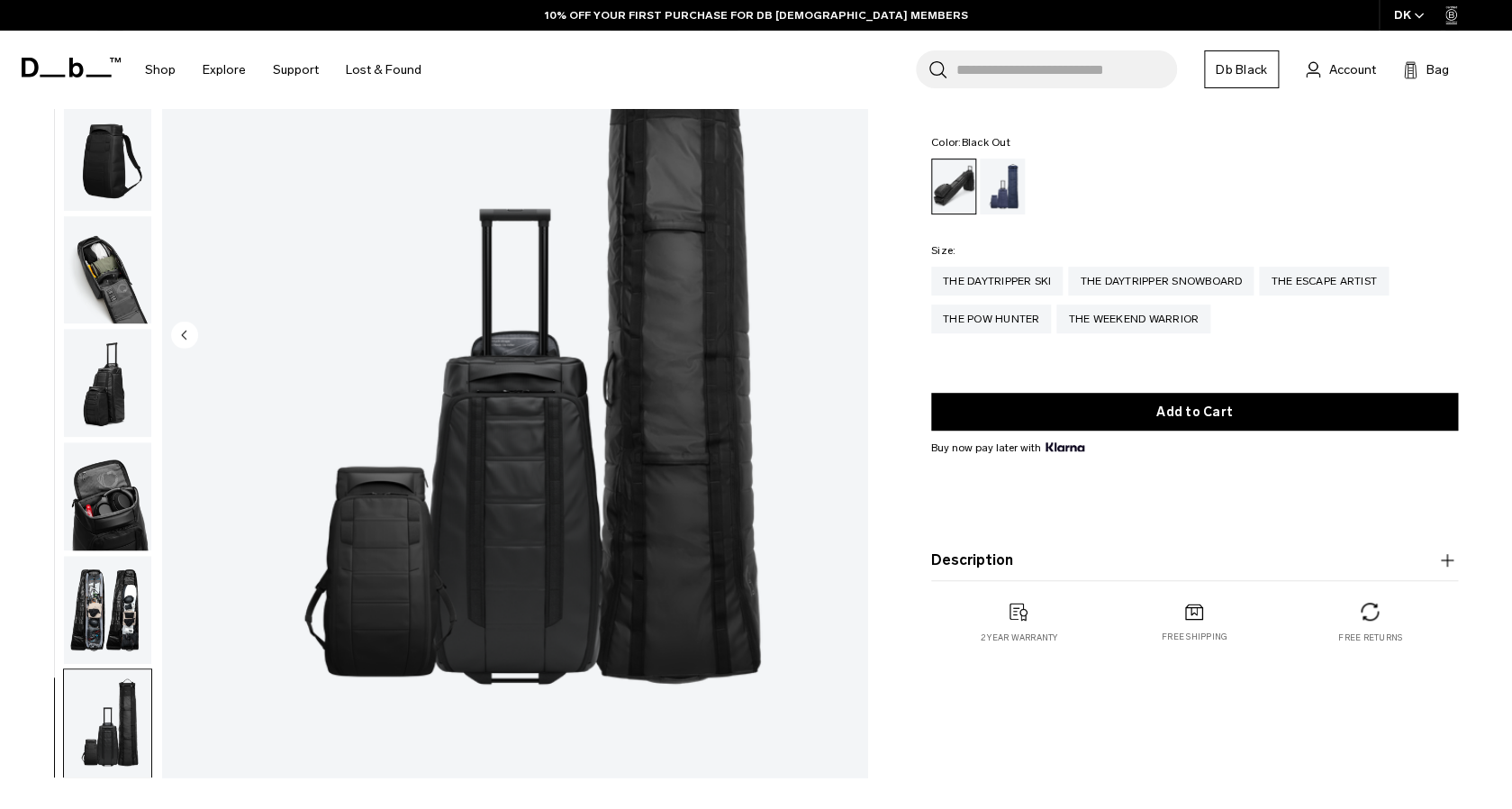
scroll to position [256, 0]
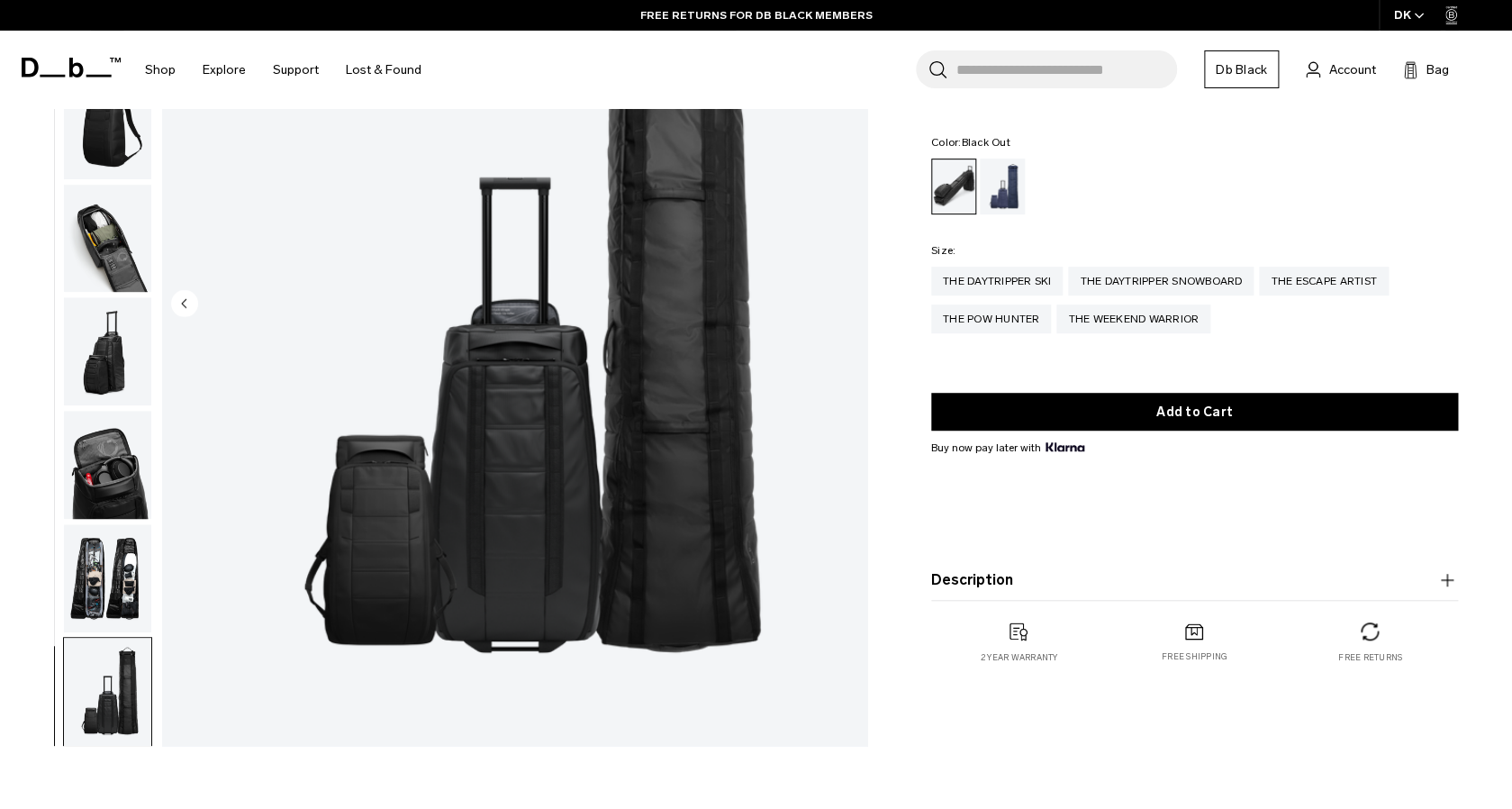
click at [1186, 644] on div "Free shipping" at bounding box center [1194, 644] width 175 height 42
click at [1183, 622] on div "Free shipping" at bounding box center [1194, 624] width 175 height 42
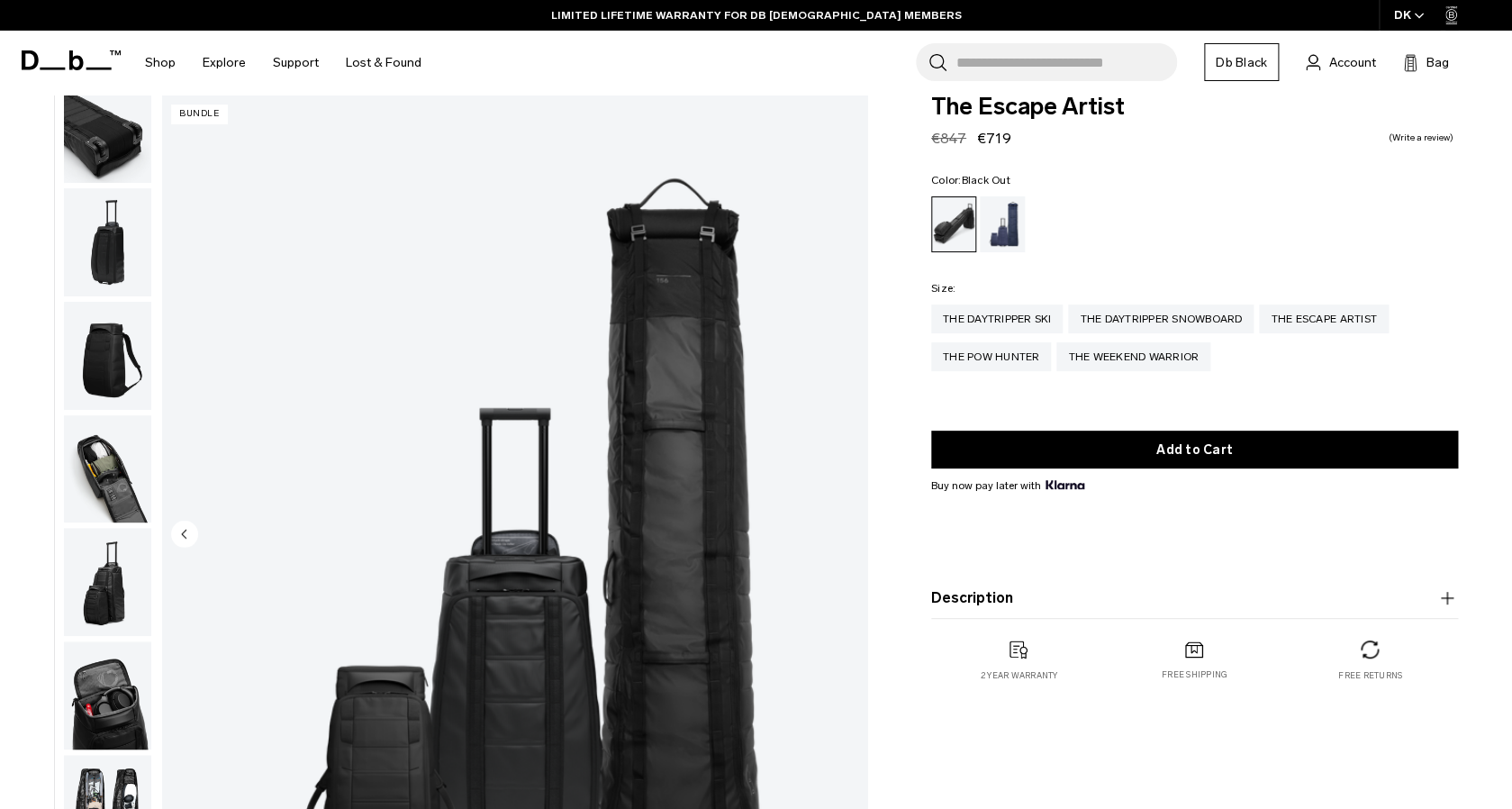
scroll to position [0, 0]
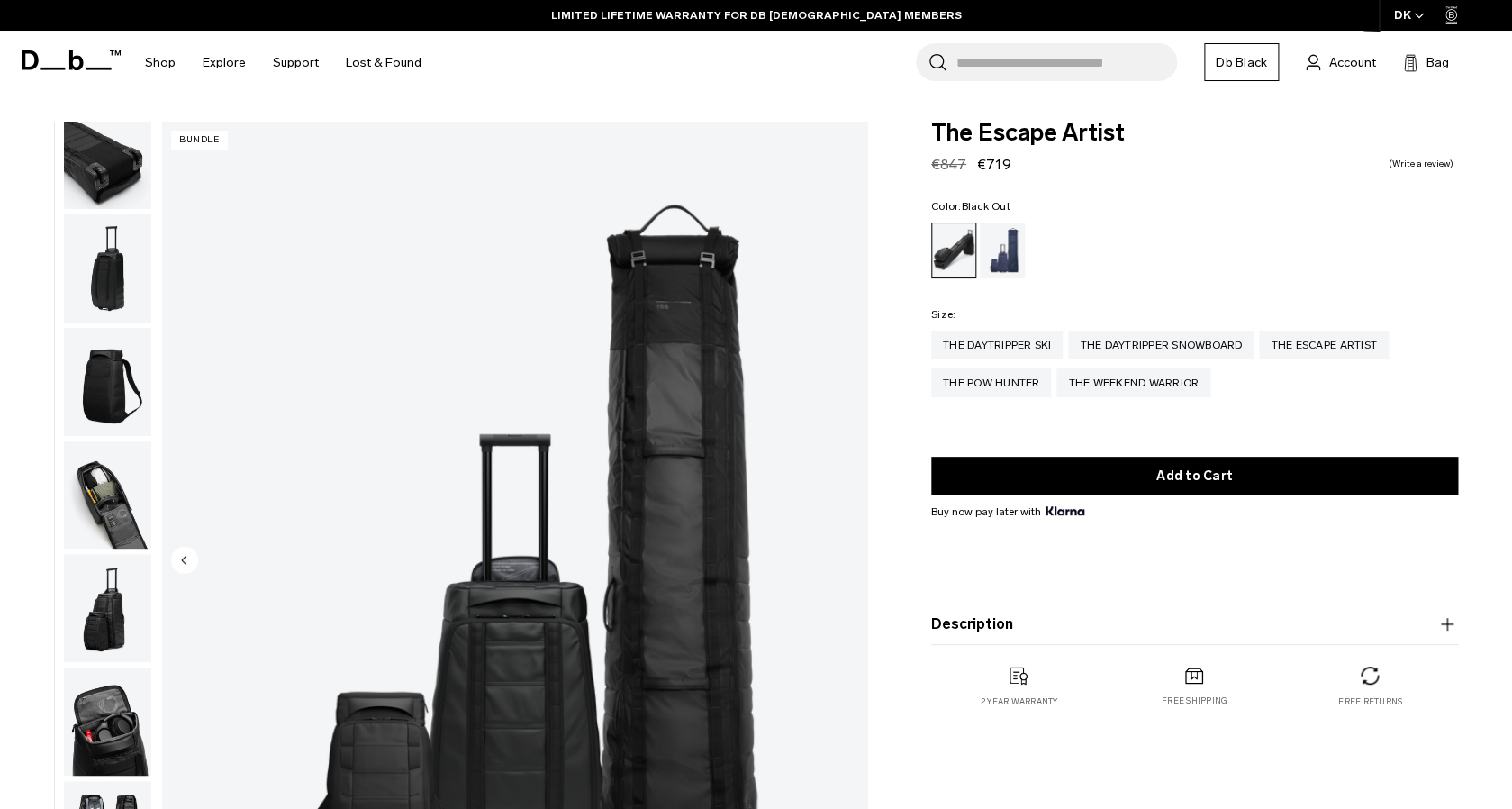
click at [103, 270] on img "button" at bounding box center [107, 268] width 87 height 108
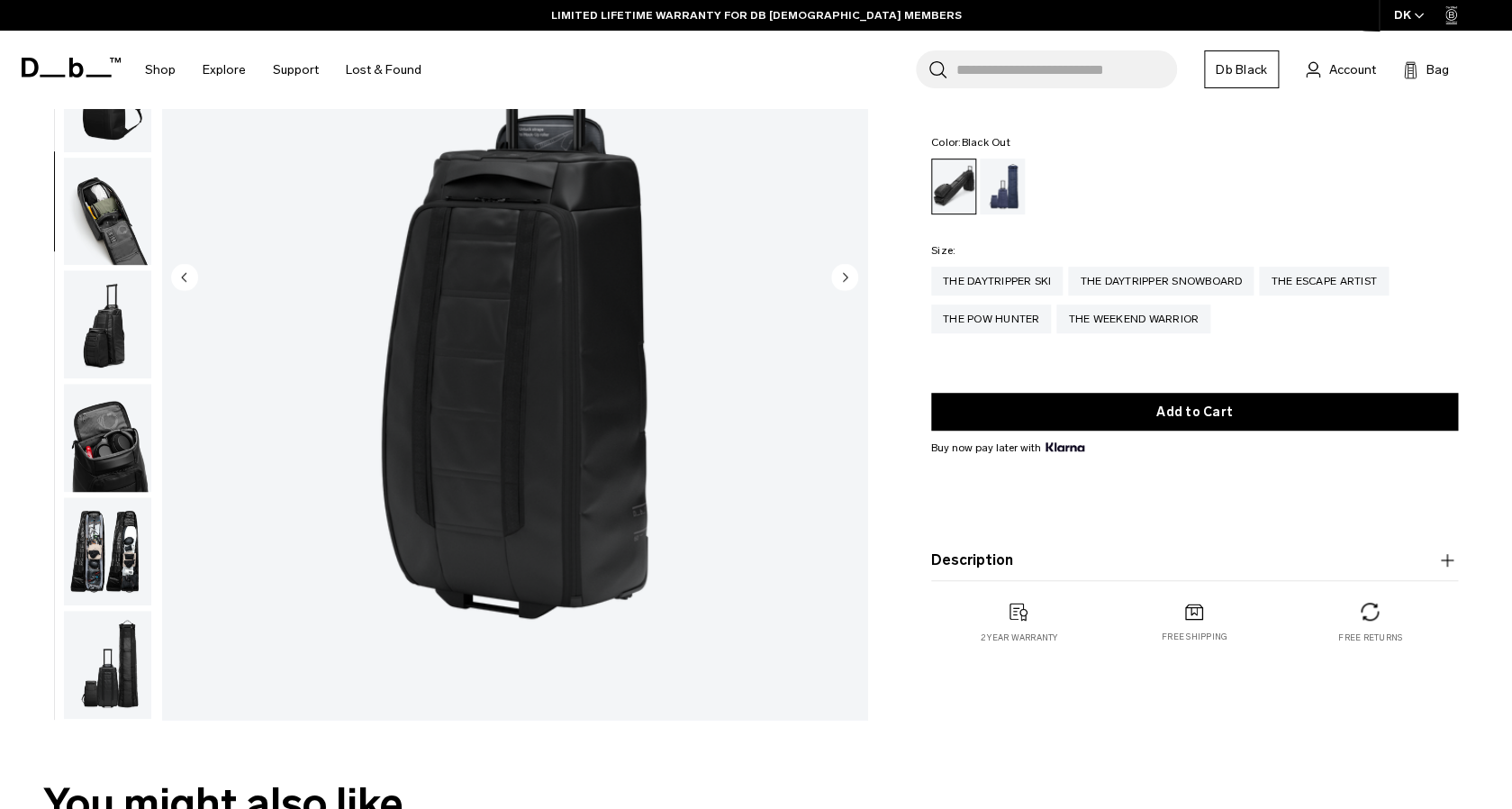
scroll to position [312, 0]
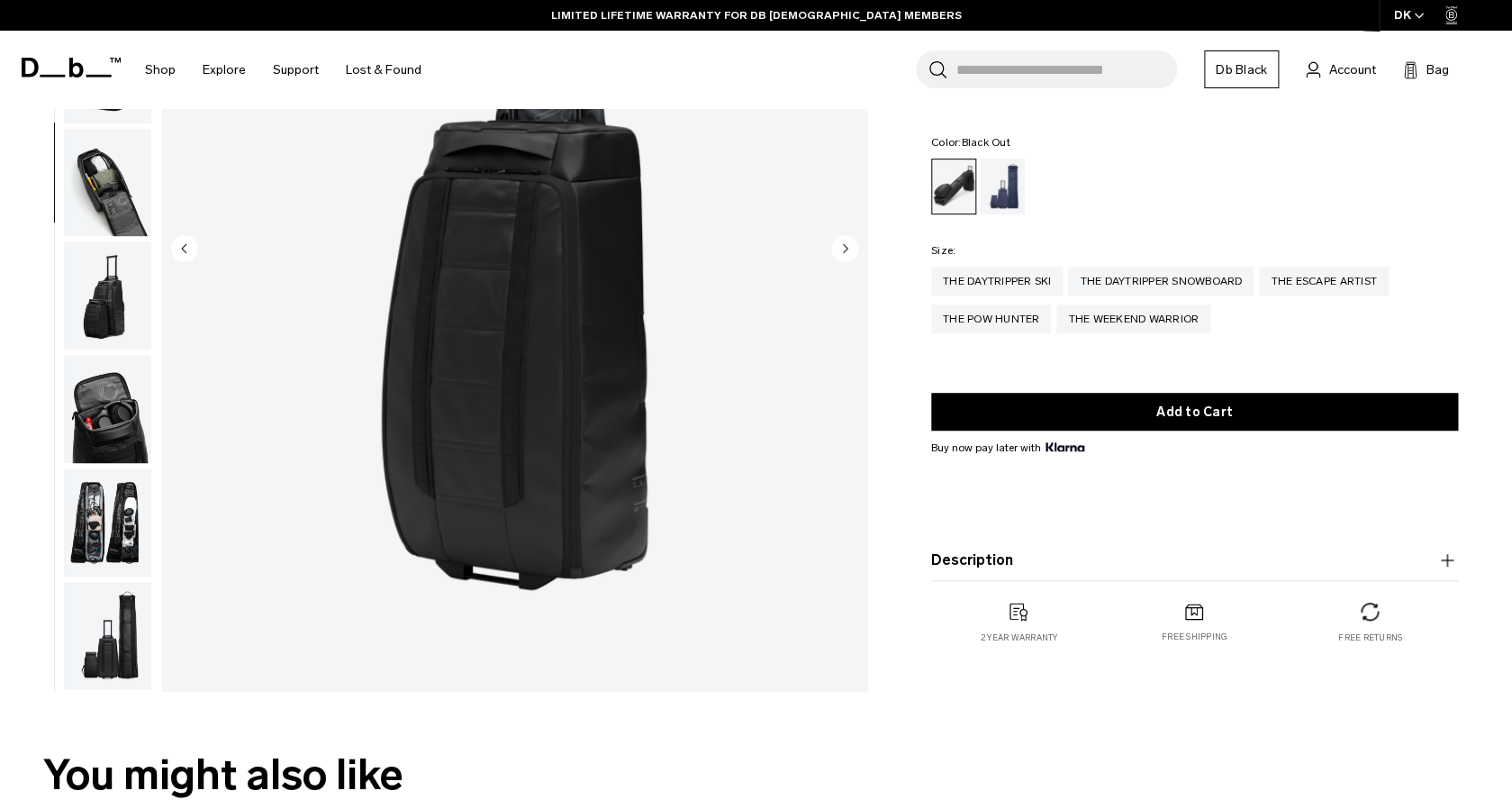
click at [841, 224] on img "5 / 11" at bounding box center [514, 250] width 705 height 881
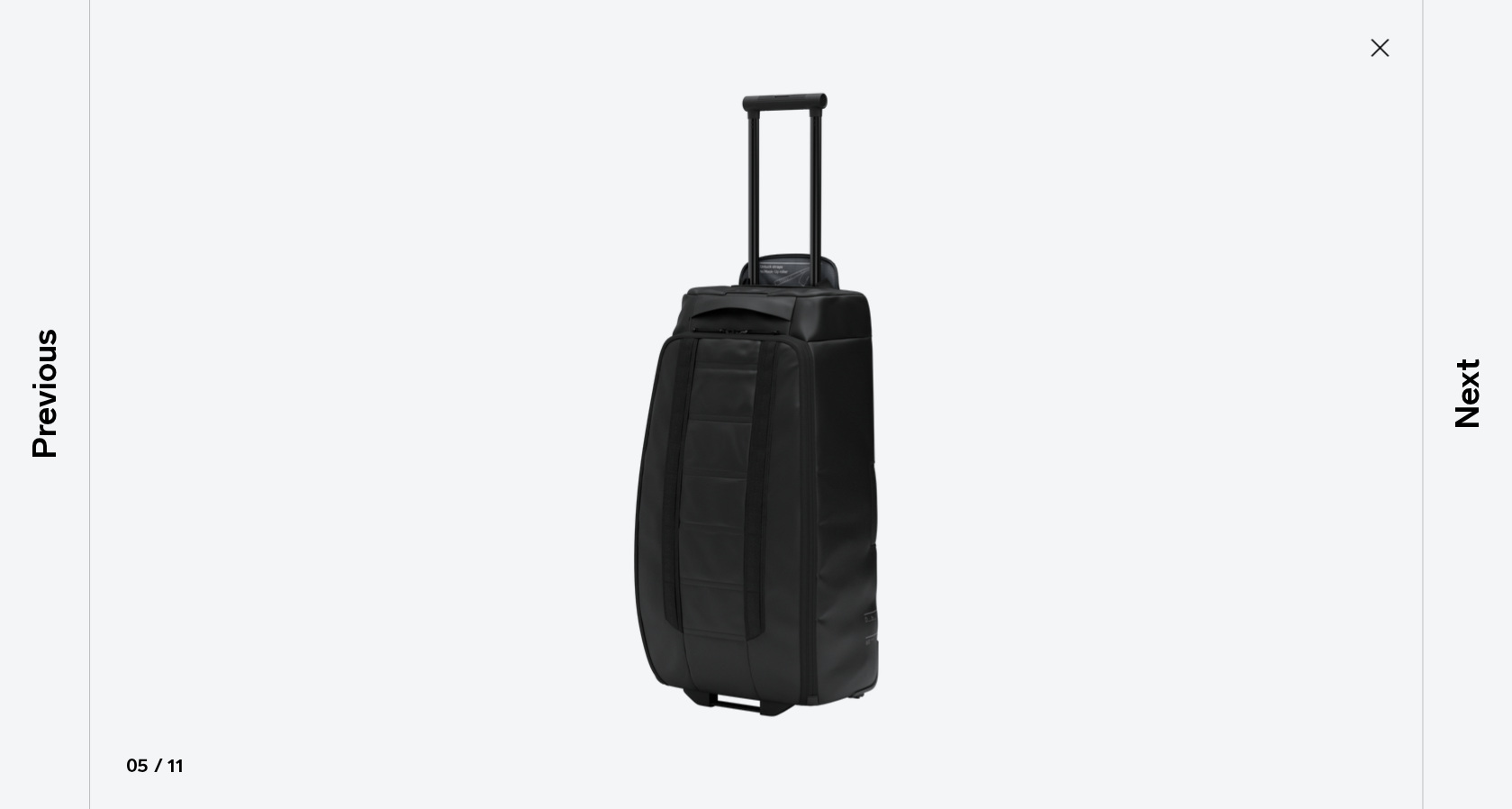
click at [795, 520] on img at bounding box center [756, 404] width 811 height 809
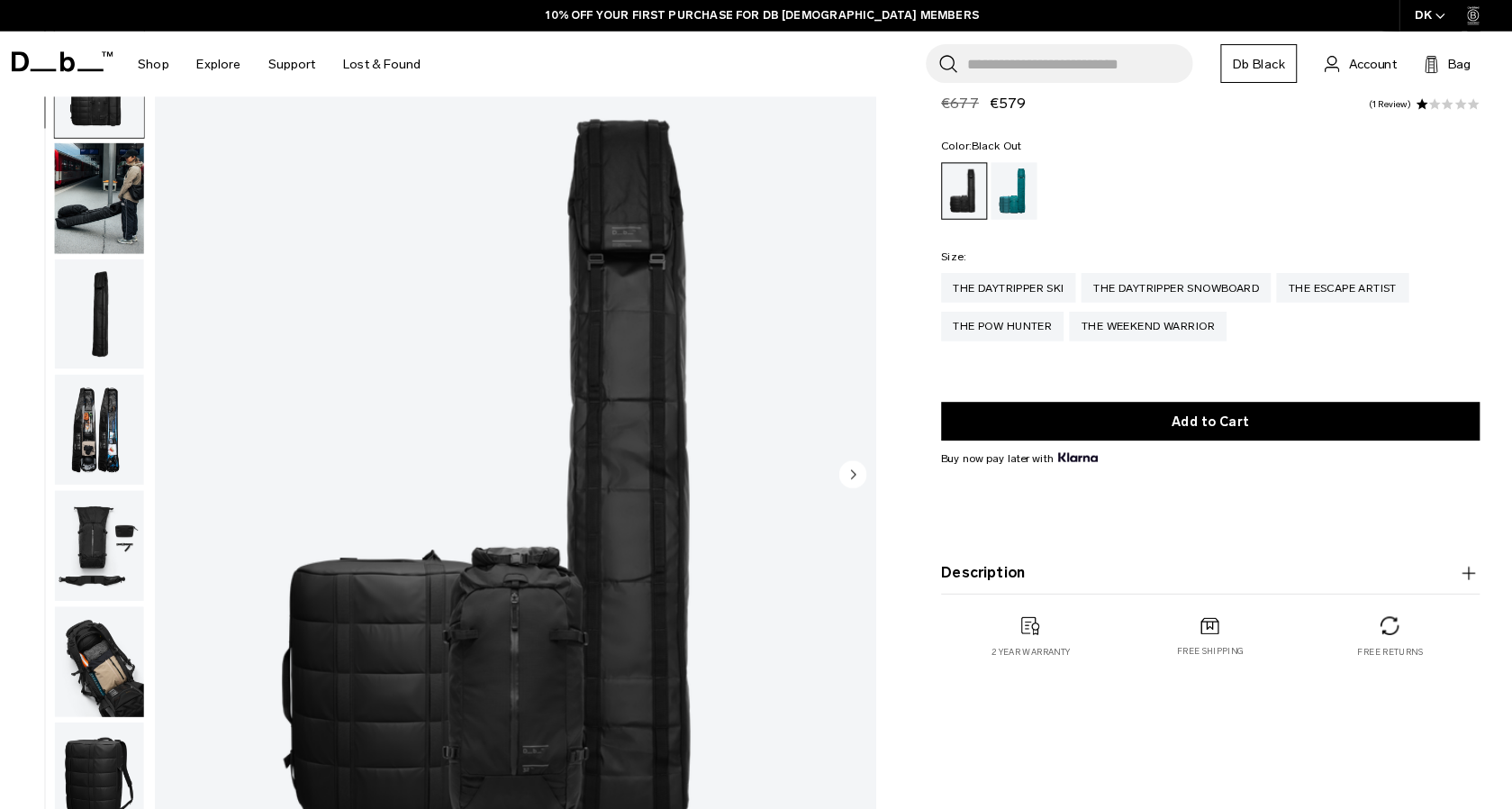
scroll to position [78, 0]
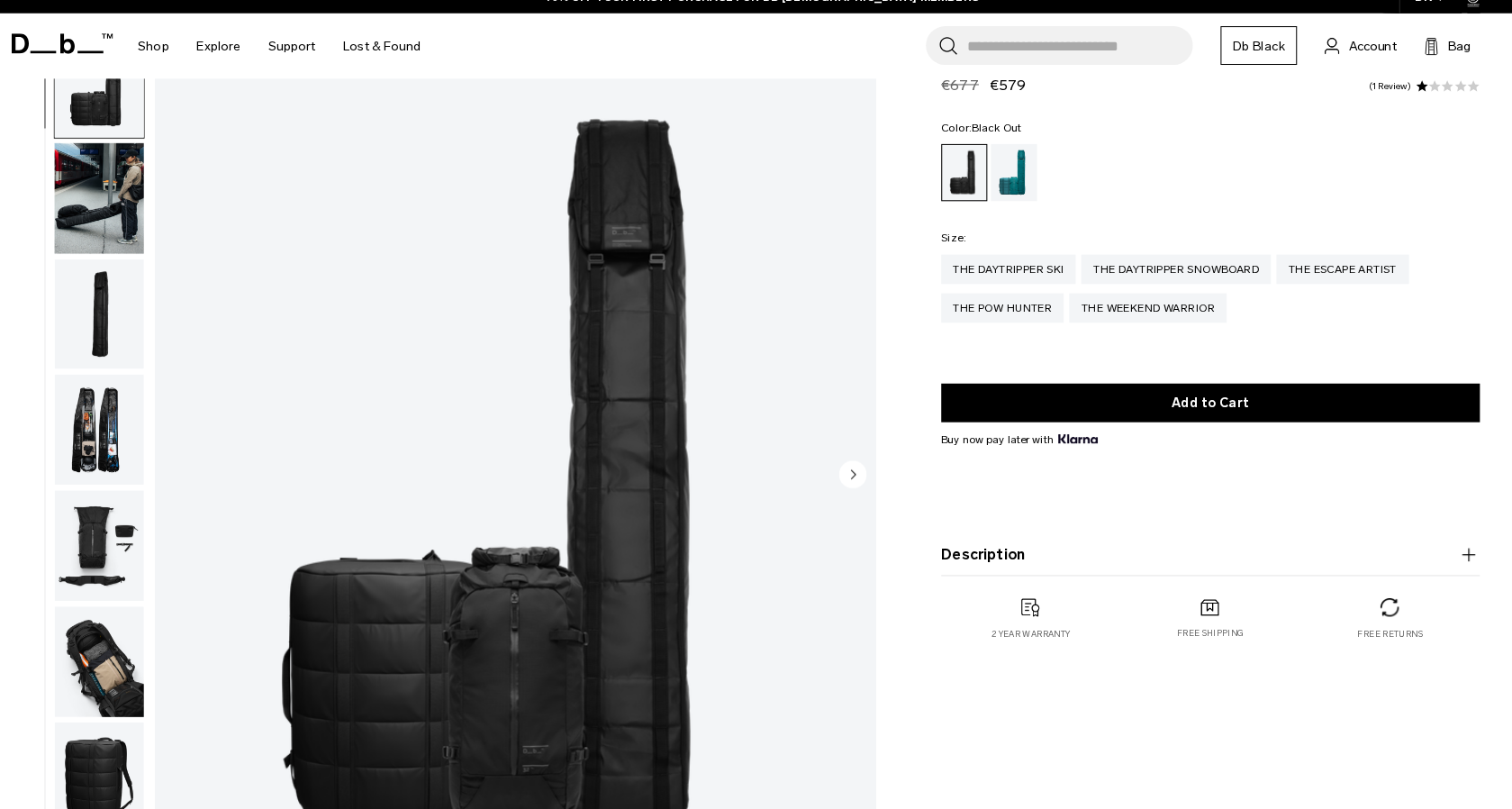
click at [122, 451] on img "button" at bounding box center [107, 437] width 87 height 108
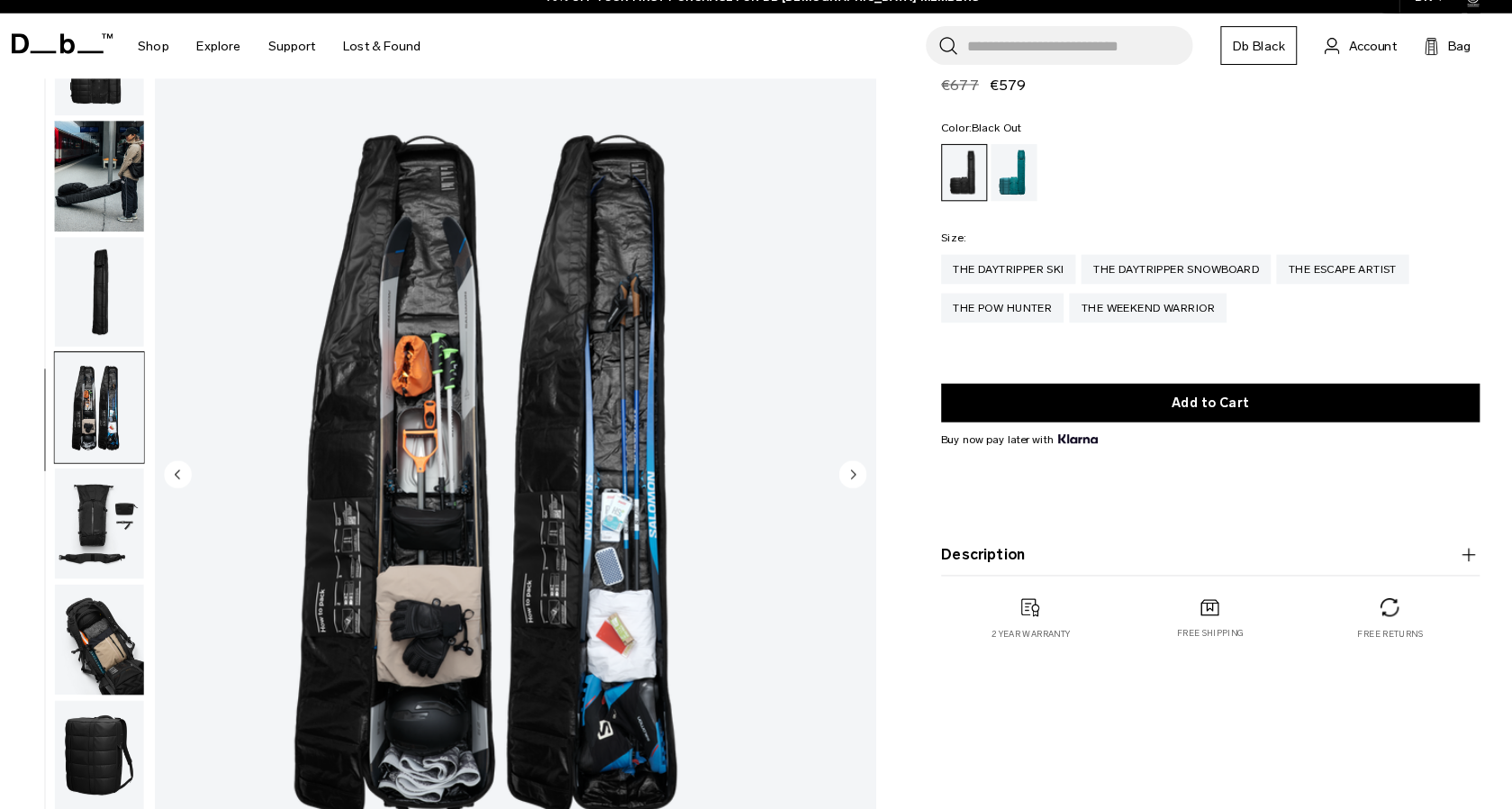
scroll to position [22, 0]
click at [1010, 633] on div "2 year warranty" at bounding box center [1019, 644] width 175 height 42
click at [1361, 640] on p "Free returns" at bounding box center [1369, 638] width 64 height 13
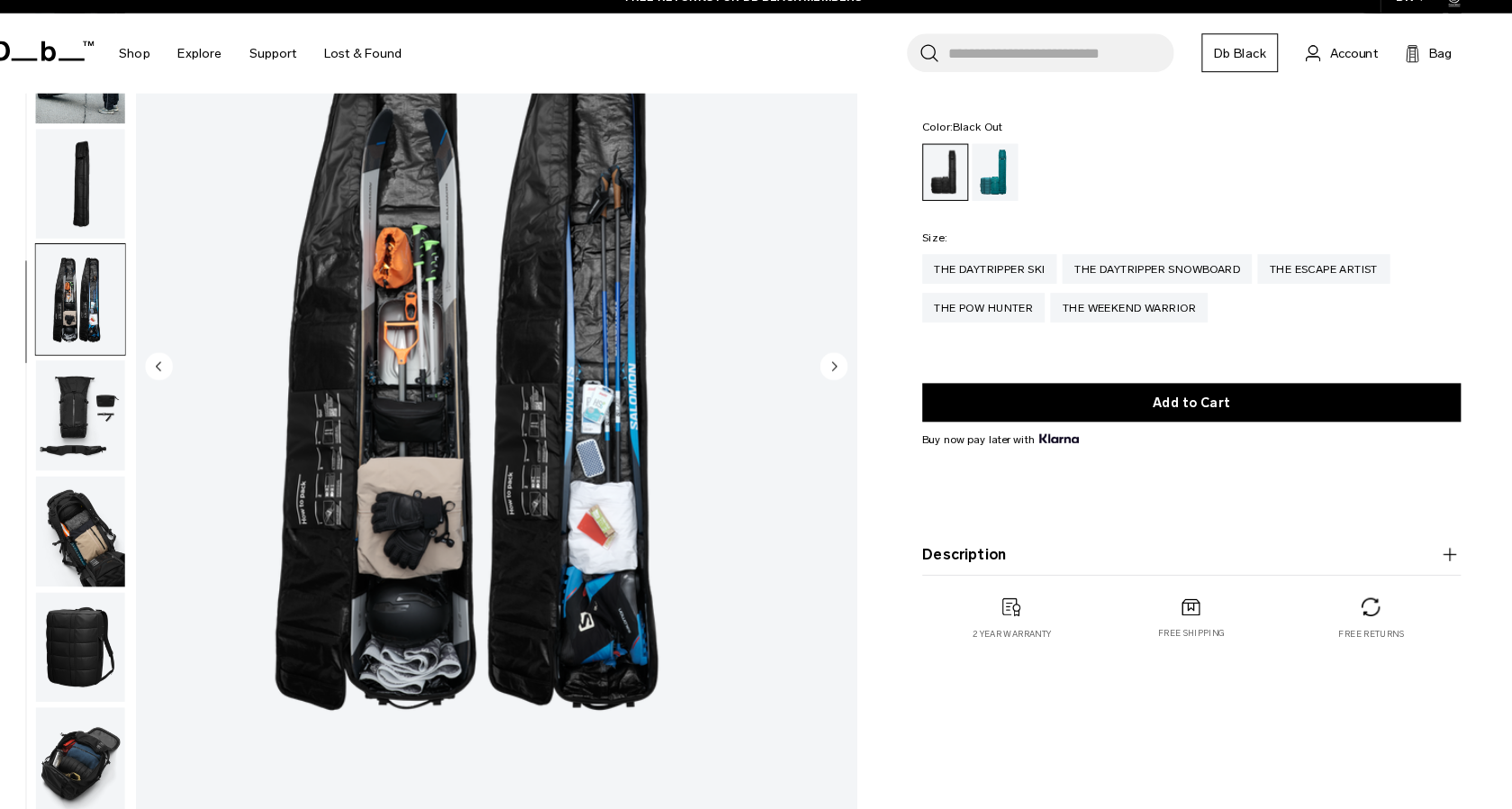
scroll to position [0, 0]
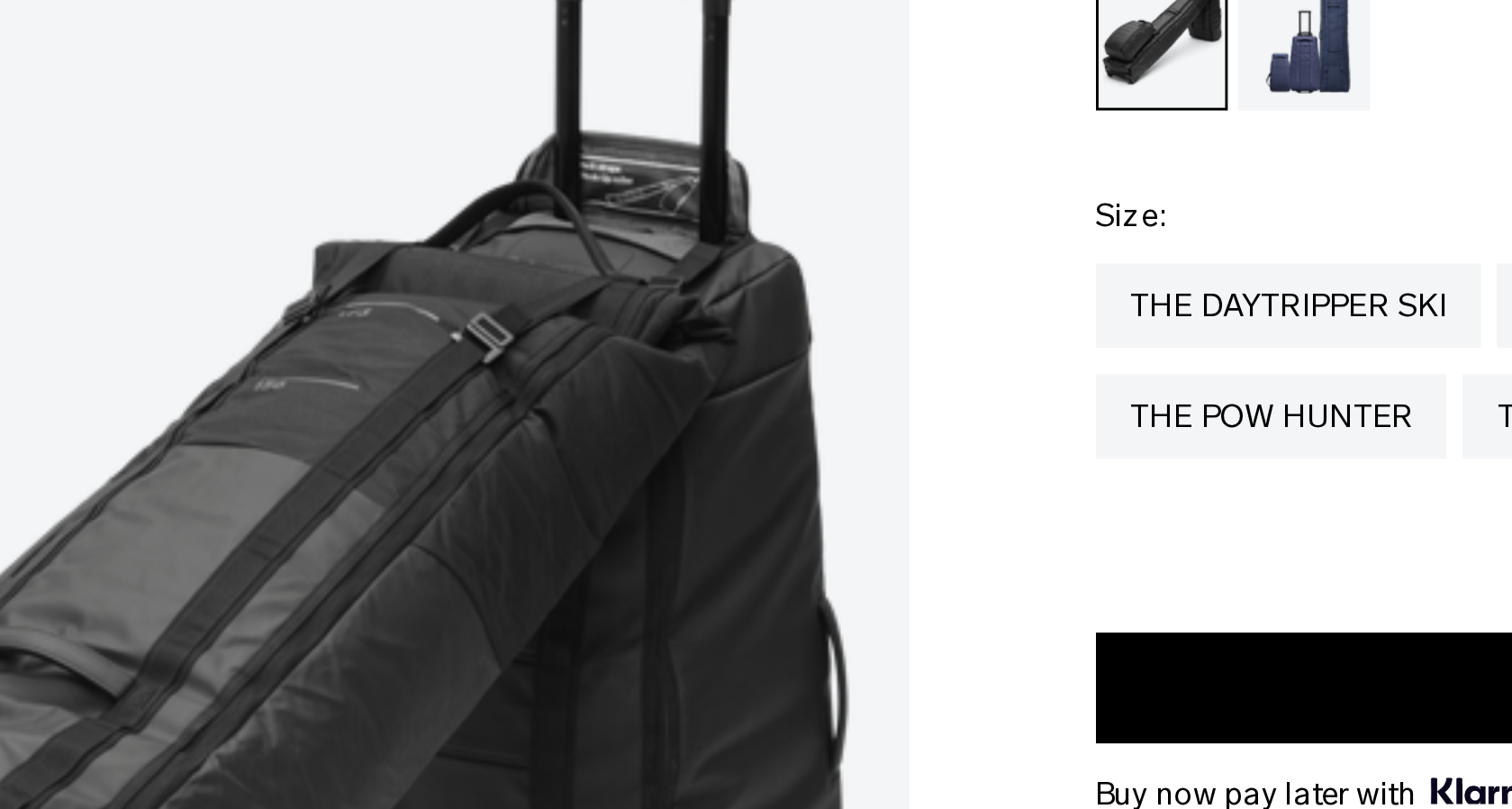
click at [886, 433] on div "Gallery 3D Details Dimensions 01 / 11 Bundle" at bounding box center [756, 566] width 1512 height 890
